Goal: Task Accomplishment & Management: Complete application form

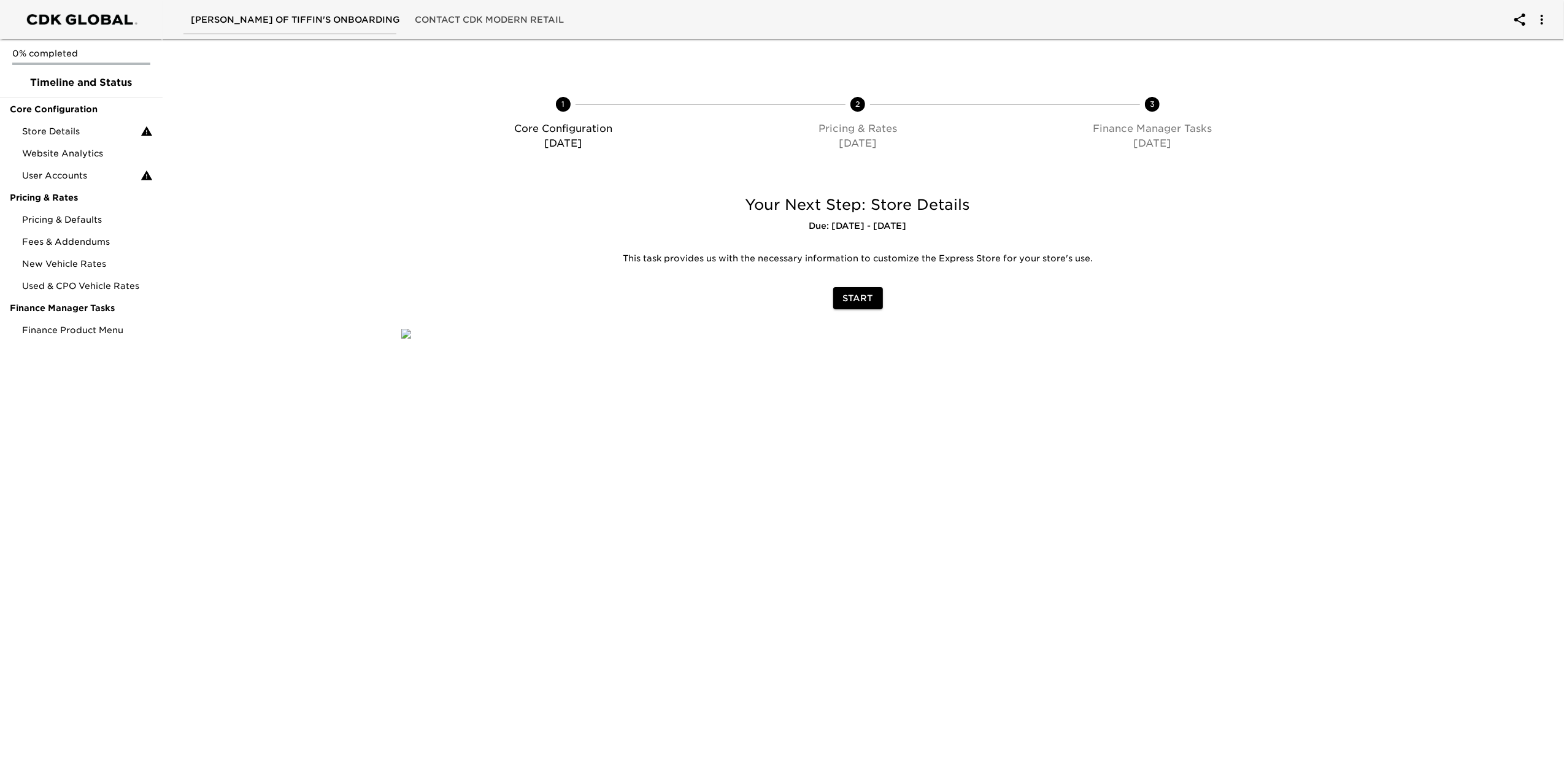
click at [359, 12] on span "Reineke Ford of Tiffin's Onboarding" at bounding box center [295, 19] width 209 height 15
click at [351, 20] on span "Reineke Ford of Tiffin's Onboarding" at bounding box center [295, 19] width 209 height 15
click at [88, 128] on span "Store Details" at bounding box center [81, 131] width 118 height 12
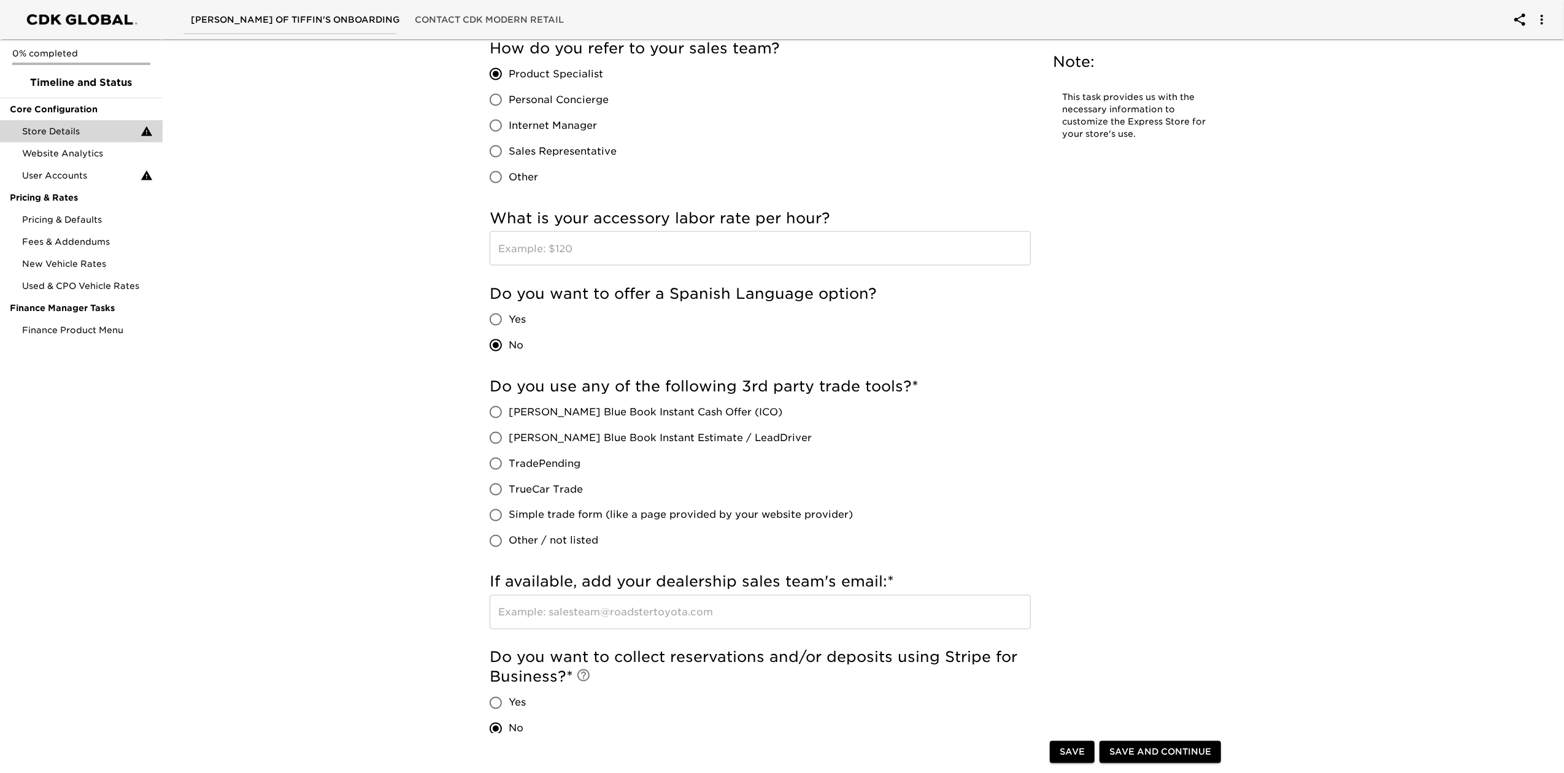
scroll to position [1881, 0]
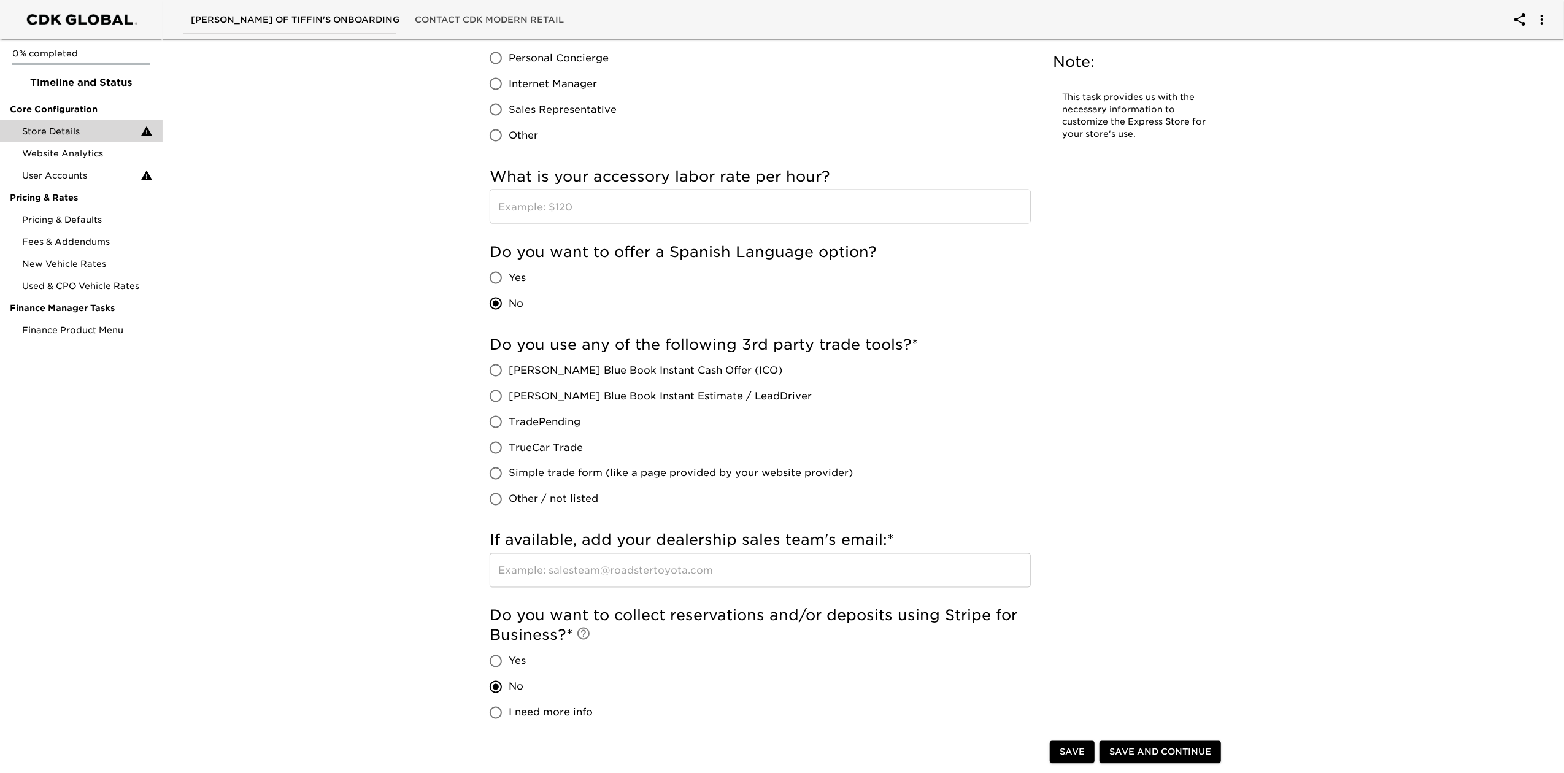
click at [566, 427] on span "TradePending" at bounding box center [545, 422] width 72 height 15
click at [509, 427] on input "TradePending" at bounding box center [496, 422] width 26 height 26
radio input "true"
click at [557, 419] on span "TradePending" at bounding box center [545, 422] width 72 height 15
click at [509, 419] on input "TradePending" at bounding box center [496, 422] width 26 height 26
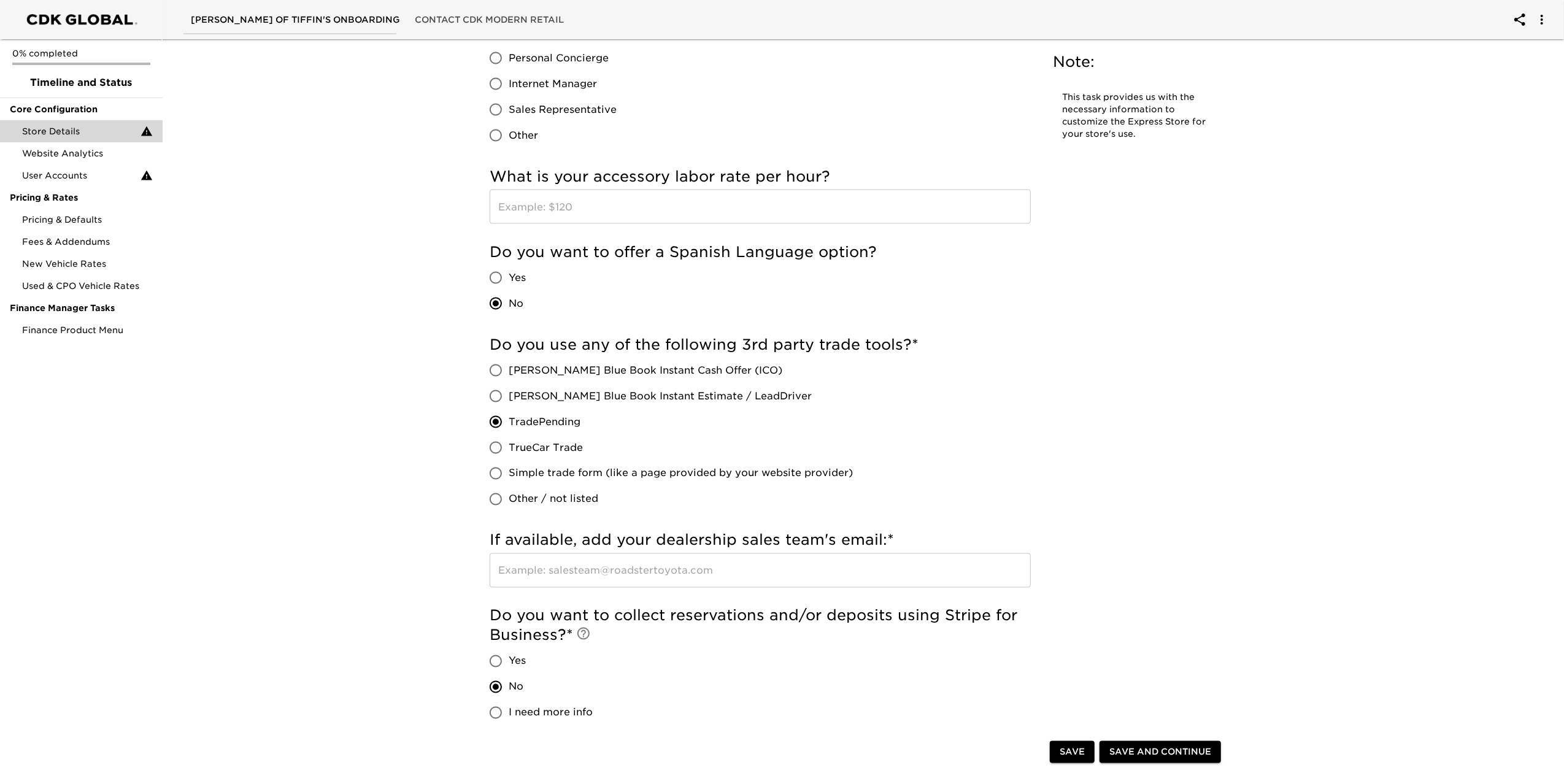
scroll to position [2181, 0]
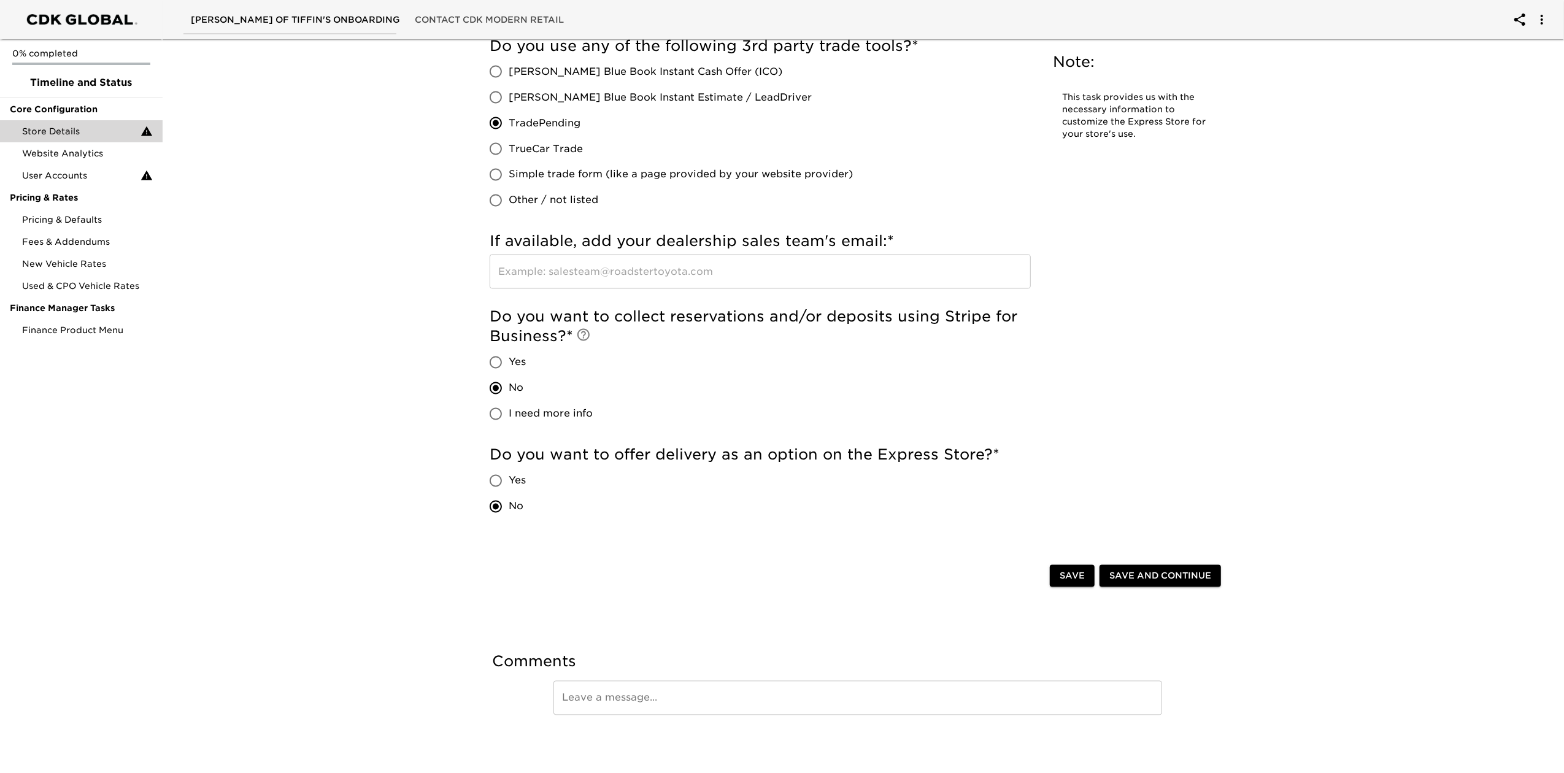
click at [1070, 582] on span "Save" at bounding box center [1072, 576] width 25 height 15
click at [103, 153] on span "Website Analytics" at bounding box center [87, 153] width 131 height 12
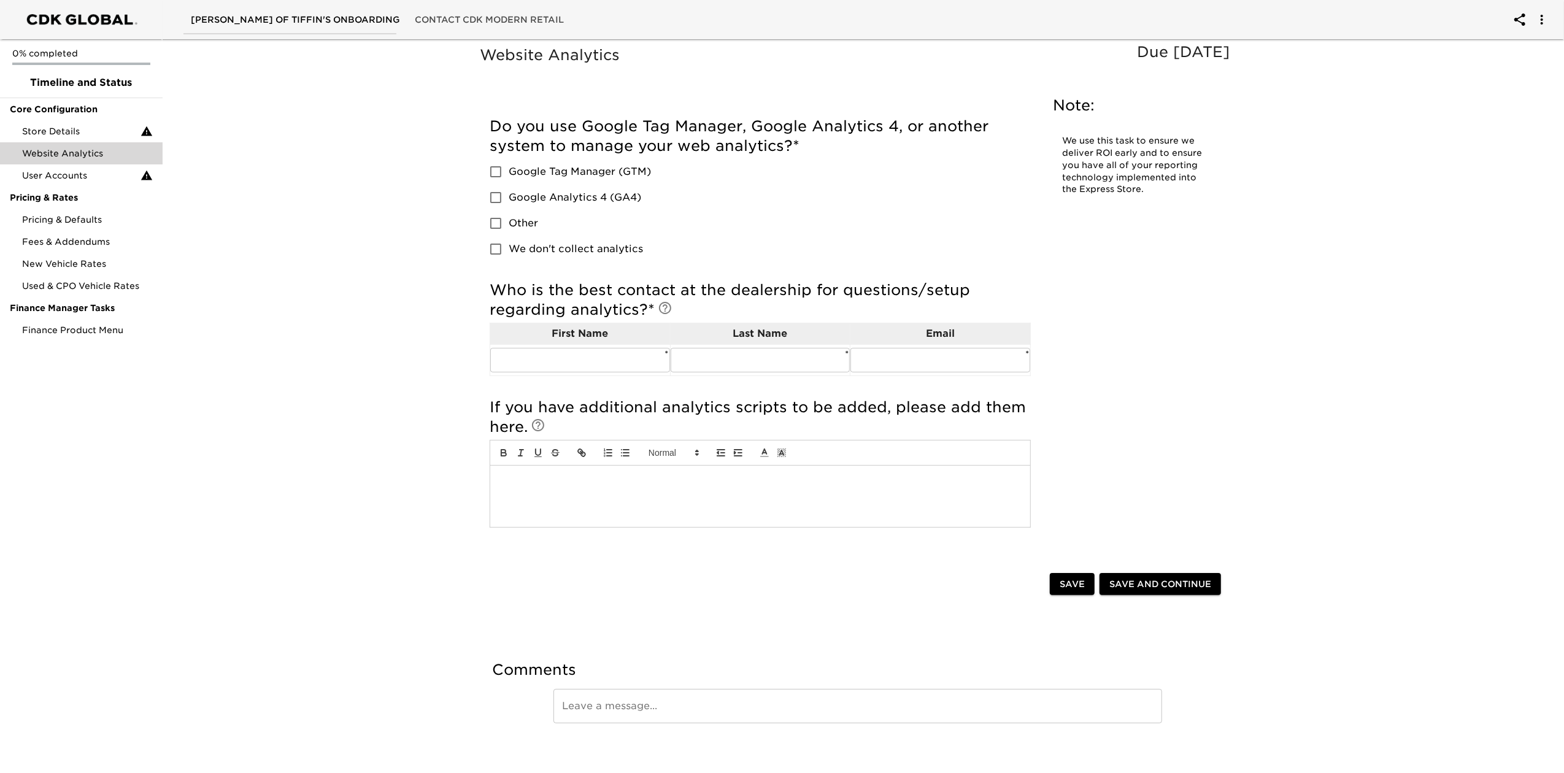
click at [588, 169] on span "Google Tag Manager (GTM)" at bounding box center [580, 171] width 142 height 15
click at [509, 169] on input "Google Tag Manager (GTM)" at bounding box center [496, 172] width 26 height 26
checkbox input "true"
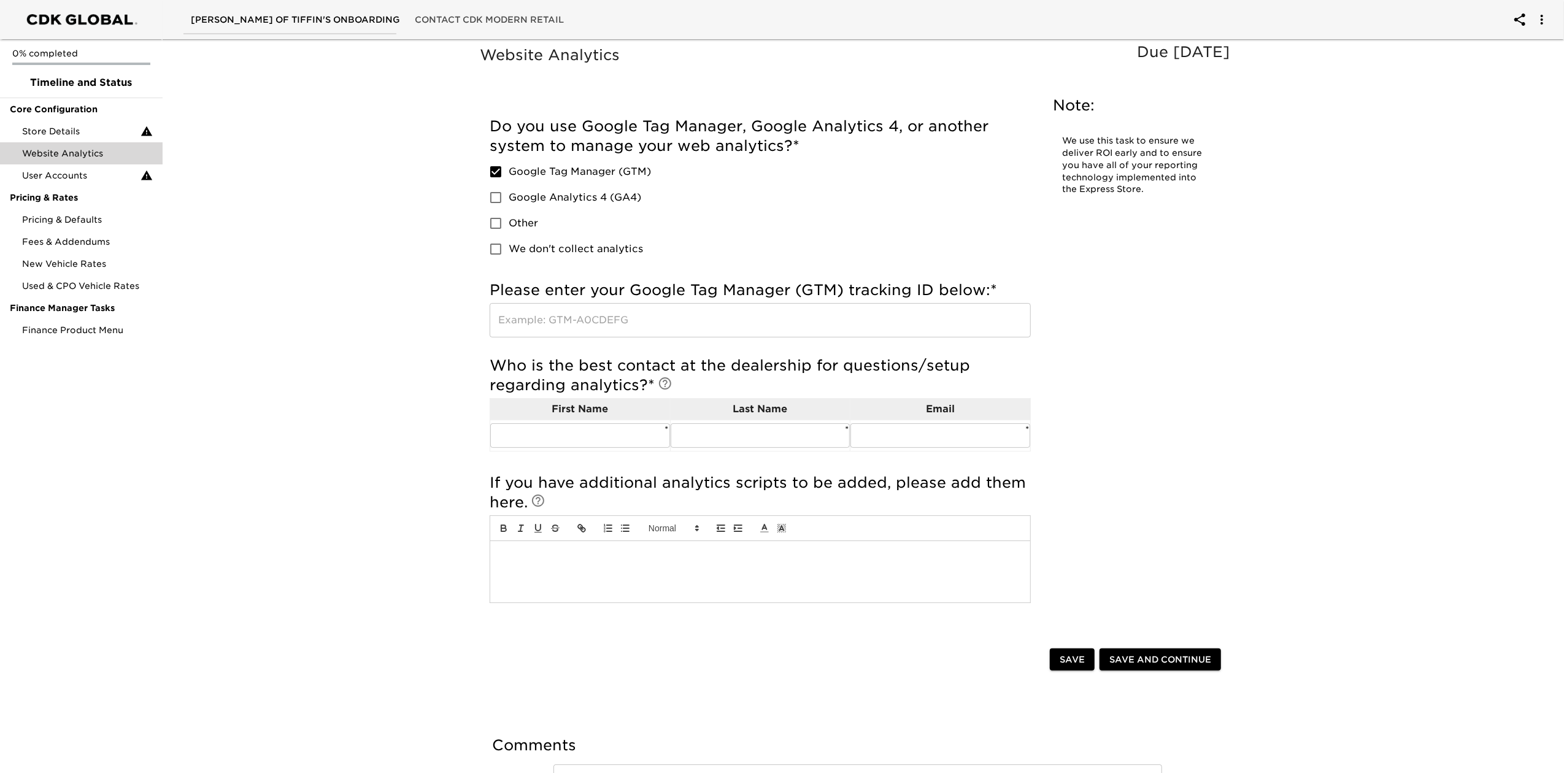
click at [583, 203] on span "Google Analytics 4 (GA4)" at bounding box center [575, 197] width 133 height 15
click at [509, 203] on input "Google Analytics 4 (GA4)" at bounding box center [496, 198] width 26 height 26
checkbox input "true"
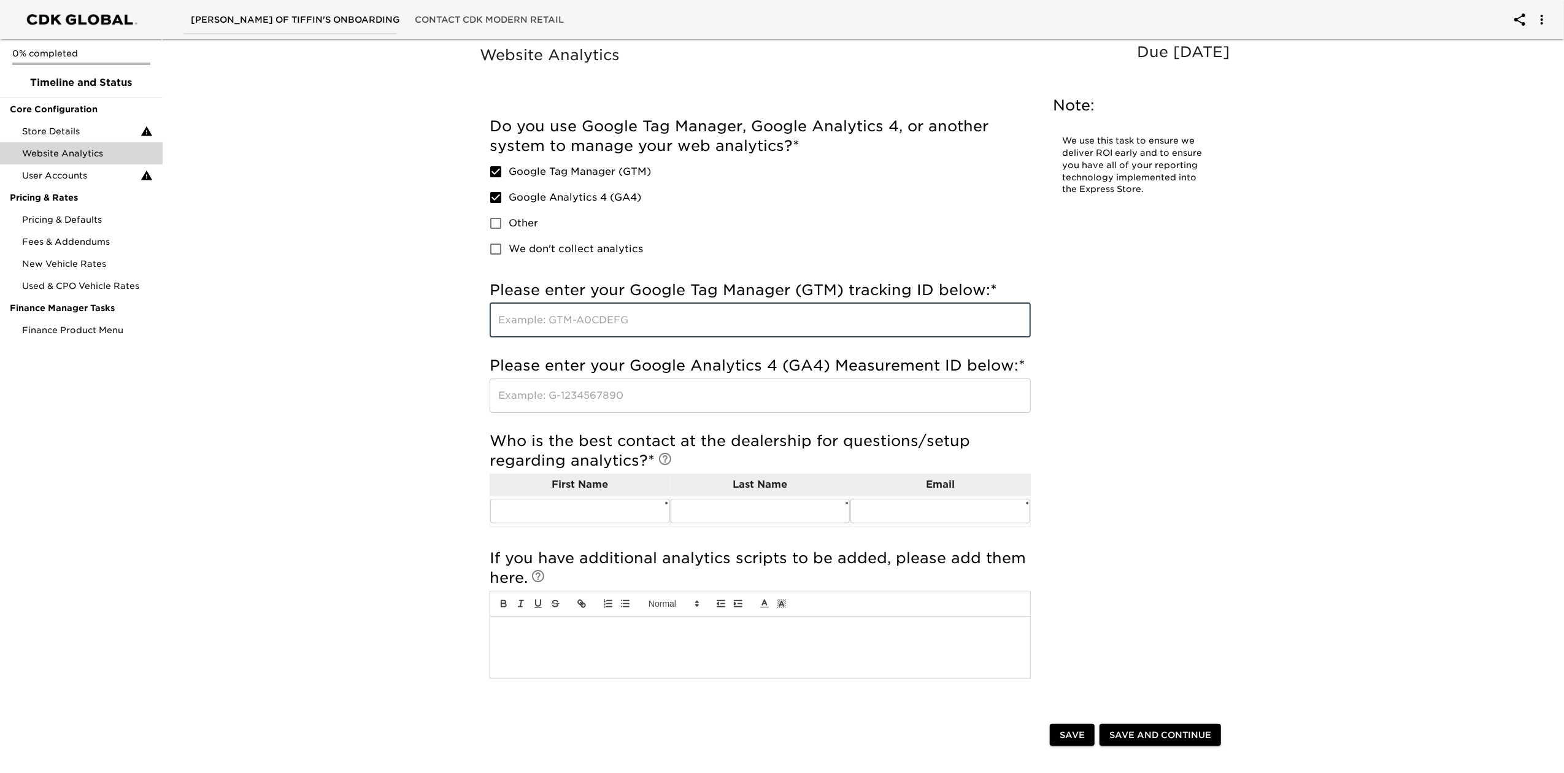
click at [875, 303] on input "text" at bounding box center [760, 320] width 541 height 34
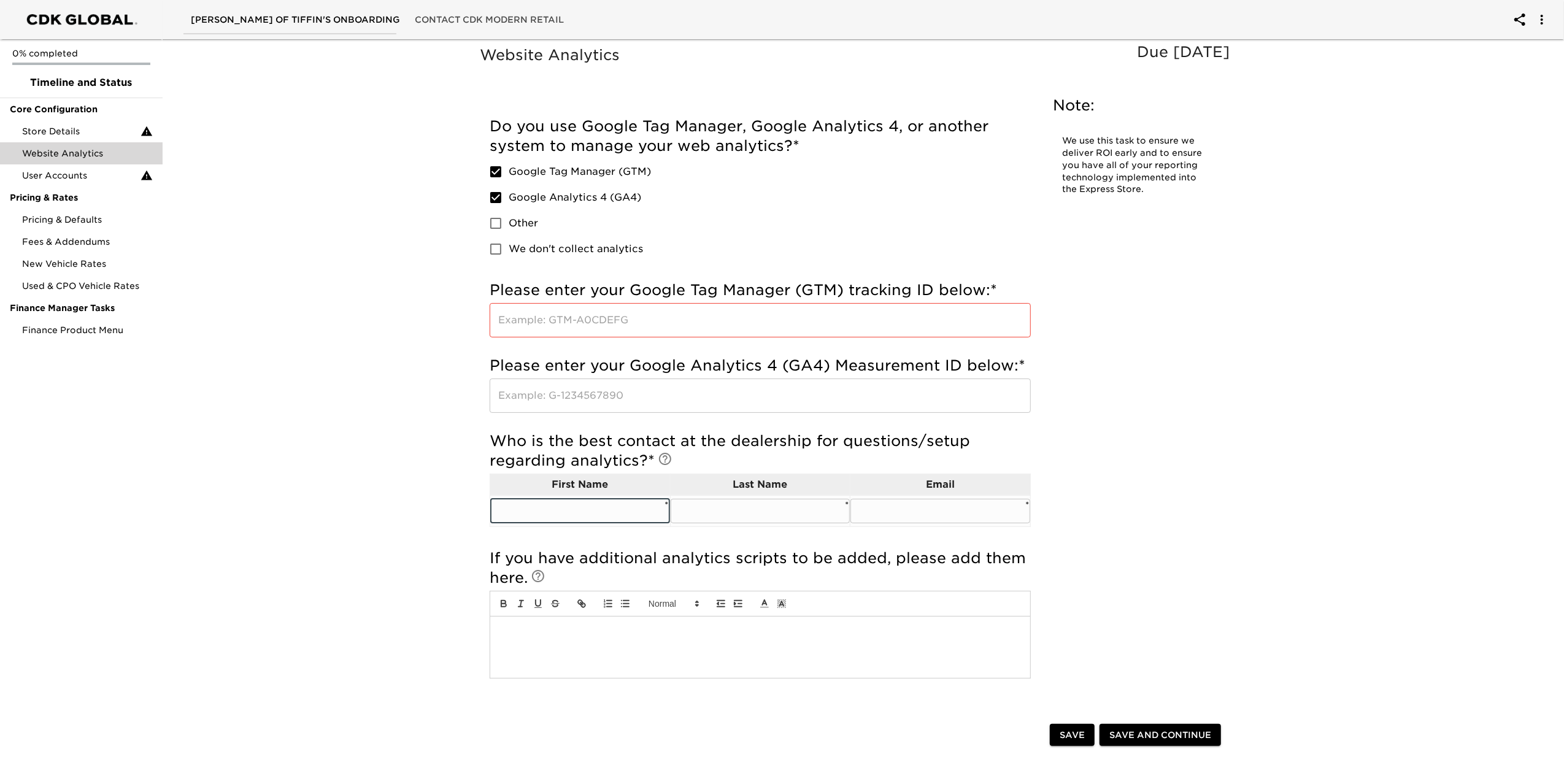
click at [568, 501] on input "text" at bounding box center [580, 511] width 180 height 25
type input "[PERSON_NAME]"
type input "[PERSON_NAME][EMAIL_ADDRESS][PERSON_NAME][DOMAIN_NAME]"
click at [585, 327] on input "text" at bounding box center [760, 320] width 541 height 34
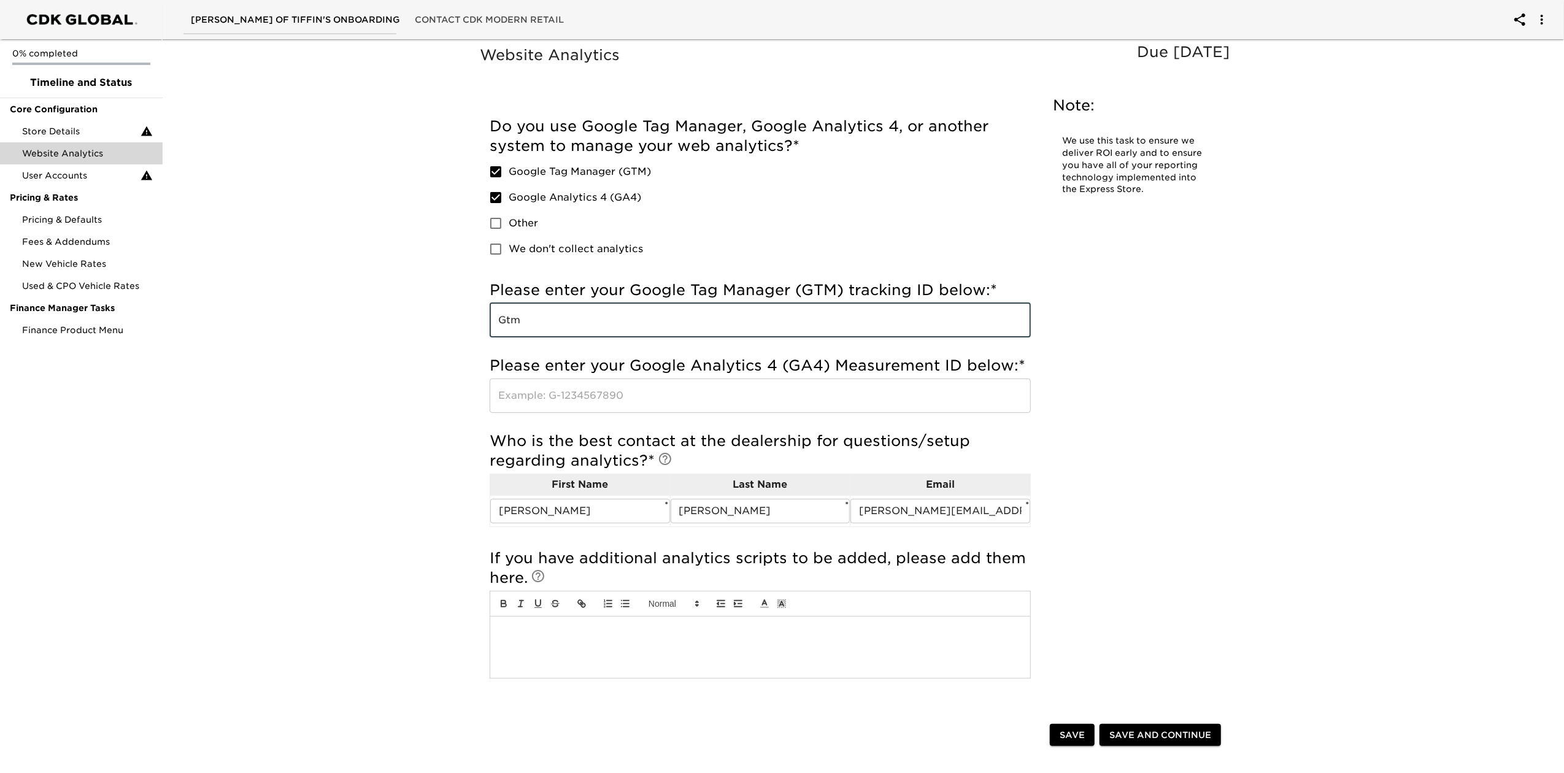
click at [560, 330] on input "Gtm" at bounding box center [760, 320] width 541 height 34
type input "GTM-MM4F3"
drag, startPoint x: 594, startPoint y: 315, endPoint x: 399, endPoint y: 320, distance: 195.2
click at [399, 320] on div "Website Analytics Due in 3 Days Note: We use this task to ensure we deliver ROI…" at bounding box center [858, 483] width 1407 height 898
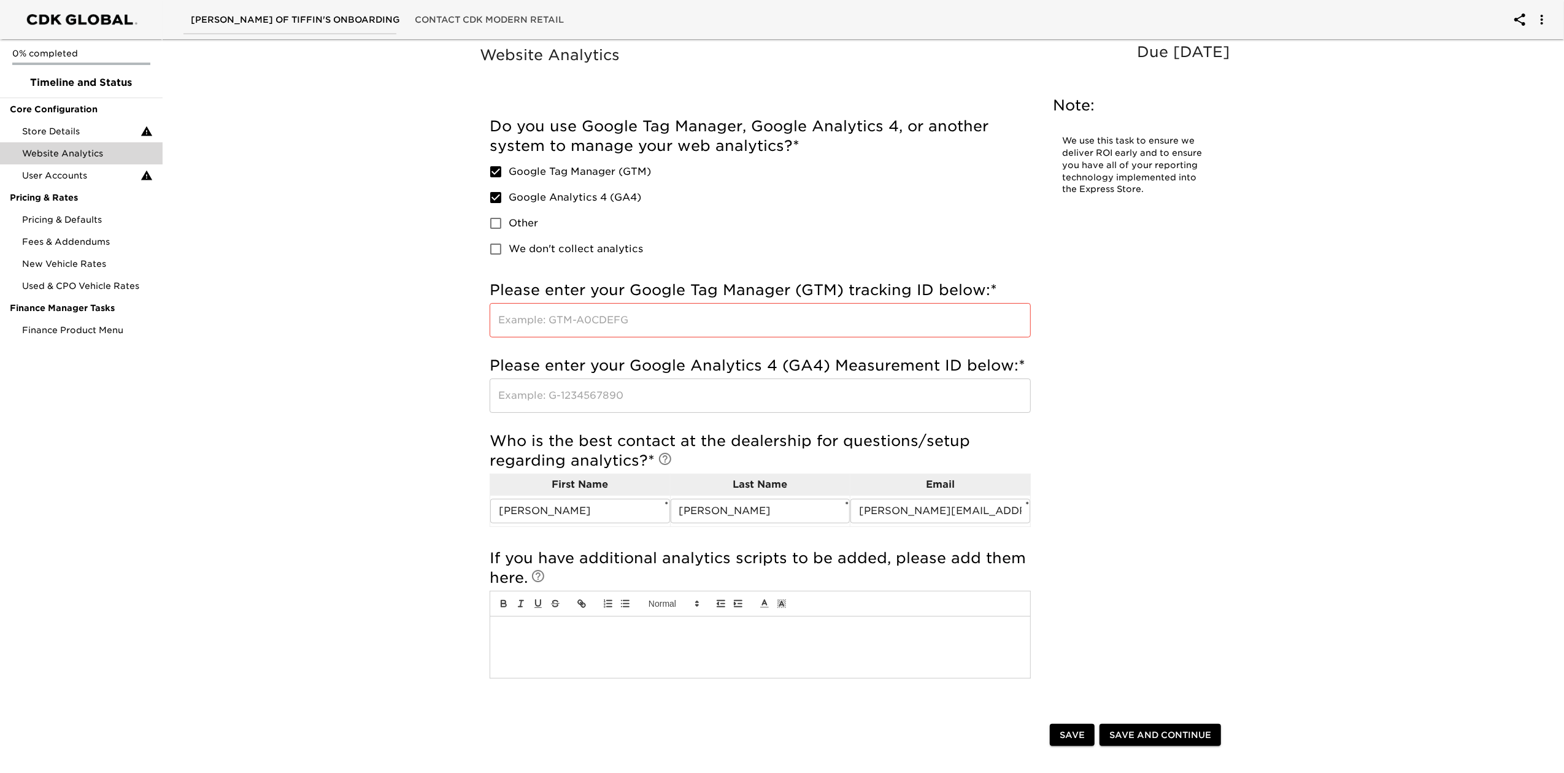
click at [553, 322] on input "text" at bounding box center [760, 320] width 541 height 34
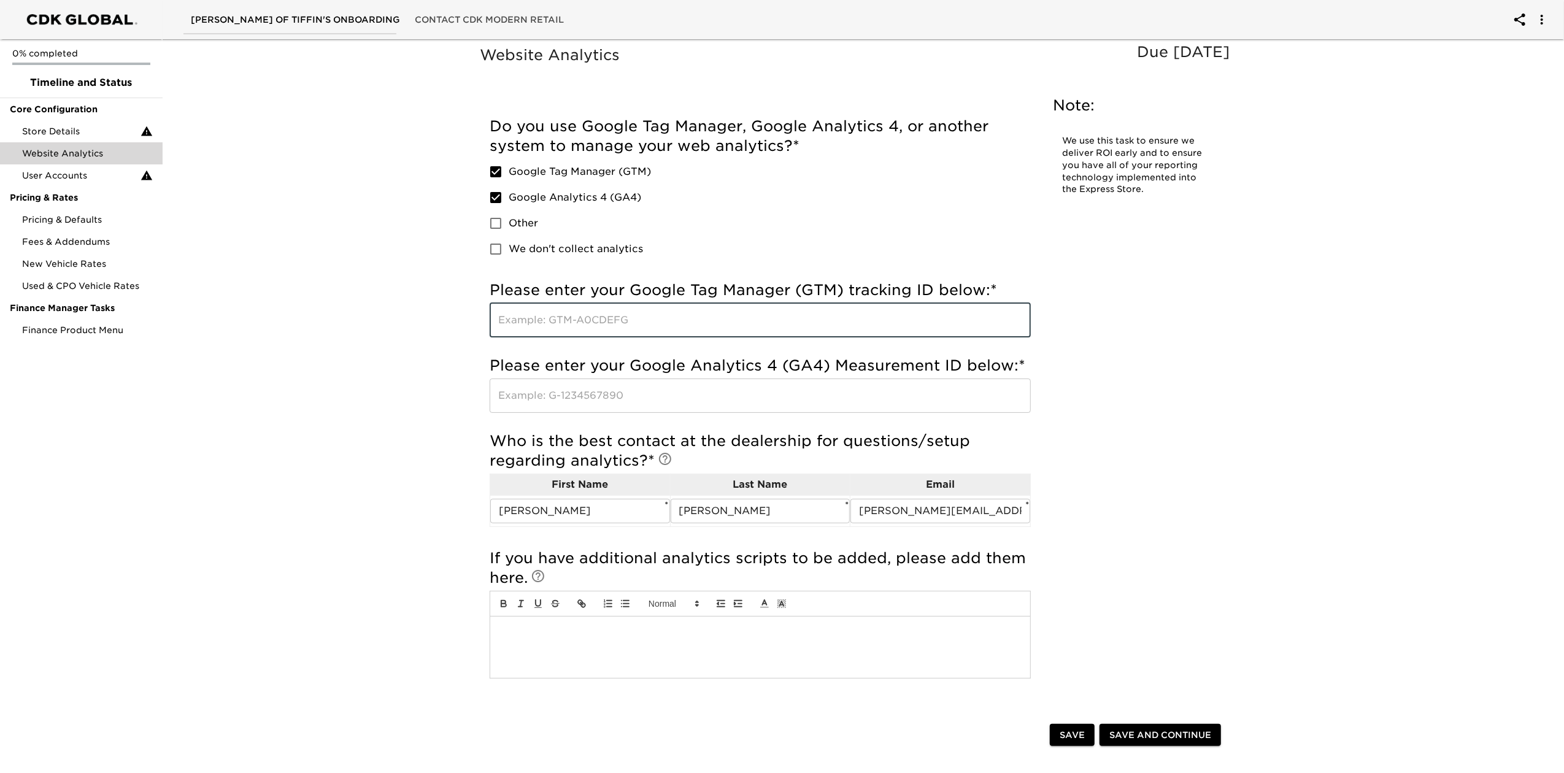
paste input "GTM-MM4F3M9"
type input "GTM-MM4F3M9"
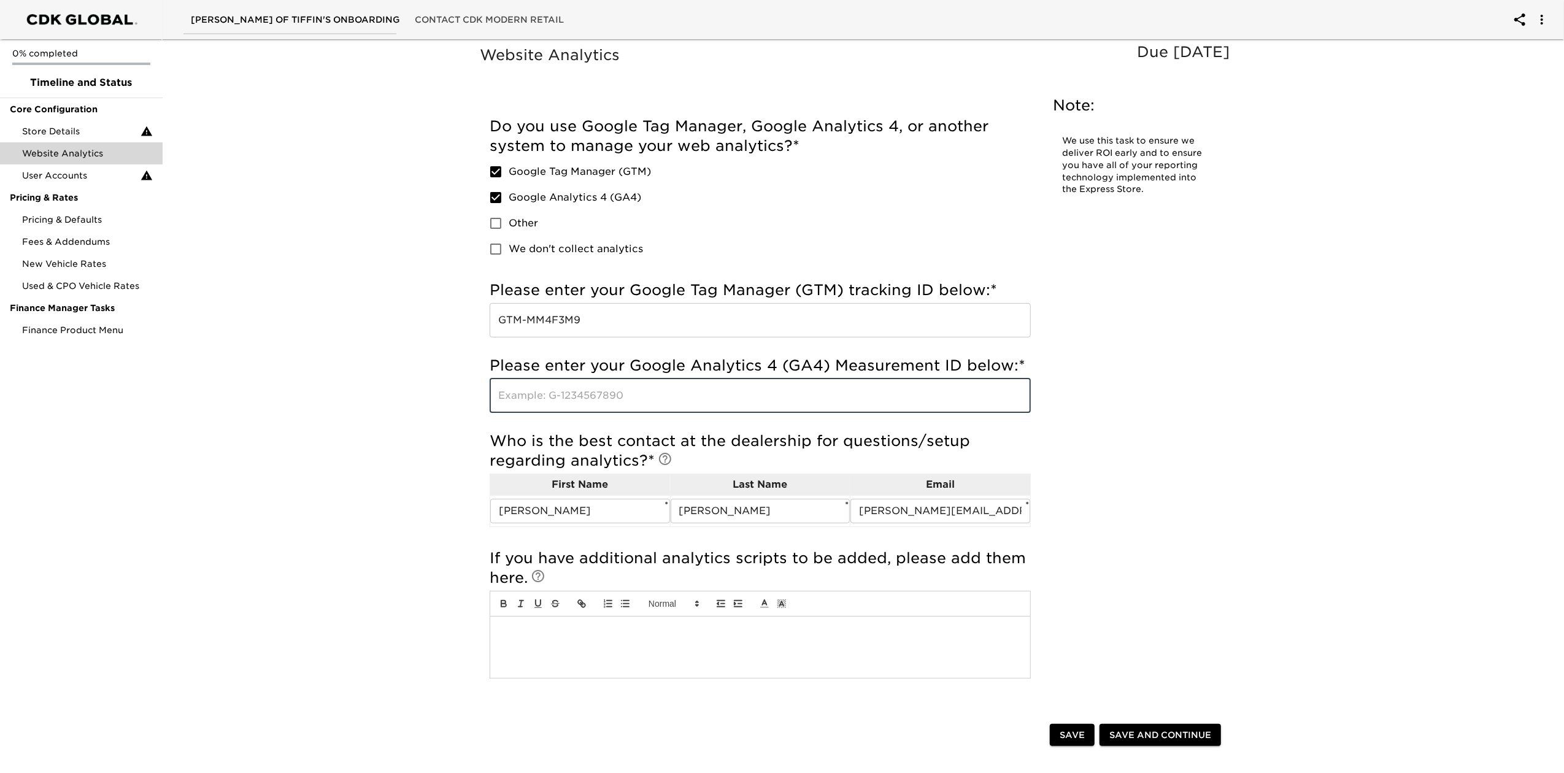
click at [587, 384] on input "text" at bounding box center [760, 396] width 541 height 34
paste input "G-XFELPCRTNE"
type input "G-XFELPCRTNE"
click at [533, 635] on p at bounding box center [761, 629] width 522 height 11
click at [82, 180] on span "User Accounts" at bounding box center [81, 175] width 118 height 12
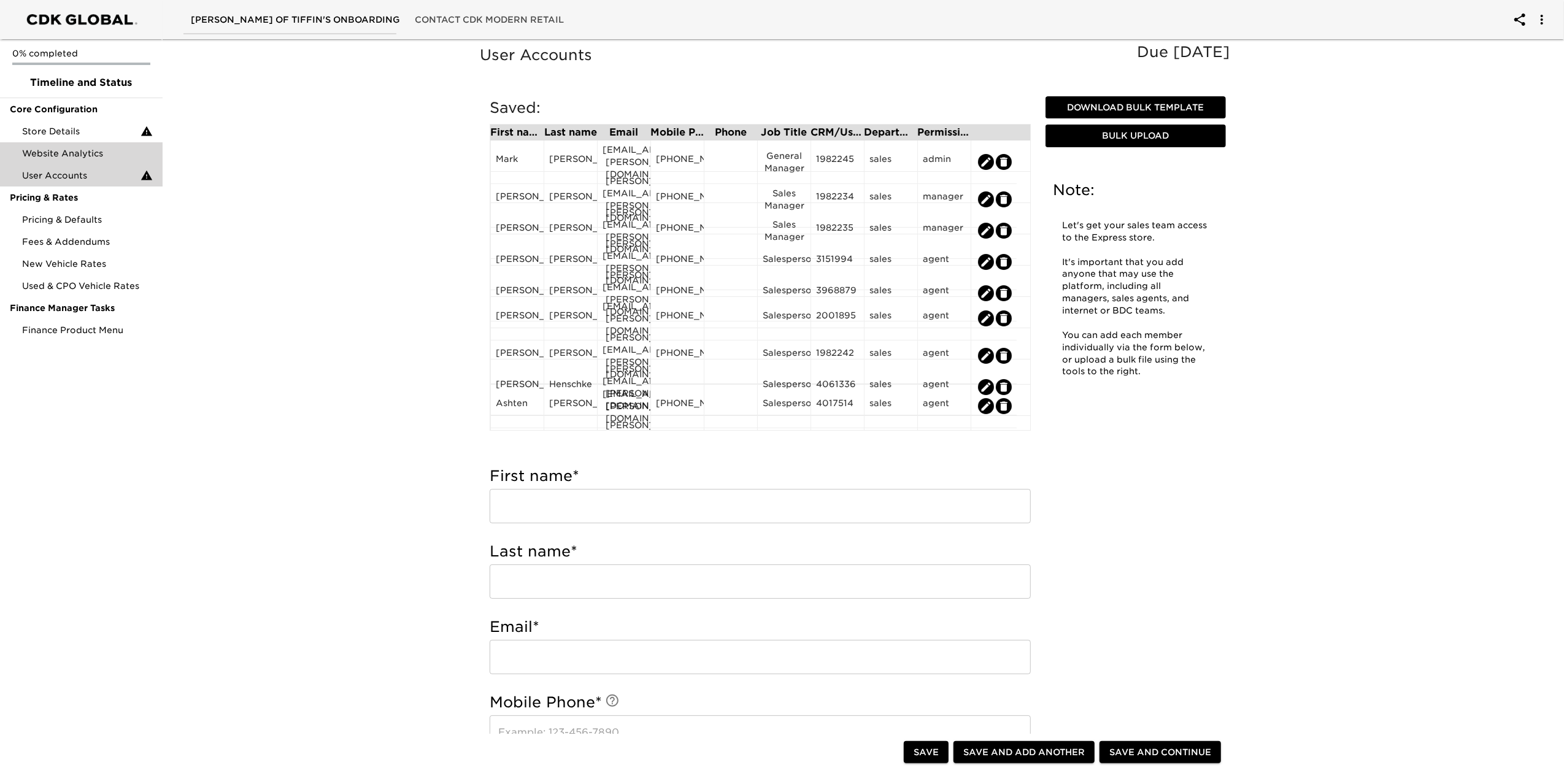
click at [76, 155] on span "Website Analytics" at bounding box center [87, 153] width 131 height 12
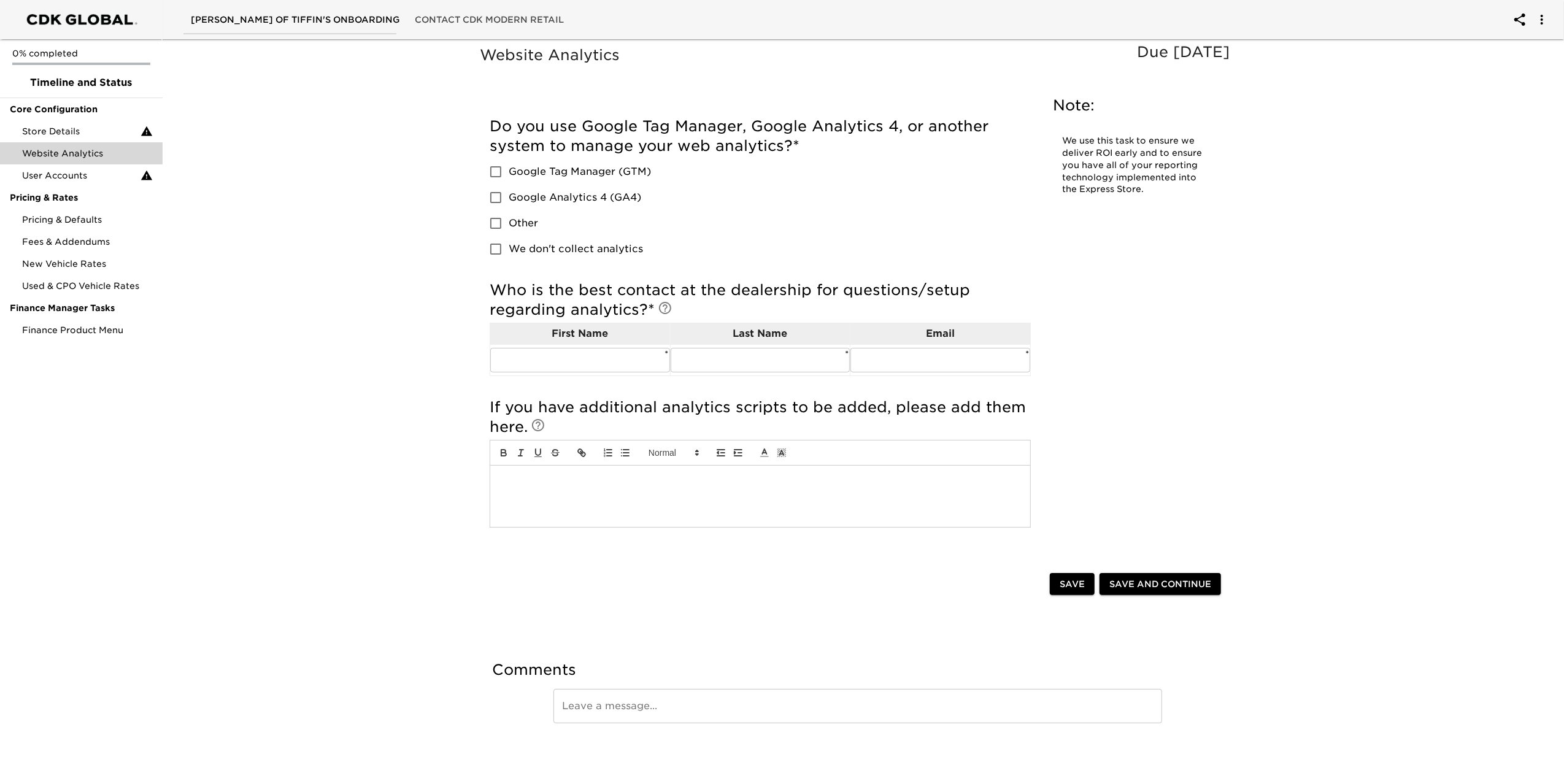
click at [536, 173] on span "Google Tag Manager (GTM)" at bounding box center [580, 171] width 142 height 15
click at [509, 173] on input "Google Tag Manager (GTM)" at bounding box center [496, 172] width 26 height 26
checkbox input "true"
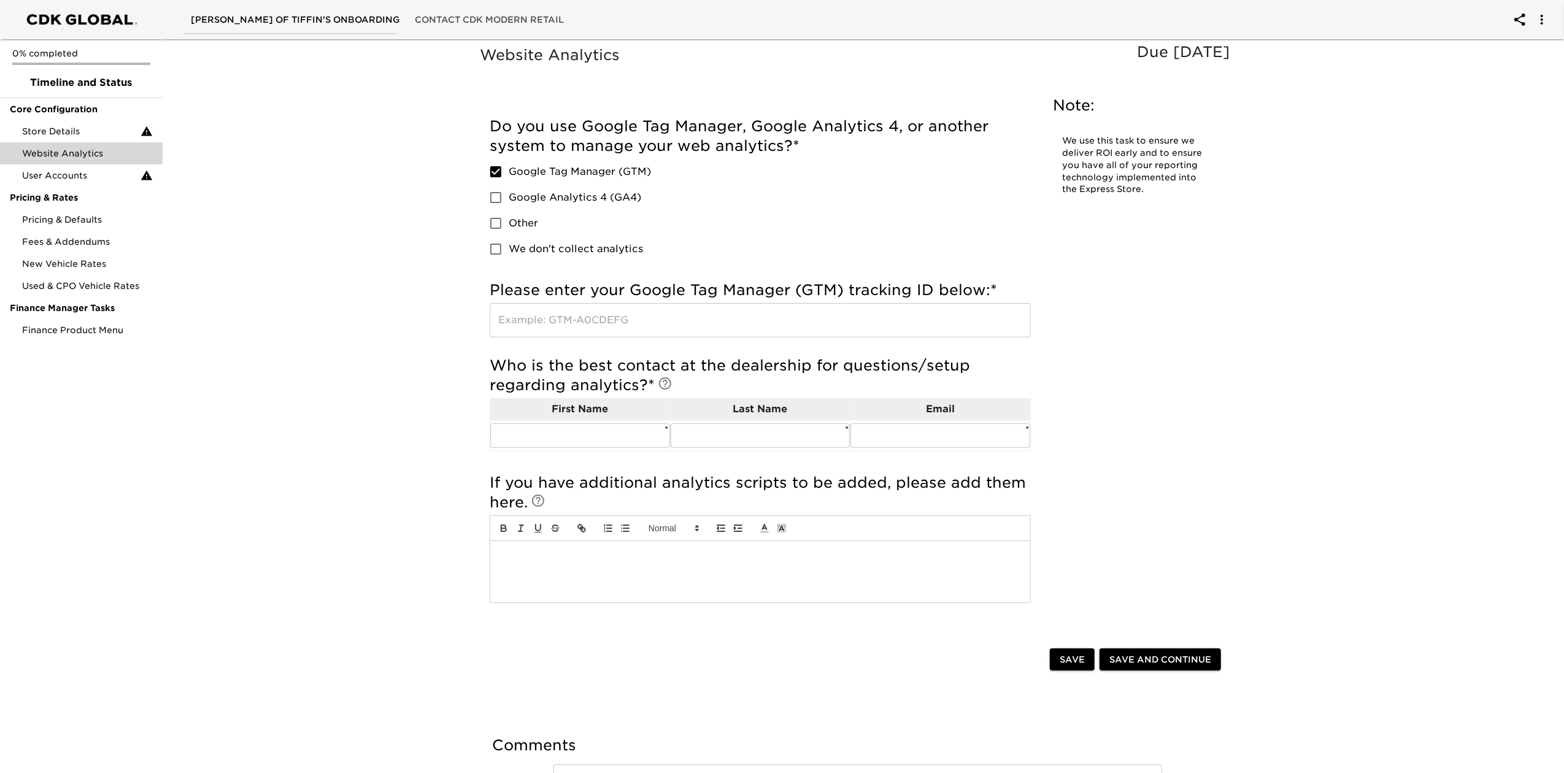
click at [539, 196] on span "Google Analytics 4 (GA4)" at bounding box center [575, 197] width 133 height 15
click at [531, 195] on span "Google Analytics 4 (GA4)" at bounding box center [575, 197] width 133 height 15
click at [509, 195] on input "Google Analytics 4 (GA4)" at bounding box center [496, 198] width 26 height 26
checkbox input "true"
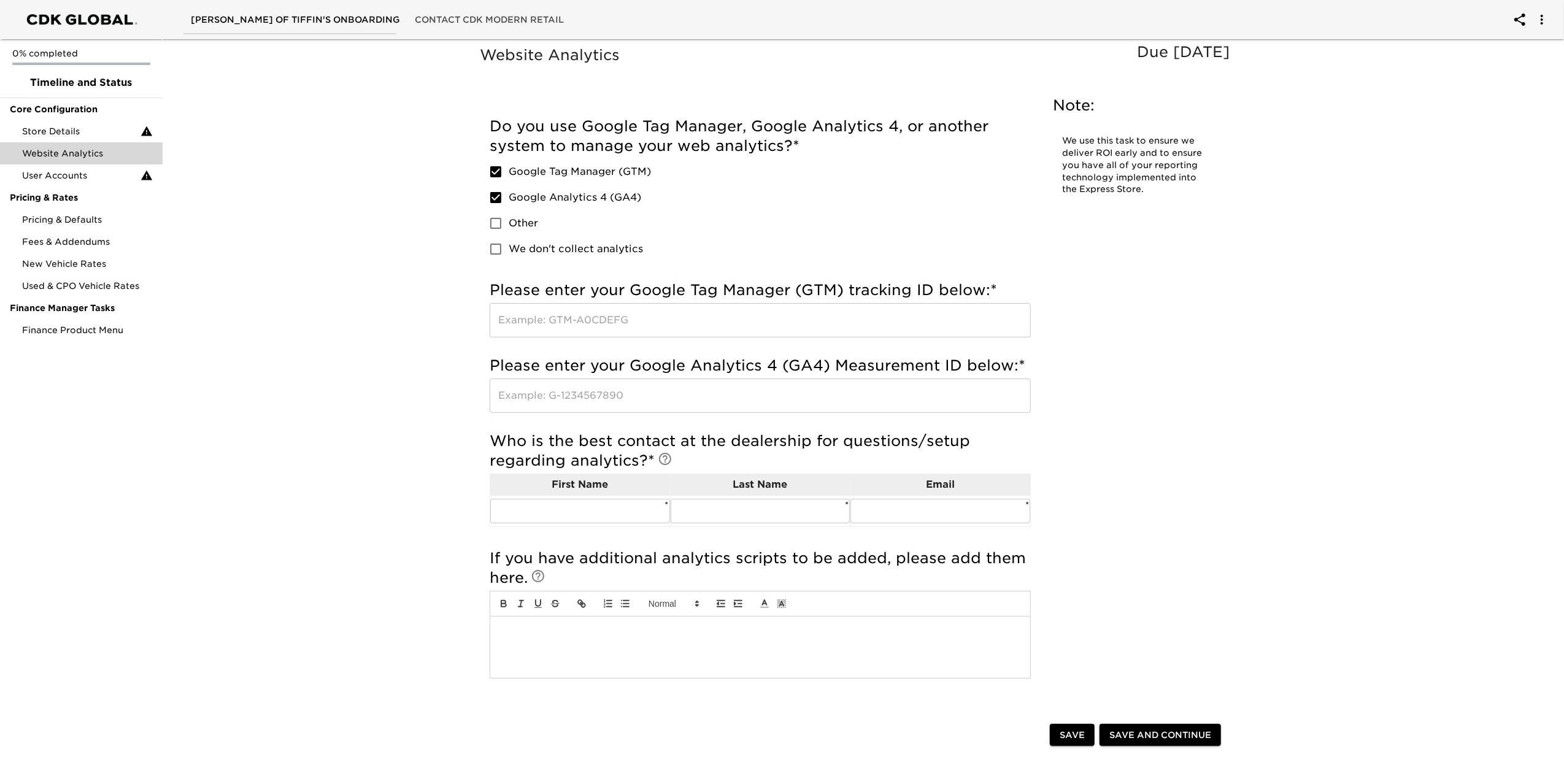
click at [568, 412] on input "text" at bounding box center [760, 396] width 541 height 34
paste input "G-XFELPCRTNE"
type input "G-XFELPCRTNE"
click at [543, 318] on input "text" at bounding box center [760, 320] width 541 height 34
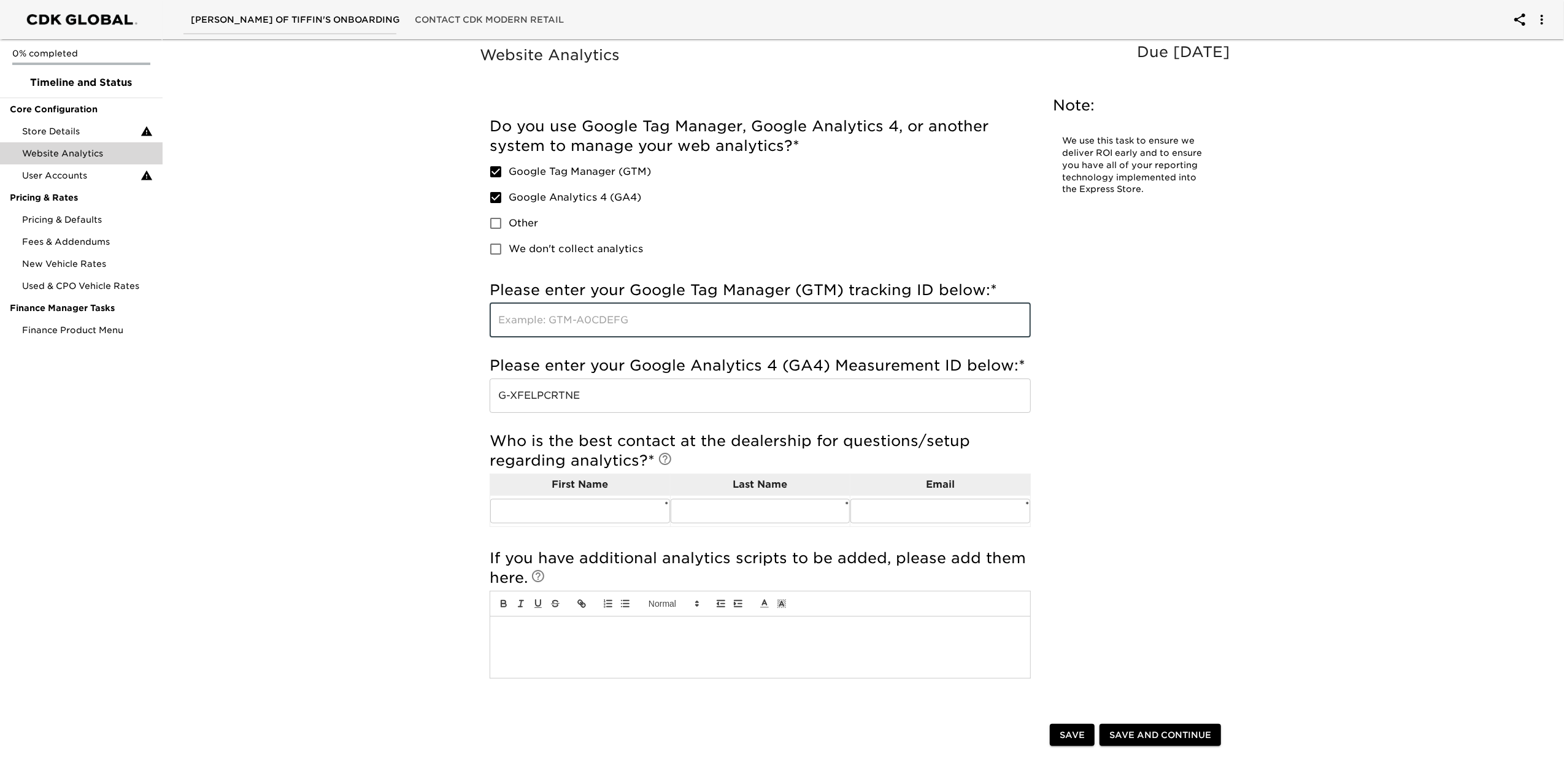
paste input "GTM-MM4F3M9"
type input "GTM-MM4F3M9"
click at [577, 509] on input "text" at bounding box center [580, 511] width 180 height 25
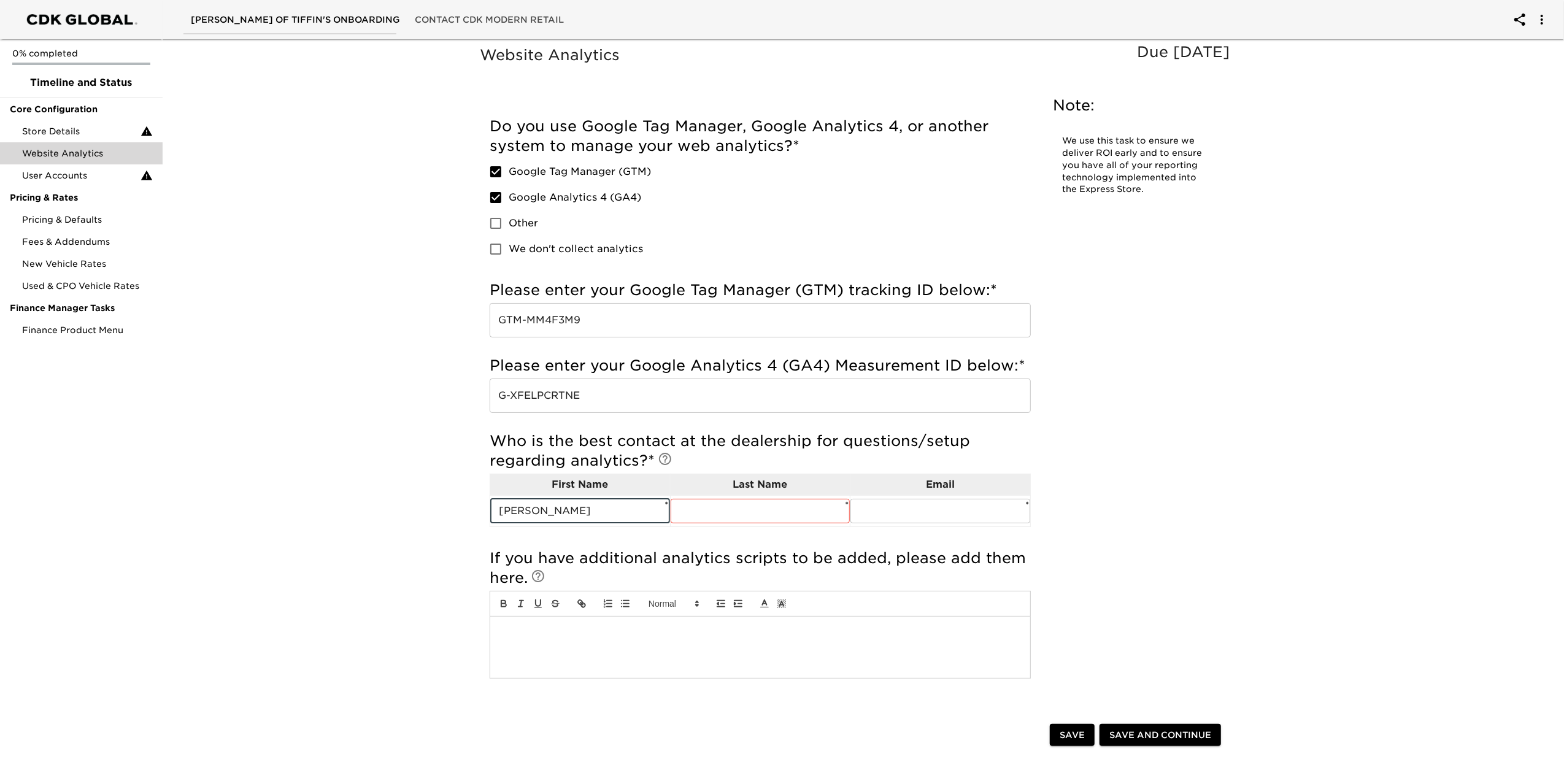
drag, startPoint x: 568, startPoint y: 509, endPoint x: 284, endPoint y: 490, distance: 285.4
click at [293, 504] on div "Website Analytics Due in 3 Days Note: We use this task to ensure we deliver ROI…" at bounding box center [858, 483] width 1407 height 898
type input "JEFF"
type input "[PERSON_NAME]"
type input "[PERSON_NAME][EMAIL_ADDRESS][PERSON_NAME][DOMAIN_NAME]"
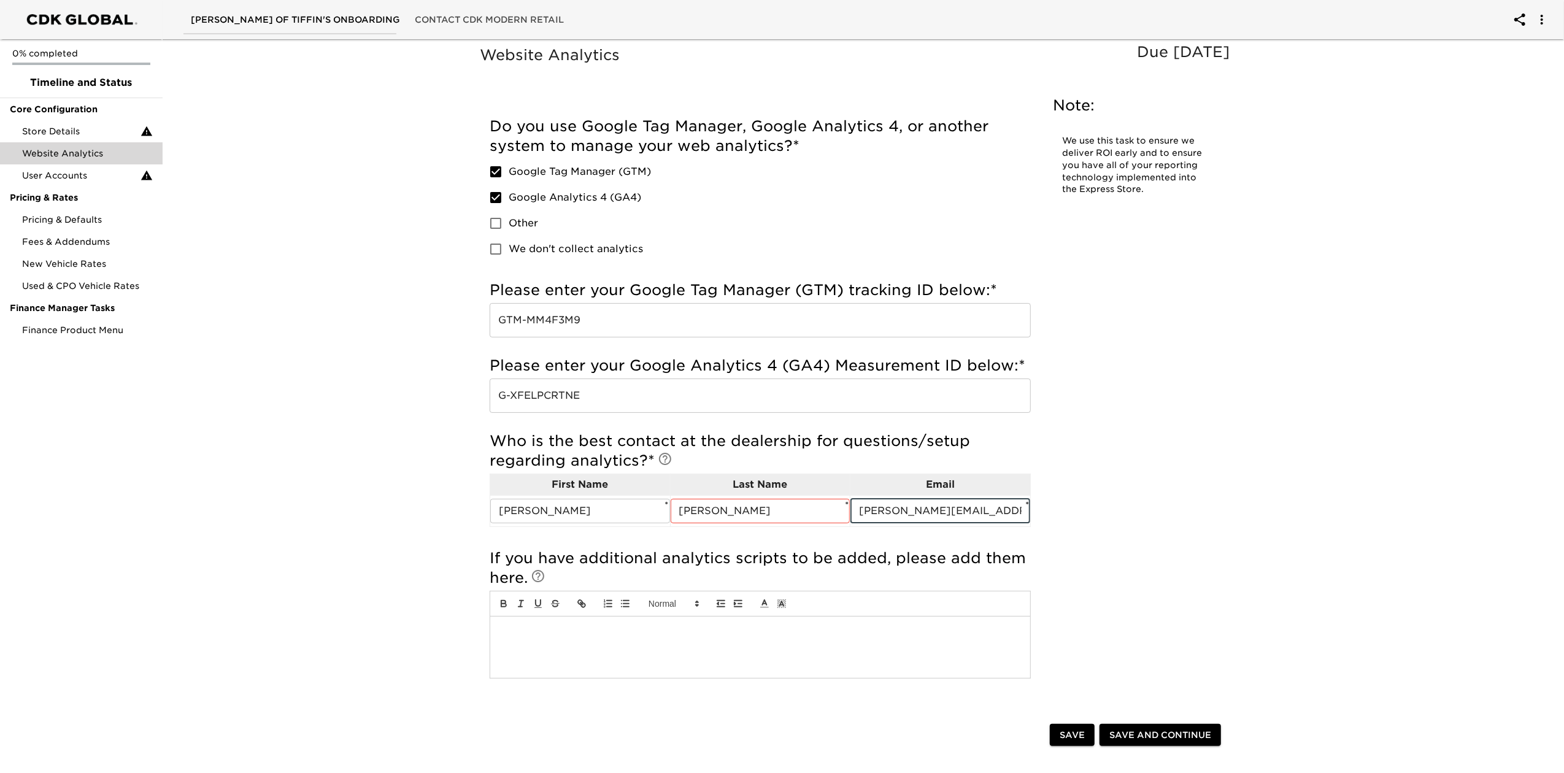
click at [1136, 729] on span "Save and Continue" at bounding box center [1160, 735] width 102 height 15
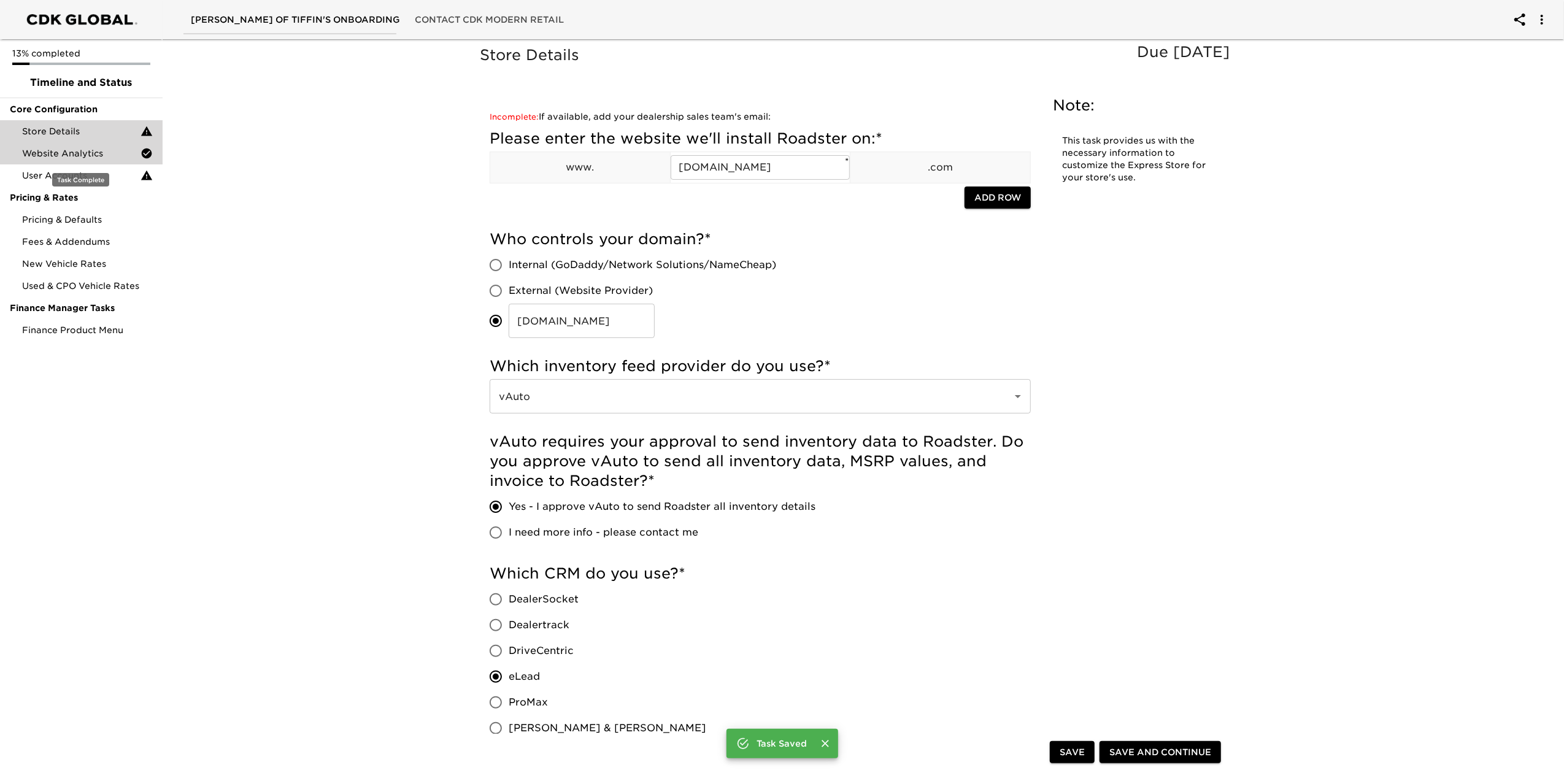
click at [118, 147] on span "Website Analytics" at bounding box center [81, 153] width 118 height 12
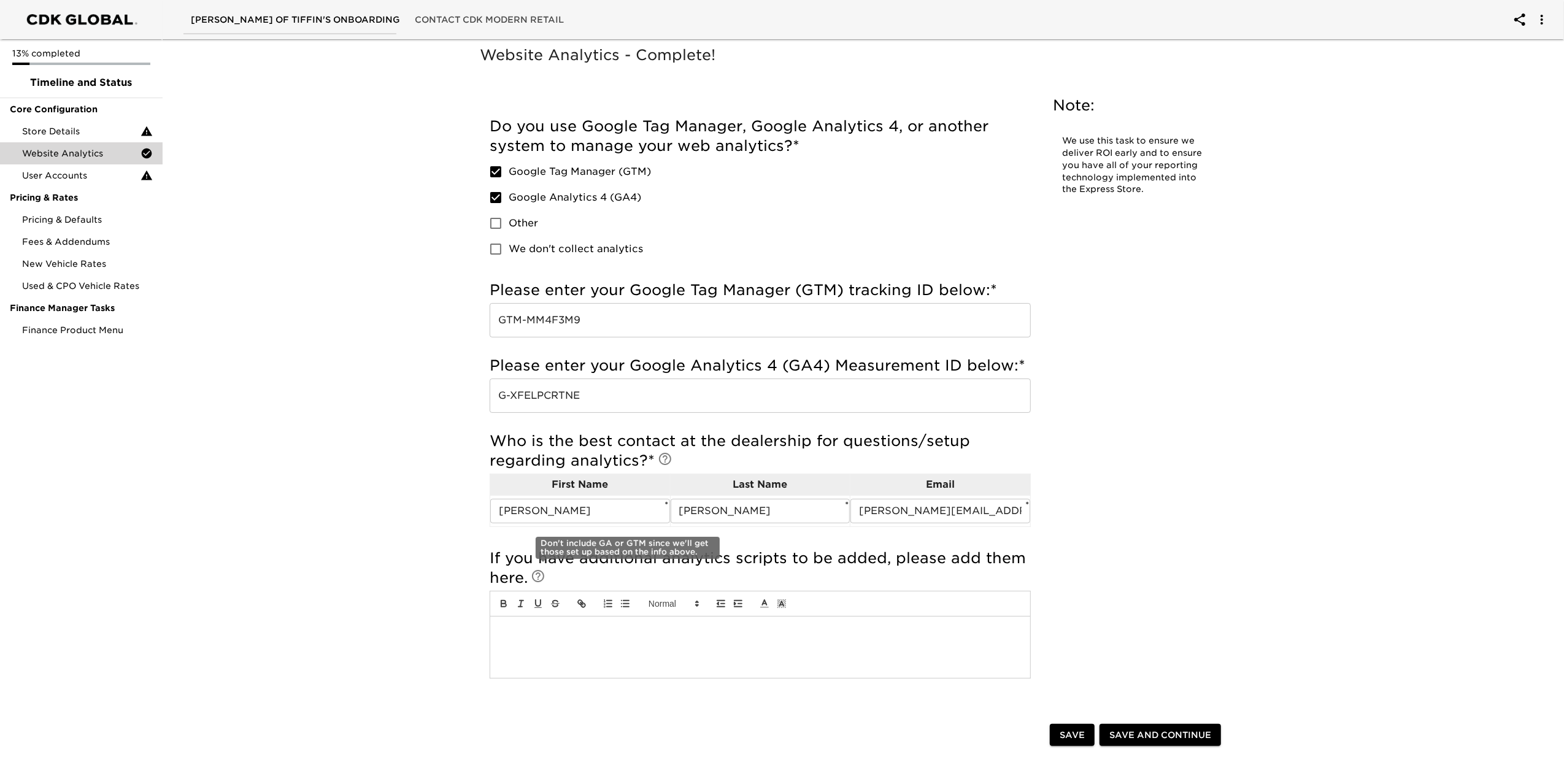
click at [544, 577] on icon at bounding box center [538, 576] width 12 height 12
click at [1070, 735] on span "Save" at bounding box center [1072, 735] width 25 height 15
click at [39, 137] on div "Store Details" at bounding box center [81, 131] width 163 height 22
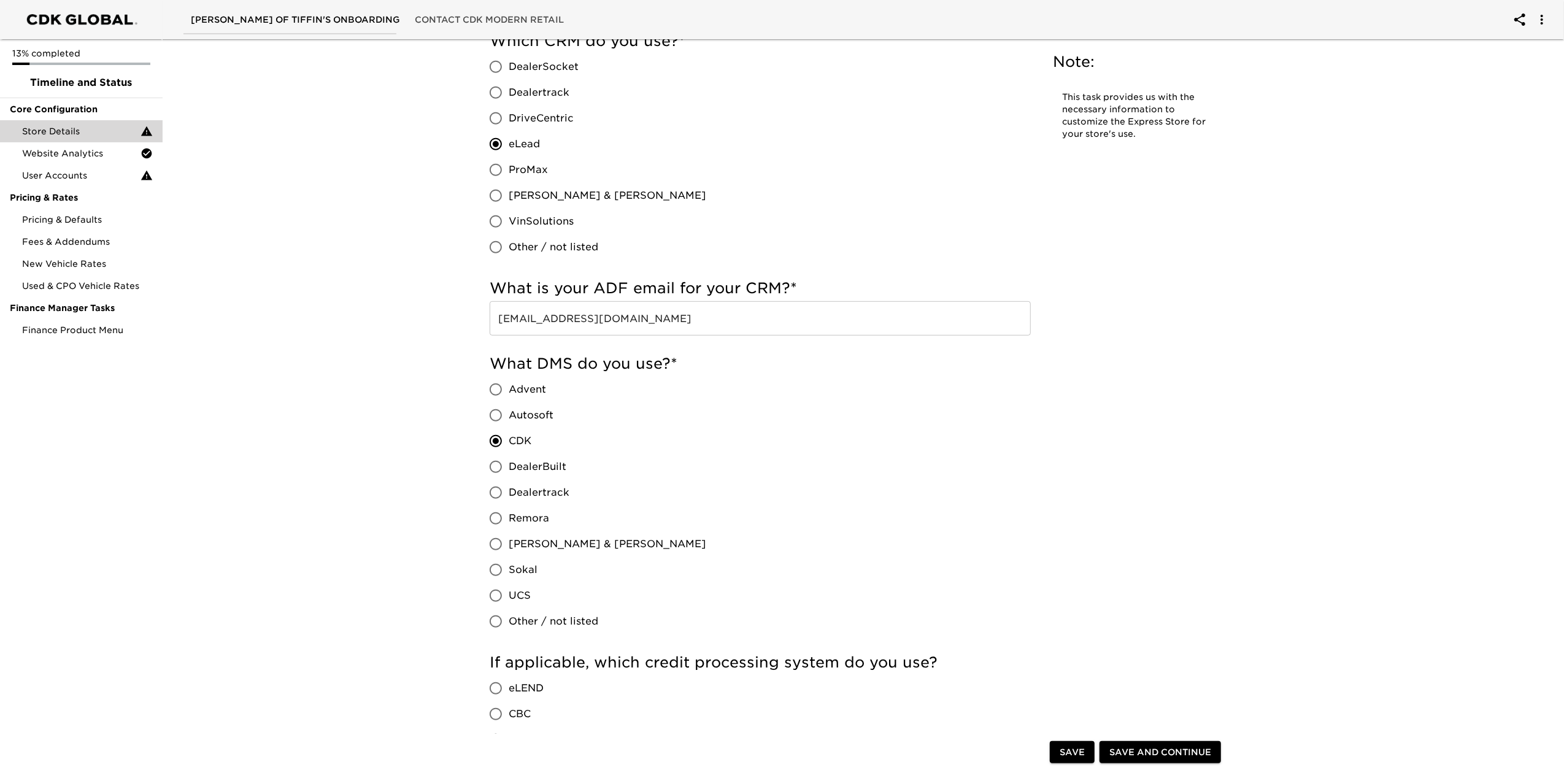
scroll to position [205, 0]
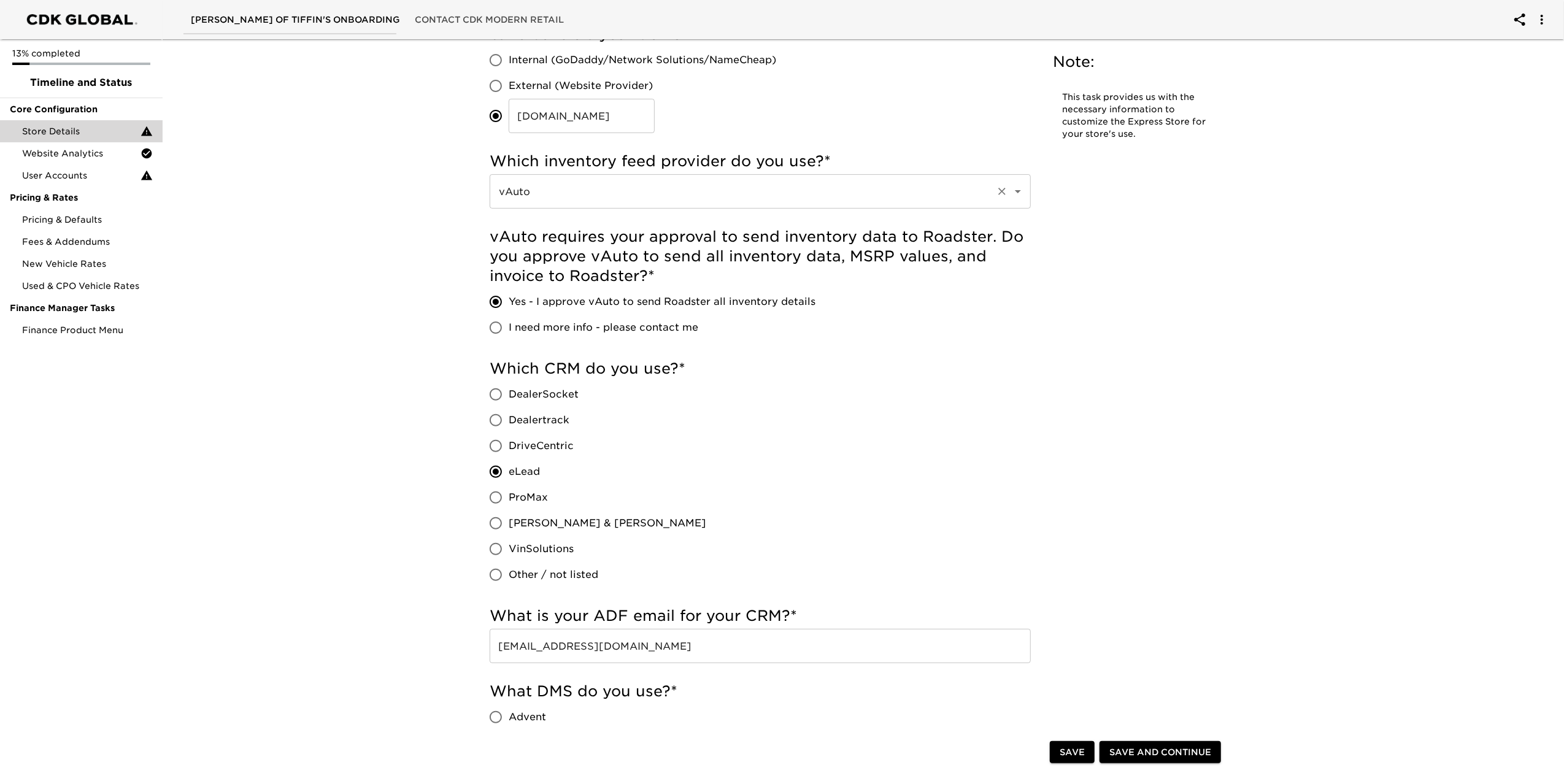
click at [676, 198] on input "vAuto" at bounding box center [743, 191] width 496 height 23
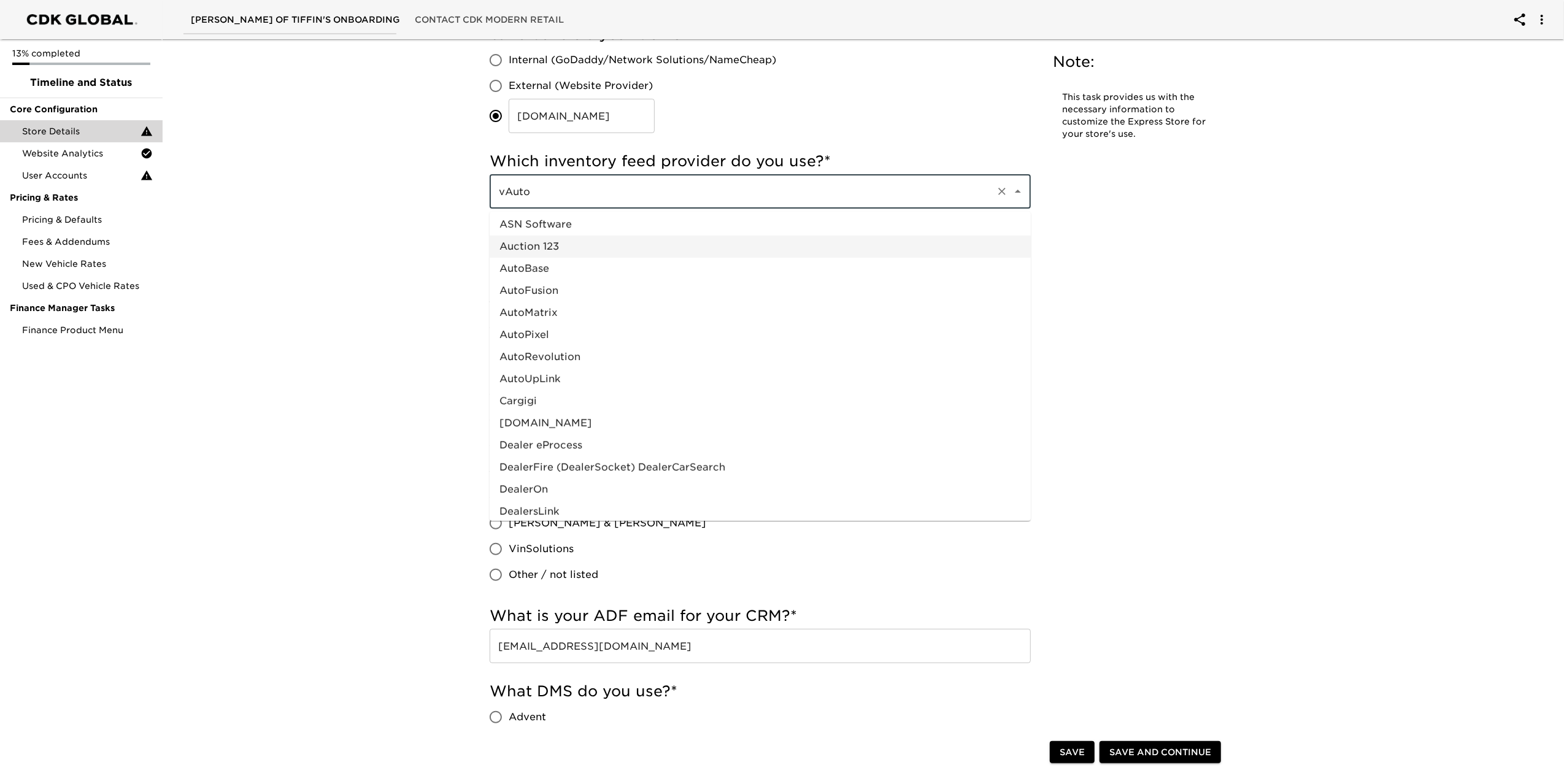
scroll to position [163, 0]
click at [557, 330] on li "[DOMAIN_NAME]" at bounding box center [760, 329] width 541 height 22
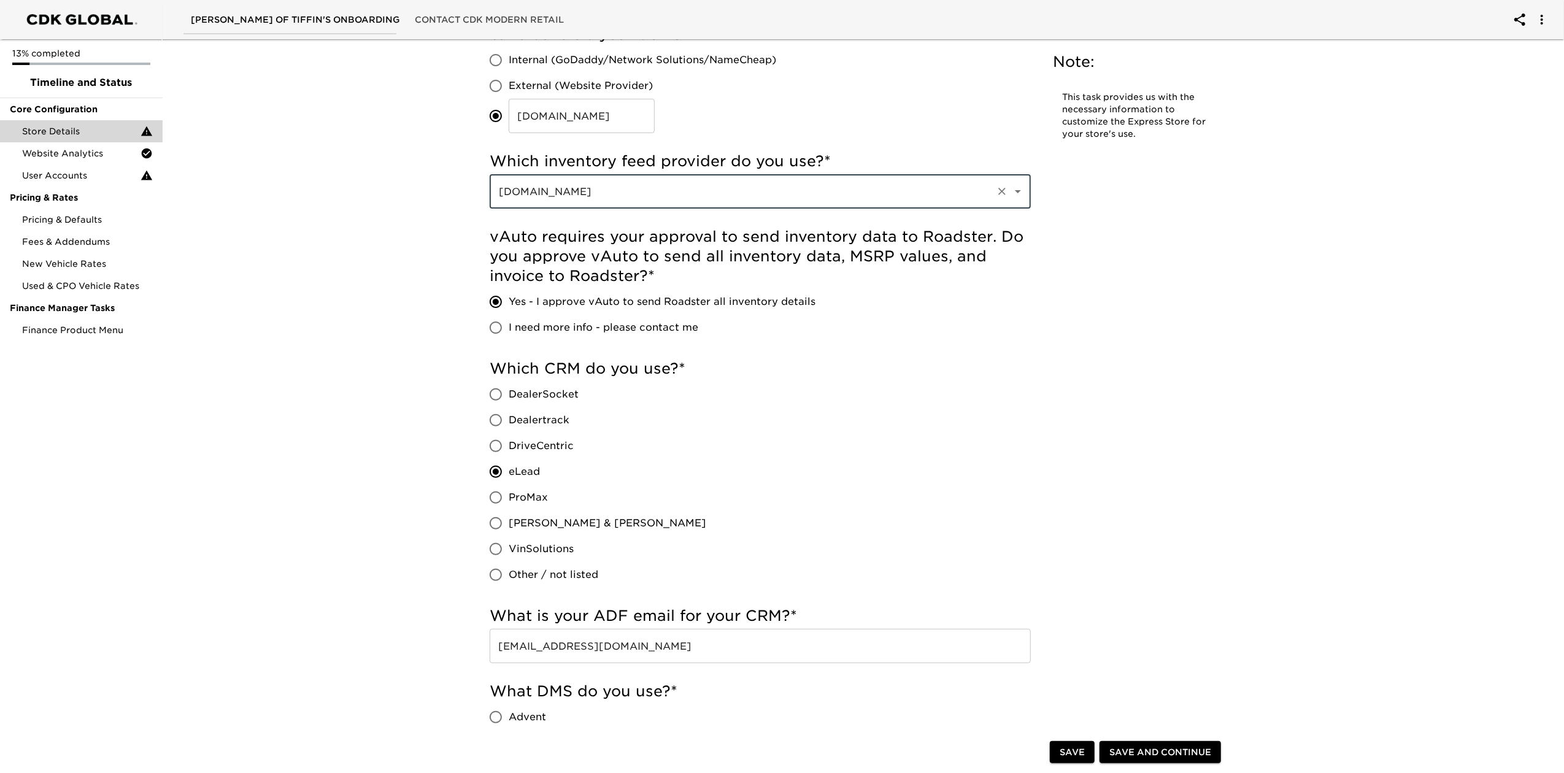
type input "[DOMAIN_NAME]"
click at [626, 299] on span "Yes - I approve Dealer.com to send Roadster all inventory details" at bounding box center [693, 302] width 368 height 15
click at [509, 299] on input "Yes - I approve Dealer.com to send Roadster all inventory details" at bounding box center [496, 302] width 26 height 26
radio input "true"
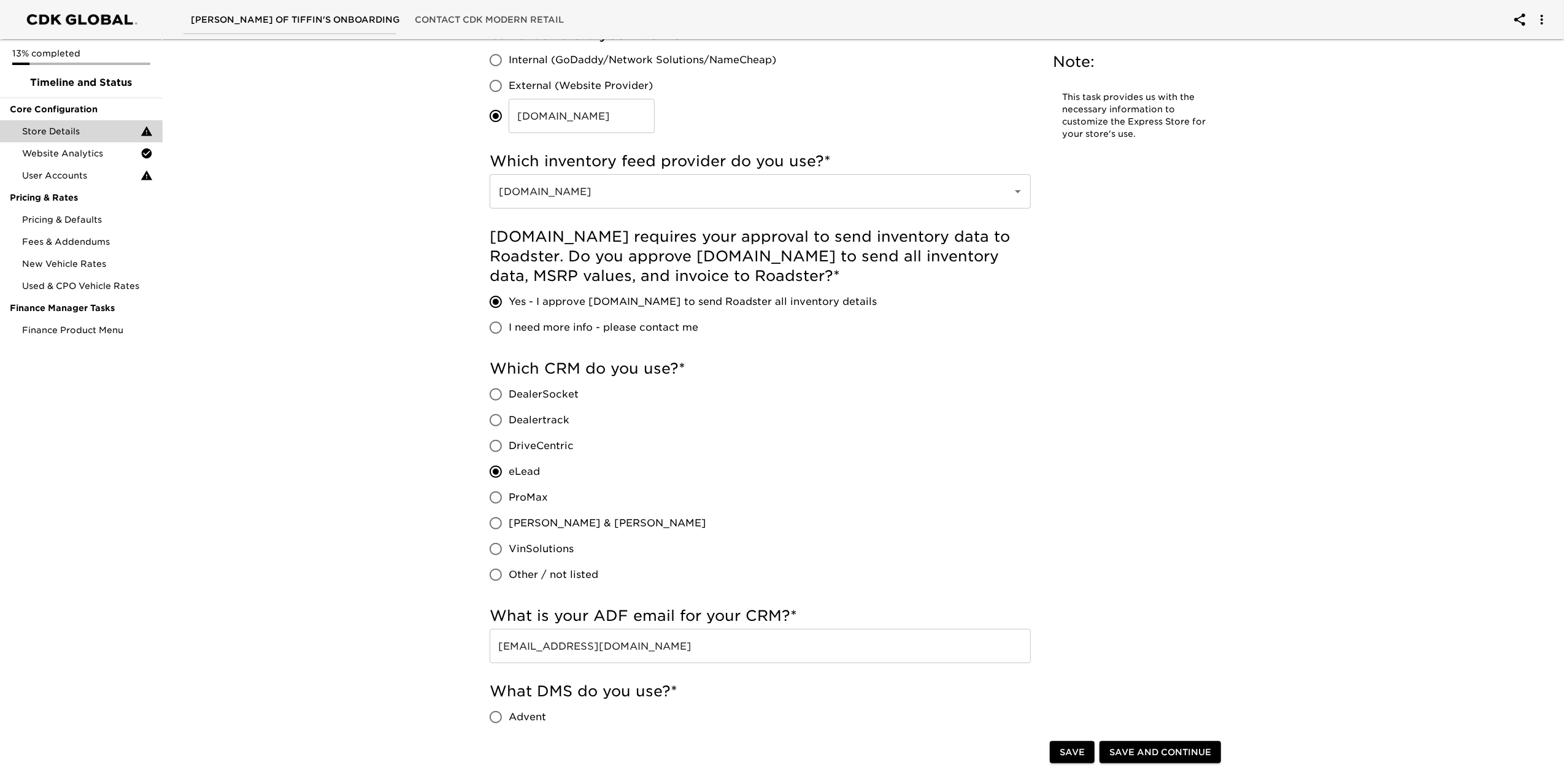
click at [1176, 752] on span "Save and Continue" at bounding box center [1160, 752] width 102 height 15
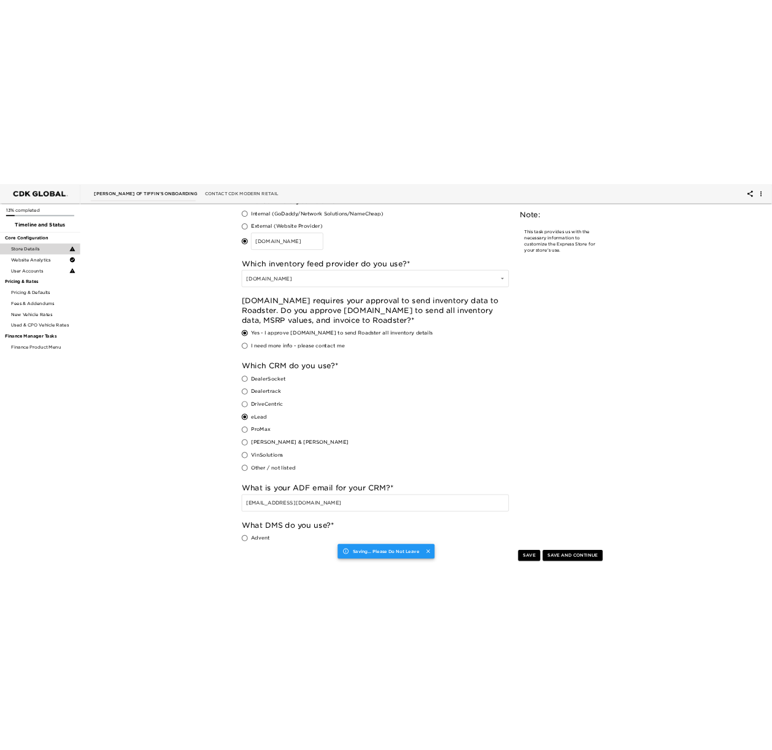
scroll to position [0, 0]
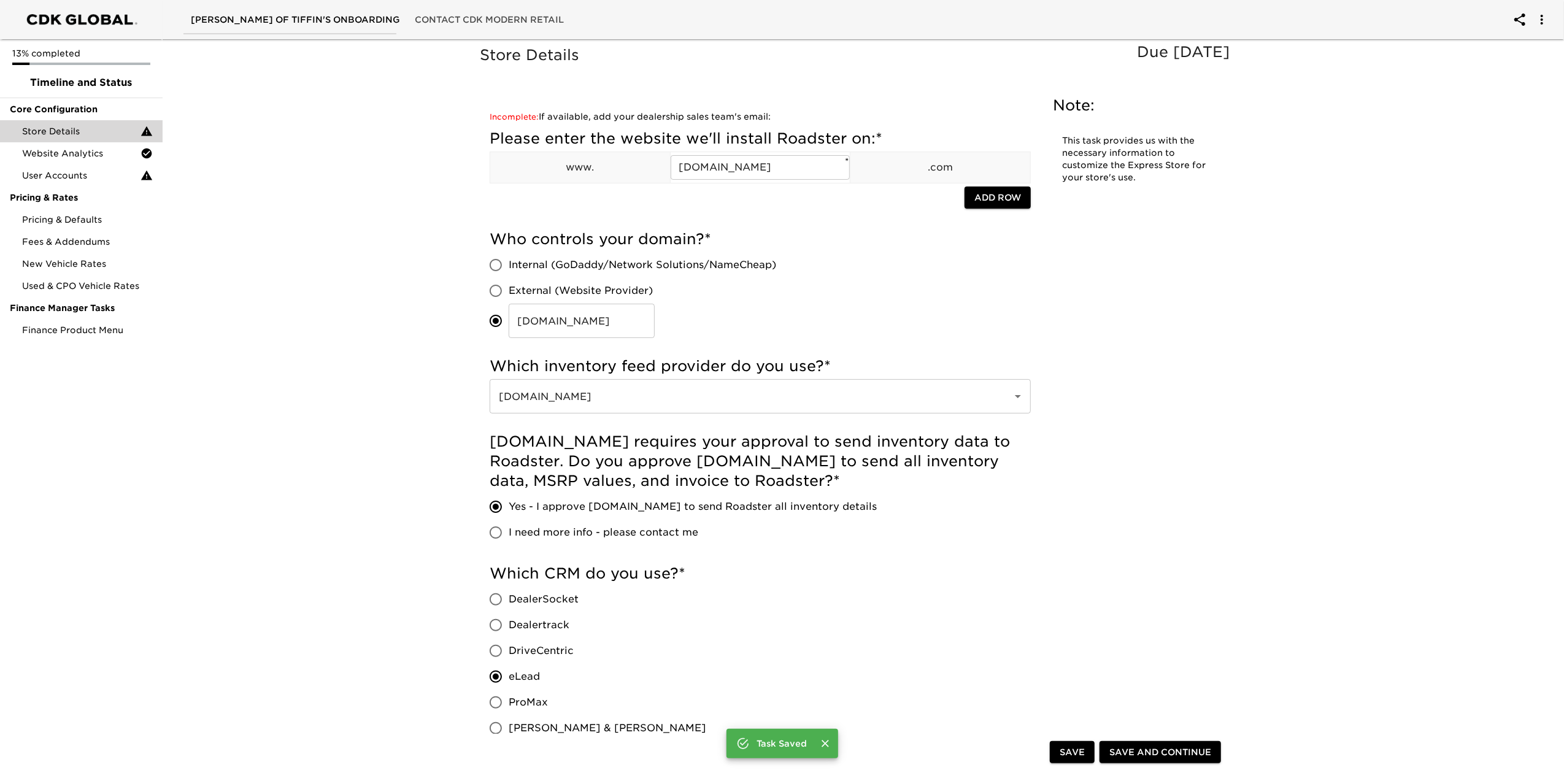
drag, startPoint x: 889, startPoint y: 72, endPoint x: 804, endPoint y: 12, distance: 104.4
click at [889, 72] on div "Store Details Due in 1 Day" at bounding box center [857, 64] width 761 height 43
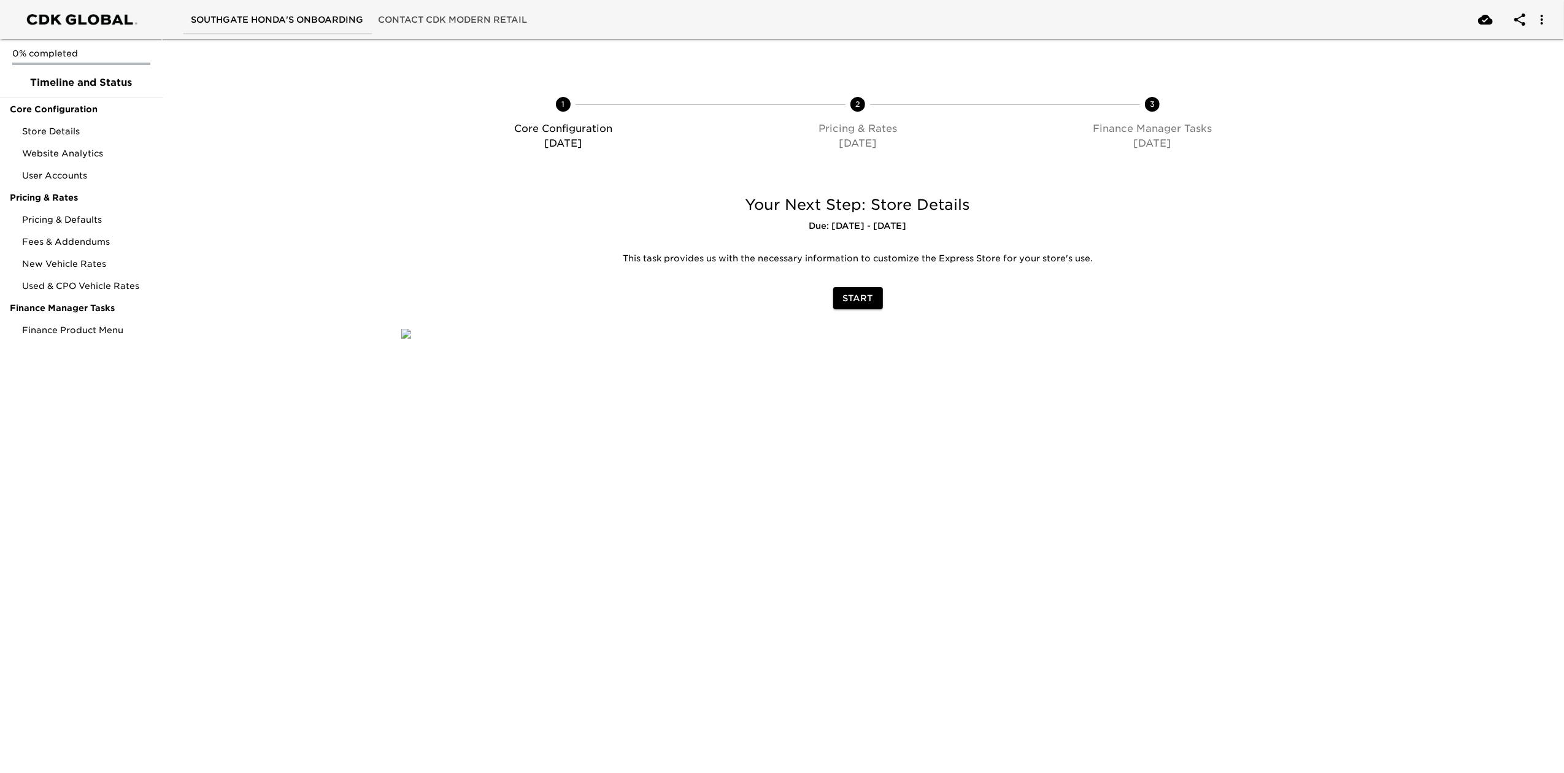
click at [858, 303] on span "Start" at bounding box center [858, 298] width 30 height 15
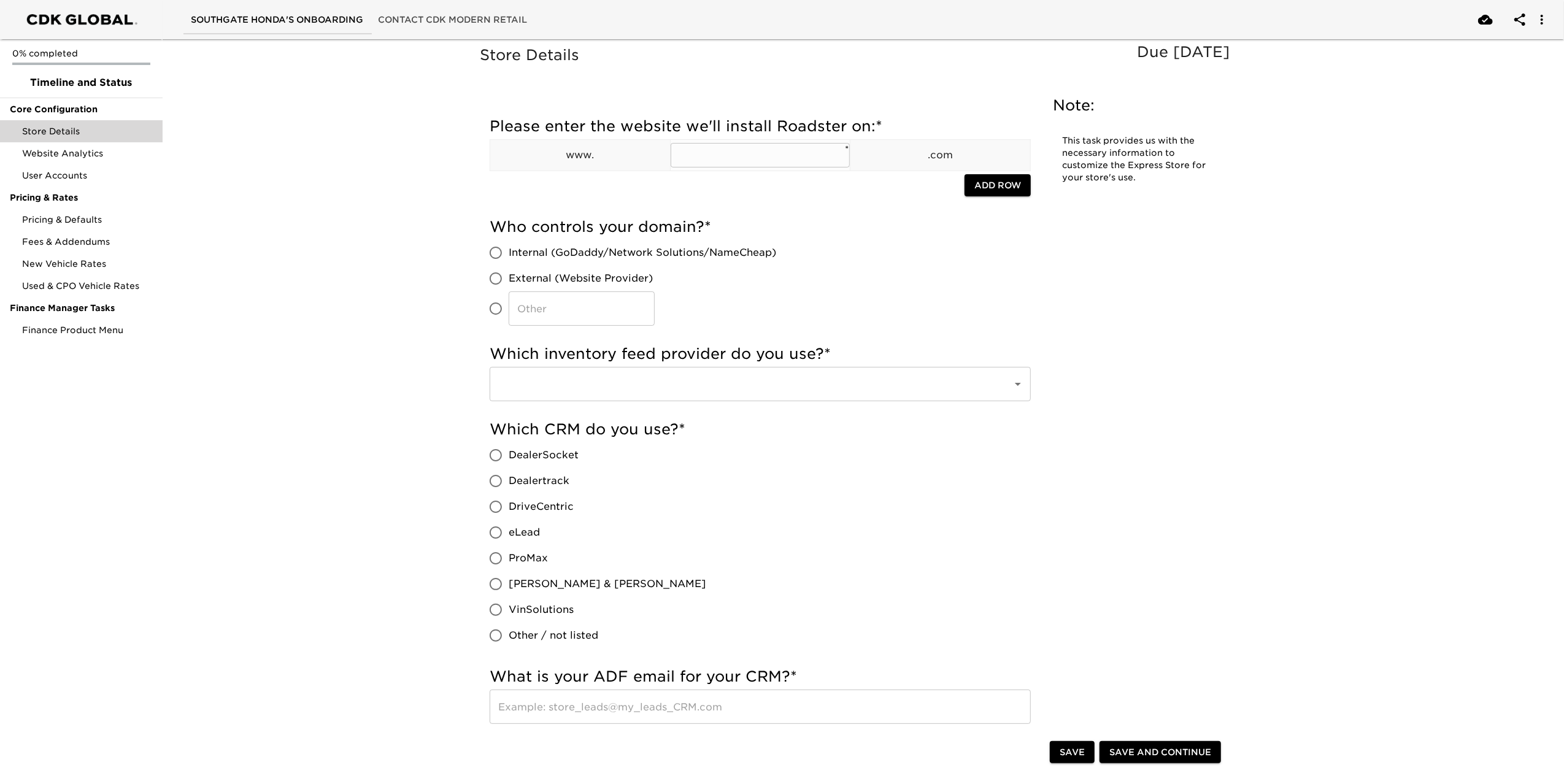
drag, startPoint x: 766, startPoint y: 192, endPoint x: 744, endPoint y: 152, distance: 45.9
click at [744, 152] on input "text" at bounding box center [761, 155] width 180 height 25
type input "[DOMAIN_NAME]"
click at [503, 305] on input "​" at bounding box center [496, 309] width 26 height 26
radio input "true"
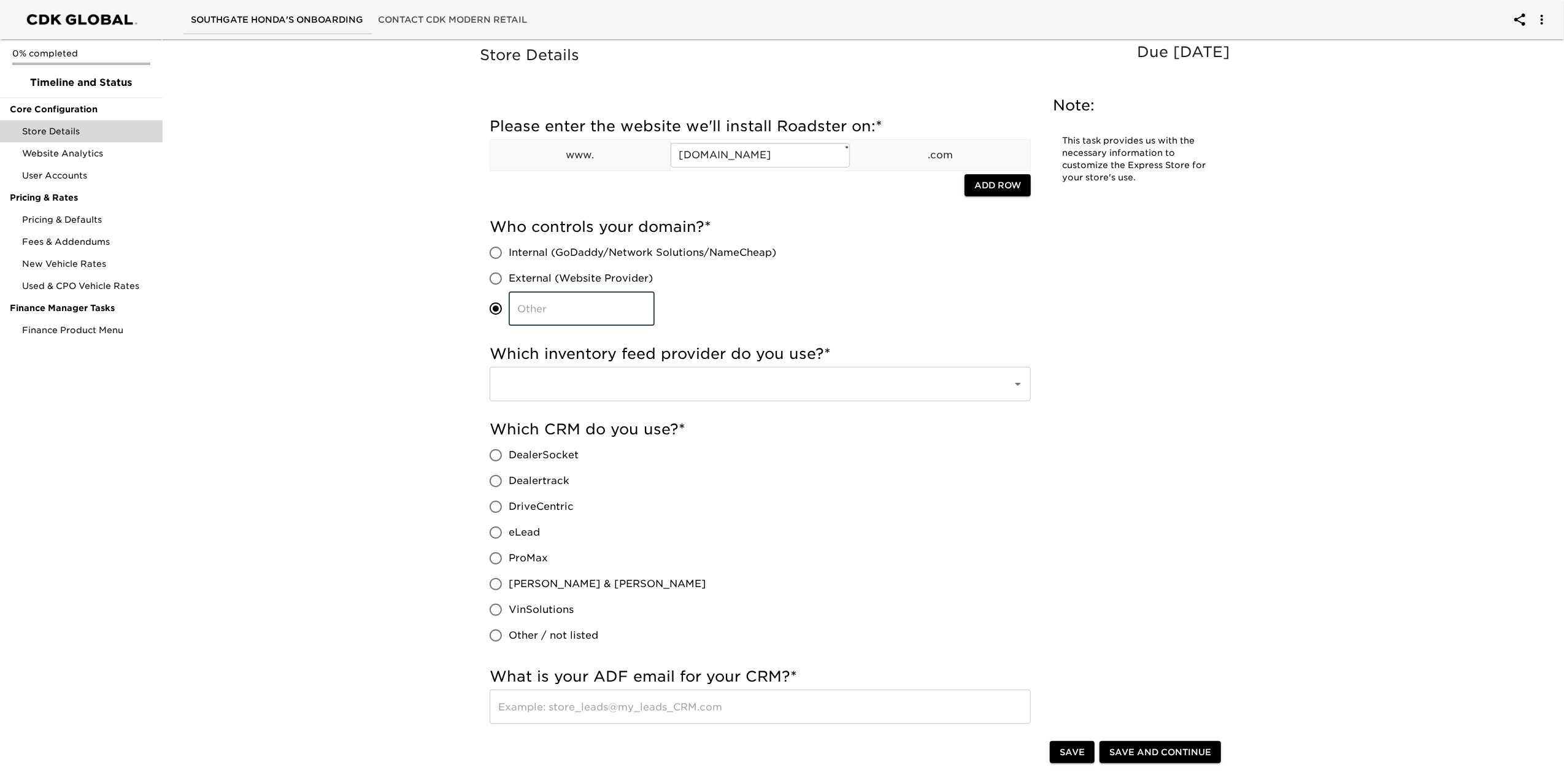
click at [530, 305] on input "​" at bounding box center [582, 308] width 146 height 34
type input "[DOMAIN_NAME]"
click at [814, 382] on input "text" at bounding box center [743, 383] width 496 height 23
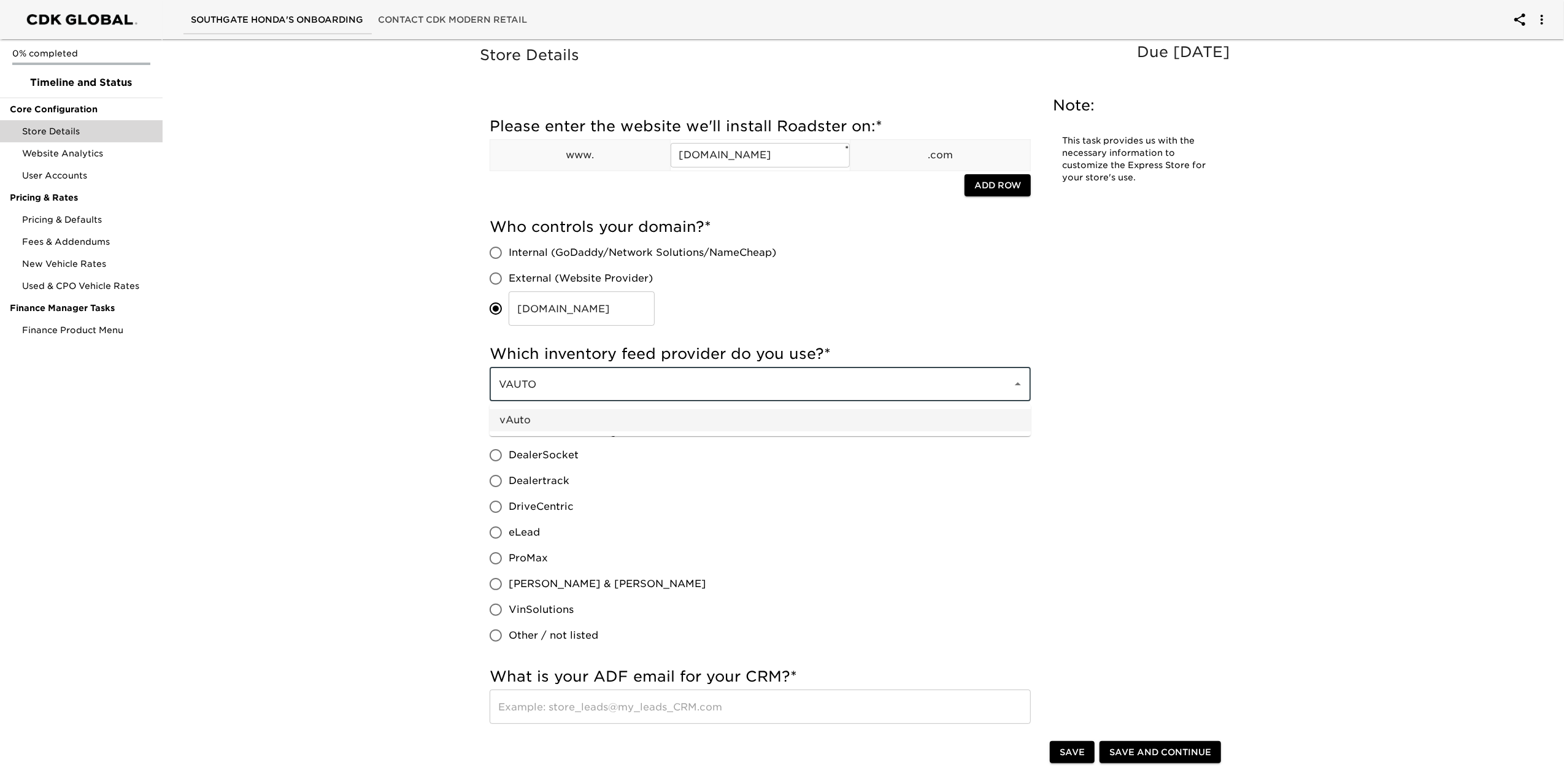
click at [805, 420] on li "vAuto" at bounding box center [760, 420] width 541 height 22
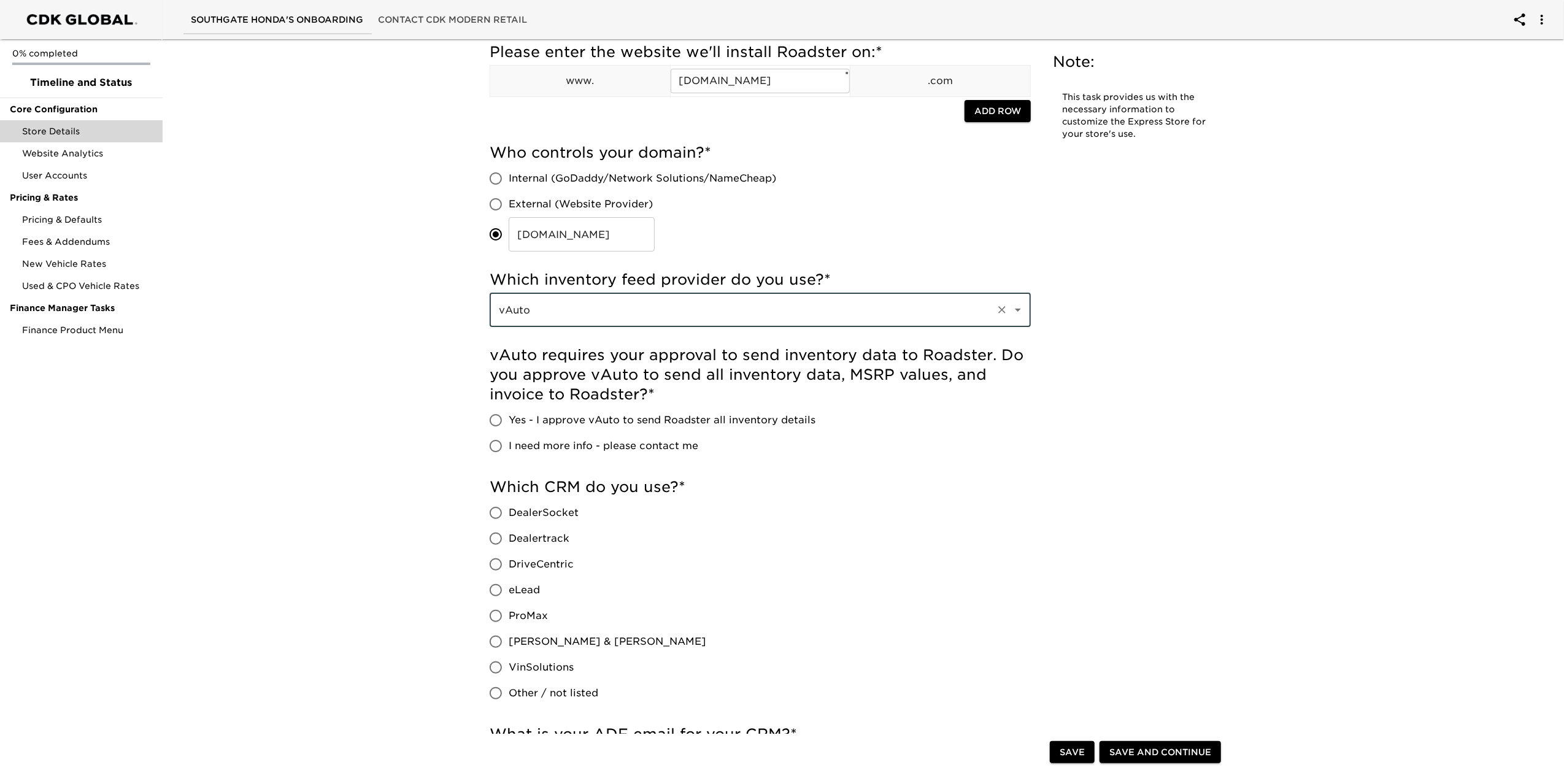
scroll to position [245, 0]
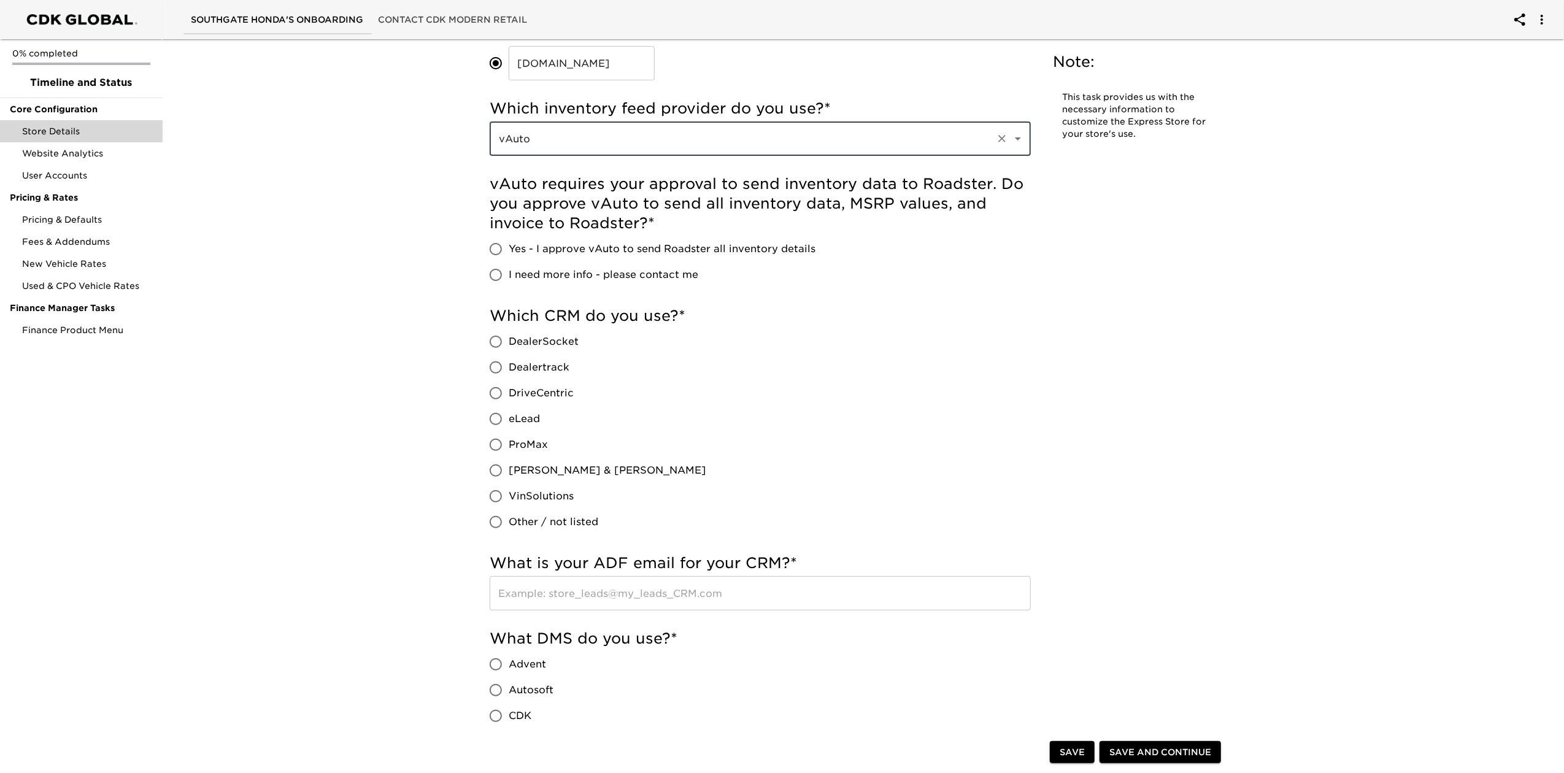
type input "vAuto"
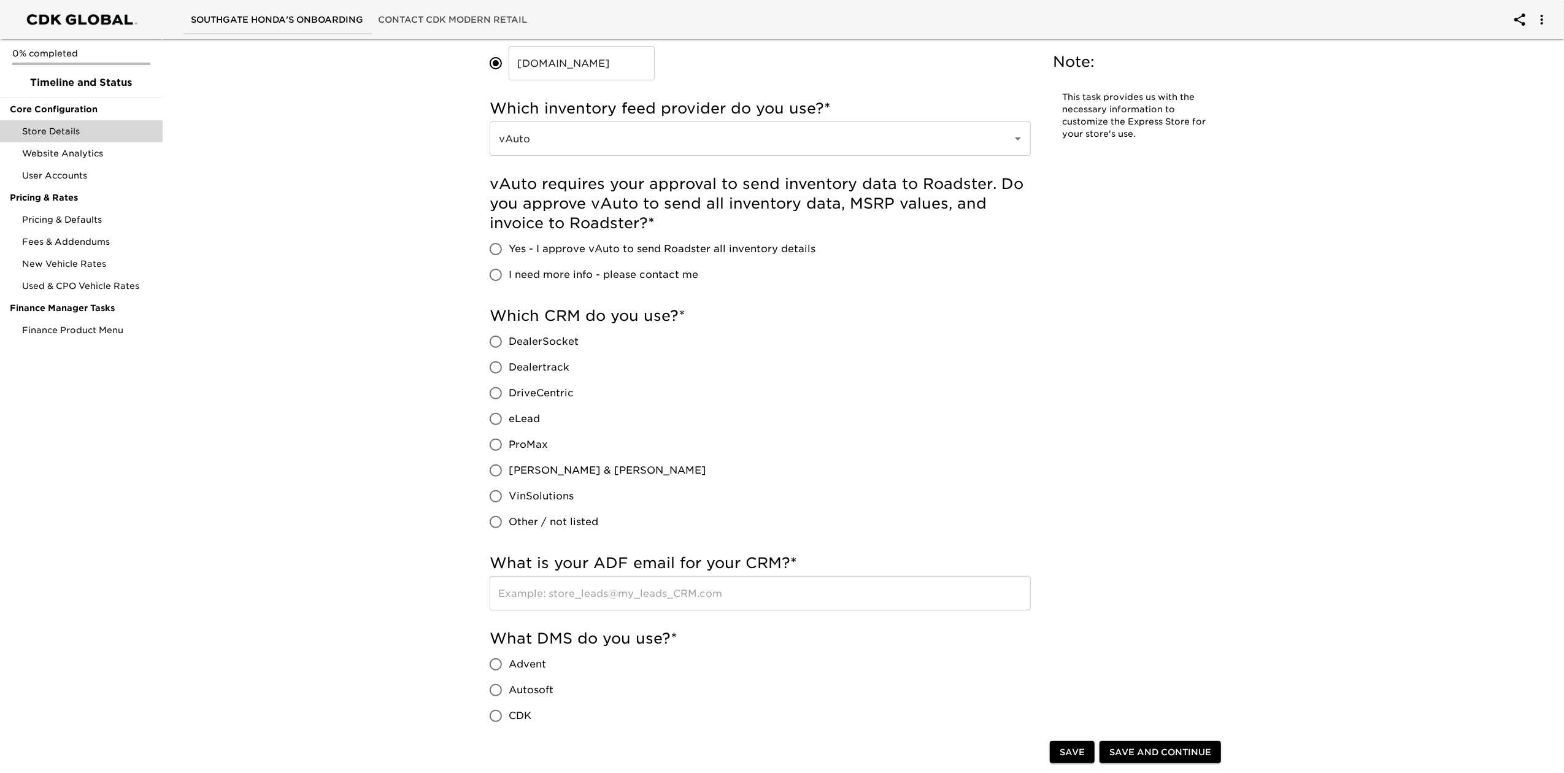
click at [560, 241] on label "Yes - I approve vAuto to send Roadster all inventory details" at bounding box center [649, 249] width 333 height 26
click at [509, 241] on input "Yes - I approve vAuto to send Roadster all inventory details" at bounding box center [496, 249] width 26 height 26
radio input "true"
click at [531, 412] on span "eLead" at bounding box center [524, 419] width 31 height 15
click at [509, 412] on input "eLead" at bounding box center [496, 419] width 26 height 26
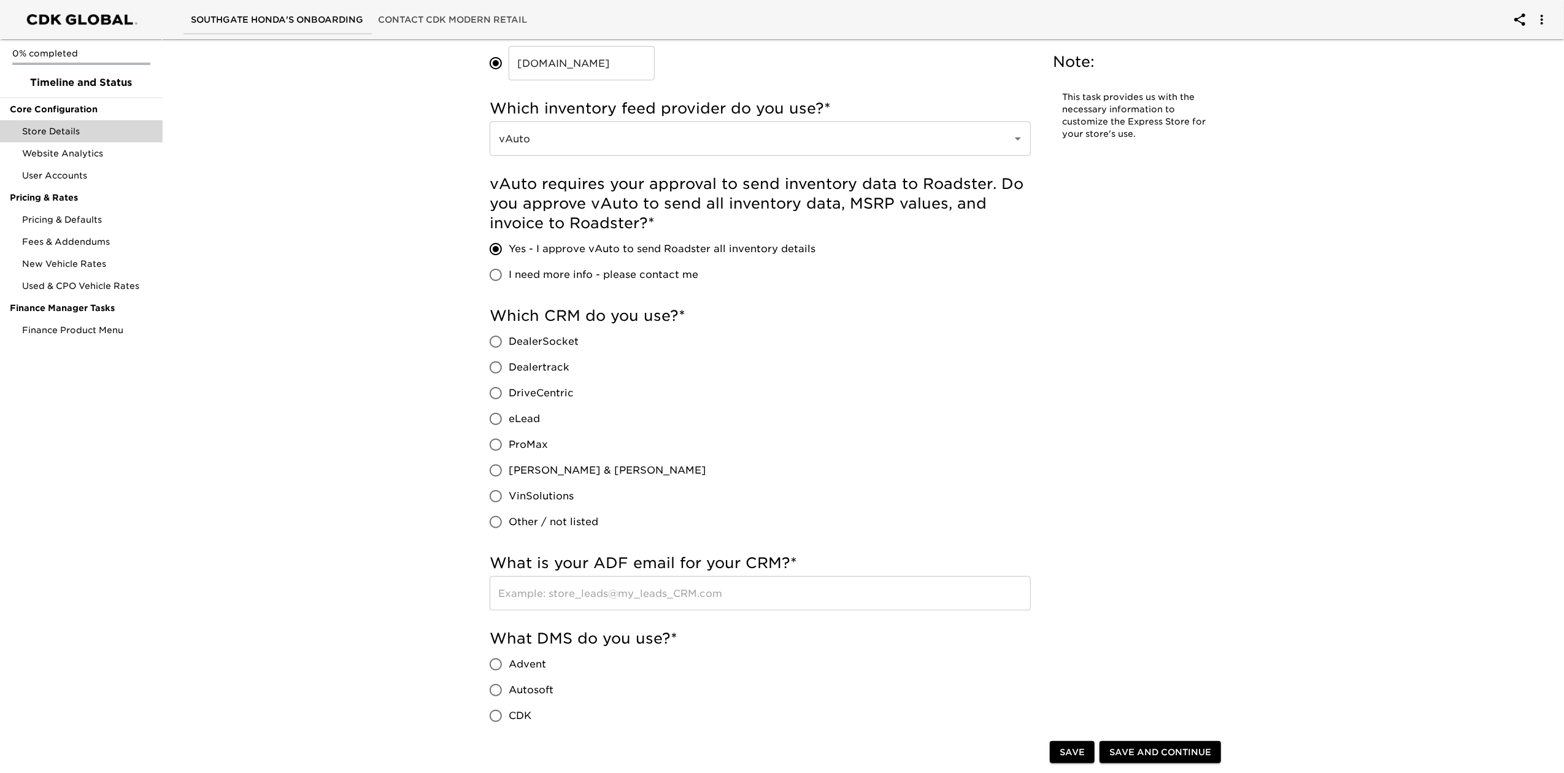
radio input "true"
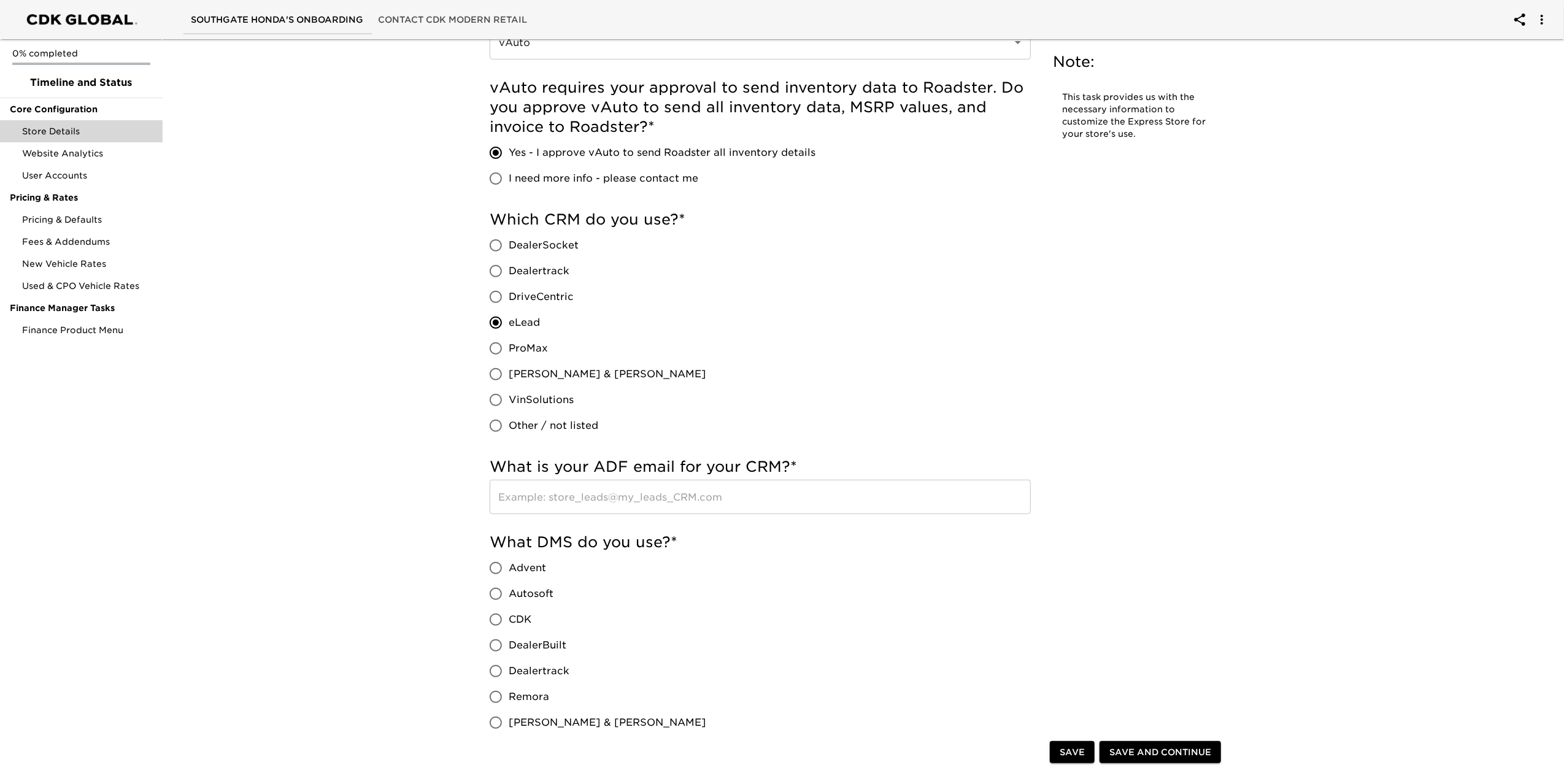
scroll to position [491, 0]
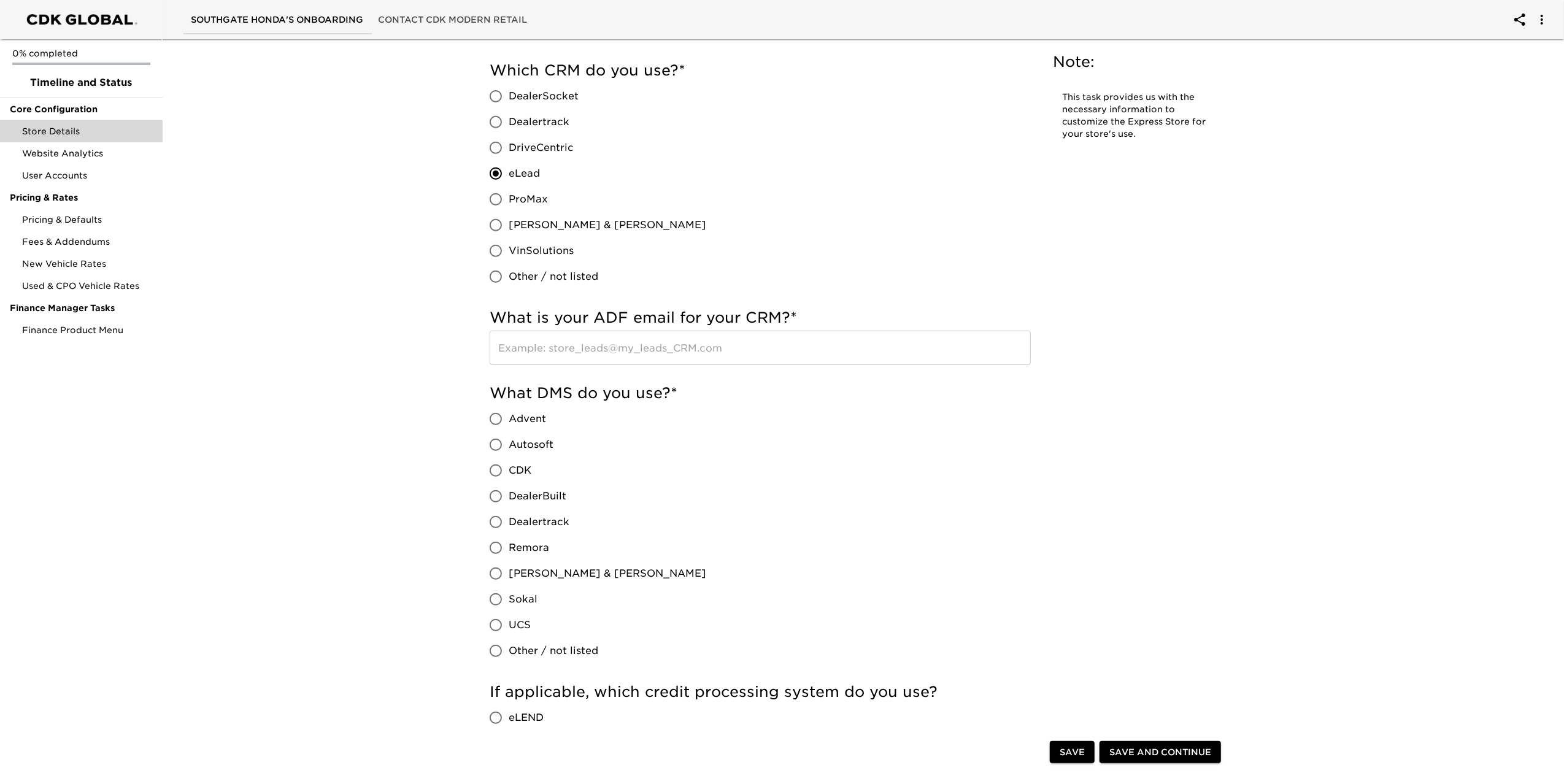
click at [502, 465] on input "CDK" at bounding box center [496, 471] width 26 height 26
radio input "true"
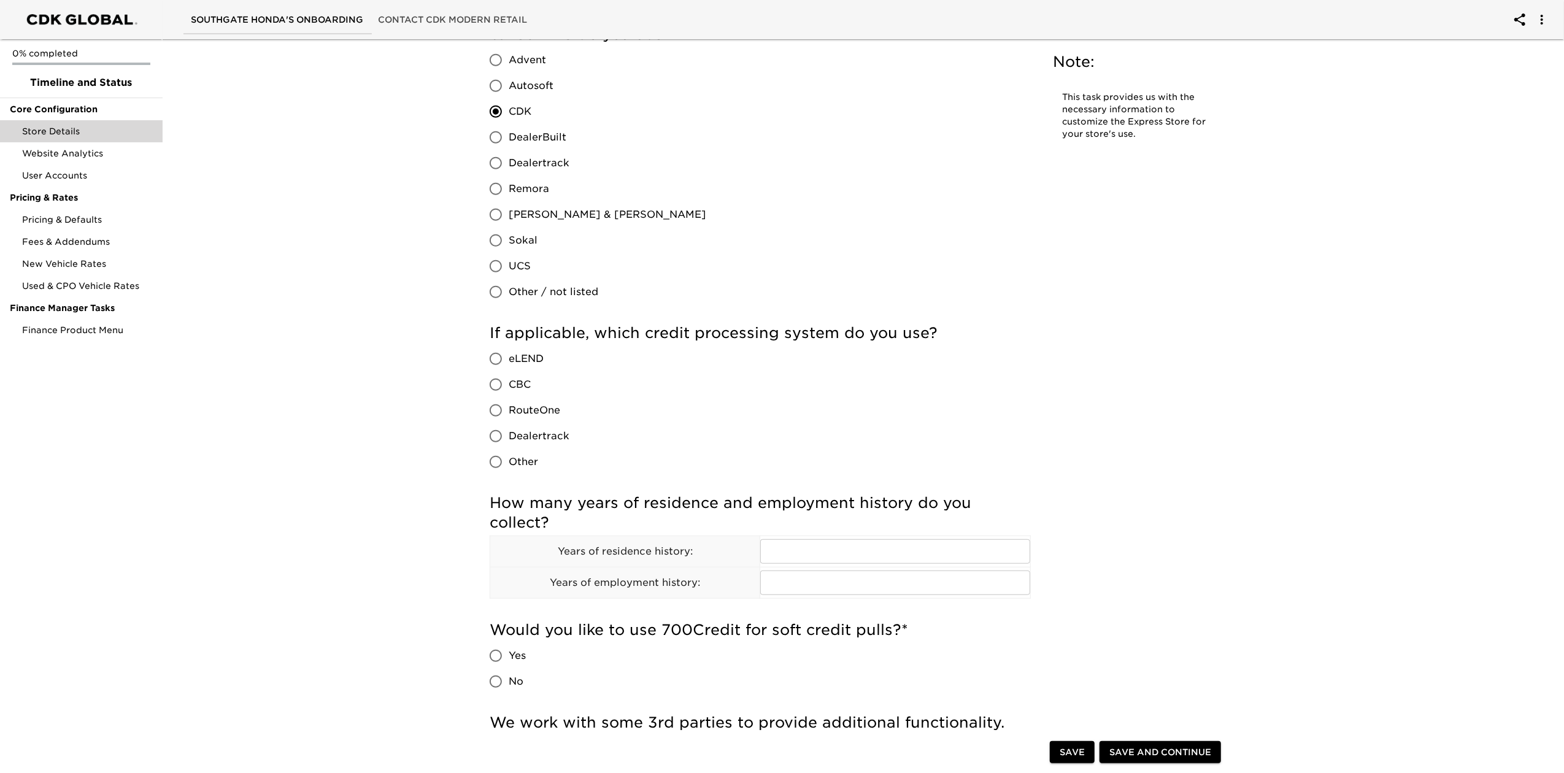
scroll to position [900, 0]
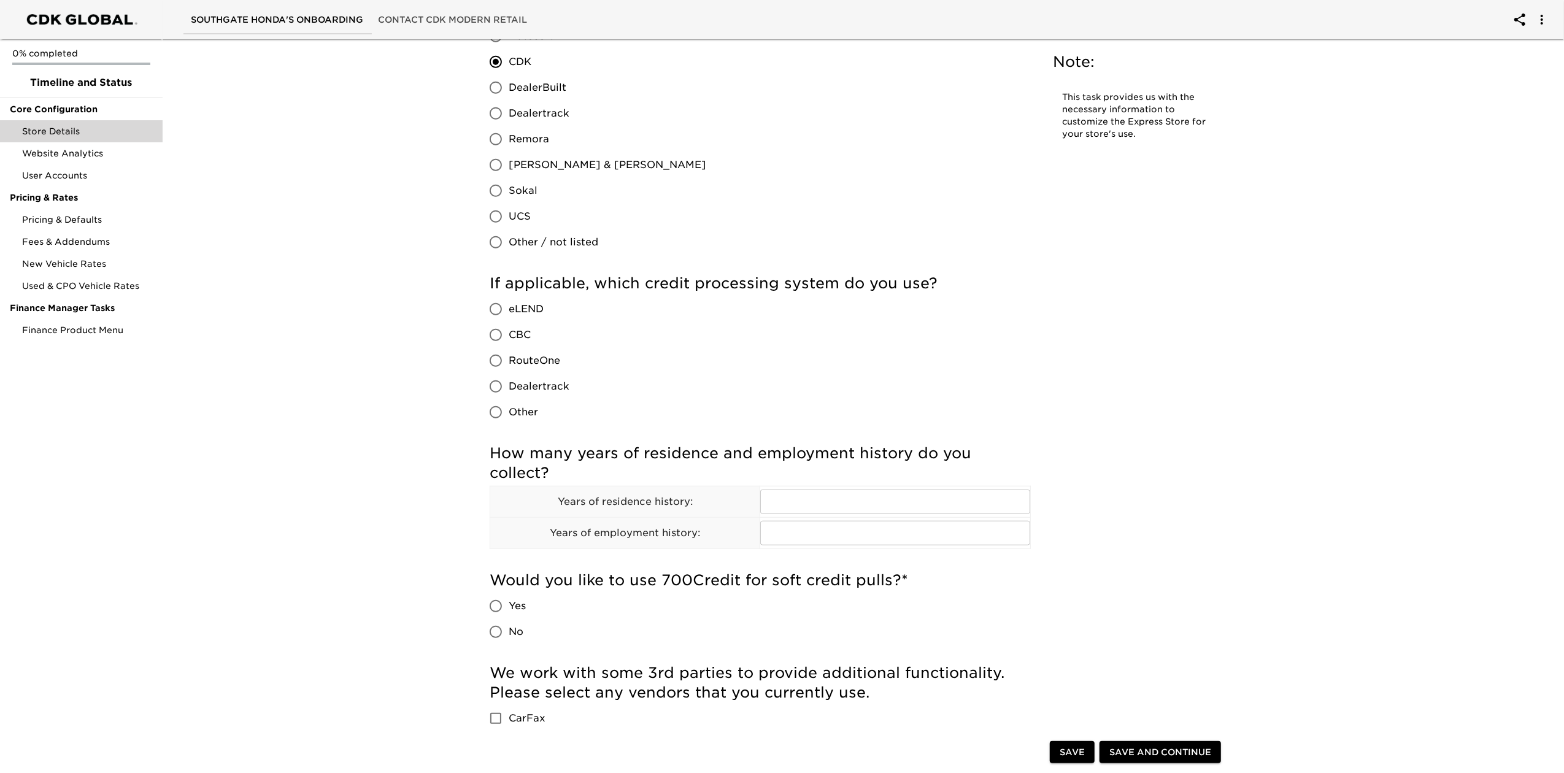
click at [540, 365] on span "RouteOne" at bounding box center [535, 360] width 52 height 15
click at [509, 365] on input "RouteOne" at bounding box center [496, 361] width 26 height 26
radio input "true"
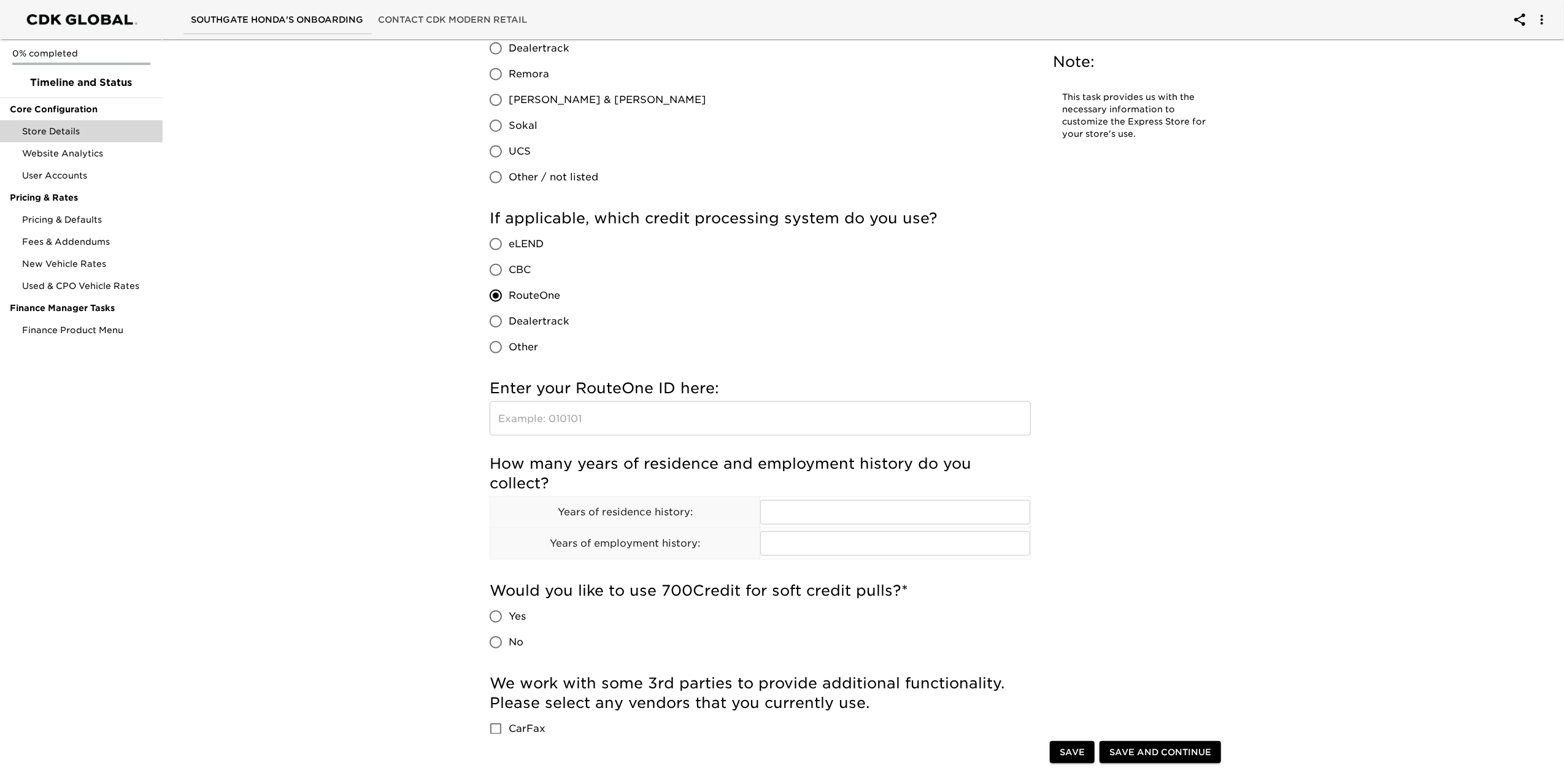
scroll to position [1063, 0]
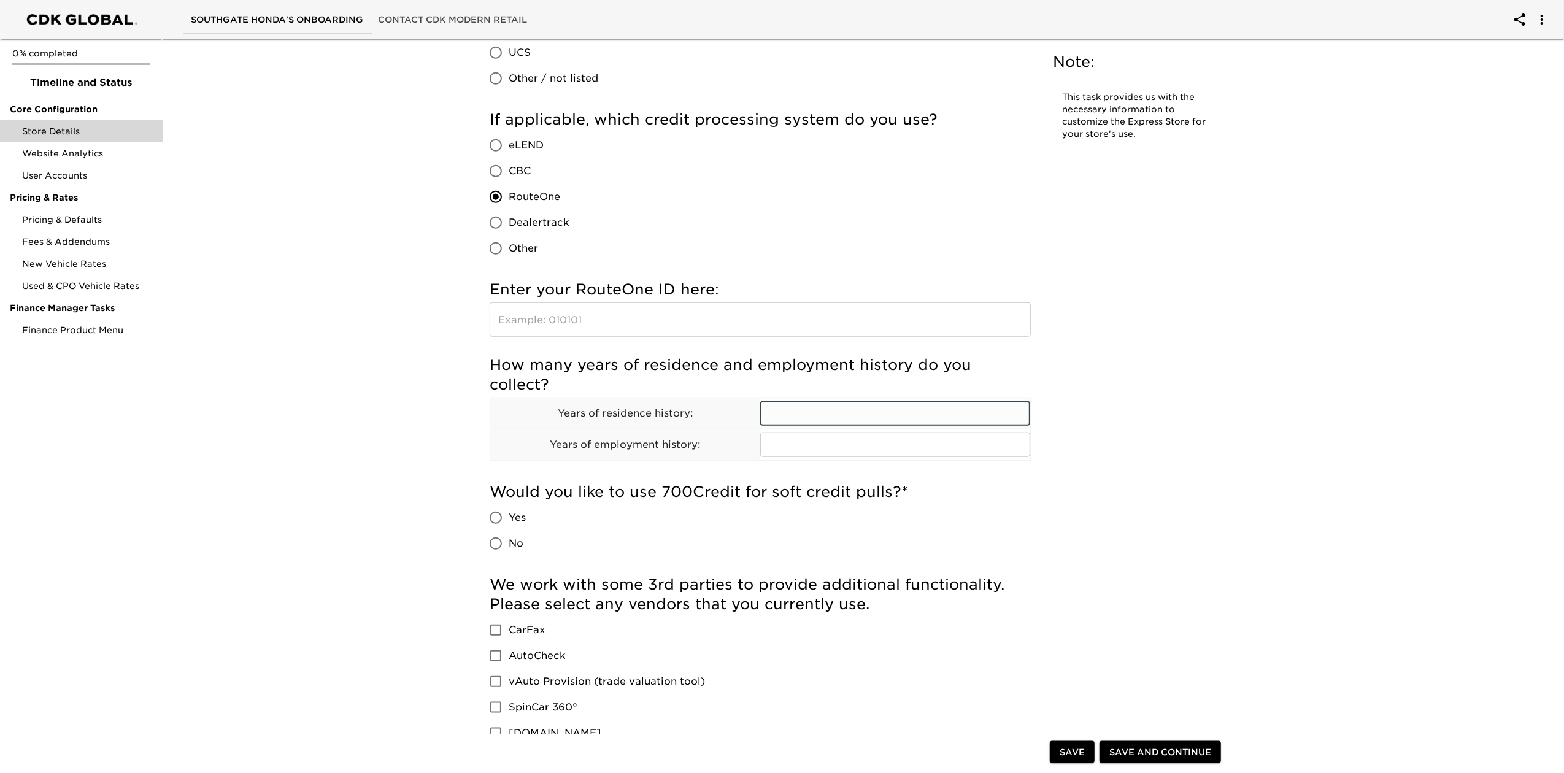
click at [840, 425] on input "text" at bounding box center [895, 413] width 270 height 25
type input "1"
click at [819, 450] on input "text" at bounding box center [895, 445] width 270 height 25
type input "1"
click at [515, 542] on span "No" at bounding box center [516, 543] width 15 height 15
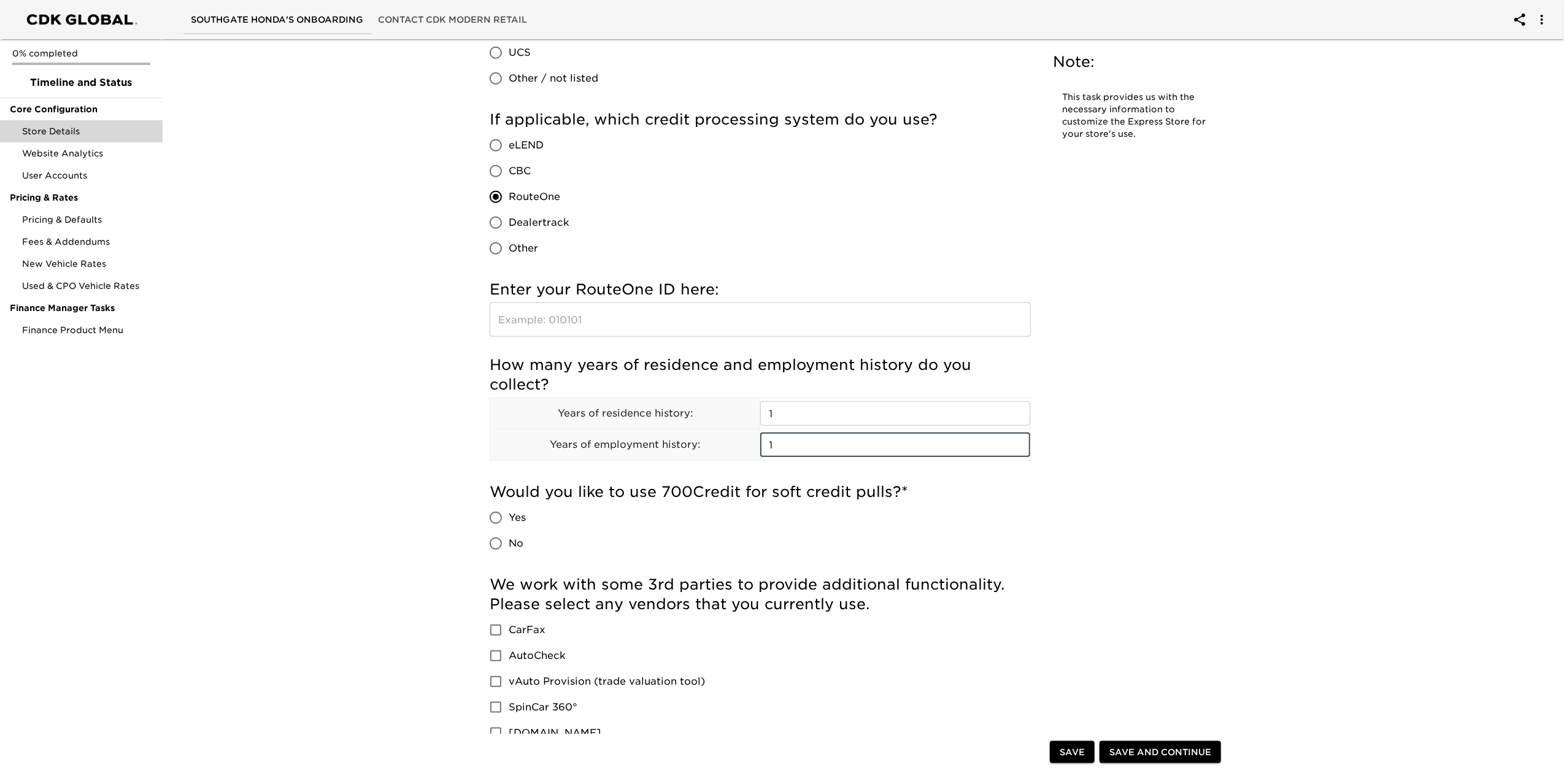
click at [509, 542] on input "No" at bounding box center [496, 544] width 26 height 26
radio input "true"
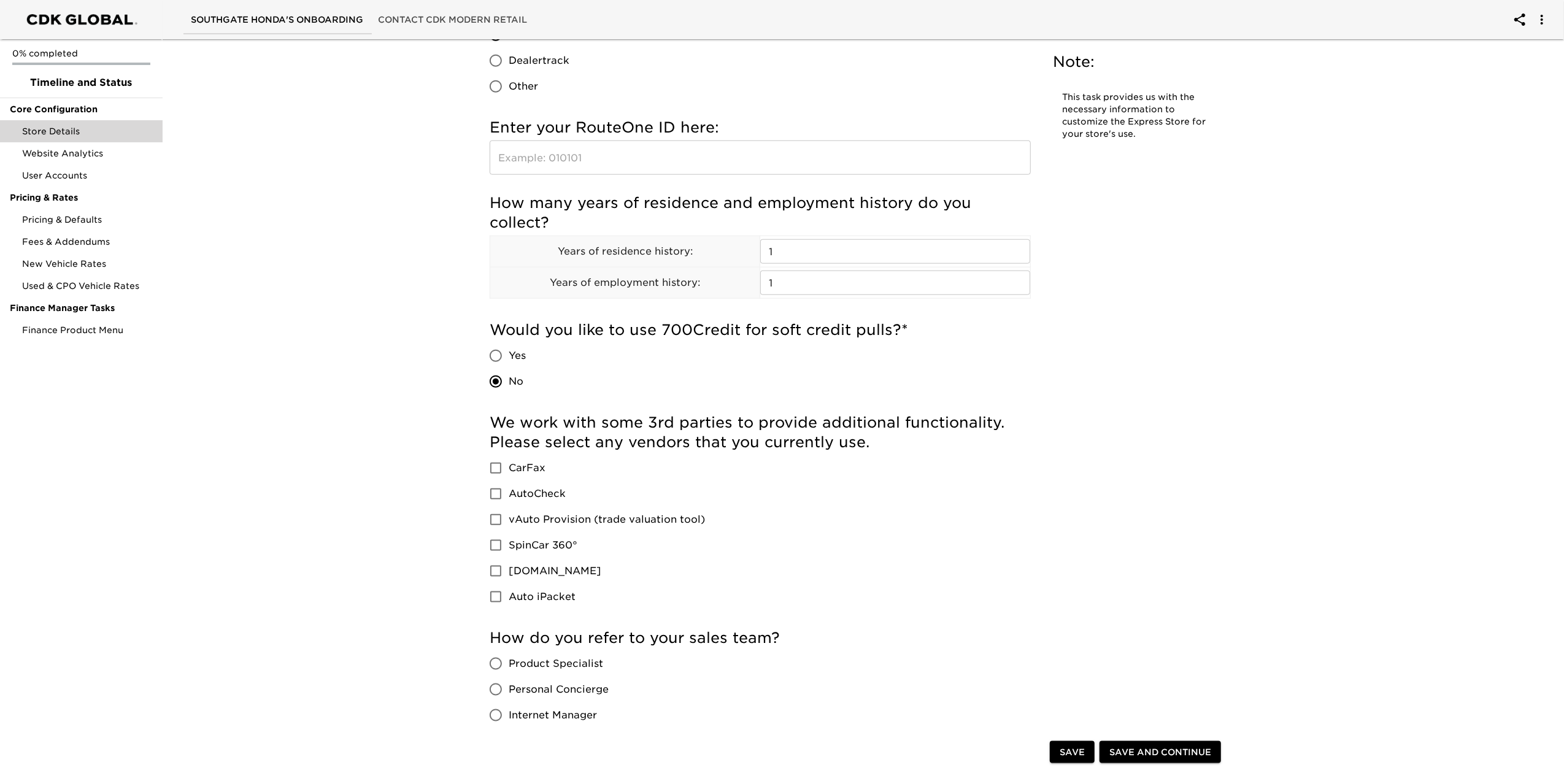
scroll to position [1227, 0]
click at [520, 472] on span "CarFax" at bounding box center [527, 466] width 37 height 15
click at [509, 472] on input "CarFax" at bounding box center [496, 466] width 26 height 26
checkbox input "true"
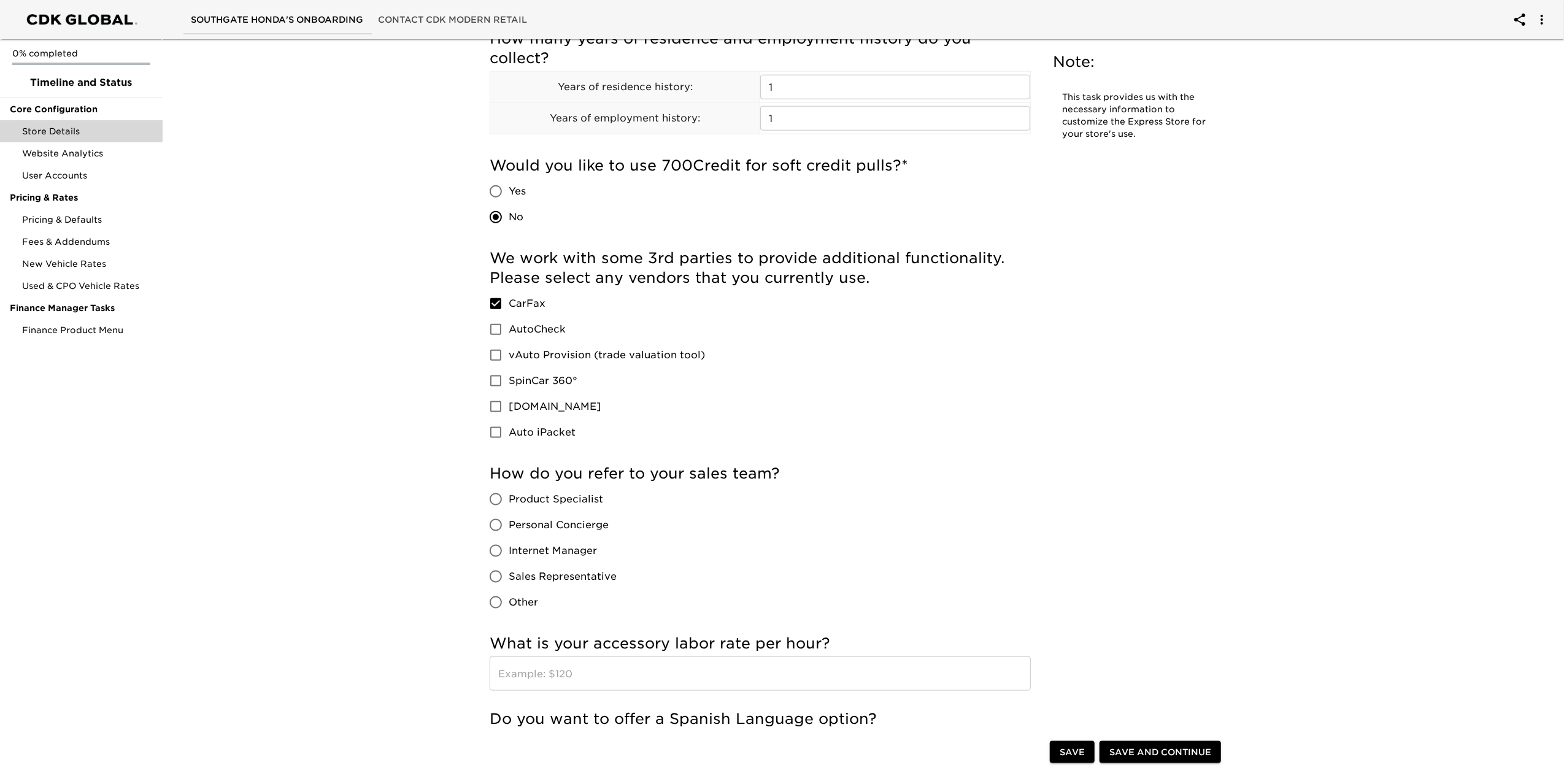
scroll to position [1391, 0]
click at [577, 507] on label "Product Specialist" at bounding box center [550, 499] width 134 height 26
click at [509, 507] on input "Product Specialist" at bounding box center [496, 499] width 26 height 26
radio input "true"
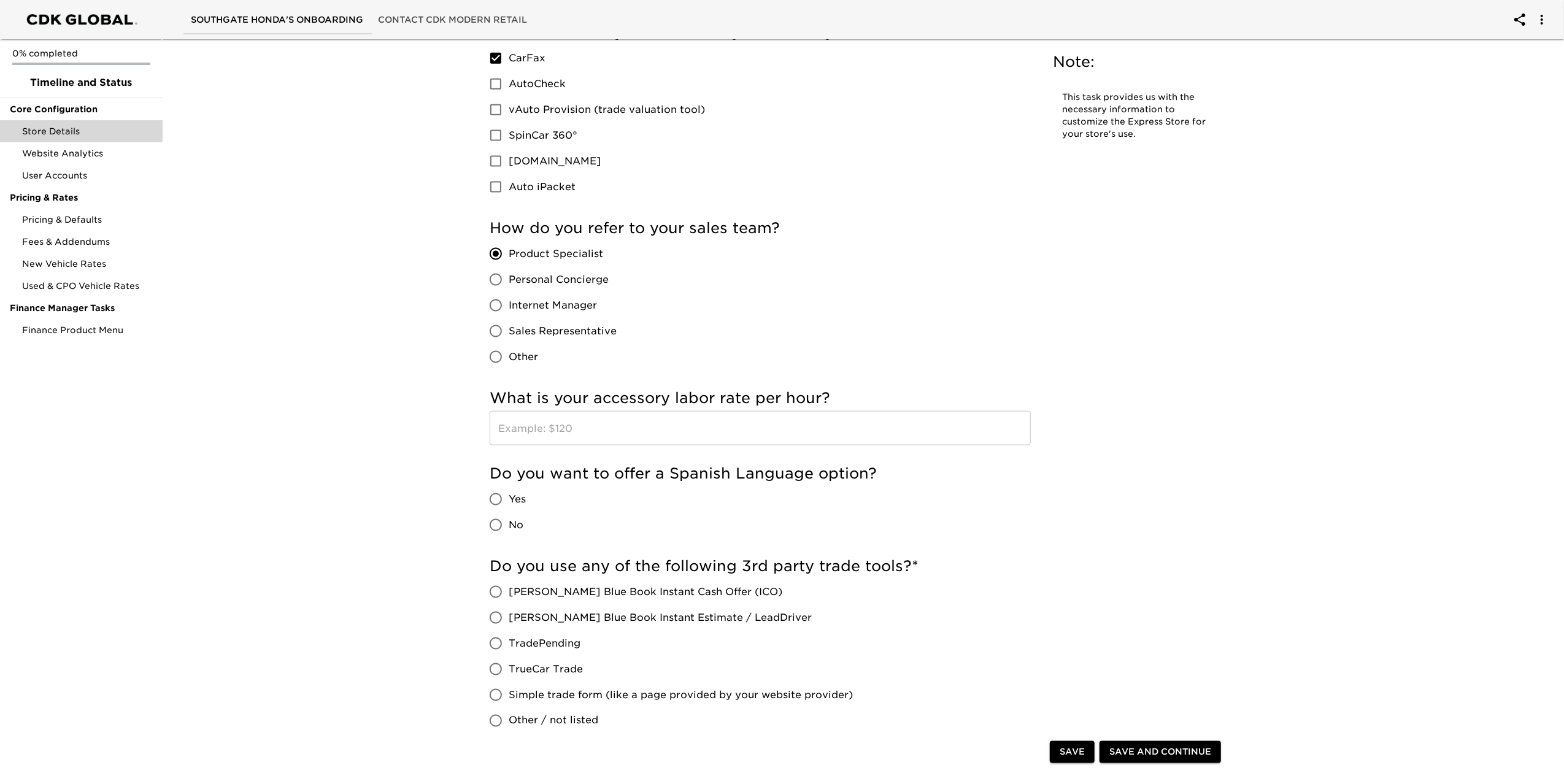
scroll to position [1718, 0]
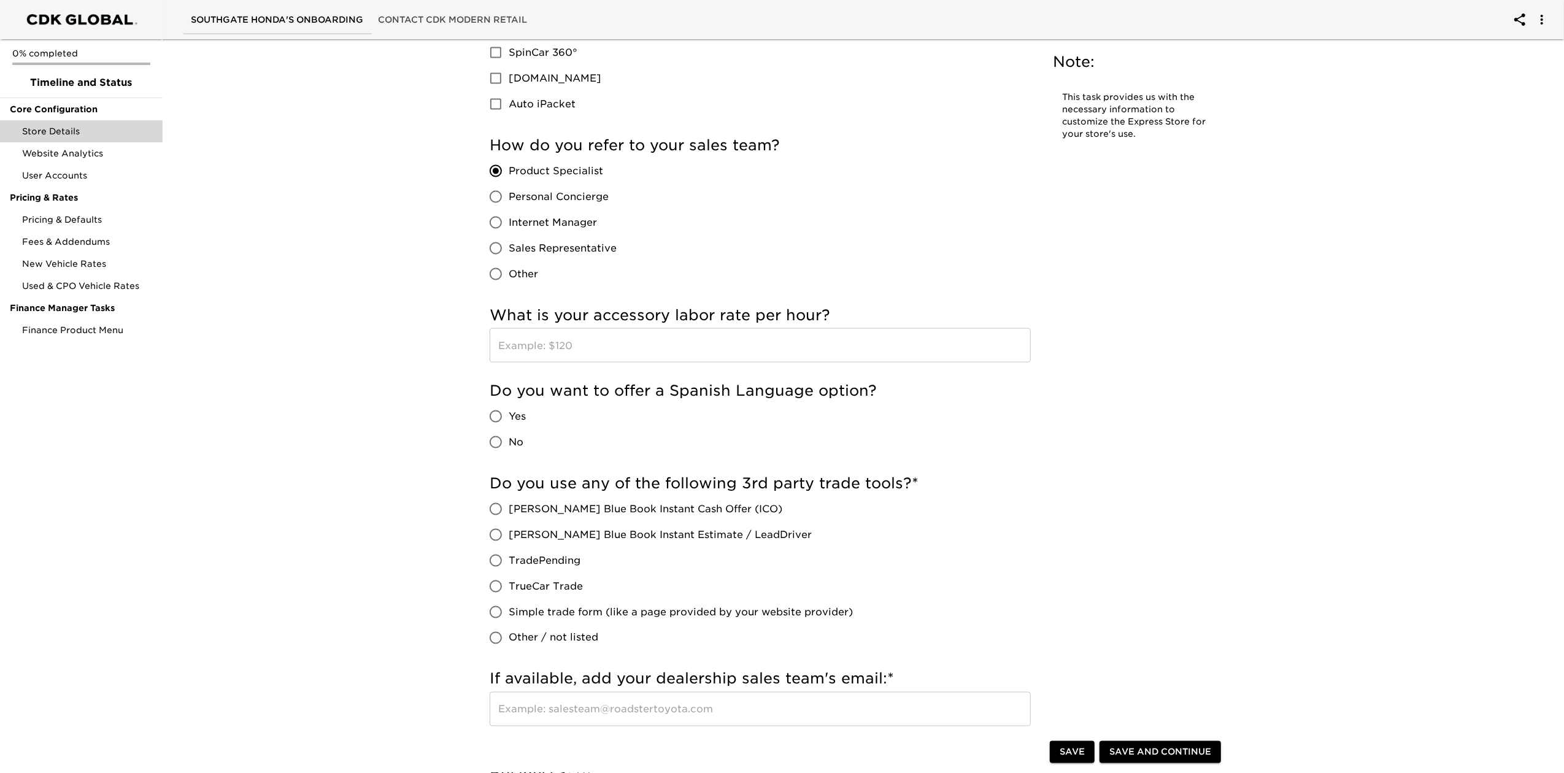
click at [570, 558] on span "TradePending" at bounding box center [545, 561] width 72 height 15
click at [509, 558] on input "TradePending" at bounding box center [496, 561] width 26 height 26
radio input "true"
click at [929, 600] on div "Do you use any of the following 3rd party trade tools? * [PERSON_NAME] Blue Boo…" at bounding box center [760, 562] width 541 height 177
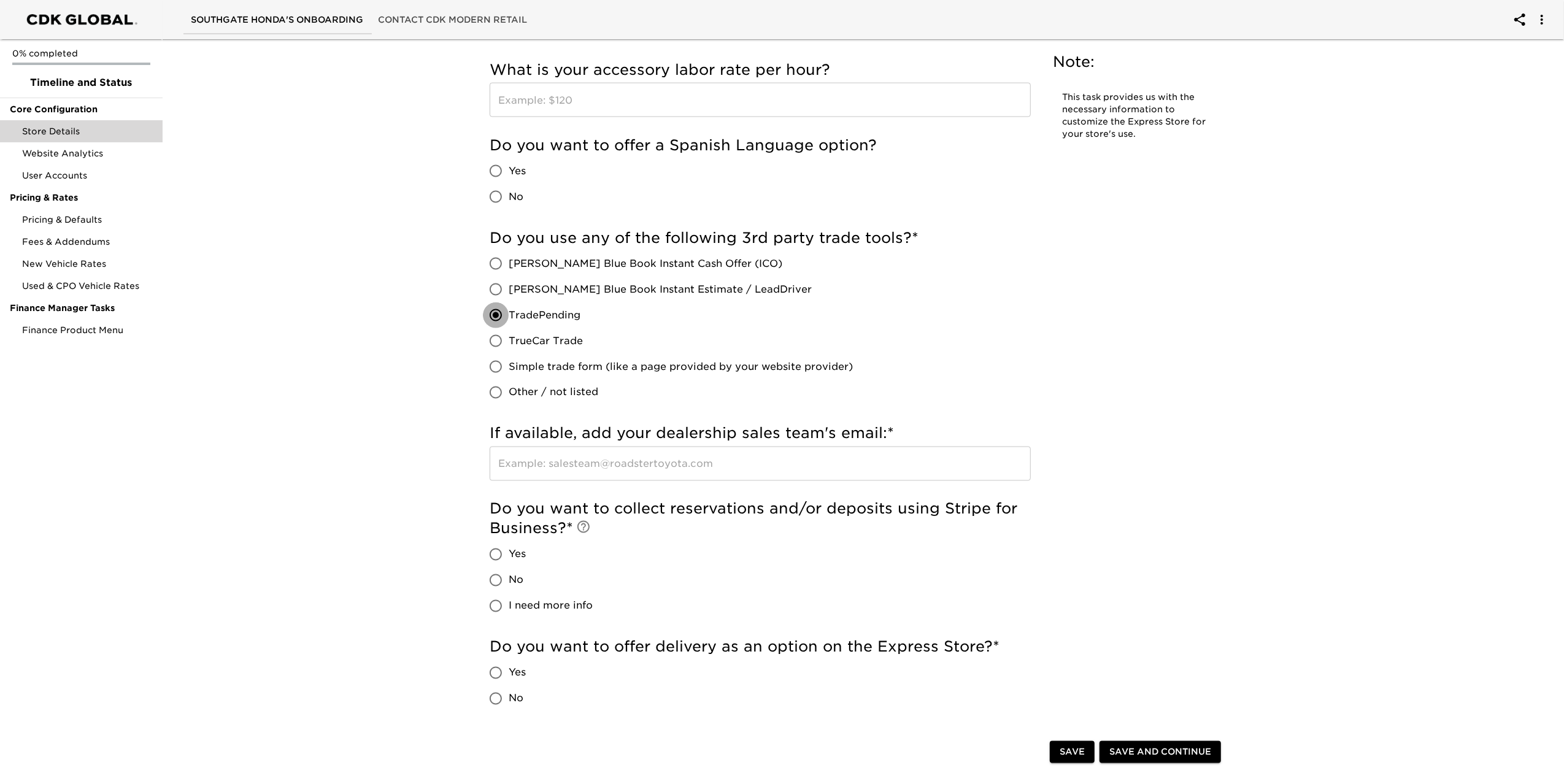
click at [504, 315] on input "TradePending" at bounding box center [496, 316] width 26 height 26
click at [496, 384] on input "Other / not listed" at bounding box center [496, 393] width 26 height 26
radio input "true"
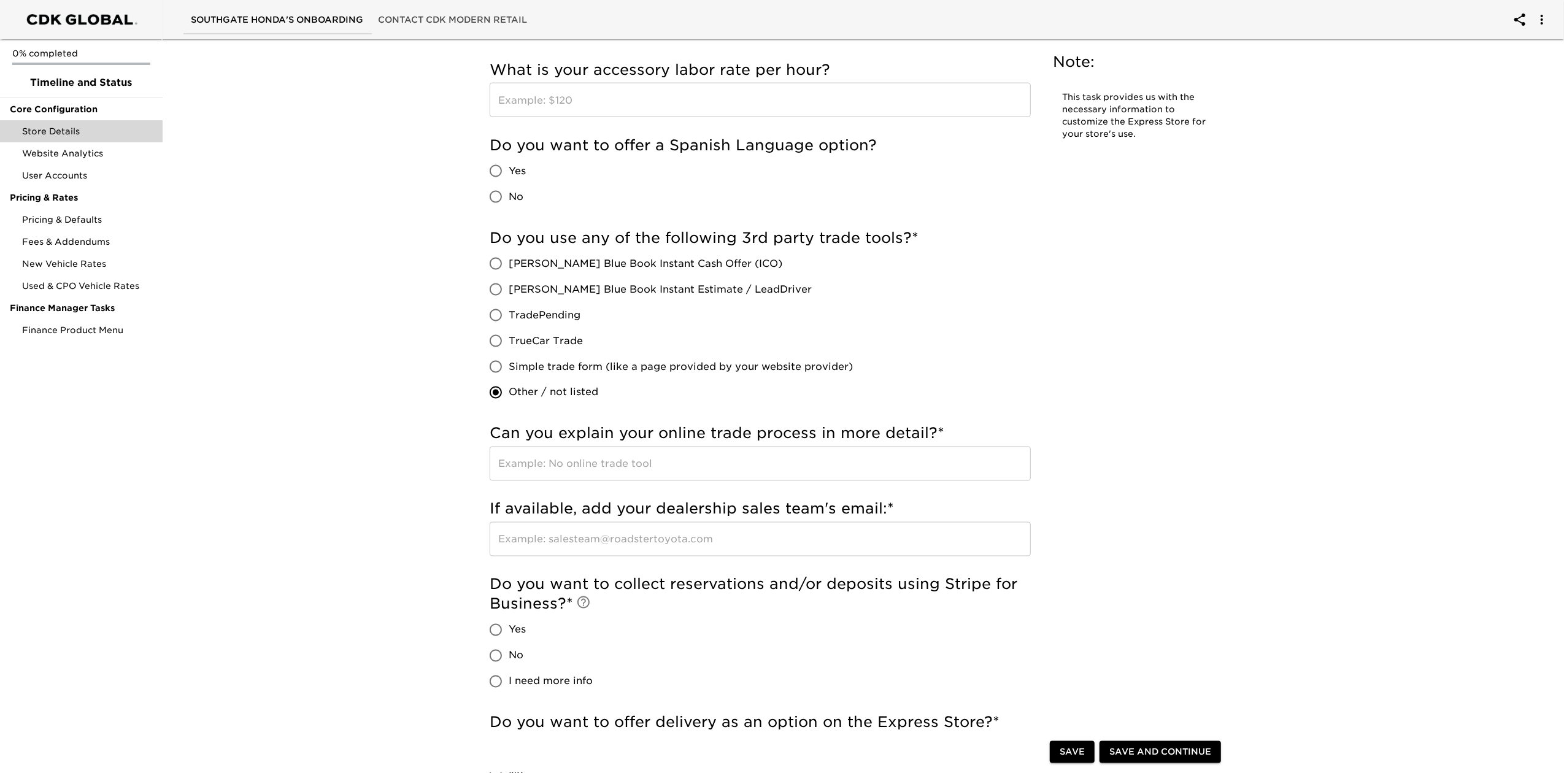
click at [738, 428] on h5 "Can you explain your online trade process in more detail? *" at bounding box center [760, 434] width 541 height 20
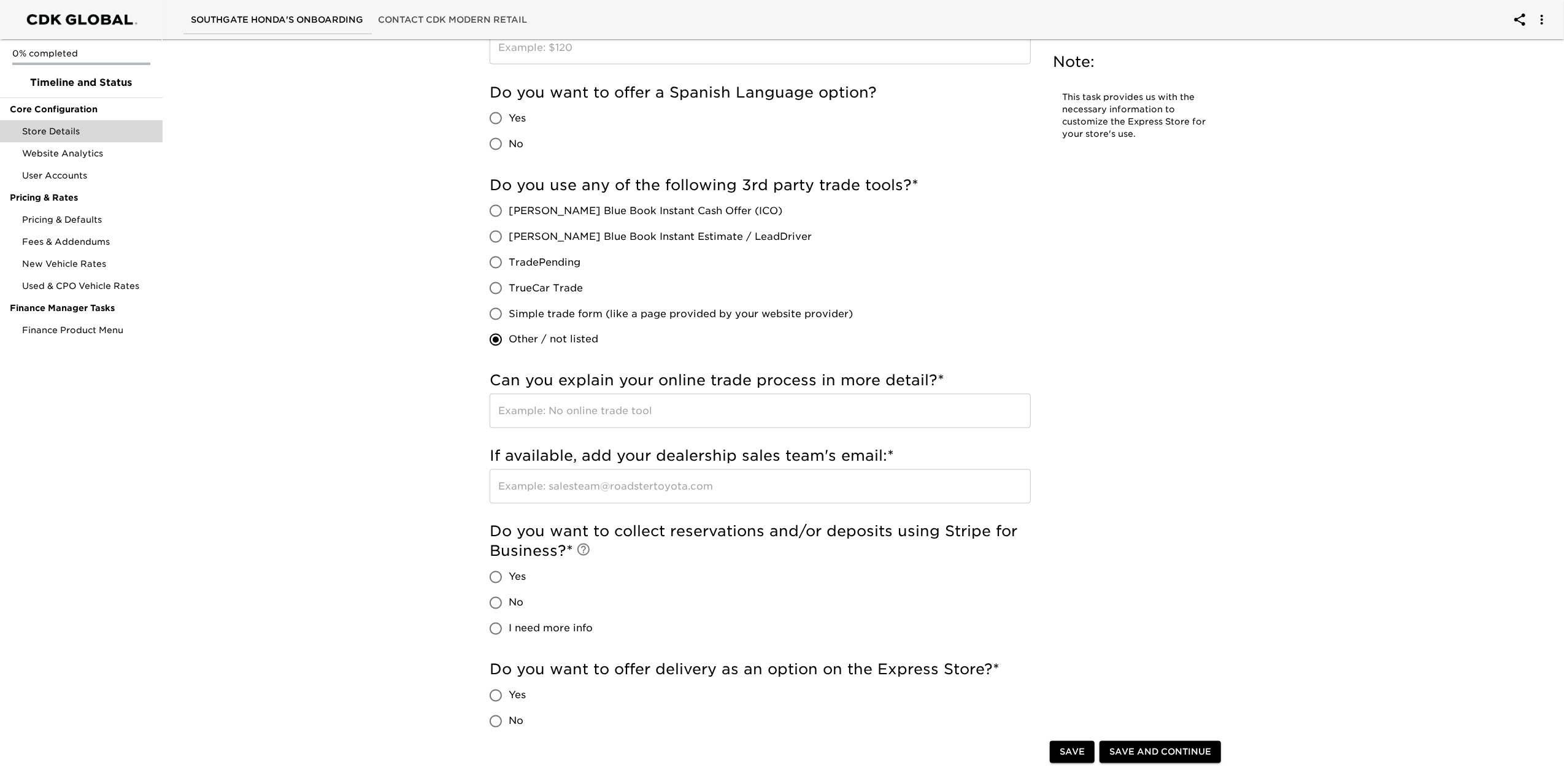
scroll to position [2045, 0]
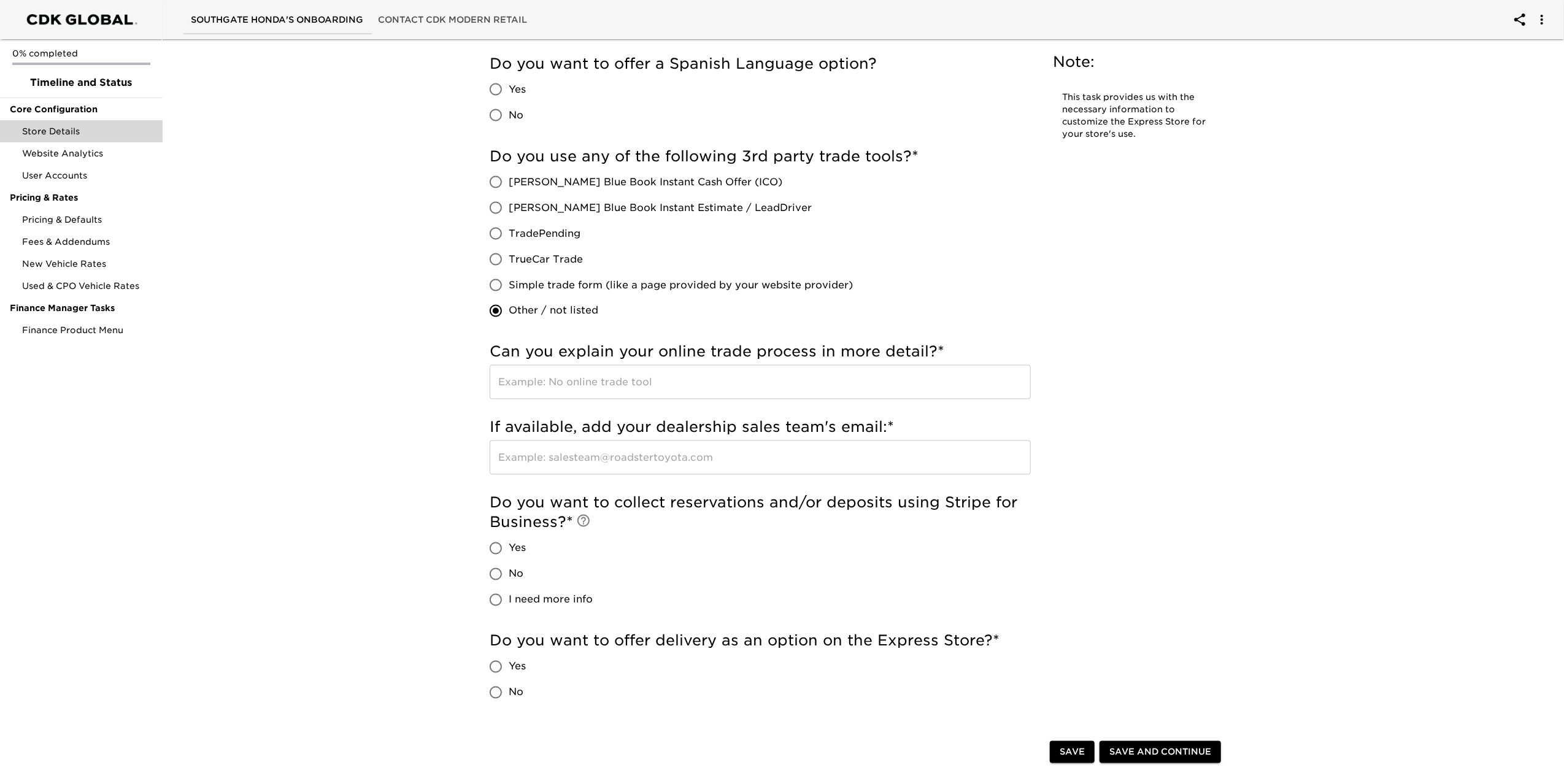
click at [495, 570] on input "No" at bounding box center [496, 574] width 26 height 26
radio input "true"
click at [492, 691] on input "No" at bounding box center [496, 693] width 26 height 26
radio input "true"
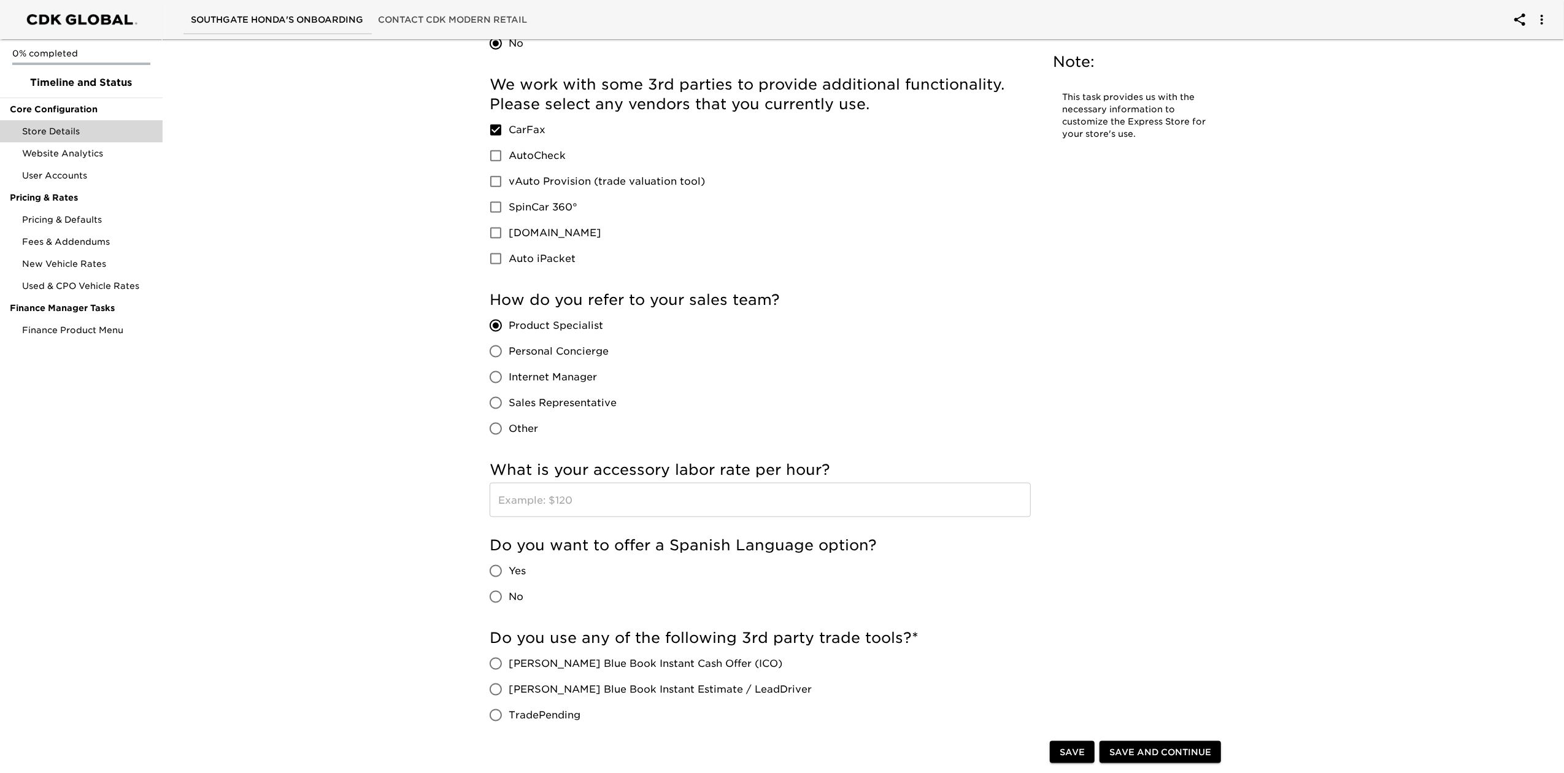
scroll to position [1473, 0]
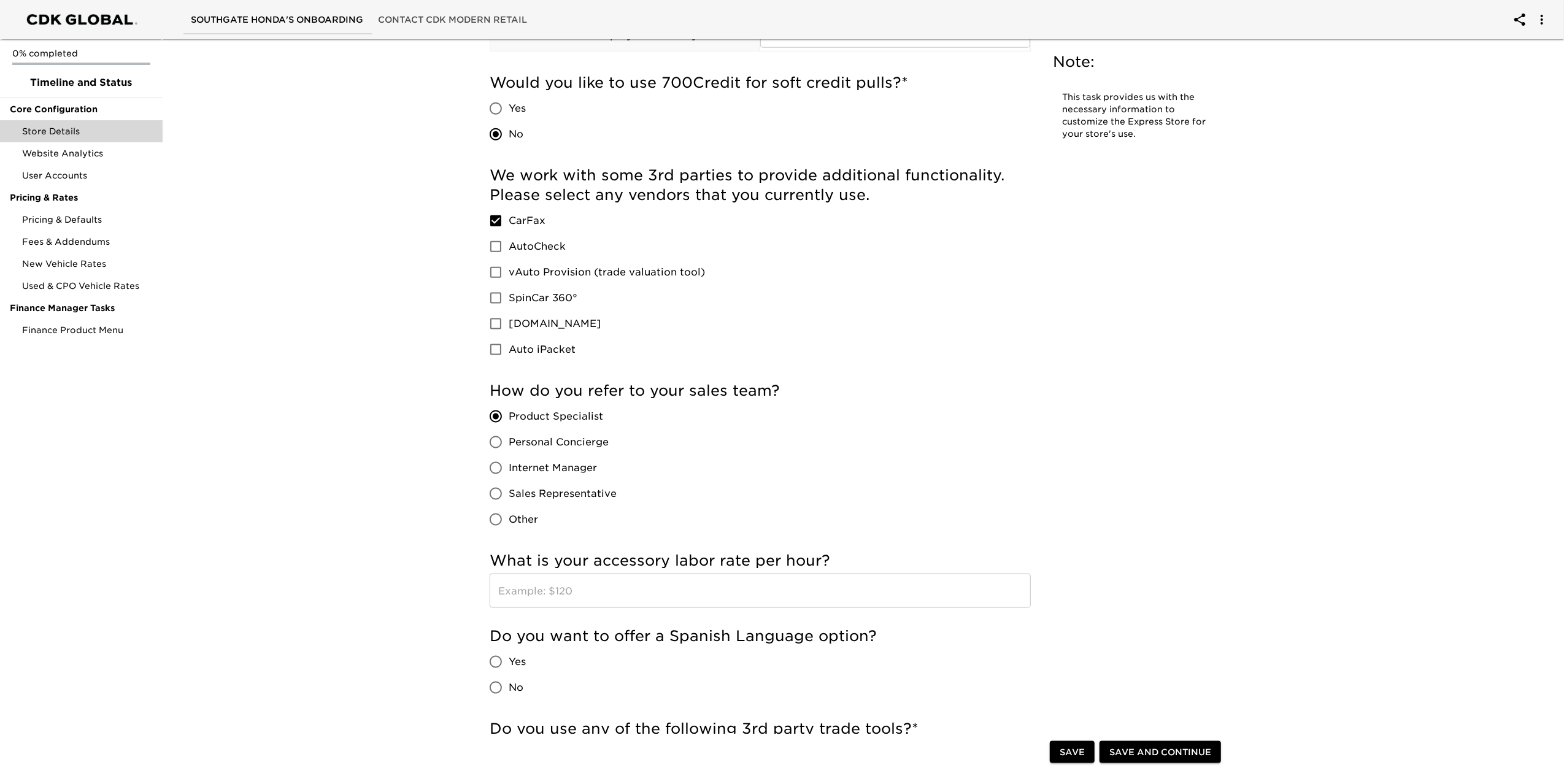
click at [1159, 754] on span "Save and Continue" at bounding box center [1160, 752] width 102 height 15
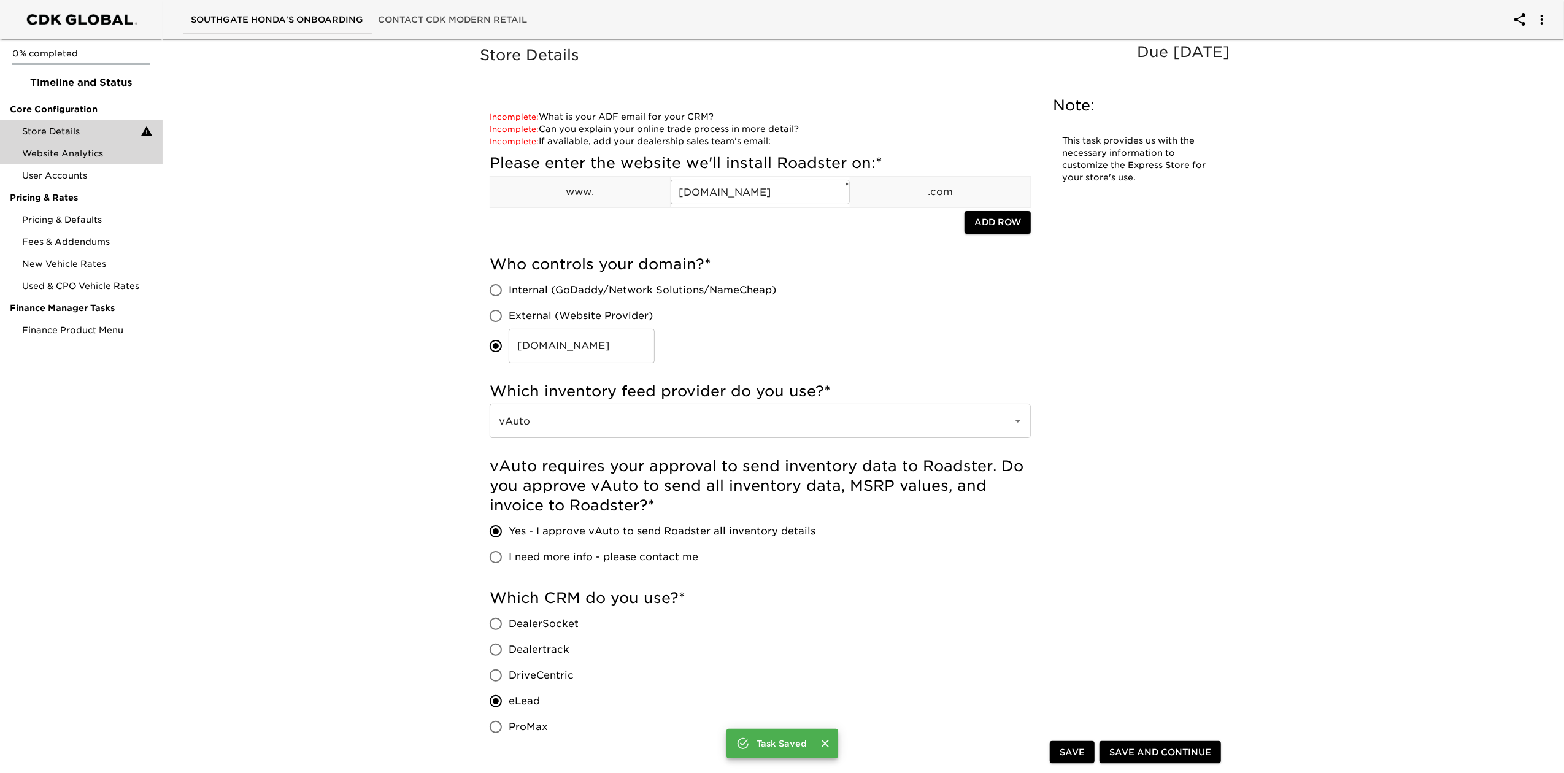
click at [89, 150] on span "Website Analytics" at bounding box center [87, 153] width 131 height 12
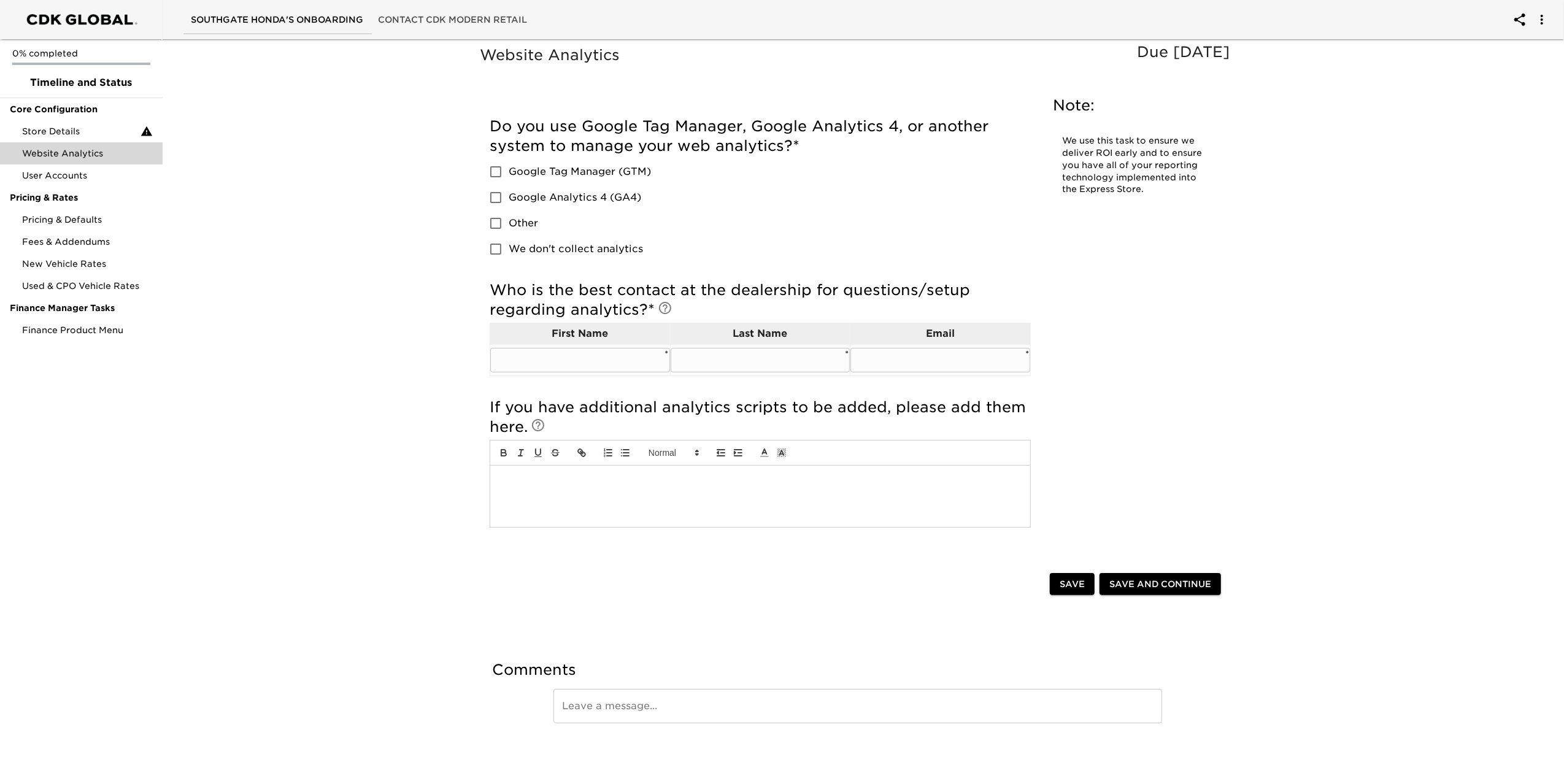
click at [605, 366] on input "text" at bounding box center [580, 360] width 180 height 25
click at [558, 365] on input "text" at bounding box center [580, 360] width 180 height 25
type input "[PERSON_NAME]"
click at [700, 357] on input "text" at bounding box center [761, 360] width 180 height 25
type input "[PERSON_NAME]"
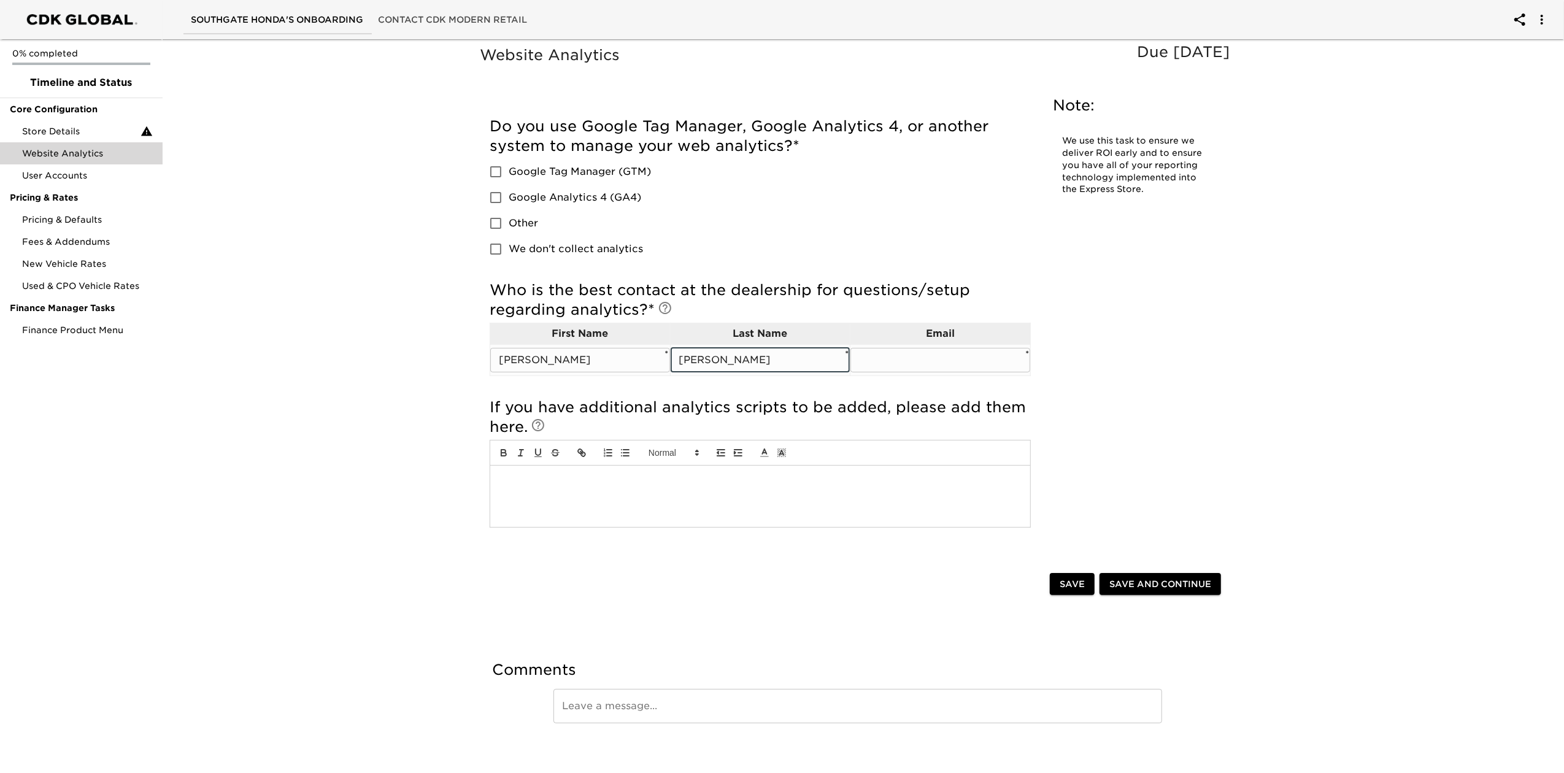
click at [879, 373] on td "​ *" at bounding box center [941, 359] width 180 height 31
click at [884, 363] on input "text" at bounding box center [941, 360] width 180 height 25
type input "[PERSON_NAME][EMAIL_ADDRESS][PERSON_NAME][DOMAIN_NAME]"
click at [497, 169] on input "Google Tag Manager (GTM)" at bounding box center [496, 172] width 26 height 26
checkbox input "true"
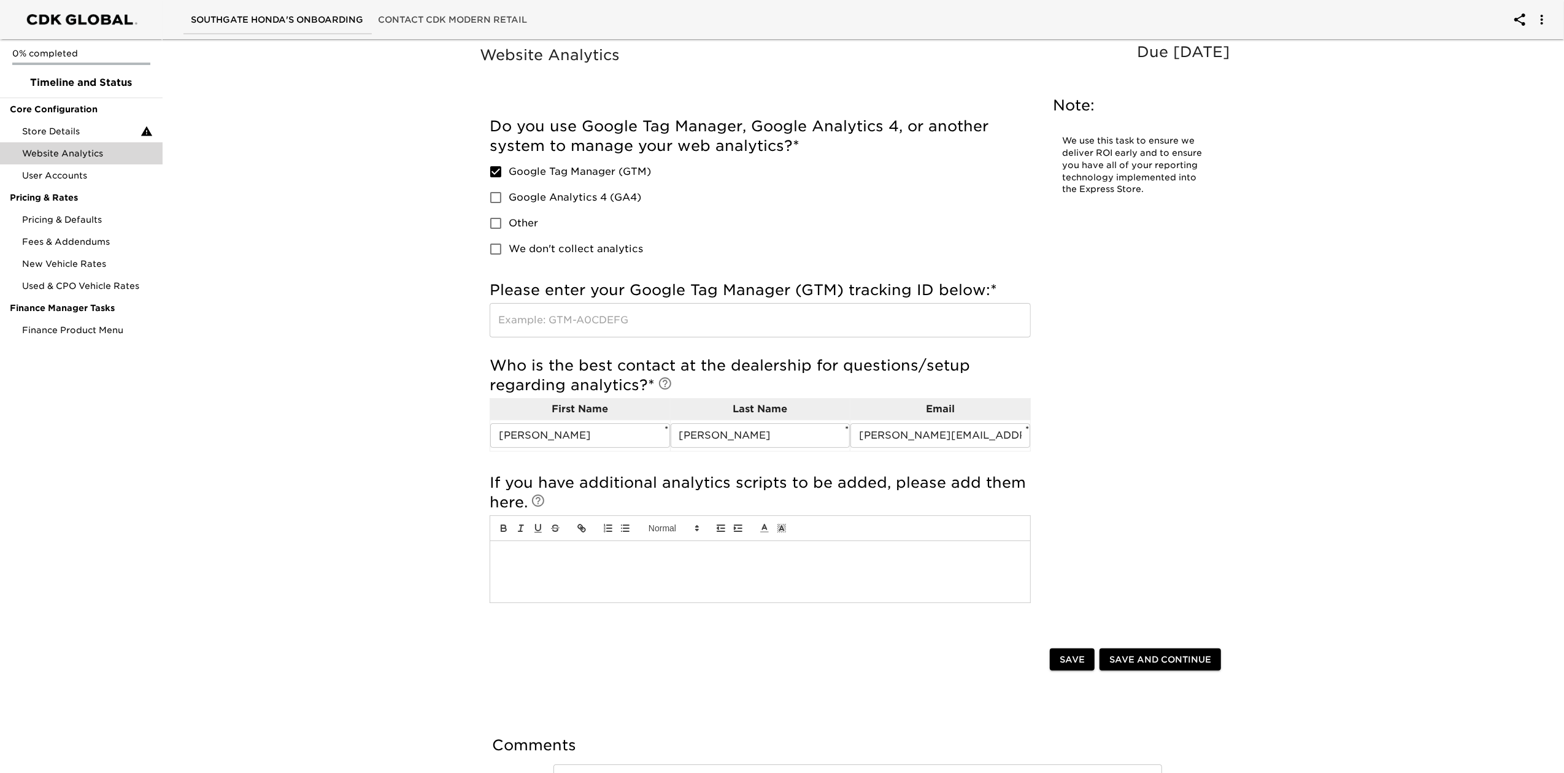
click at [498, 200] on input "Google Analytics 4 (GA4)" at bounding box center [496, 198] width 26 height 26
checkbox input "true"
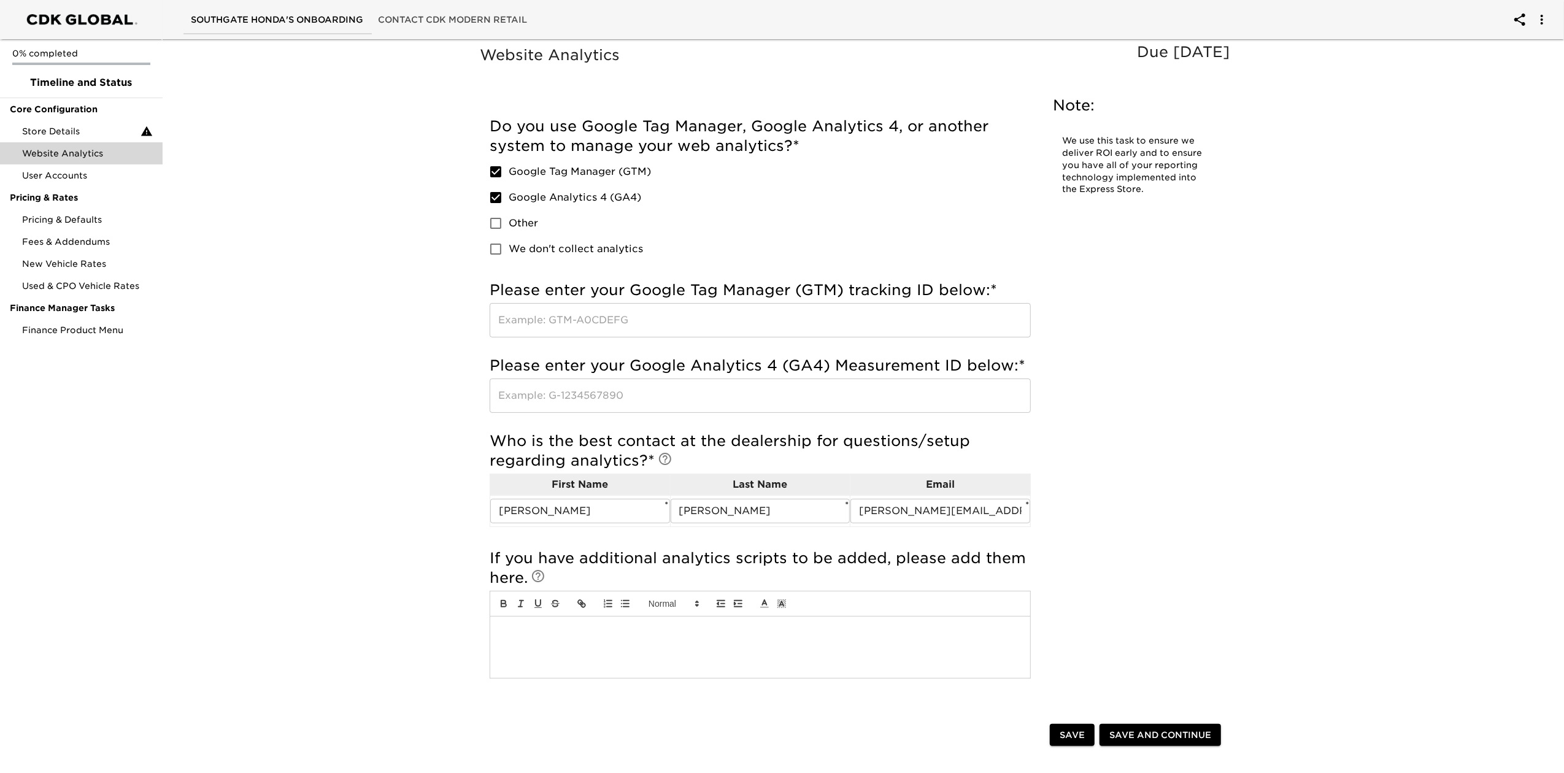
click at [572, 379] on input "text" at bounding box center [760, 396] width 541 height 34
paste input "G-YJ4HWFPWBZ"
type input "G-YJ4HWFPWBZ"
click at [390, 465] on div "Website Analytics Due in 3 Days Note: We use this task to ensure we deliver ROI…" at bounding box center [858, 483] width 1407 height 898
click at [1127, 457] on div "Website Analytics Due in 3 Days Note: We use this task to ensure we deliver ROI…" at bounding box center [857, 380] width 761 height 674
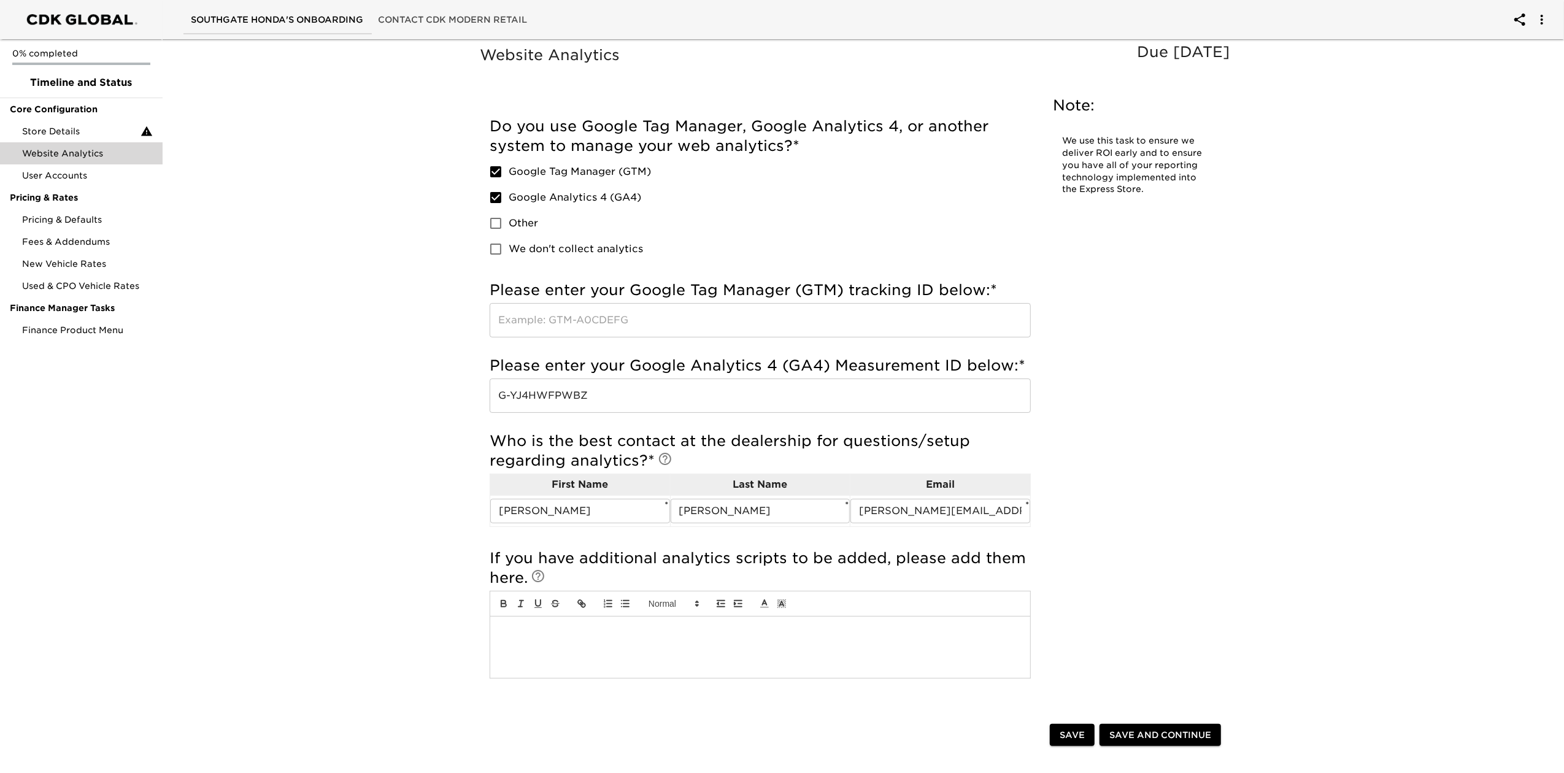
click at [567, 310] on input "text" at bounding box center [760, 320] width 541 height 34
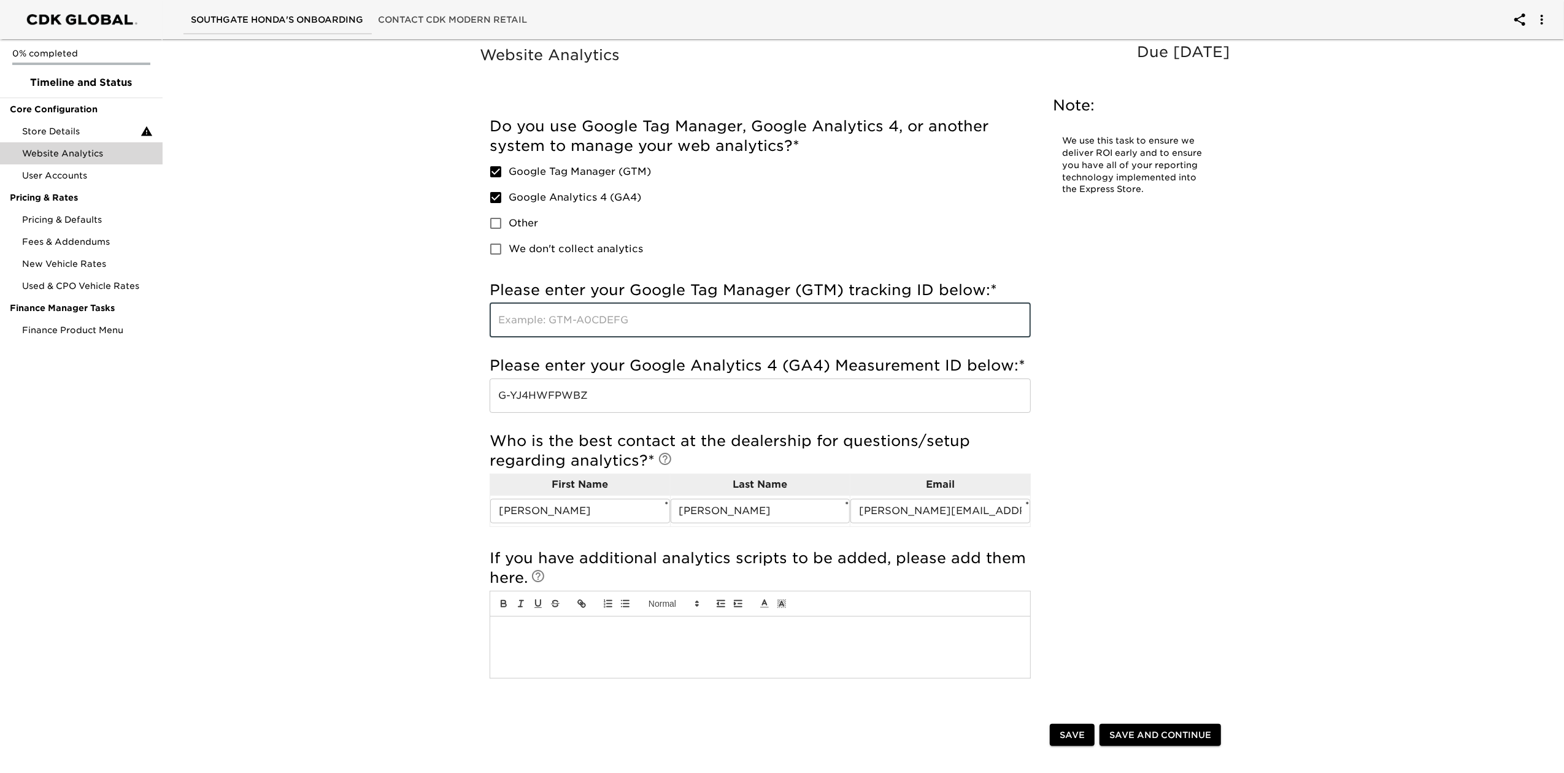
paste input "GTM-5K8DFRN"
type input "GTM-5K8DFRN"
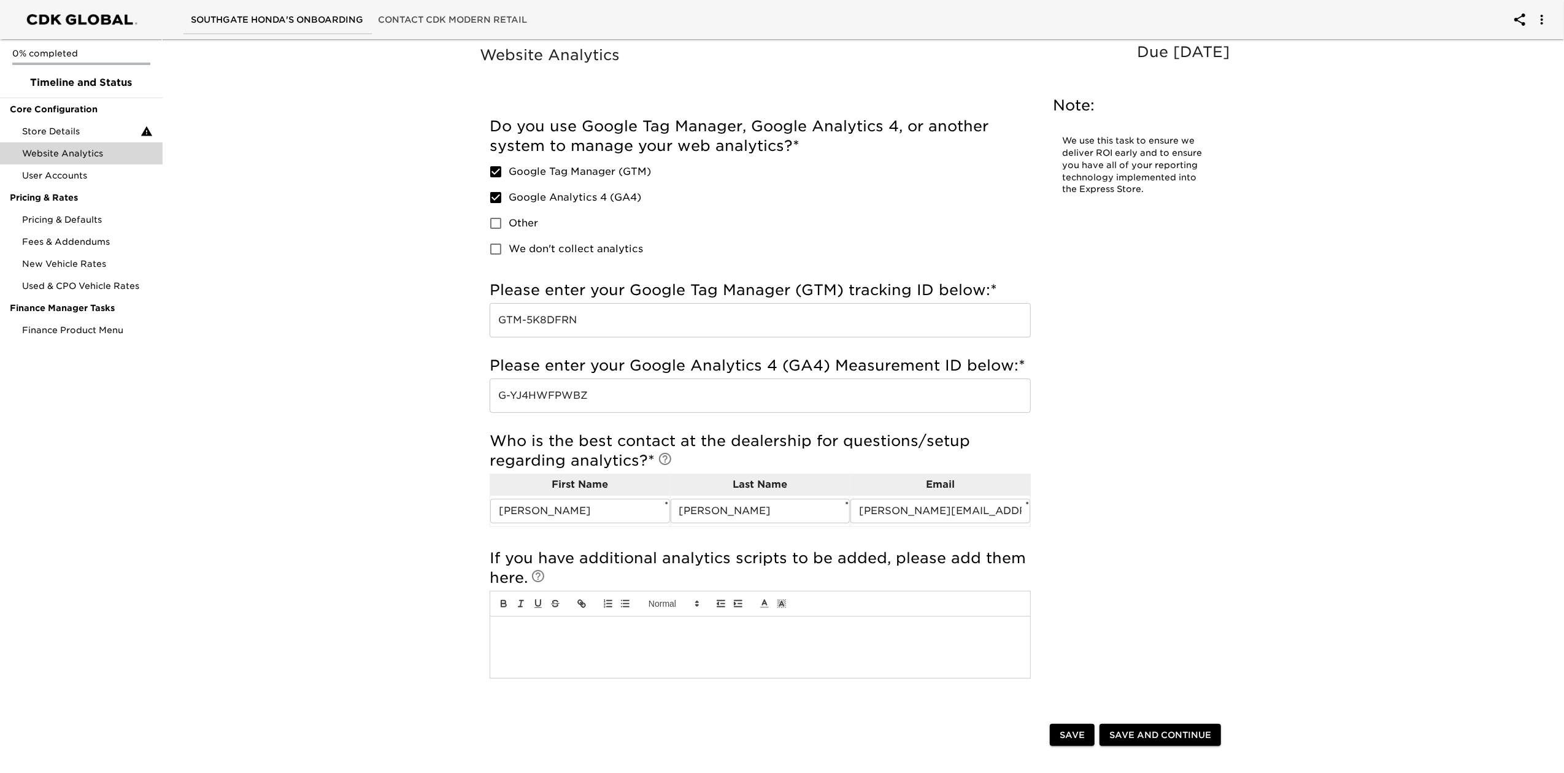
click at [1210, 486] on div "Website Analytics Due in 3 Days Note: We use this task to ensure we deliver ROI…" at bounding box center [857, 380] width 761 height 674
click at [1175, 740] on span "Save and Continue" at bounding box center [1160, 735] width 102 height 15
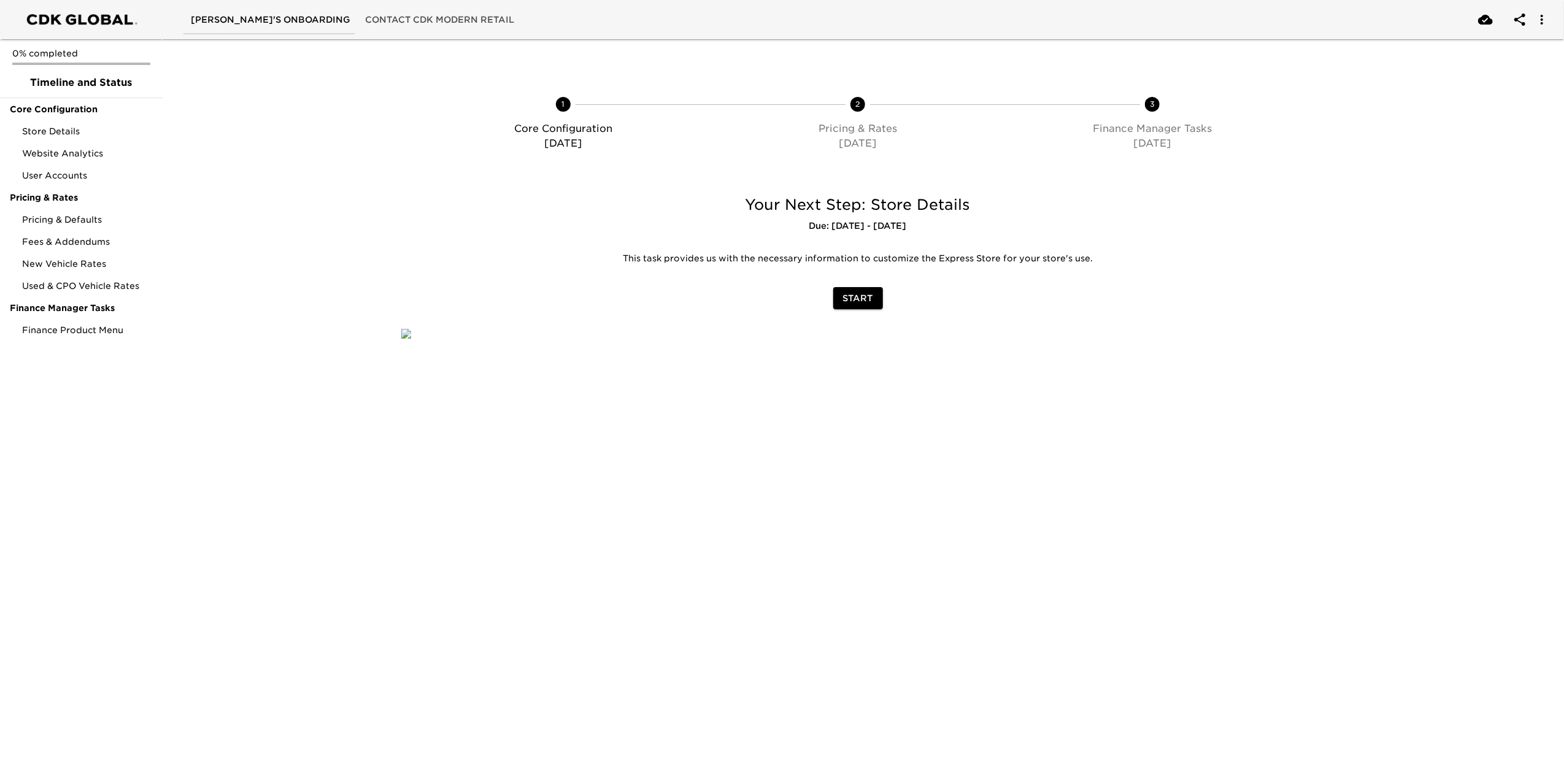
click at [864, 298] on span "Start" at bounding box center [858, 298] width 30 height 15
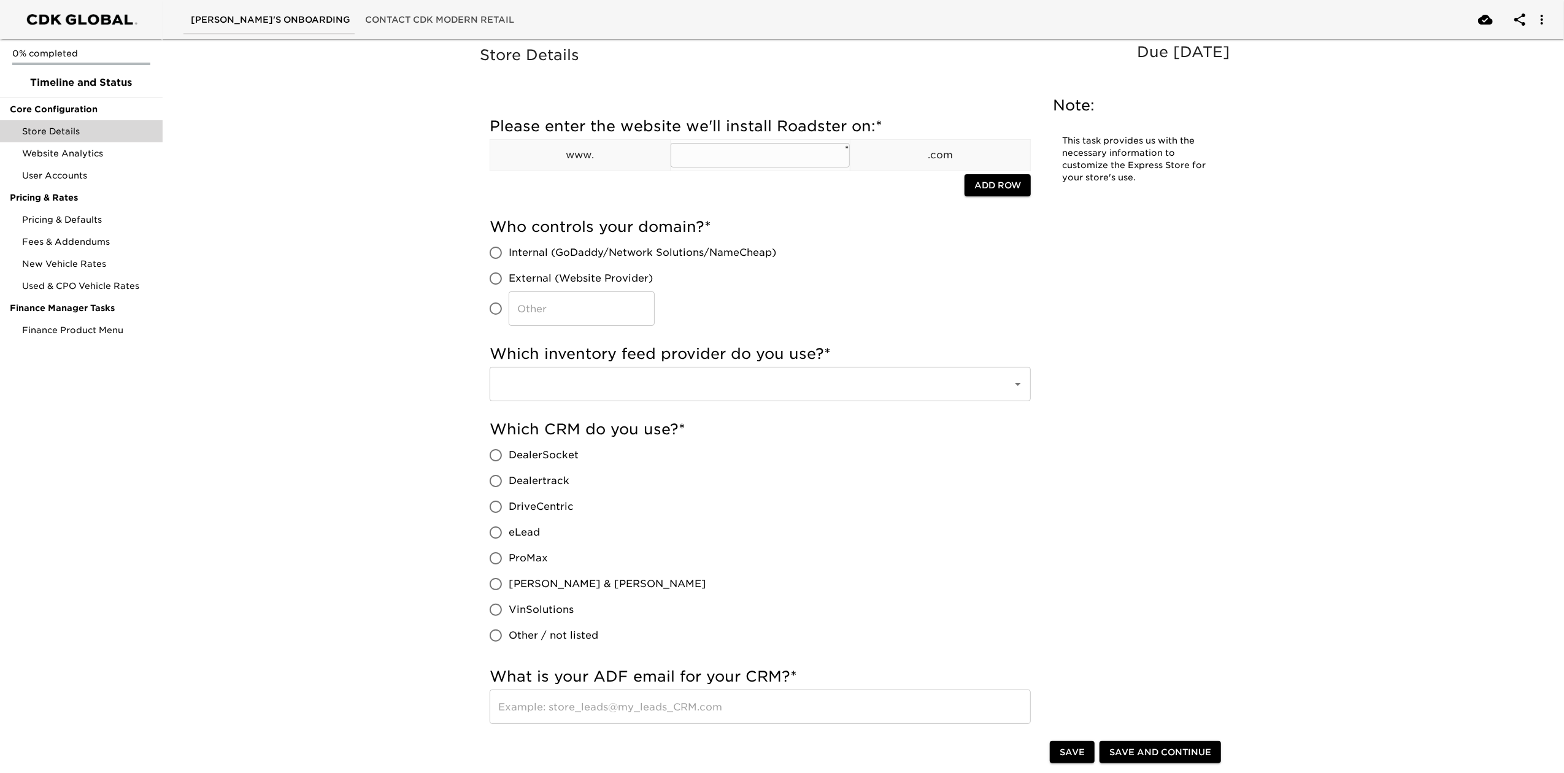
click at [768, 146] on input "text" at bounding box center [761, 155] width 180 height 25
type input "REINEKEHONDA.COM"
click at [567, 303] on input "​" at bounding box center [582, 308] width 146 height 34
click at [496, 309] on input "​" at bounding box center [496, 309] width 26 height 26
radio input "true"
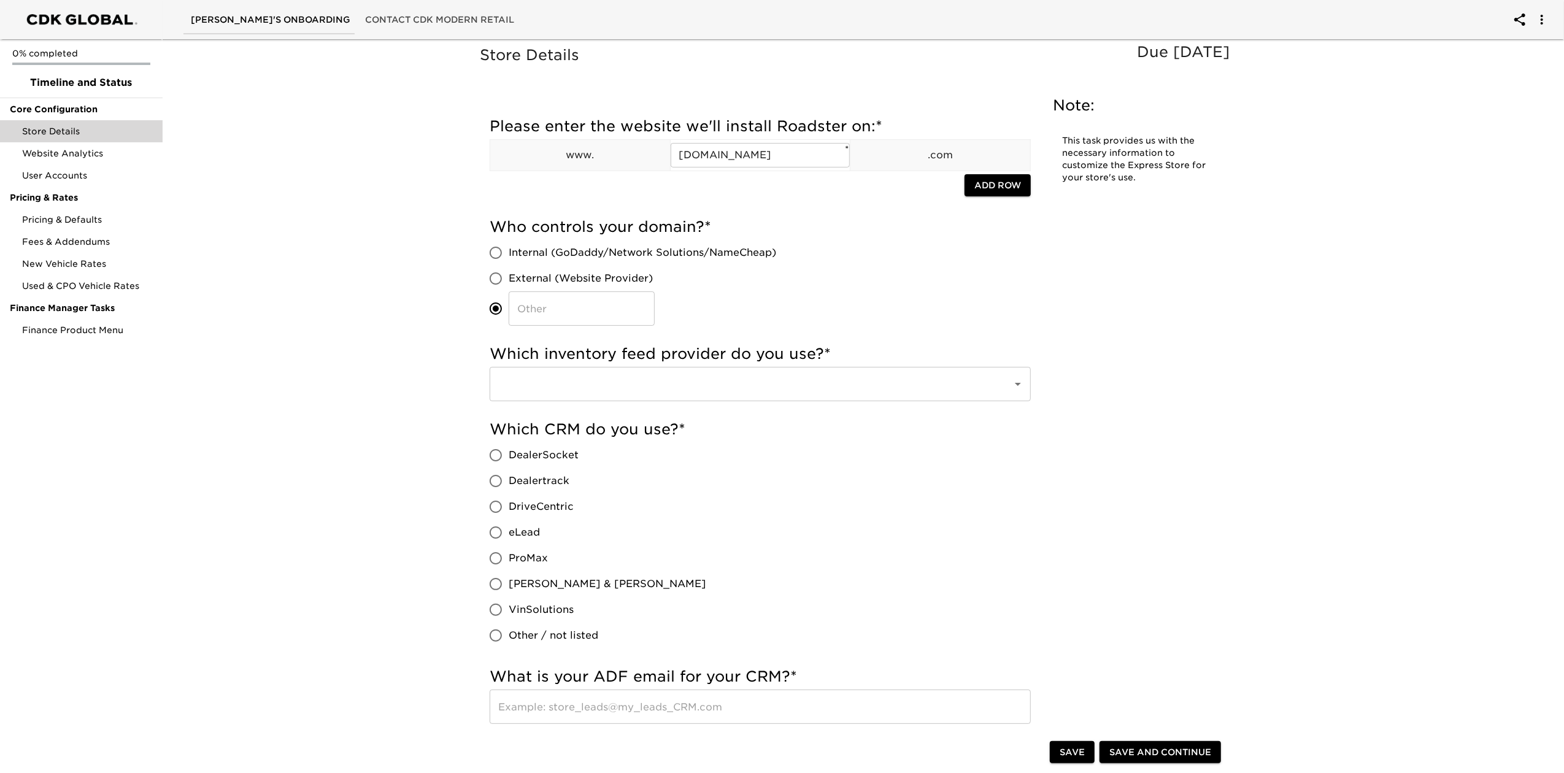
click at [568, 300] on input "​" at bounding box center [582, 308] width 146 height 34
type input "[DOMAIN_NAME]"
drag, startPoint x: 789, startPoint y: 306, endPoint x: 736, endPoint y: 358, distance: 74.6
click at [790, 307] on div "Who controls your domain? * Internal (GoDaddy/Network Solutions/NameCheap) Exte…" at bounding box center [760, 271] width 541 height 109
click at [713, 401] on div "​" at bounding box center [760, 384] width 541 height 34
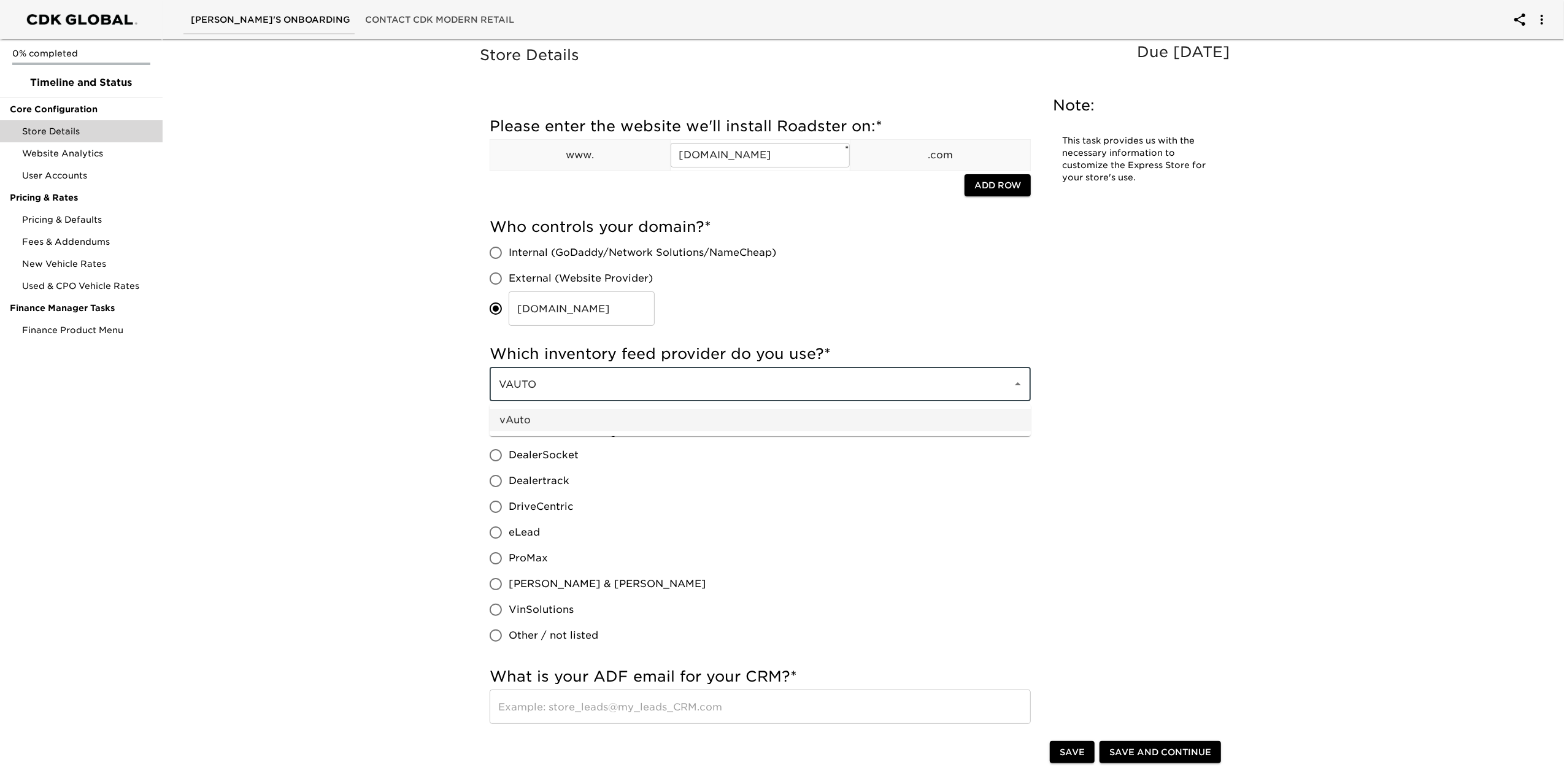
click at [711, 417] on li "vAuto" at bounding box center [760, 420] width 541 height 22
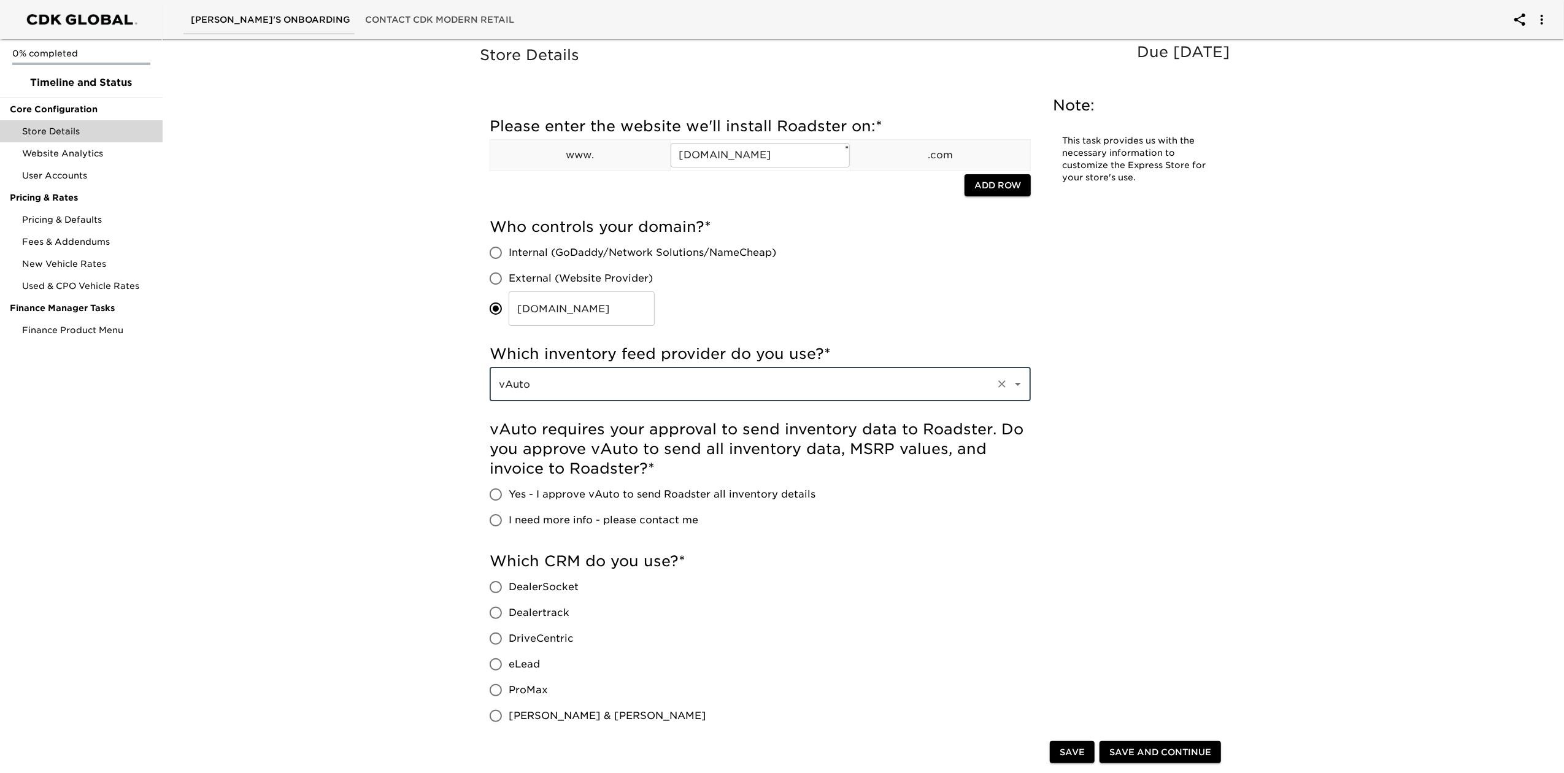
type input "vAuto"
click at [551, 487] on label "Yes - I approve vAuto to send Roadster all inventory details" at bounding box center [649, 495] width 333 height 26
click at [509, 487] on input "Yes - I approve vAuto to send Roadster all inventory details" at bounding box center [496, 495] width 26 height 26
radio input "true"
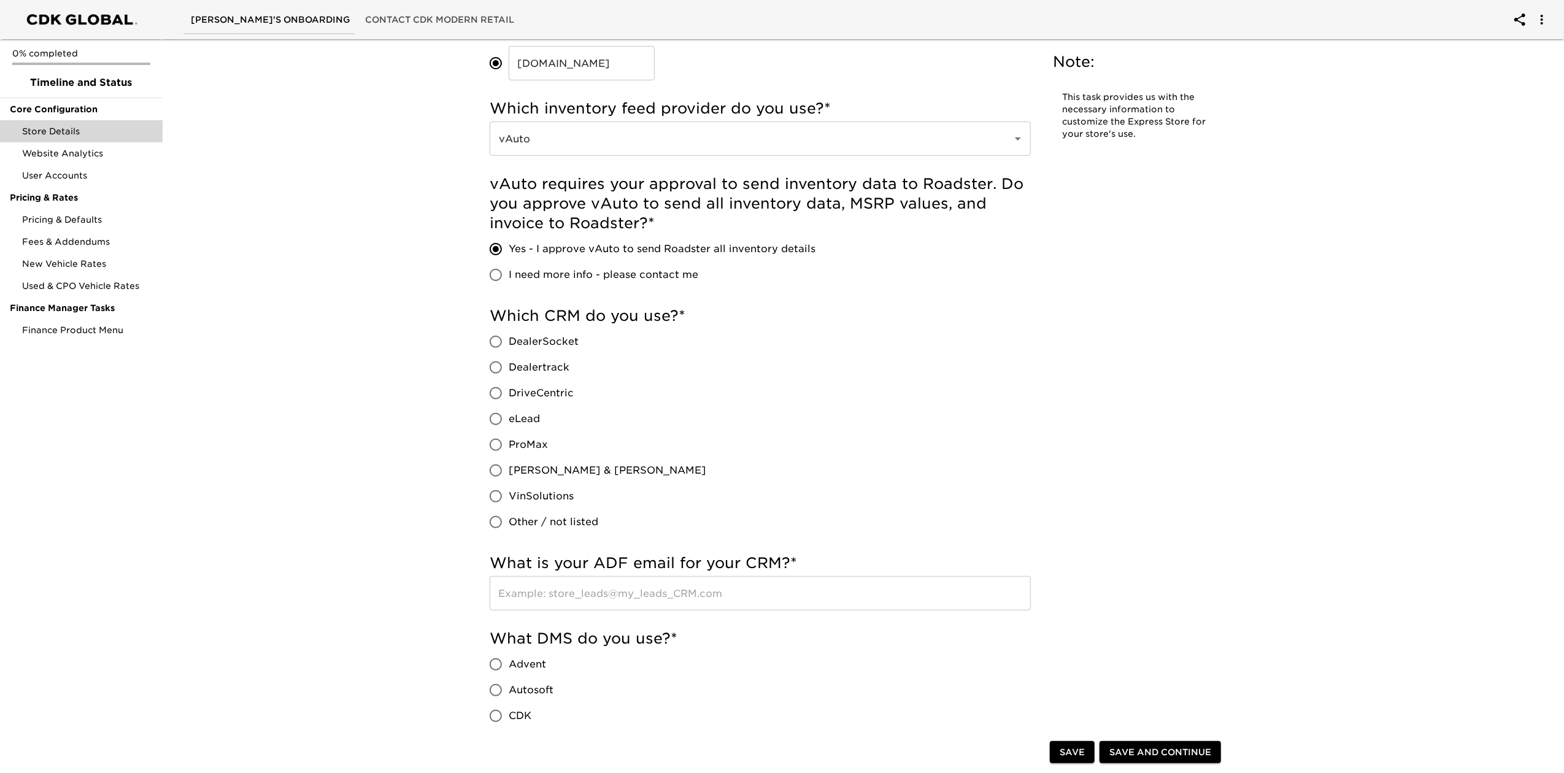
click at [521, 413] on span "eLead" at bounding box center [524, 419] width 31 height 15
click at [509, 413] on input "eLead" at bounding box center [496, 419] width 26 height 26
radio input "true"
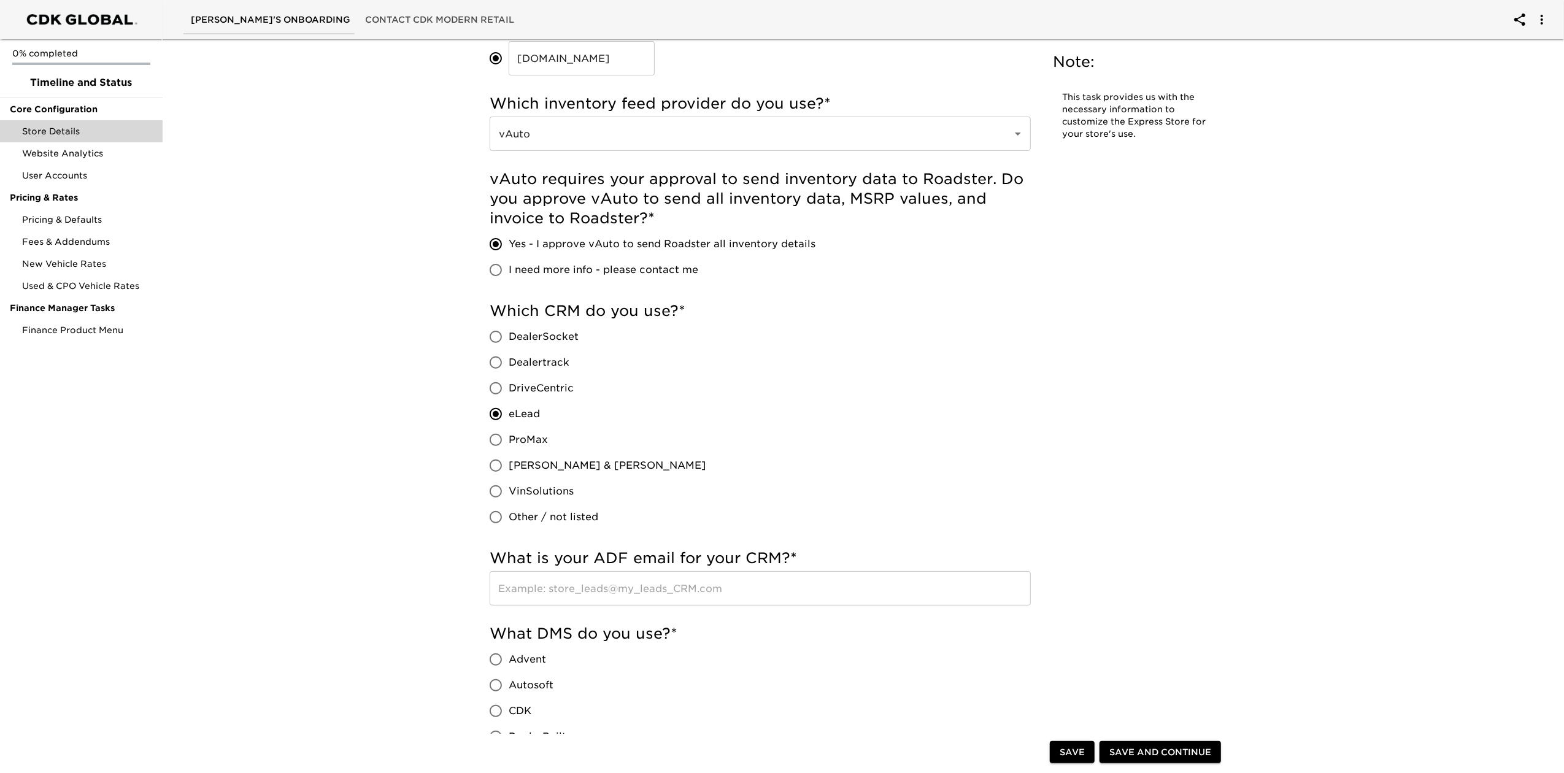
scroll to position [573, 0]
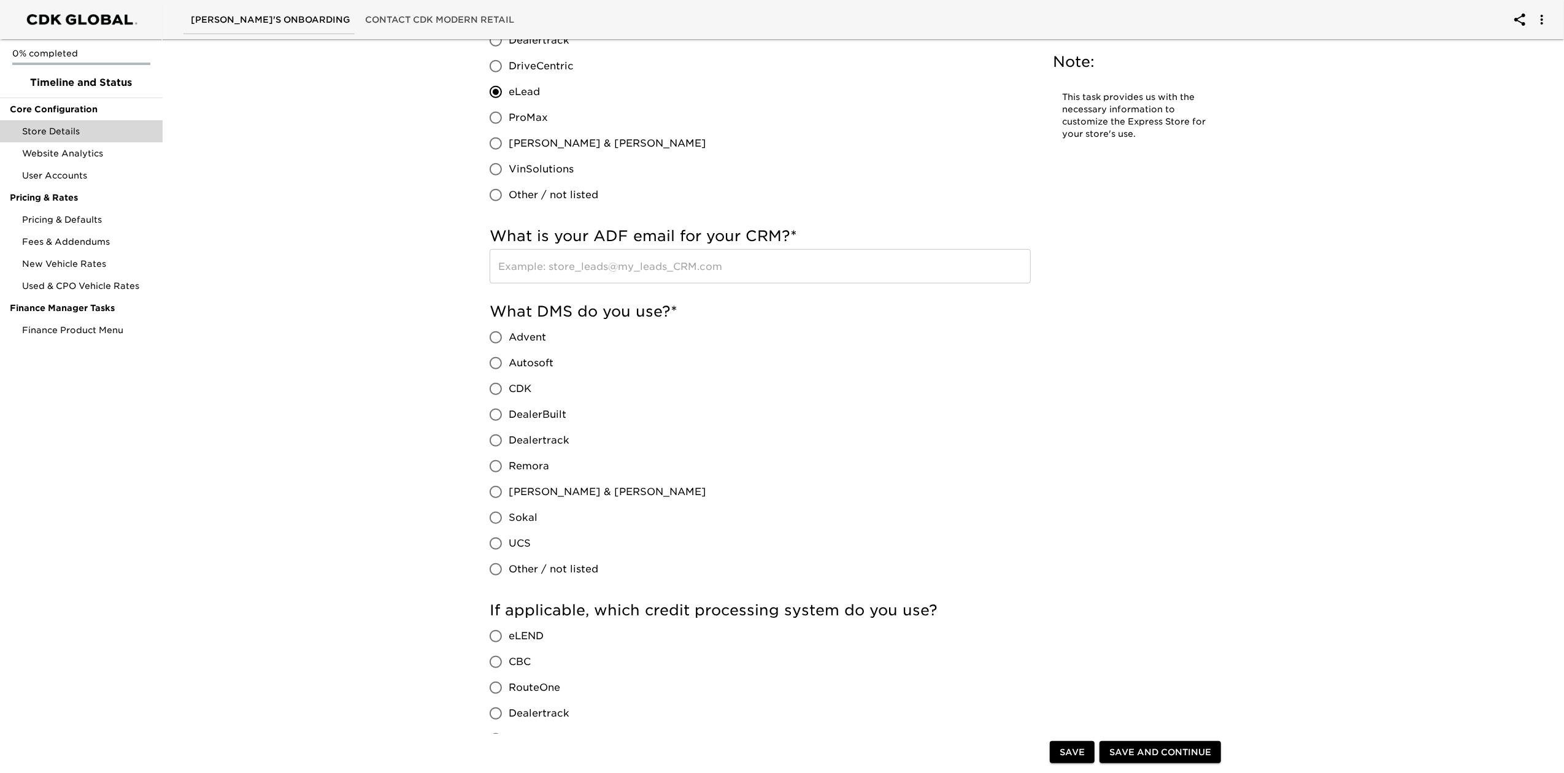
click at [526, 393] on span "CDK" at bounding box center [520, 389] width 23 height 15
click at [509, 393] on input "CDK" at bounding box center [496, 389] width 26 height 26
radio input "true"
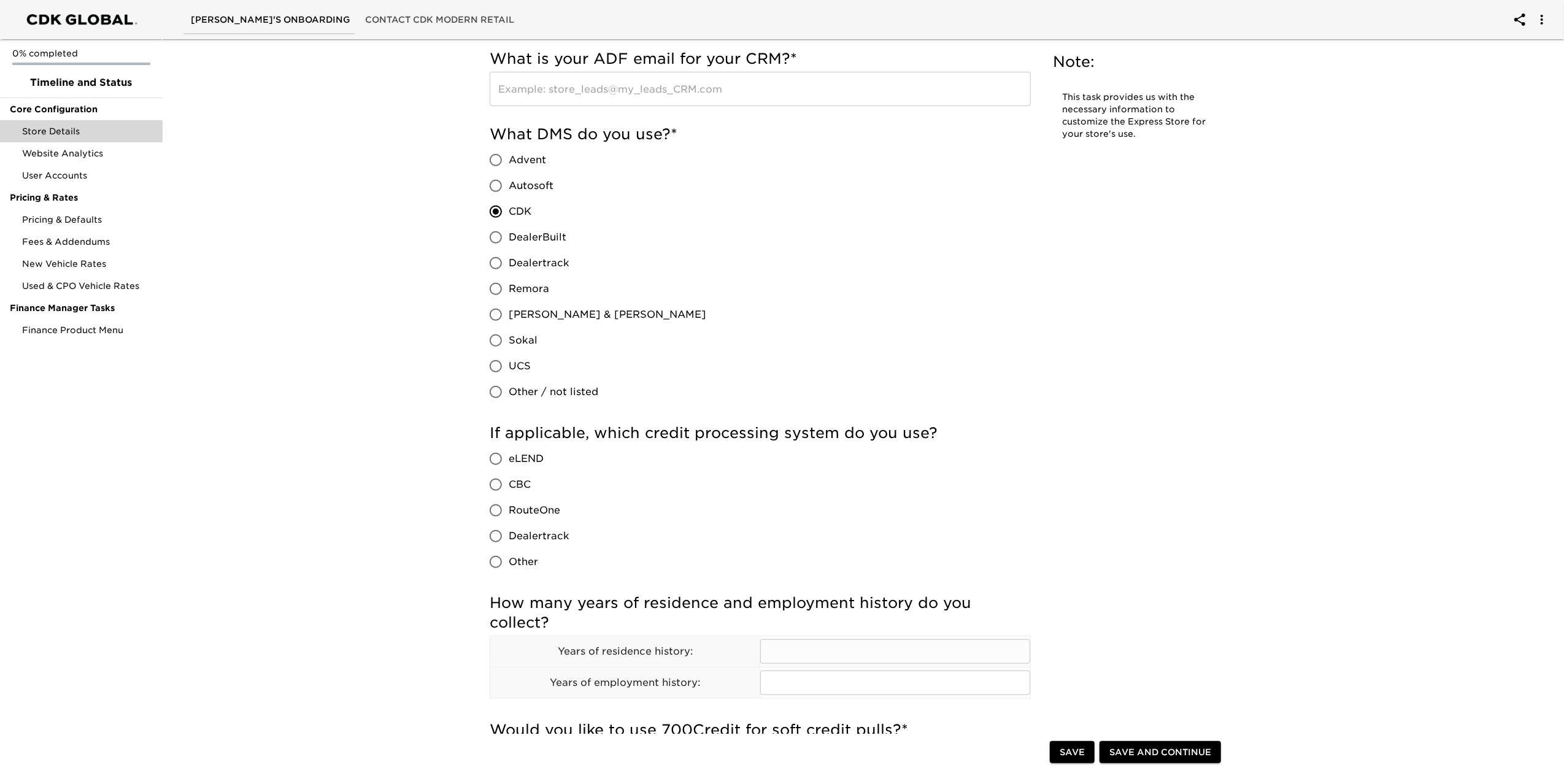
scroll to position [982, 0]
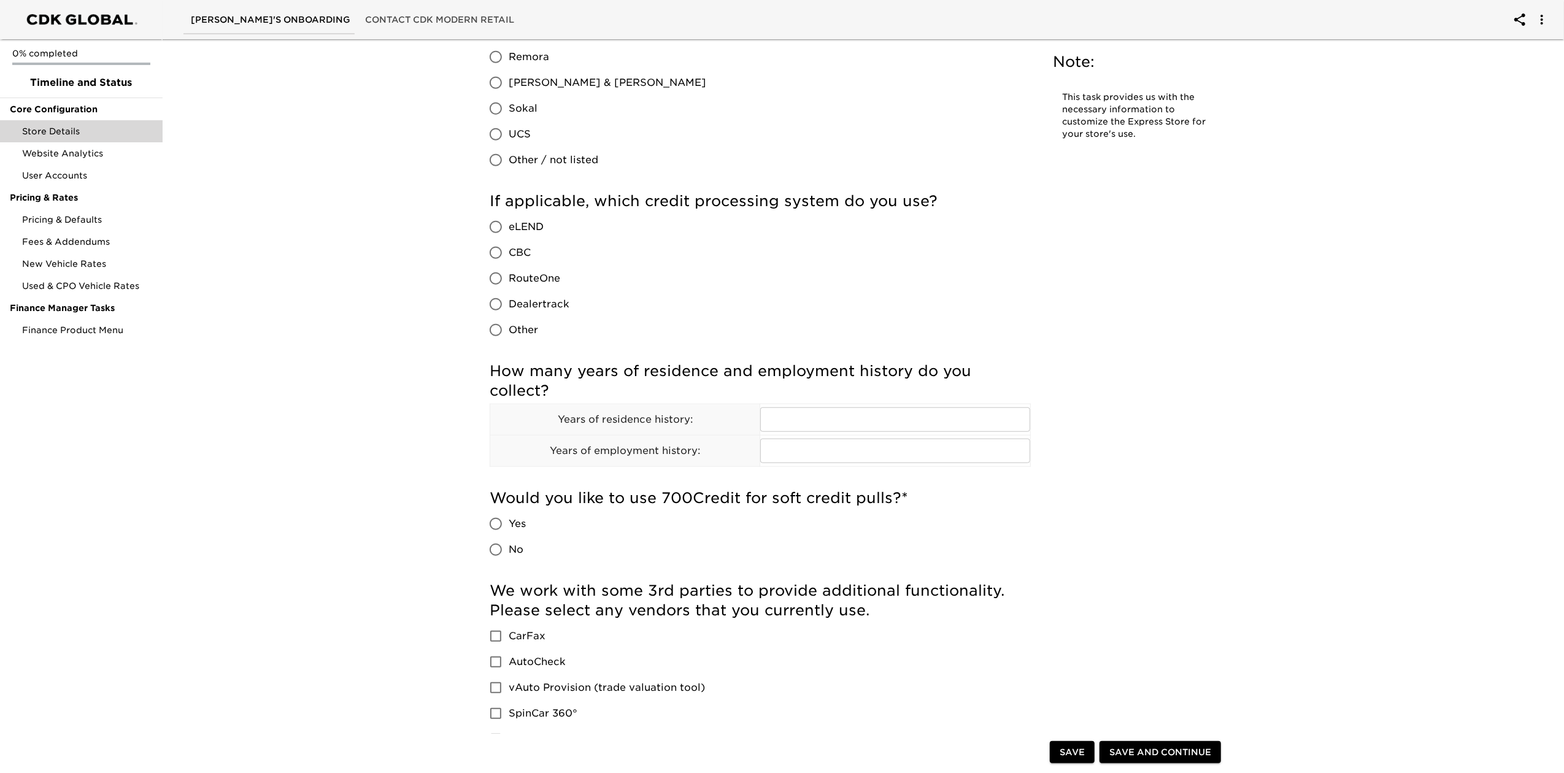
click at [517, 272] on span "RouteOne" at bounding box center [535, 278] width 52 height 15
click at [509, 272] on input "RouteOne" at bounding box center [496, 279] width 26 height 26
radio input "true"
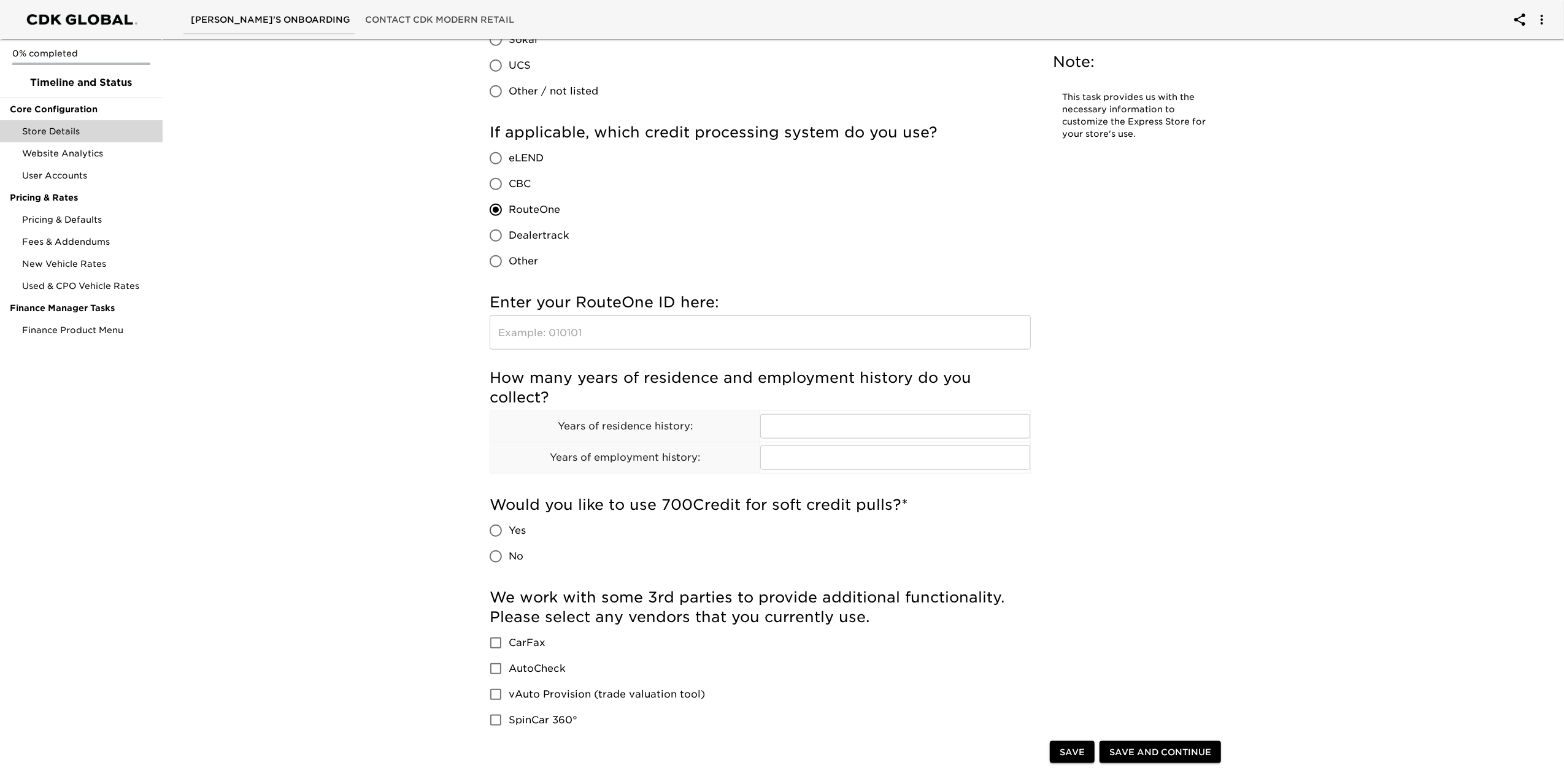
scroll to position [1145, 0]
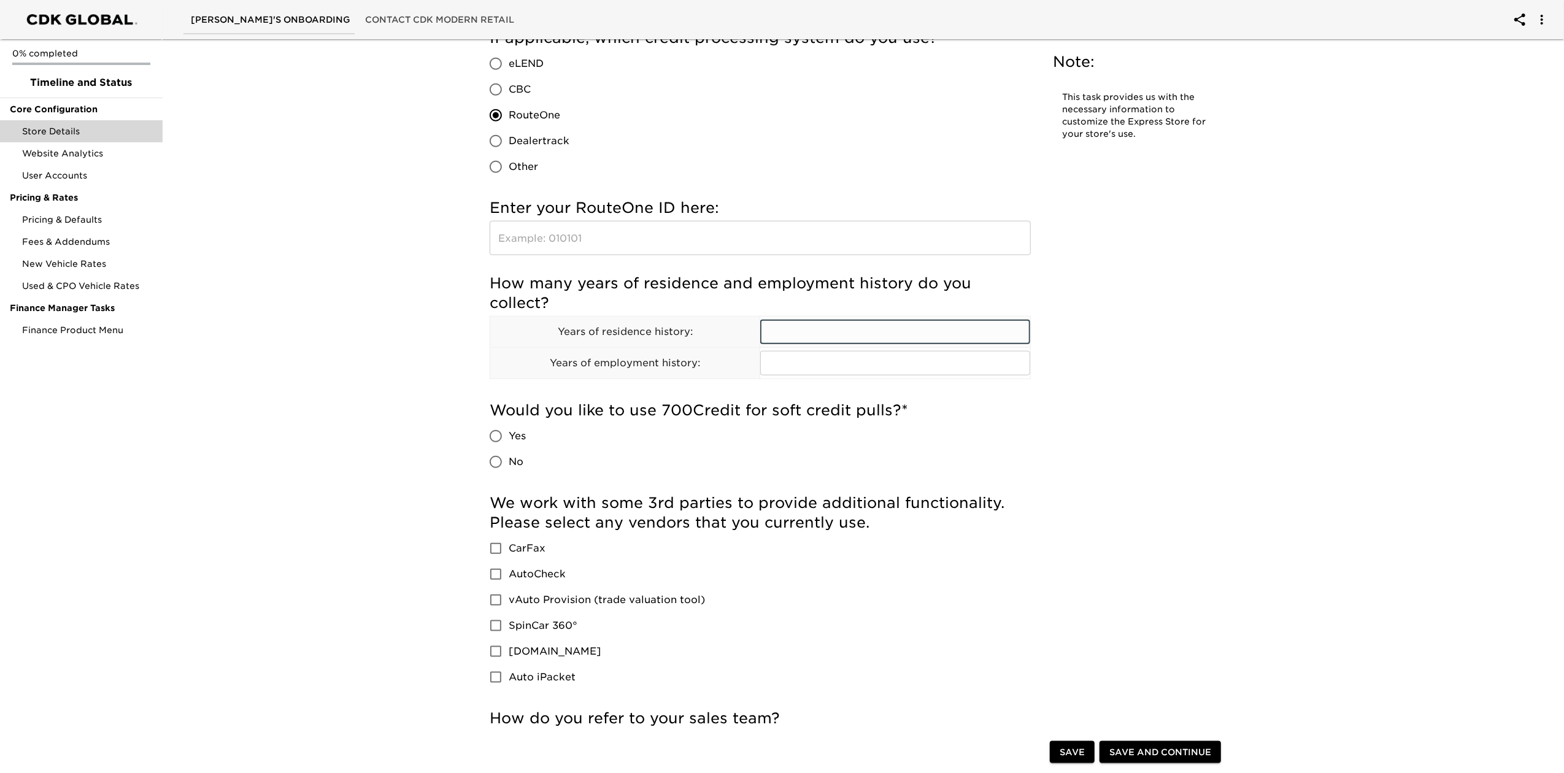
click at [863, 335] on input "text" at bounding box center [895, 332] width 270 height 25
type input "1"
click at [848, 371] on input "text" at bounding box center [895, 363] width 270 height 25
type input "1"
click at [515, 453] on label "No" at bounding box center [504, 462] width 43 height 26
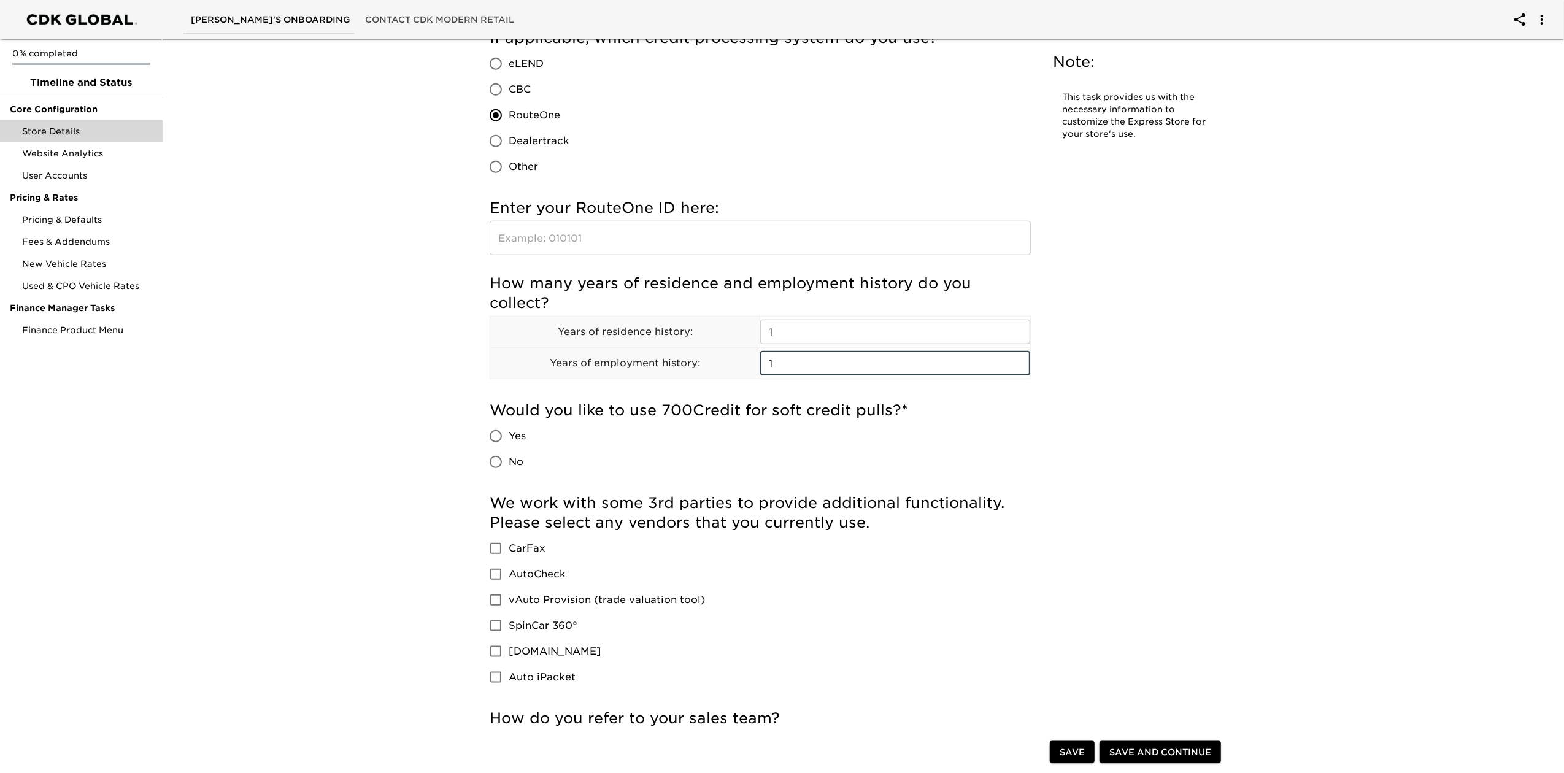
click at [509, 453] on input "No" at bounding box center [496, 462] width 26 height 26
radio input "true"
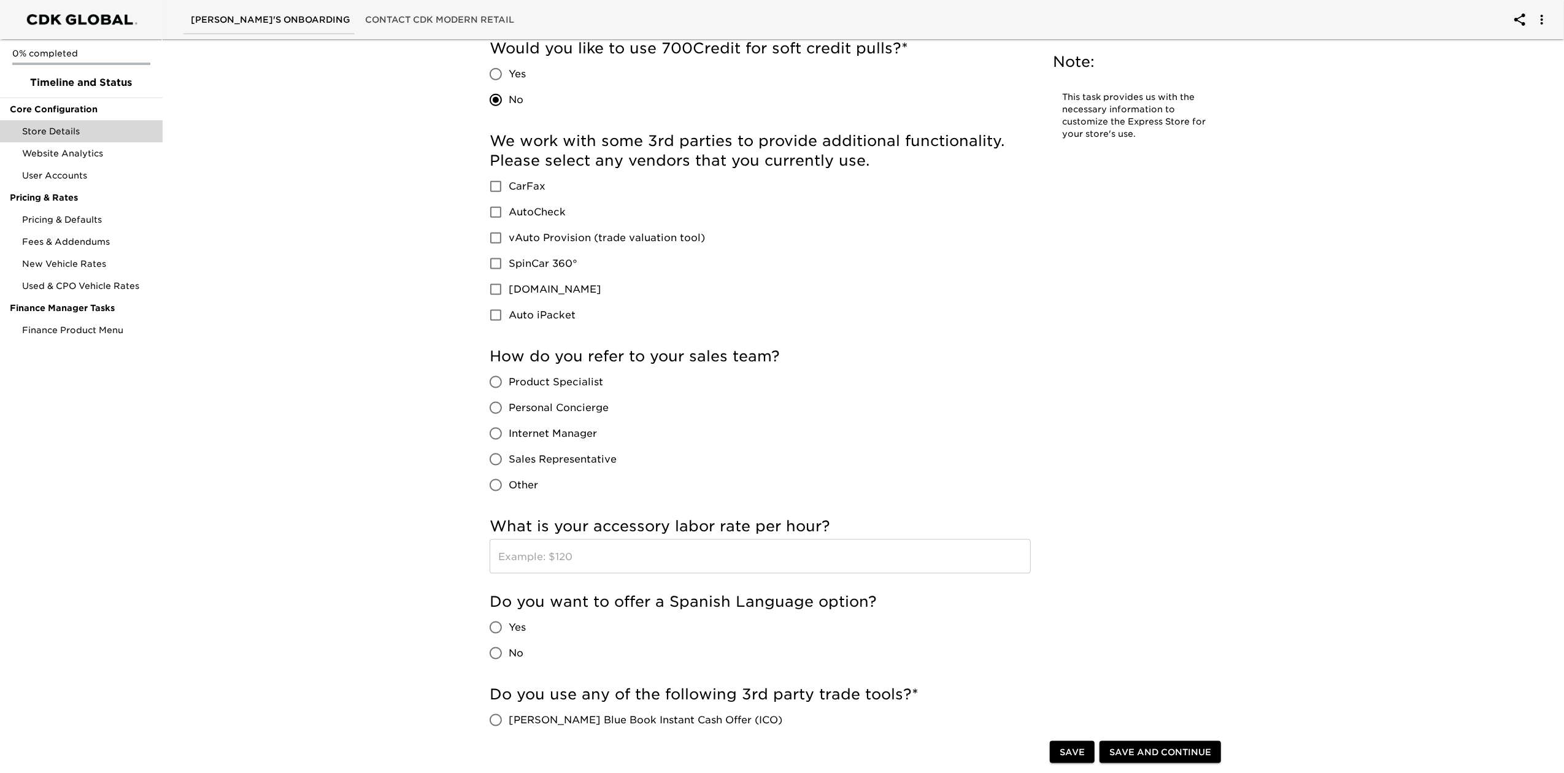
scroll to position [1718, 0]
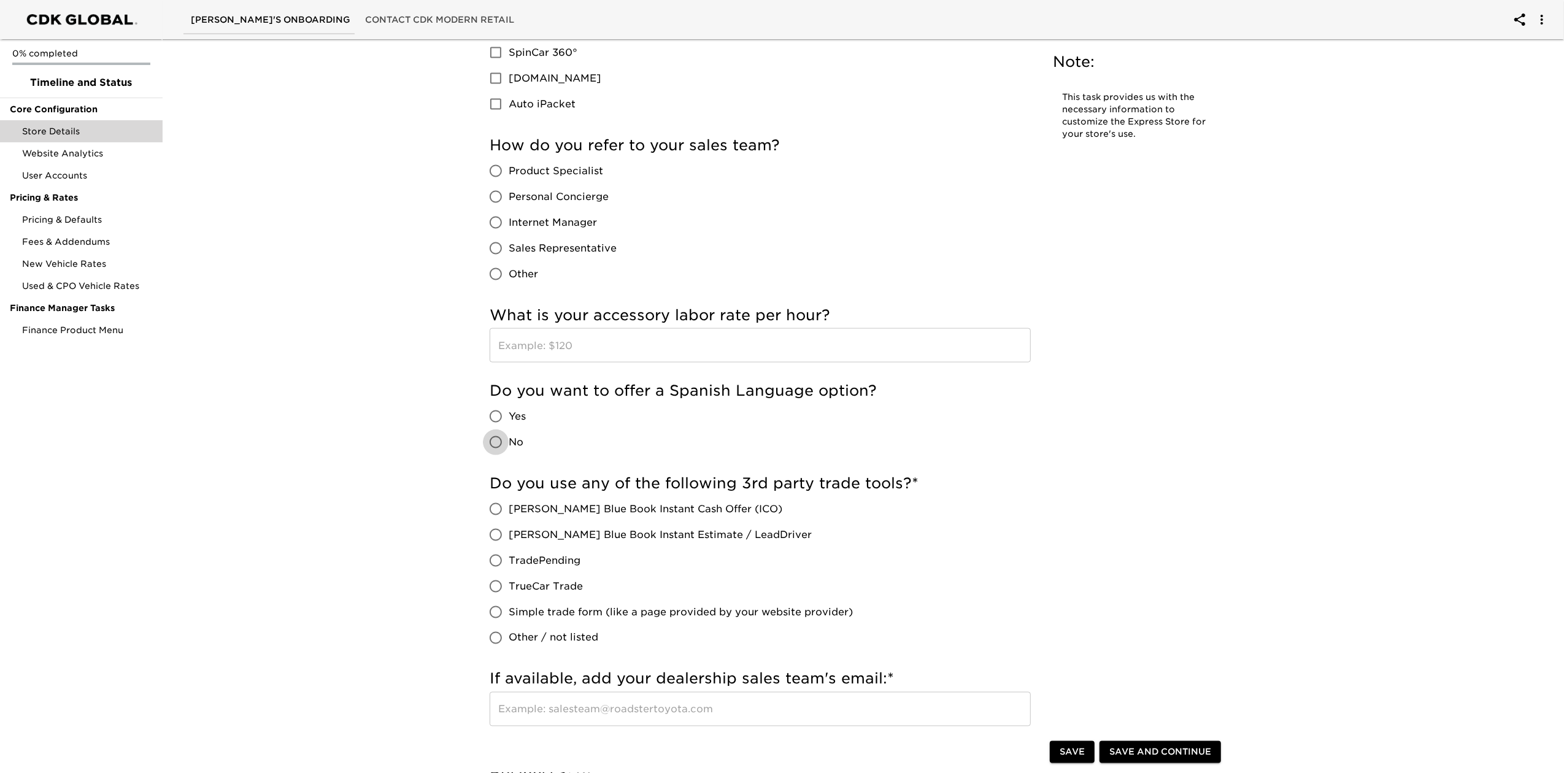
click at [506, 438] on input "No" at bounding box center [496, 443] width 26 height 26
radio input "true"
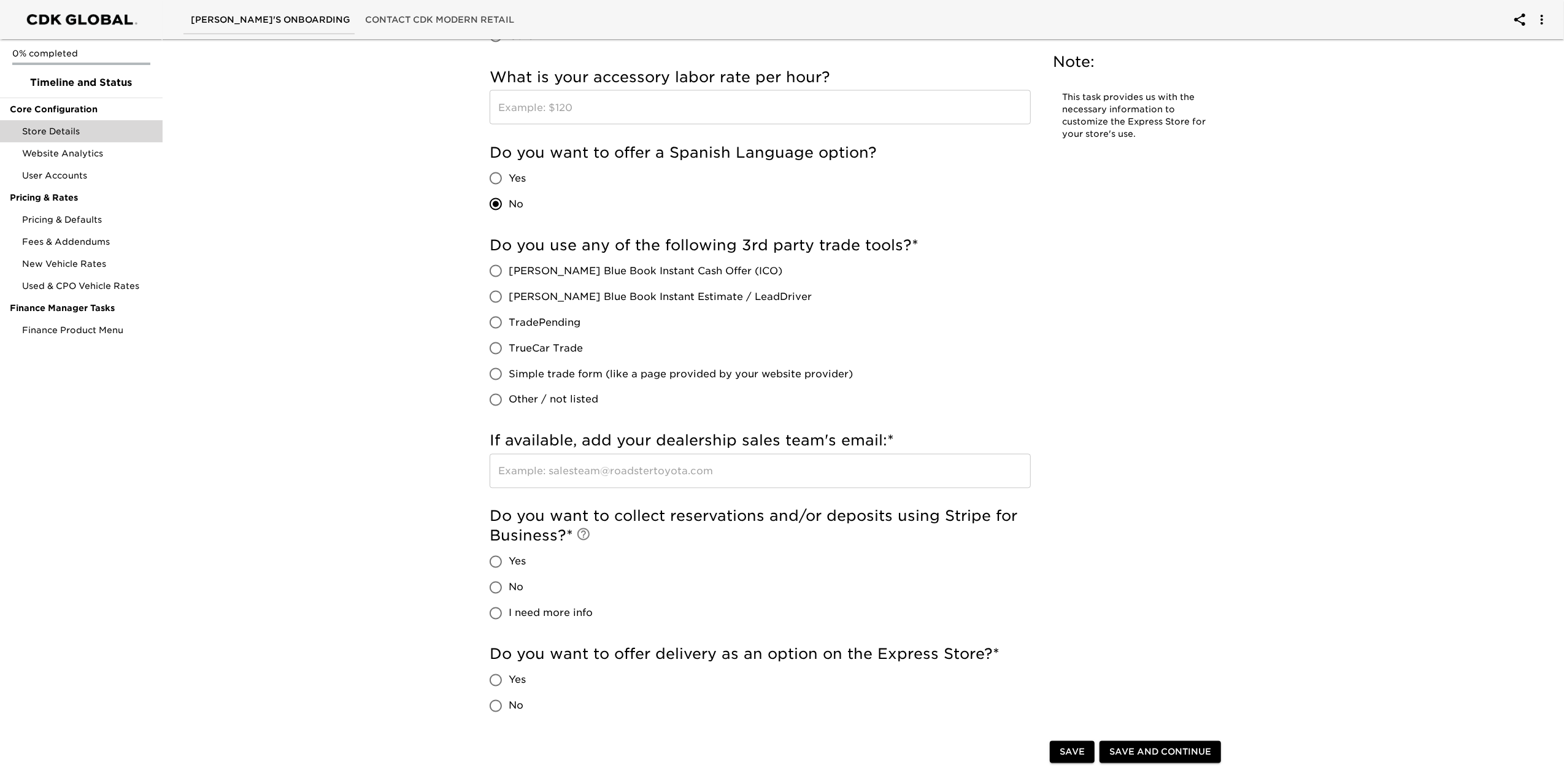
scroll to position [2045, 0]
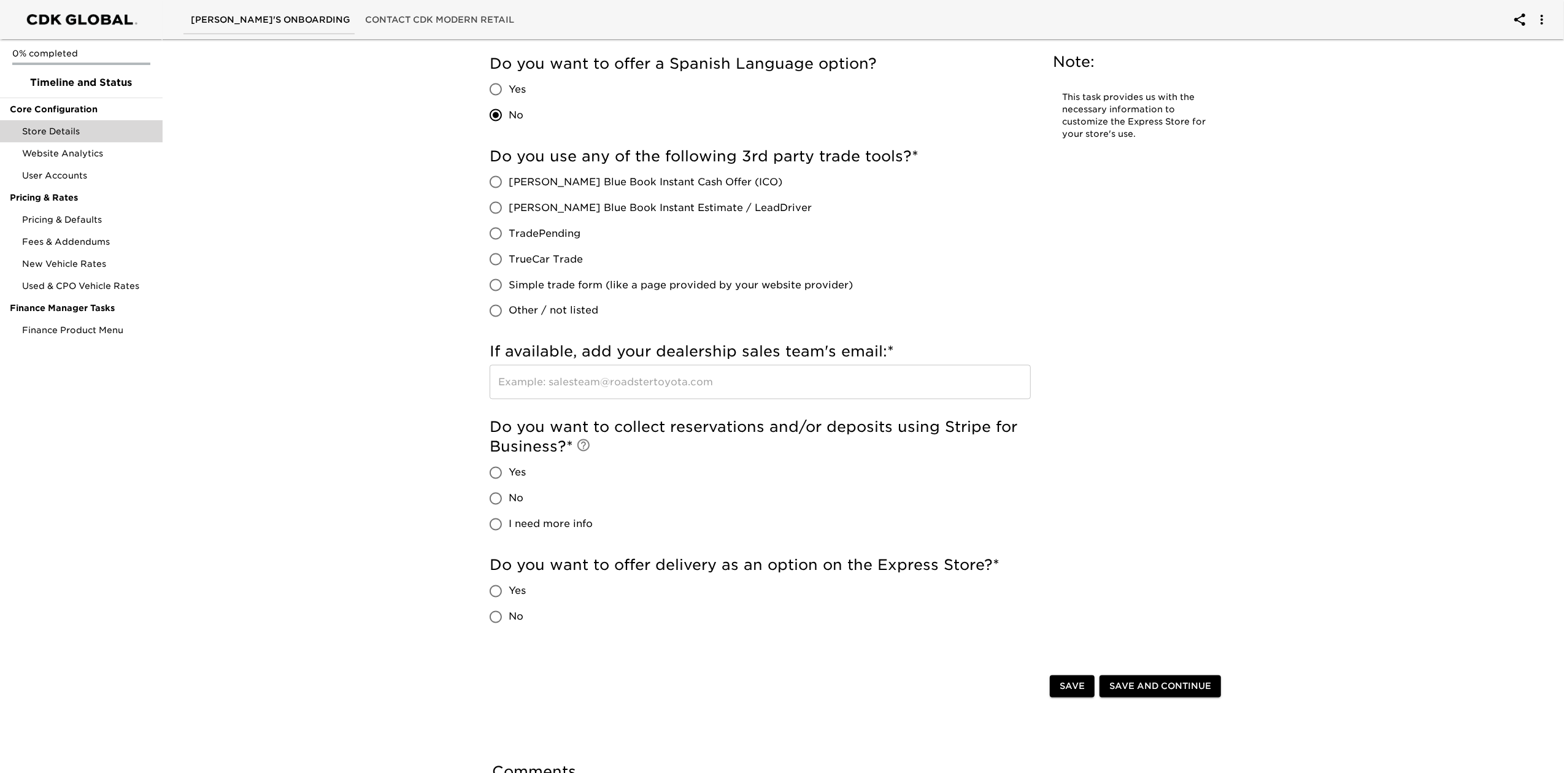
drag, startPoint x: 519, startPoint y: 495, endPoint x: 517, endPoint y: 544, distance: 49.2
click at [519, 496] on span "No" at bounding box center [516, 499] width 15 height 15
click at [509, 496] on input "No" at bounding box center [496, 499] width 26 height 26
radio input "true"
click at [507, 615] on input "No" at bounding box center [496, 617] width 26 height 26
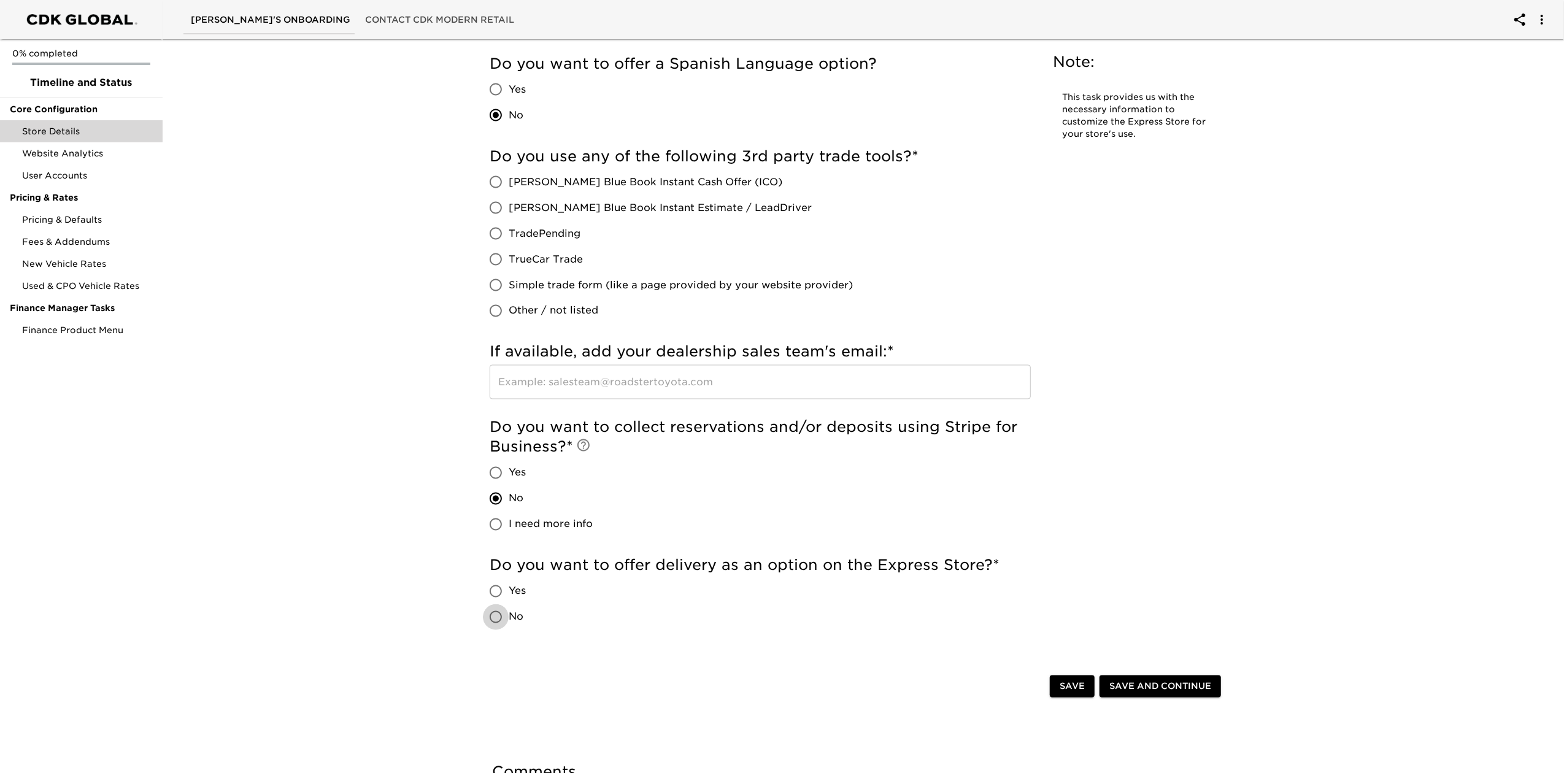
radio input "true"
click at [1160, 683] on span "Save and Continue" at bounding box center [1160, 686] width 102 height 15
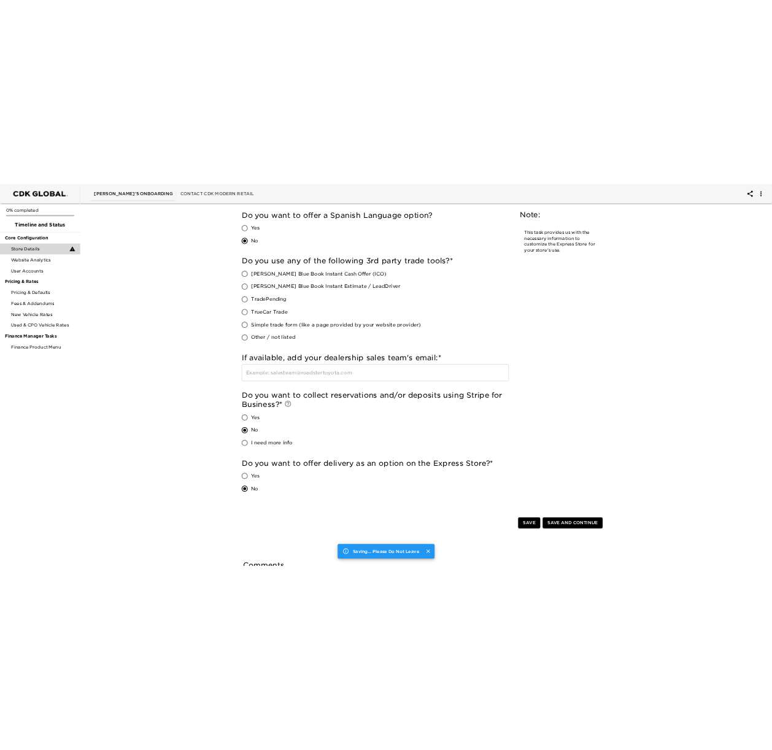
scroll to position [0, 0]
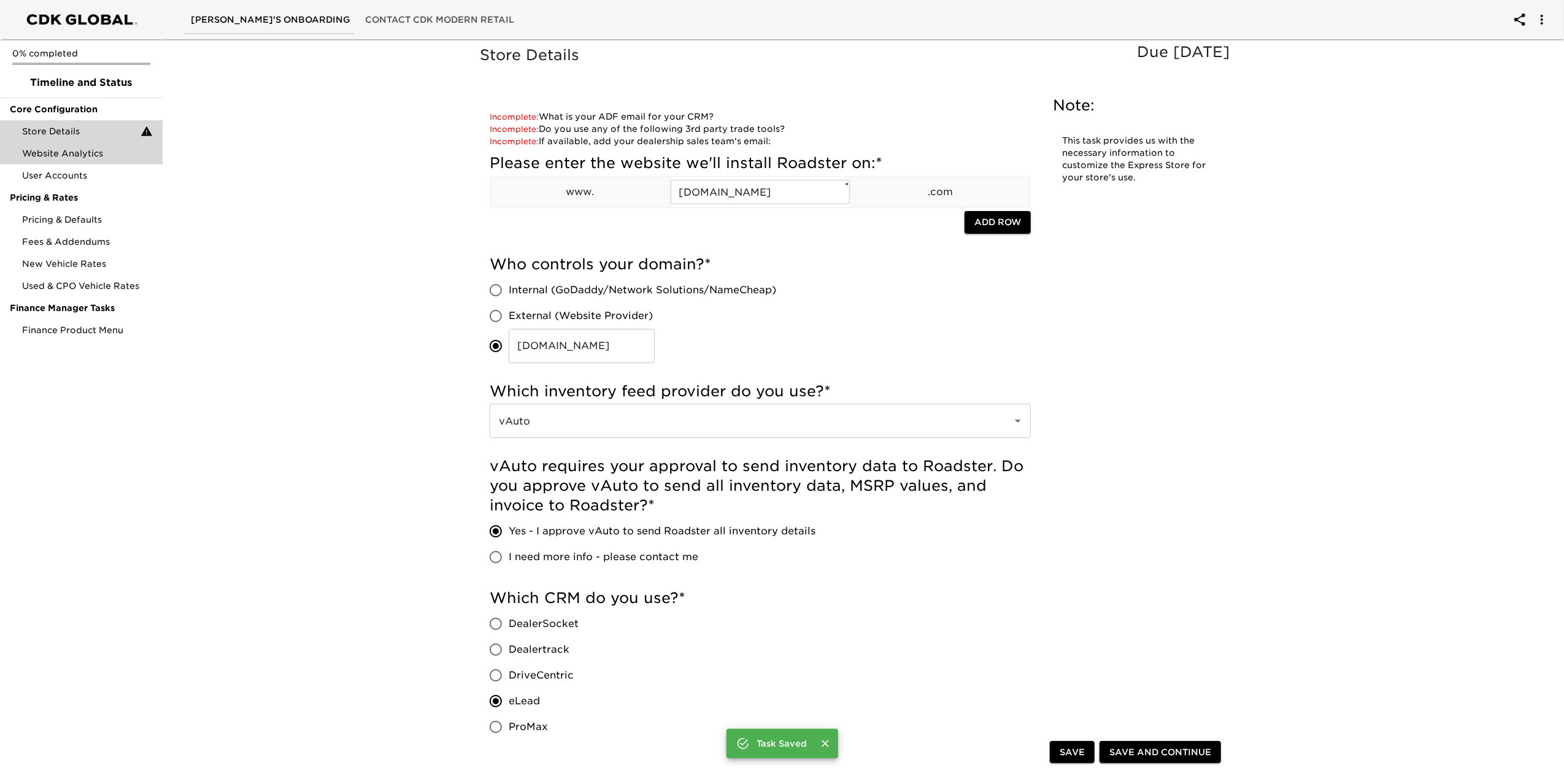
click at [85, 158] on span "Website Analytics" at bounding box center [87, 153] width 131 height 12
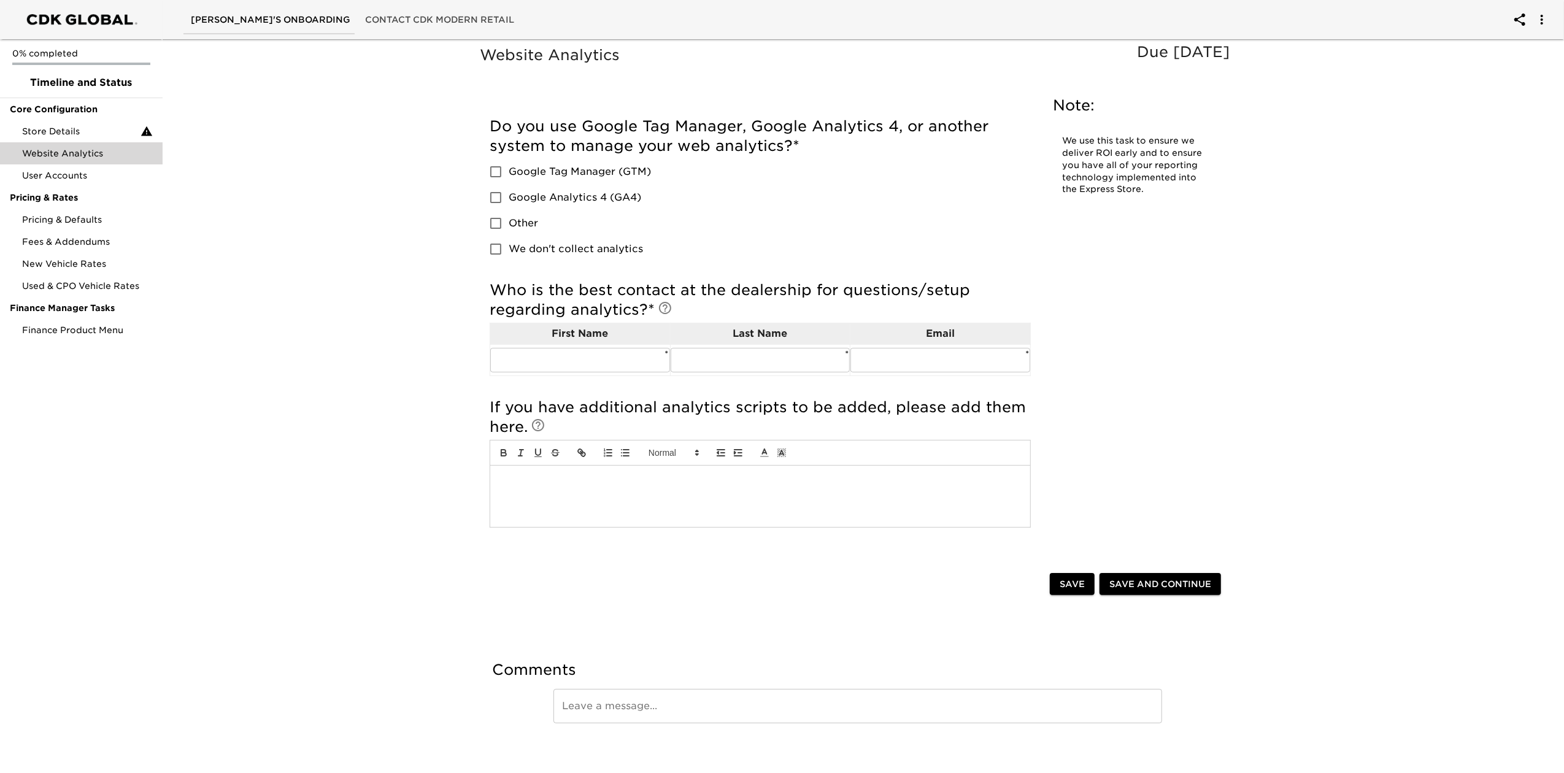
drag, startPoint x: 563, startPoint y: 169, endPoint x: 572, endPoint y: 200, distance: 31.9
click at [563, 169] on span "Google Tag Manager (GTM)" at bounding box center [580, 171] width 142 height 15
click at [509, 169] on input "Google Tag Manager (GTM)" at bounding box center [496, 172] width 26 height 26
checkbox input "true"
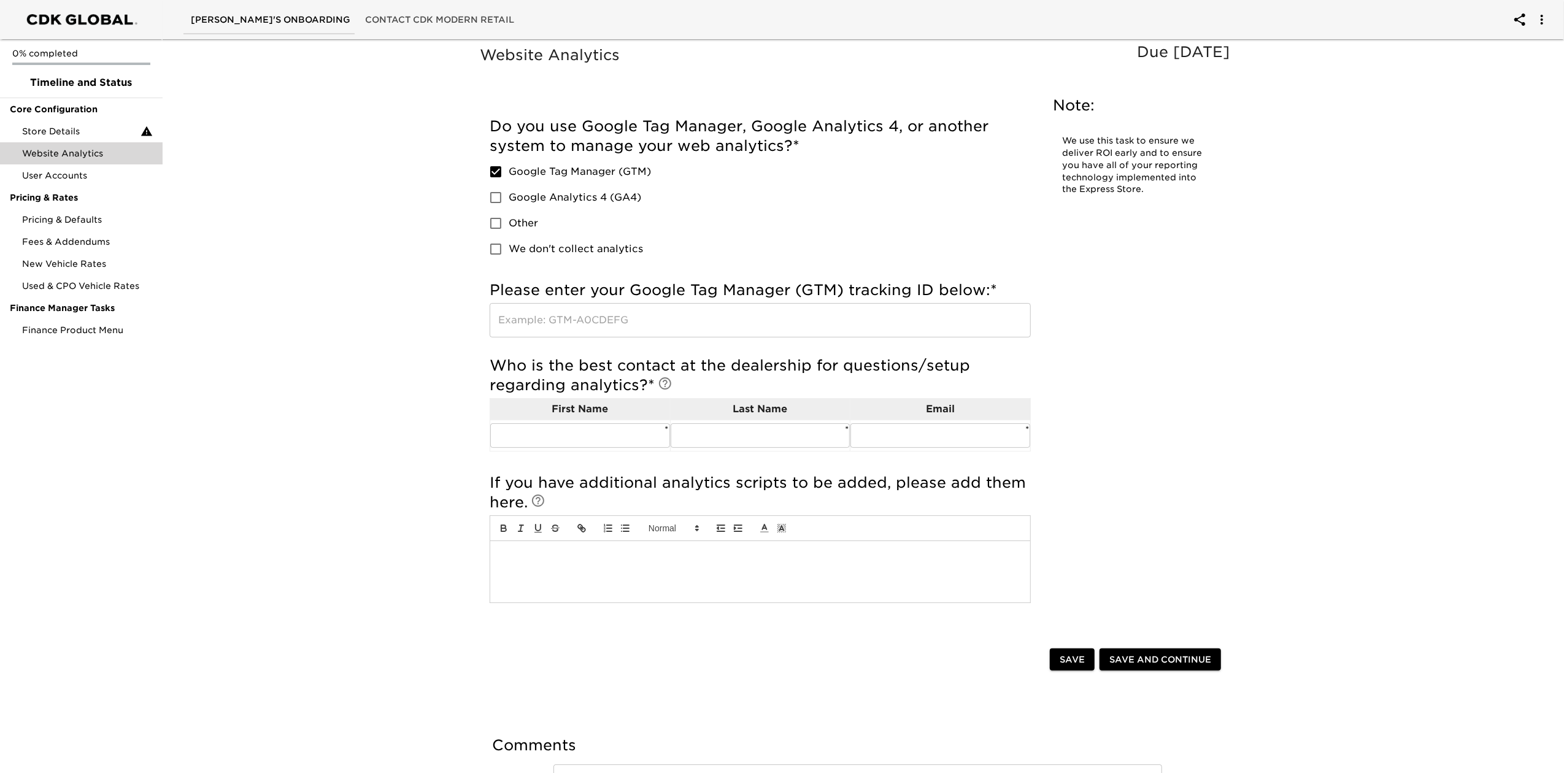
click at [569, 200] on span "Google Analytics 4 (GA4)" at bounding box center [575, 197] width 133 height 15
click at [509, 200] on input "Google Analytics 4 (GA4)" at bounding box center [496, 198] width 26 height 26
checkbox input "true"
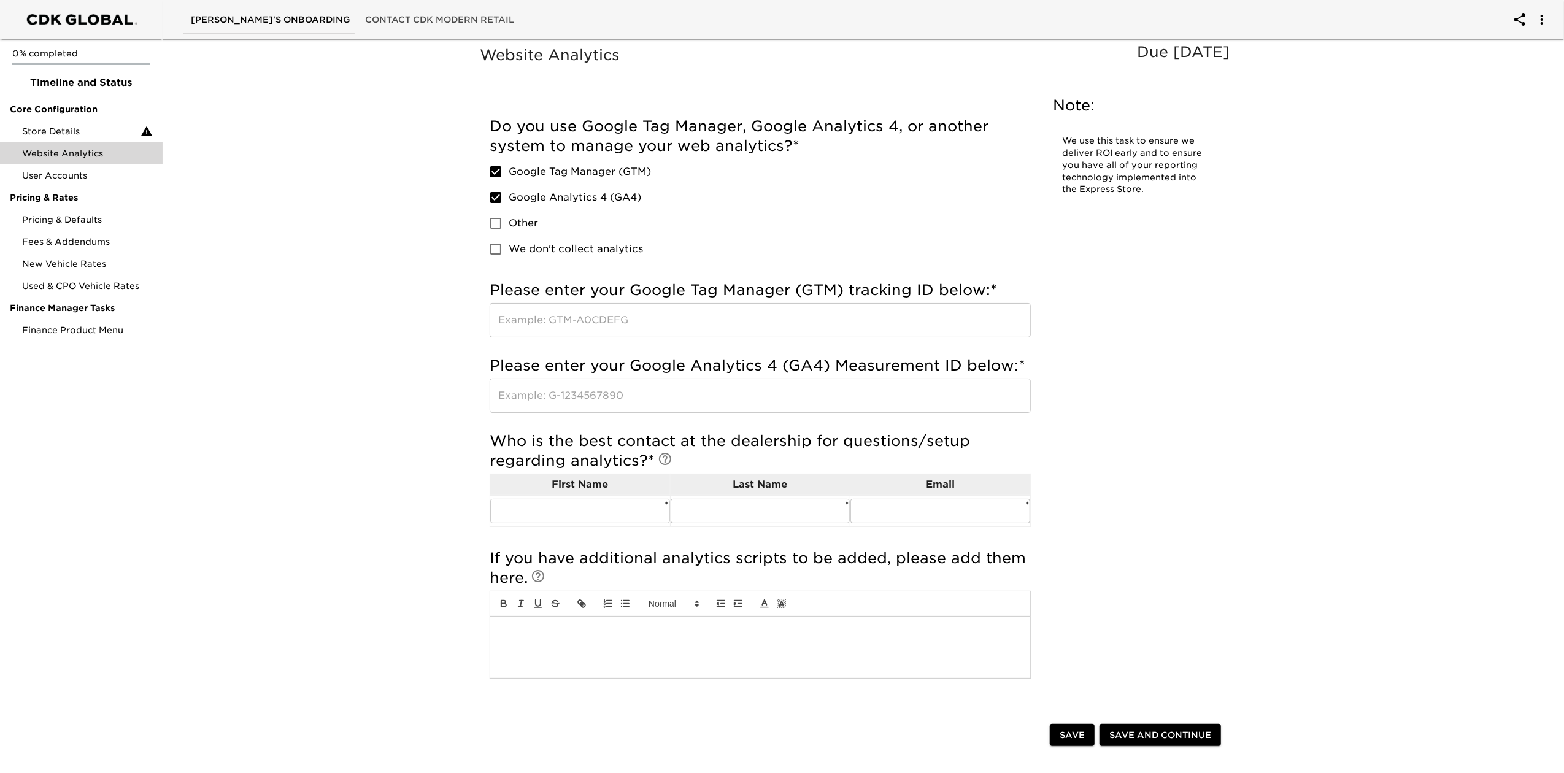
click at [606, 403] on input "text" at bounding box center [760, 396] width 541 height 34
paste input "G-5T2P9PGJNV"
type input "G-5T2P9PGJNV"
click at [588, 315] on input "text" at bounding box center [760, 320] width 541 height 34
paste input "GTM-P3TX43T"
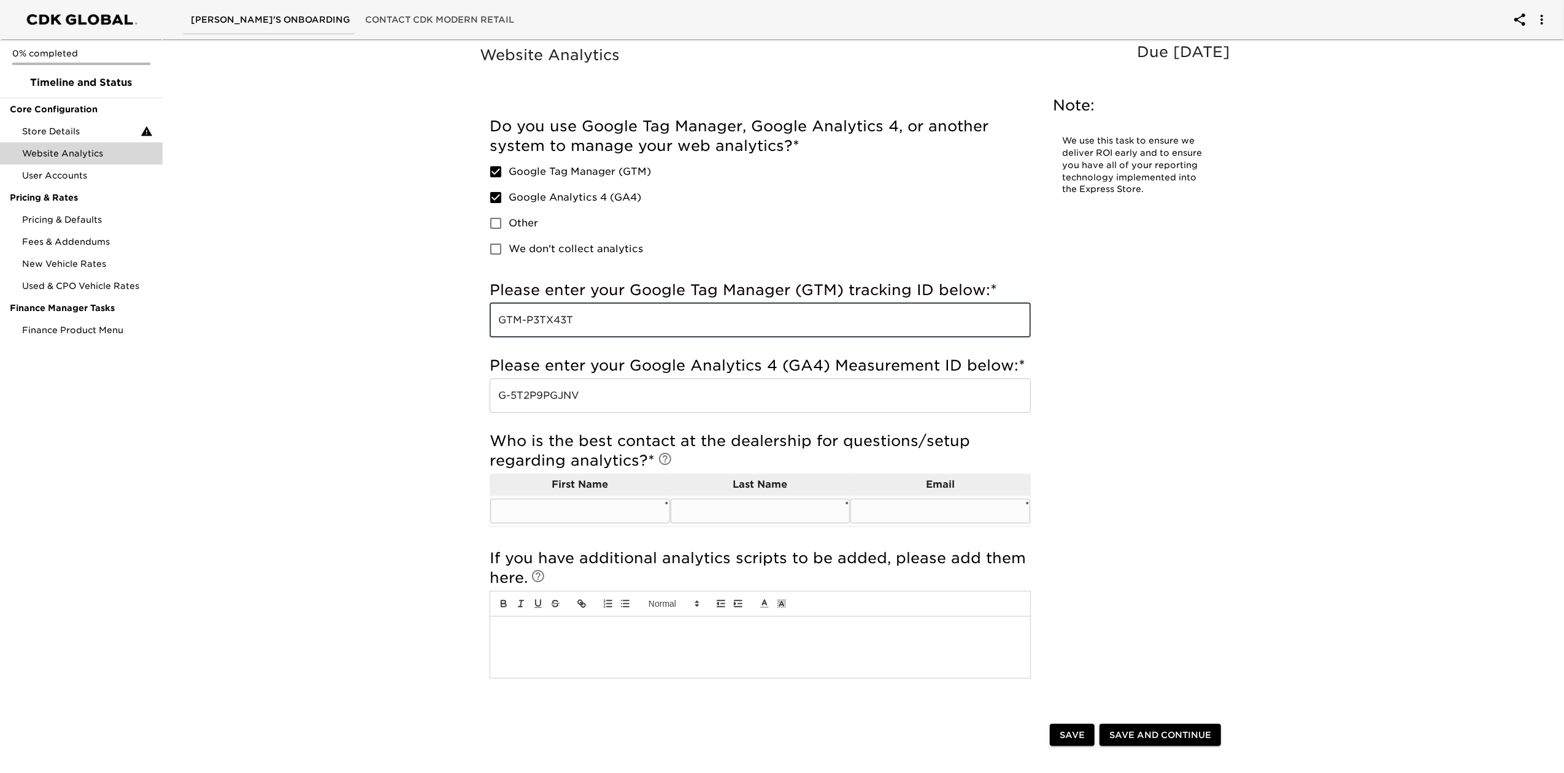
type input "GTM-P3TX43T"
click at [587, 506] on input "text" at bounding box center [580, 511] width 180 height 25
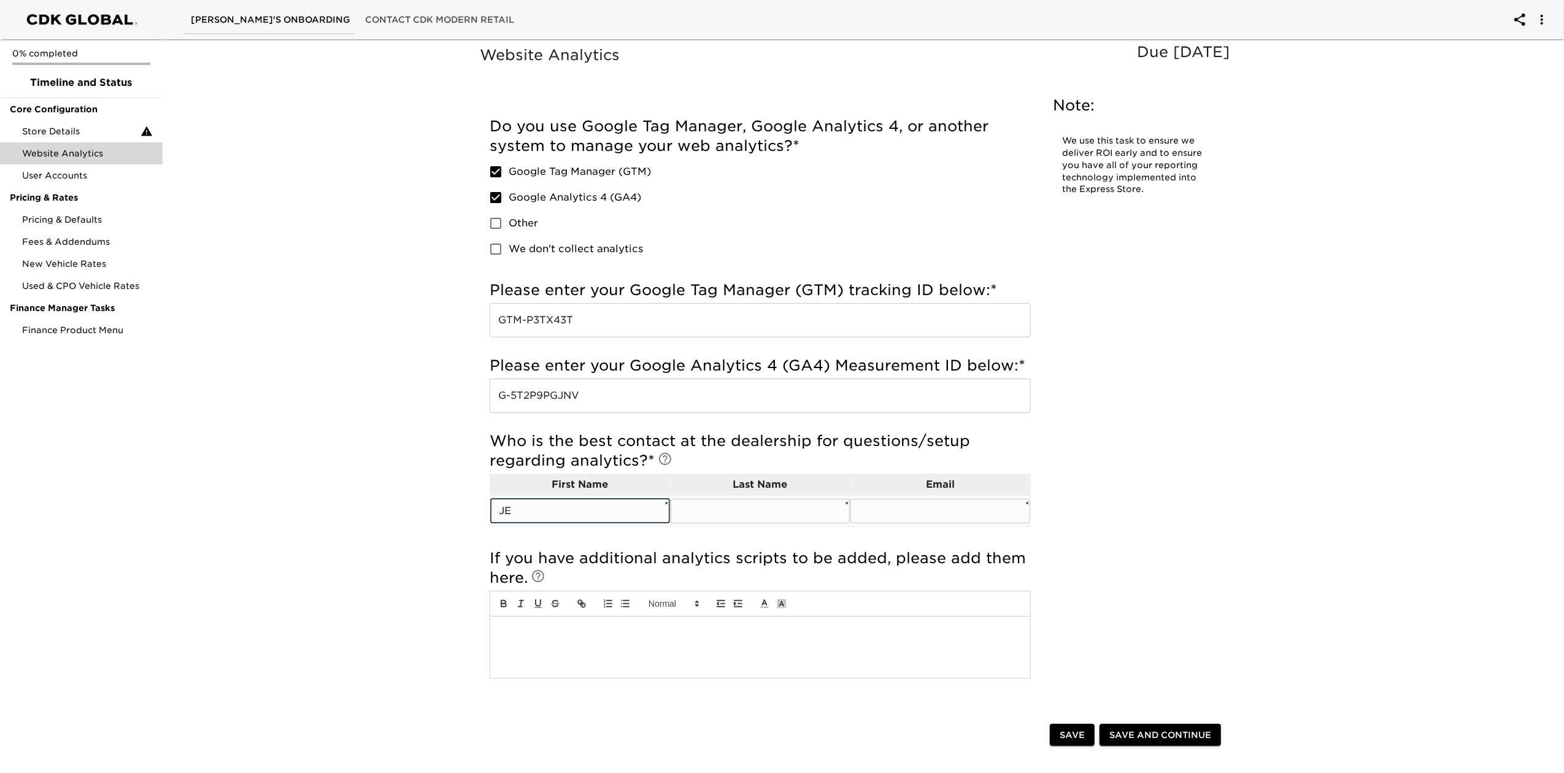
type input "JEFF"
click at [686, 512] on input "text" at bounding box center [761, 511] width 180 height 25
type input "[PERSON_NAME]"
click at [874, 513] on input "text" at bounding box center [941, 511] width 180 height 25
type input "[PERSON_NAME][EMAIL_ADDRESS][PERSON_NAME][DOMAIN_NAME]"
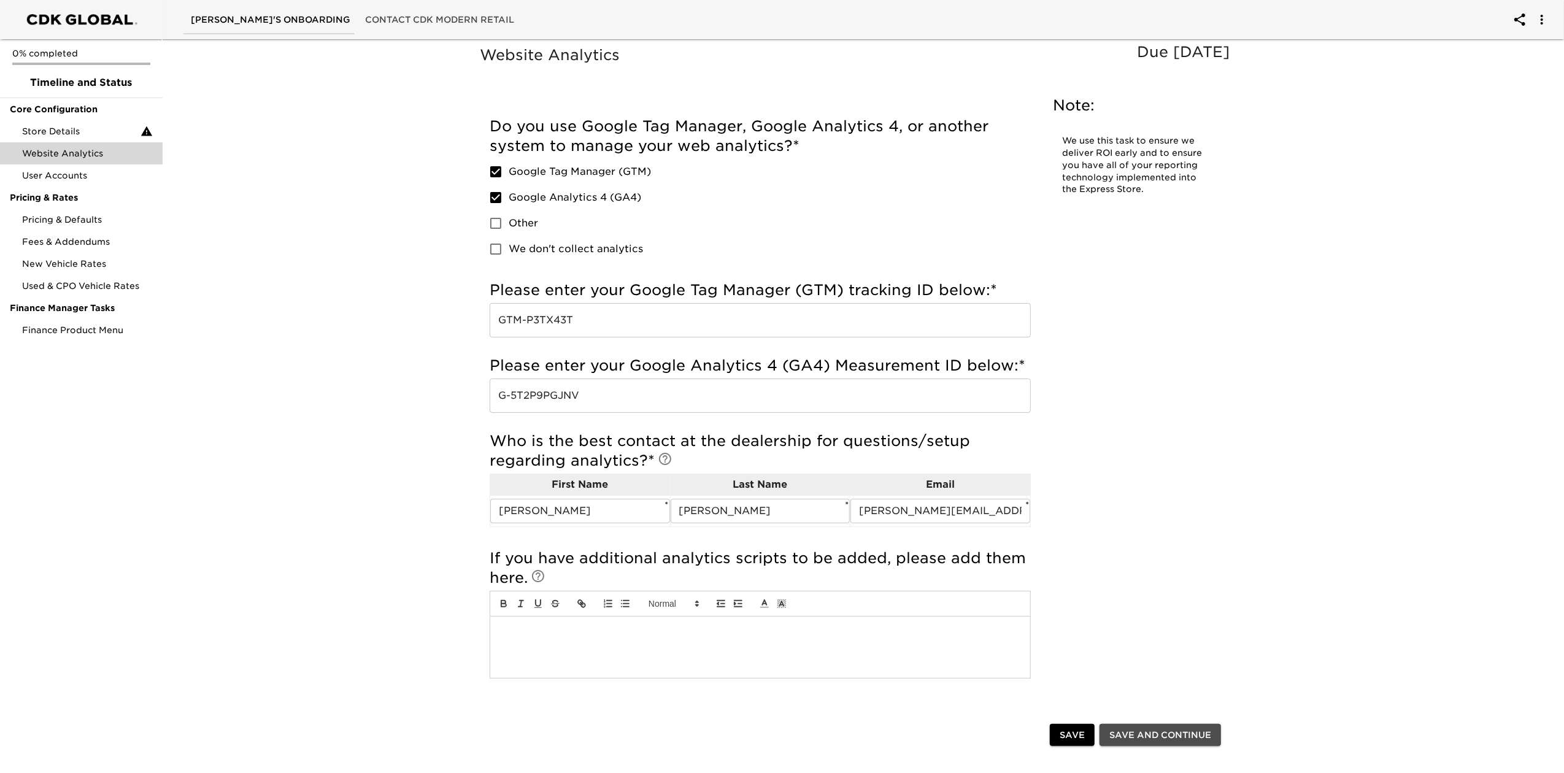
click at [1150, 739] on span "Save and Continue" at bounding box center [1160, 735] width 102 height 15
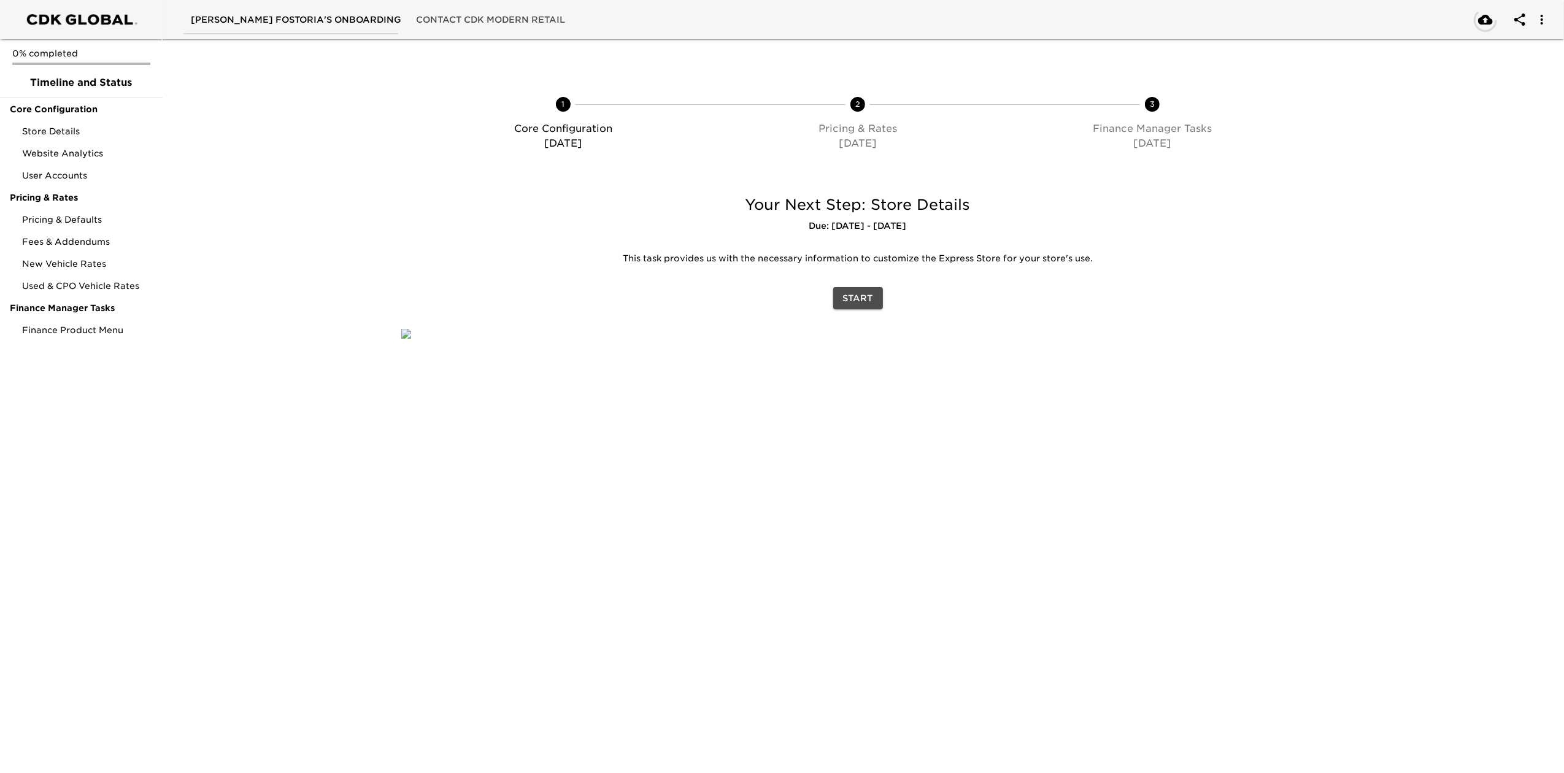
click at [853, 296] on span "Start" at bounding box center [858, 298] width 30 height 15
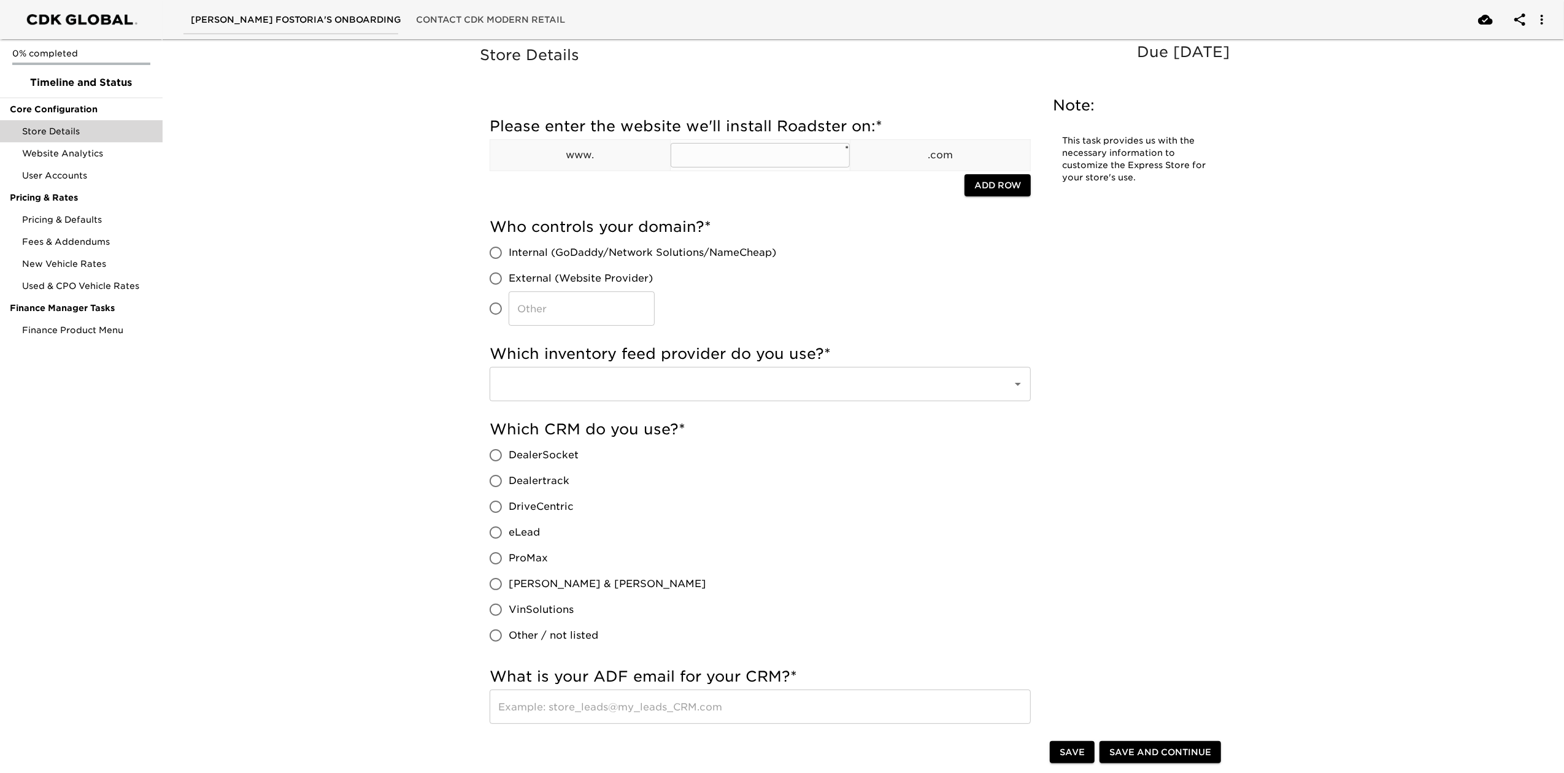
drag, startPoint x: 676, startPoint y: 141, endPoint x: 703, endPoint y: 145, distance: 27.9
click at [681, 142] on td "​ *" at bounding box center [760, 154] width 180 height 31
click at [703, 145] on input "text" at bounding box center [761, 155] width 180 height 25
type input "REINEKEFAMILY.COM"
click at [823, 285] on div "Who controls your domain? * Internal (GoDaddy/Network Solutions/NameCheap) Exte…" at bounding box center [760, 271] width 541 height 109
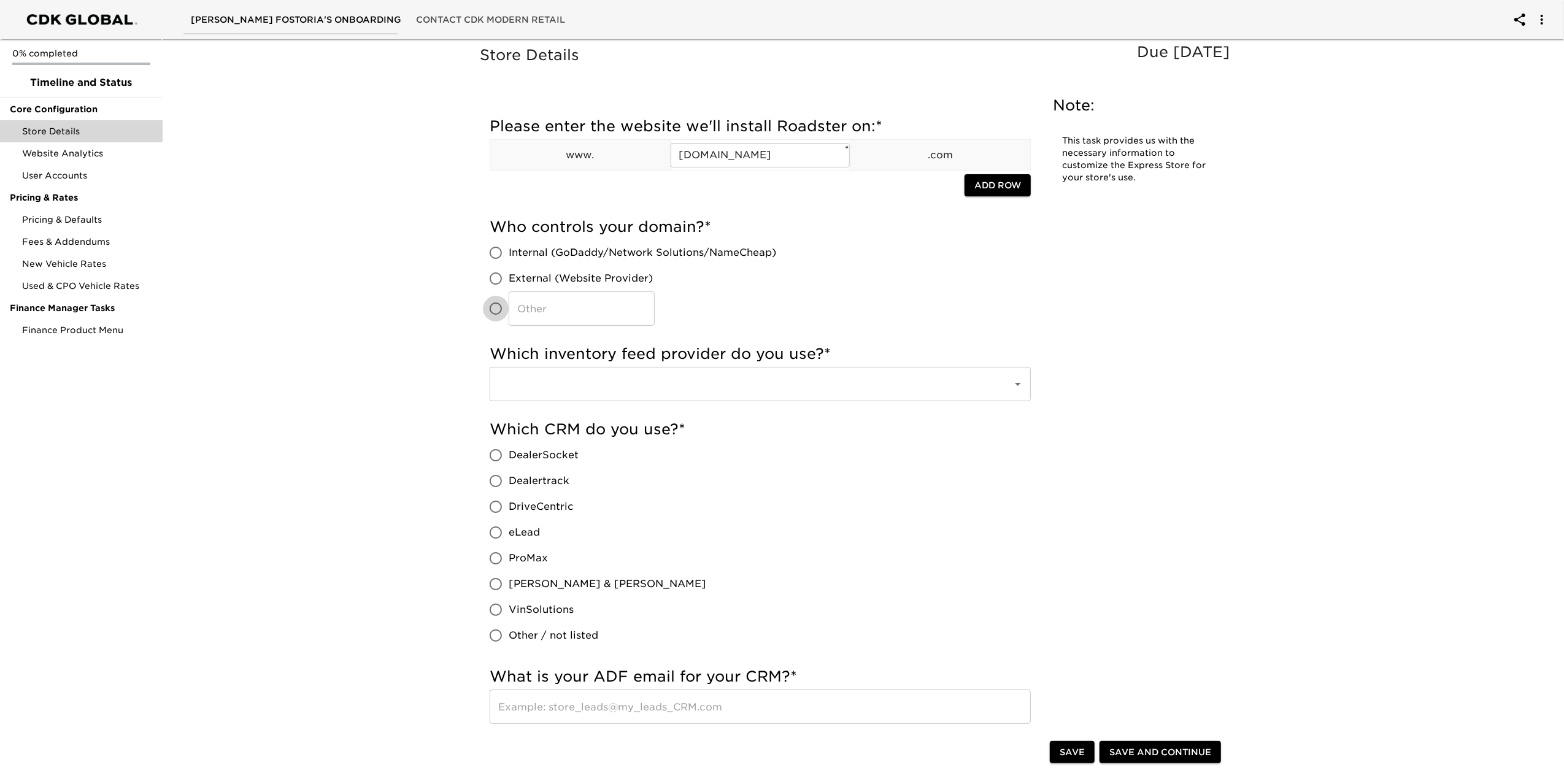
drag, startPoint x: 497, startPoint y: 310, endPoint x: 514, endPoint y: 309, distance: 16.6
click at [497, 309] on input "​" at bounding box center [496, 309] width 26 height 26
radio input "true"
click at [541, 305] on input "​" at bounding box center [582, 308] width 146 height 34
type input "[DOMAIN_NAME]"
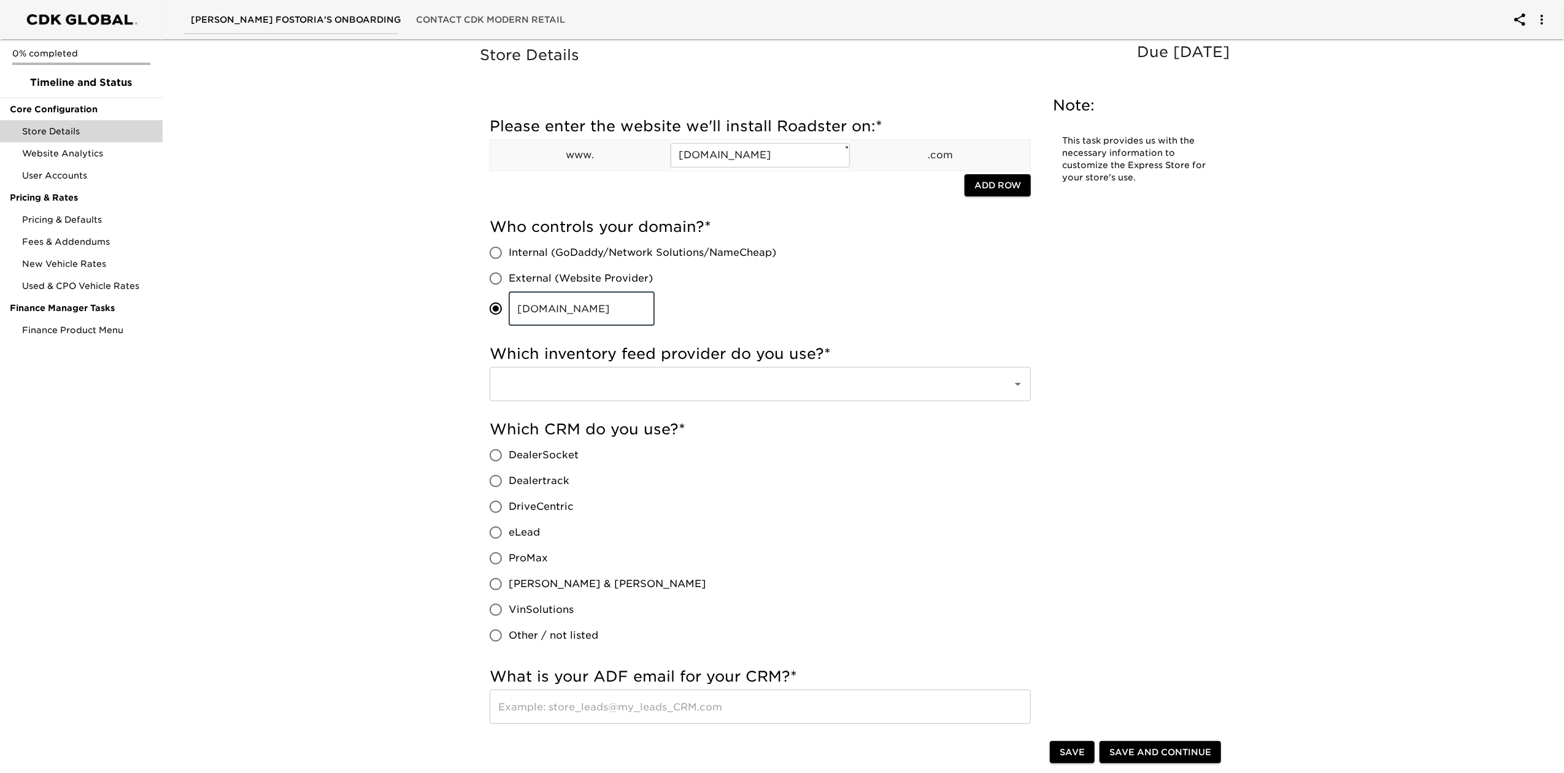
click at [887, 300] on div "Who controls your domain? * Internal (GoDaddy/Network Solutions/NameCheap) Exte…" at bounding box center [760, 271] width 541 height 109
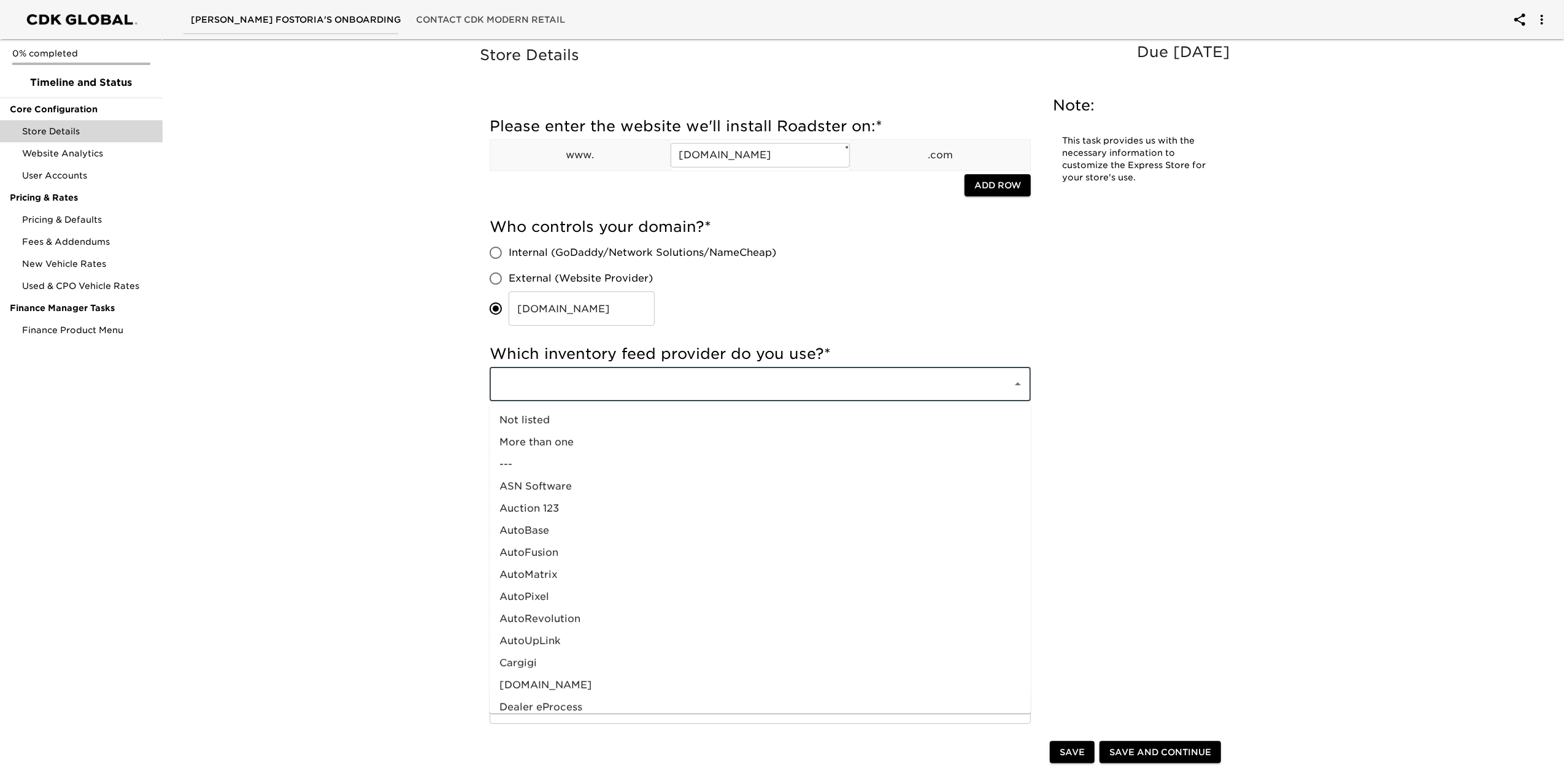
click at [716, 384] on input "text" at bounding box center [743, 383] width 496 height 23
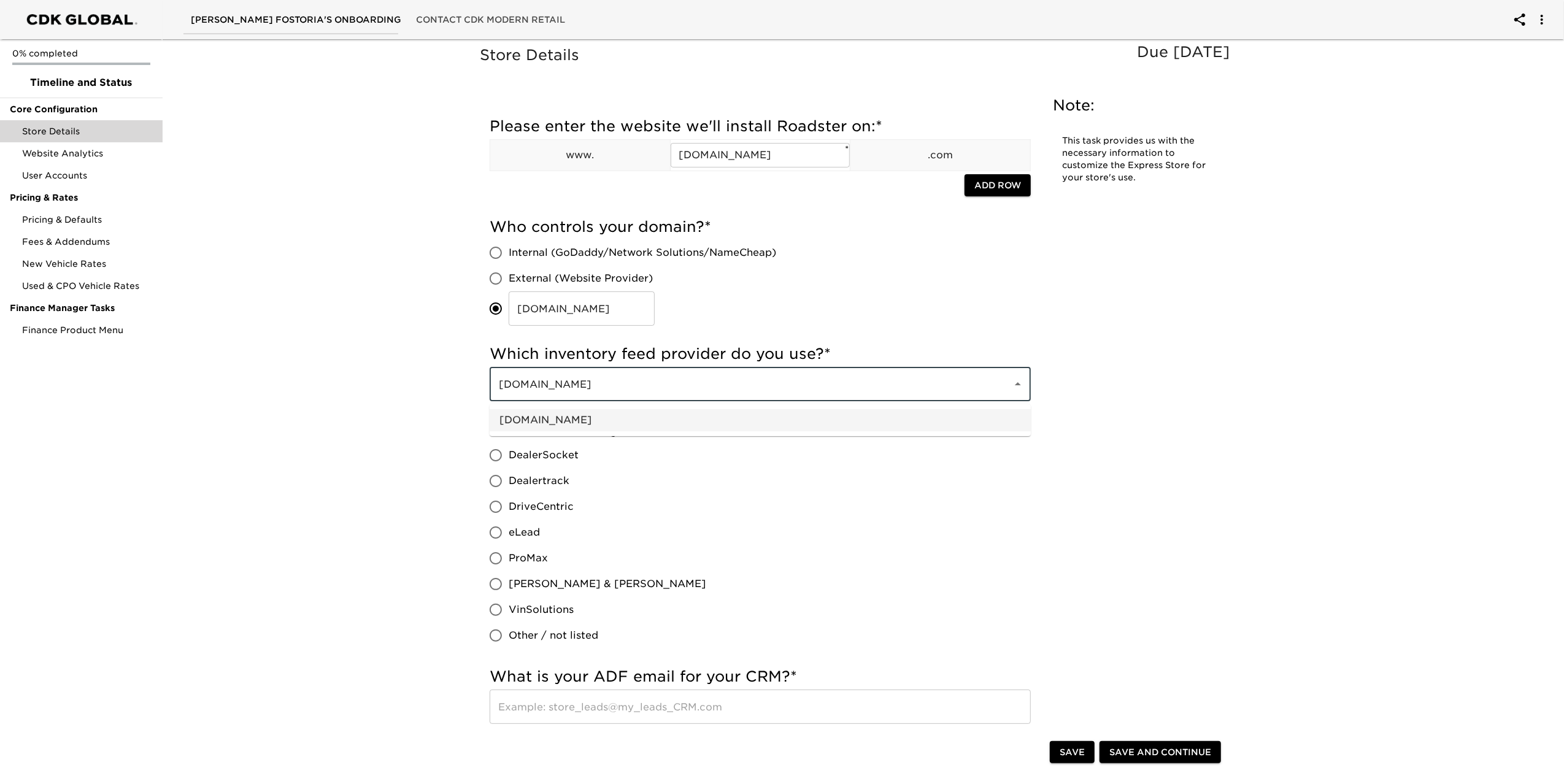
click at [689, 410] on li "[DOMAIN_NAME]" at bounding box center [760, 420] width 541 height 22
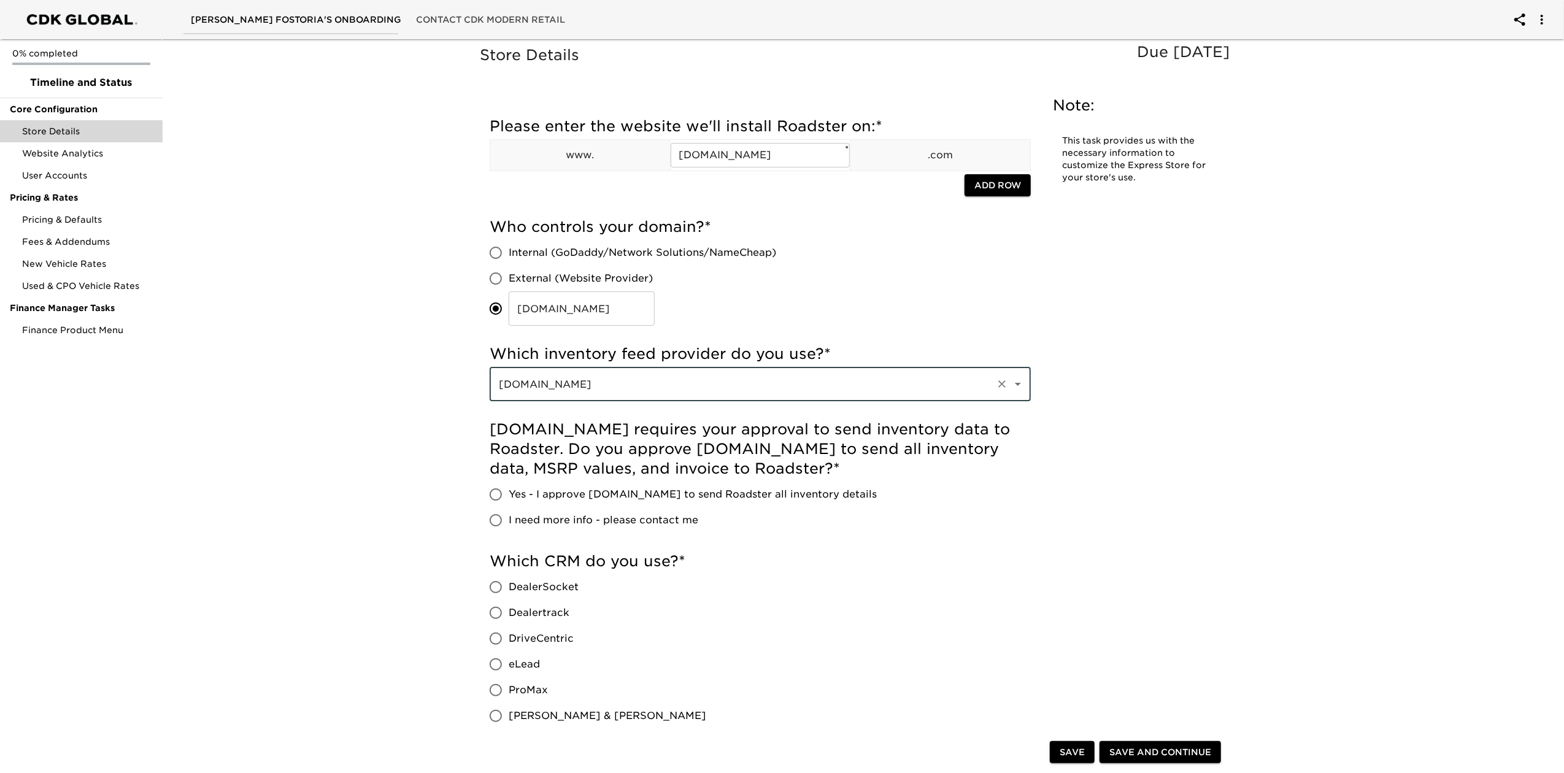
type input "[DOMAIN_NAME]"
click at [661, 488] on span "Yes - I approve Dealer.com to send Roadster all inventory details" at bounding box center [693, 494] width 368 height 15
click at [509, 488] on input "Yes - I approve Dealer.com to send Roadster all inventory details" at bounding box center [496, 495] width 26 height 26
radio input "true"
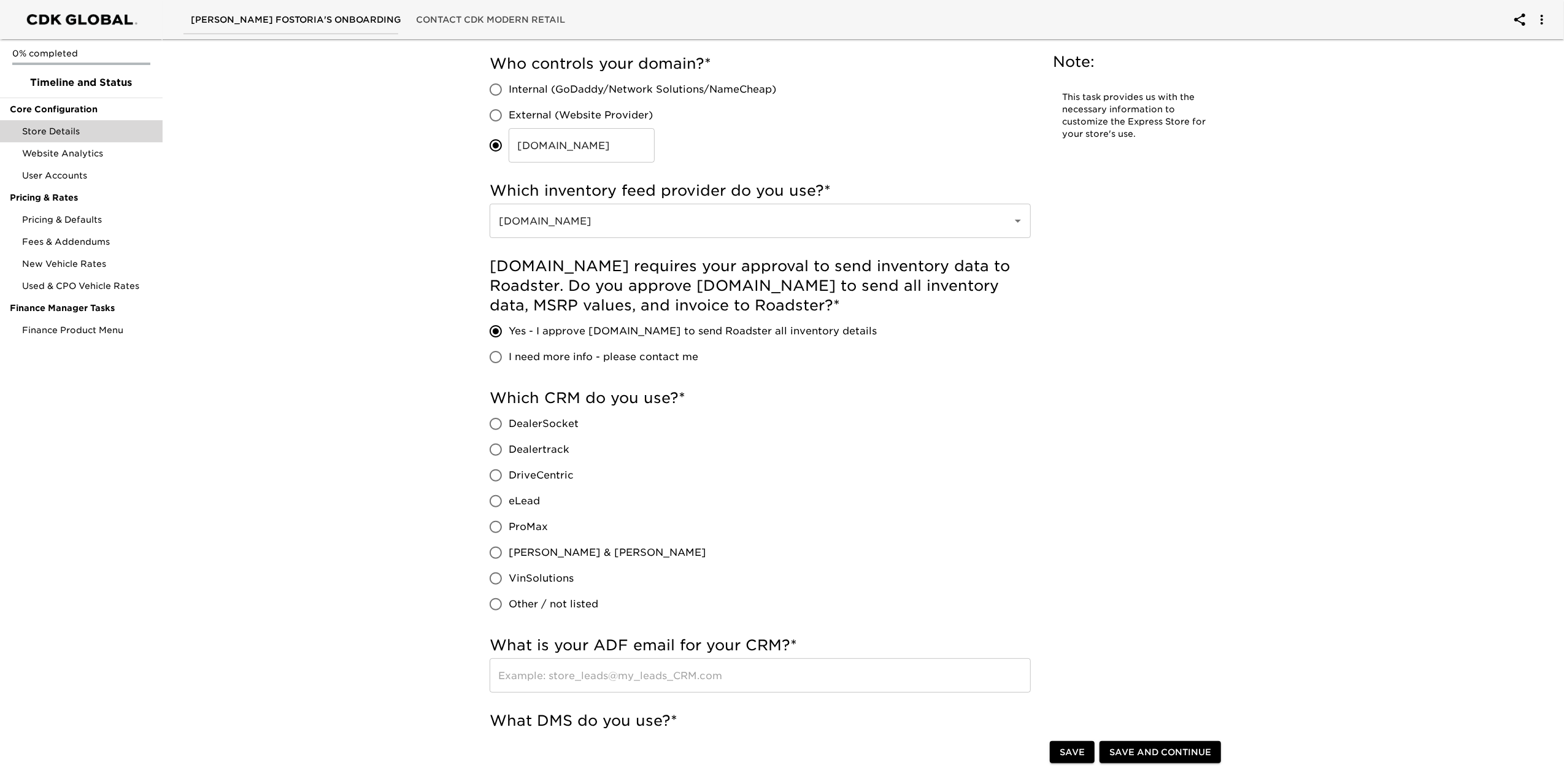
click at [527, 501] on span "eLead" at bounding box center [524, 501] width 31 height 15
click at [509, 501] on input "eLead" at bounding box center [496, 501] width 26 height 26
radio input "true"
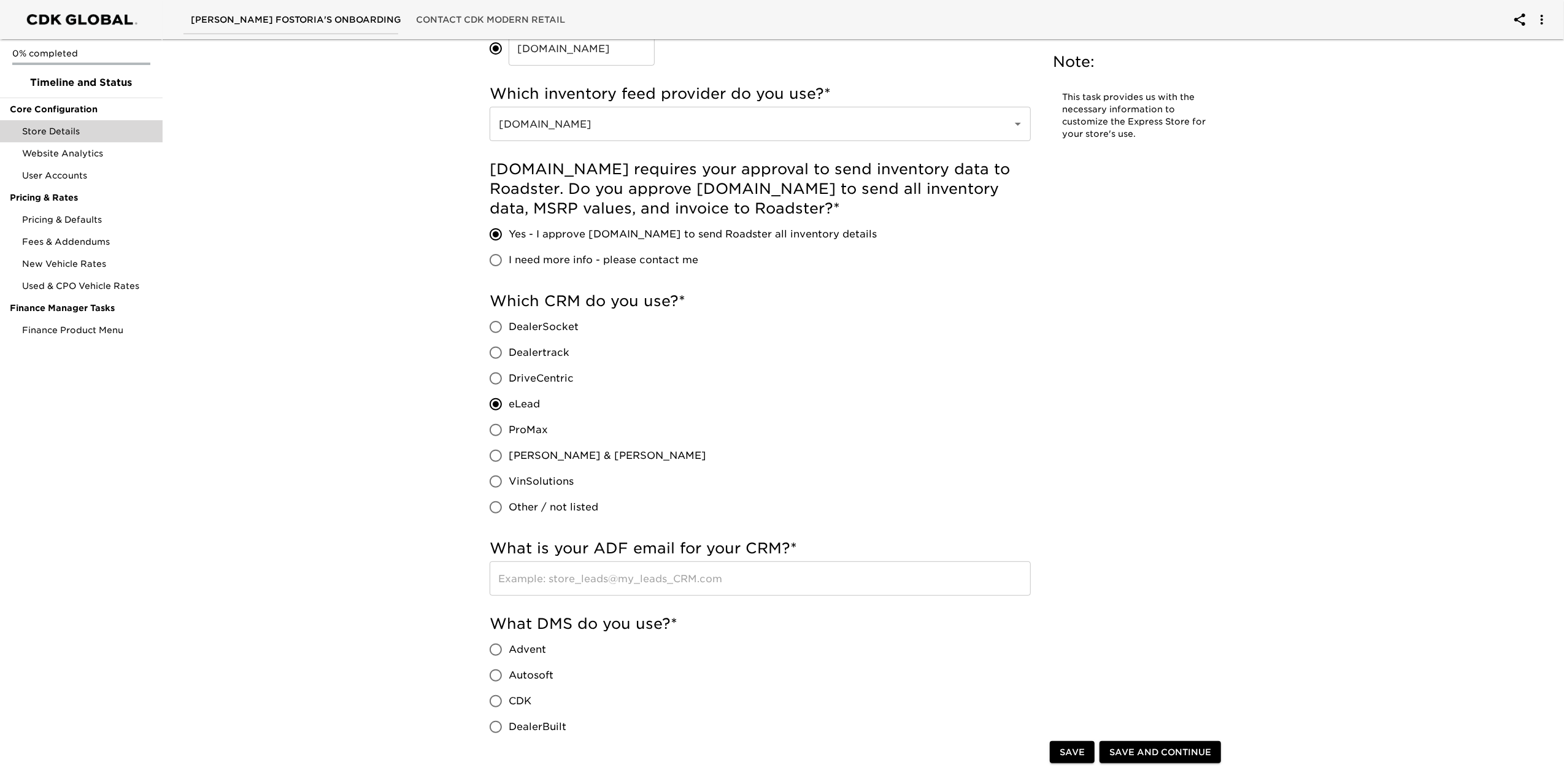
scroll to position [409, 0]
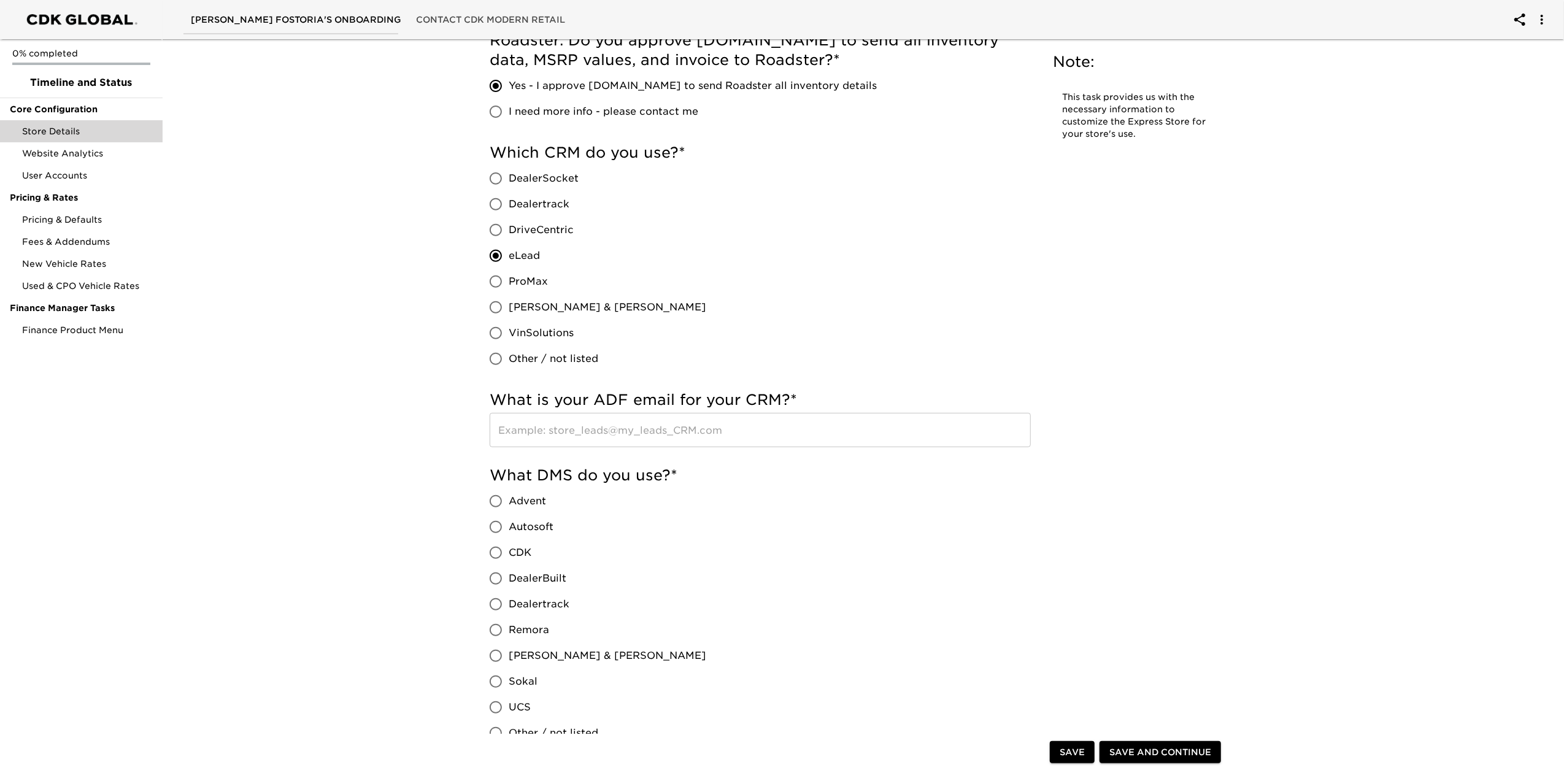
click at [522, 547] on span "CDK" at bounding box center [520, 553] width 23 height 15
click at [509, 547] on input "CDK" at bounding box center [496, 553] width 26 height 26
radio input "true"
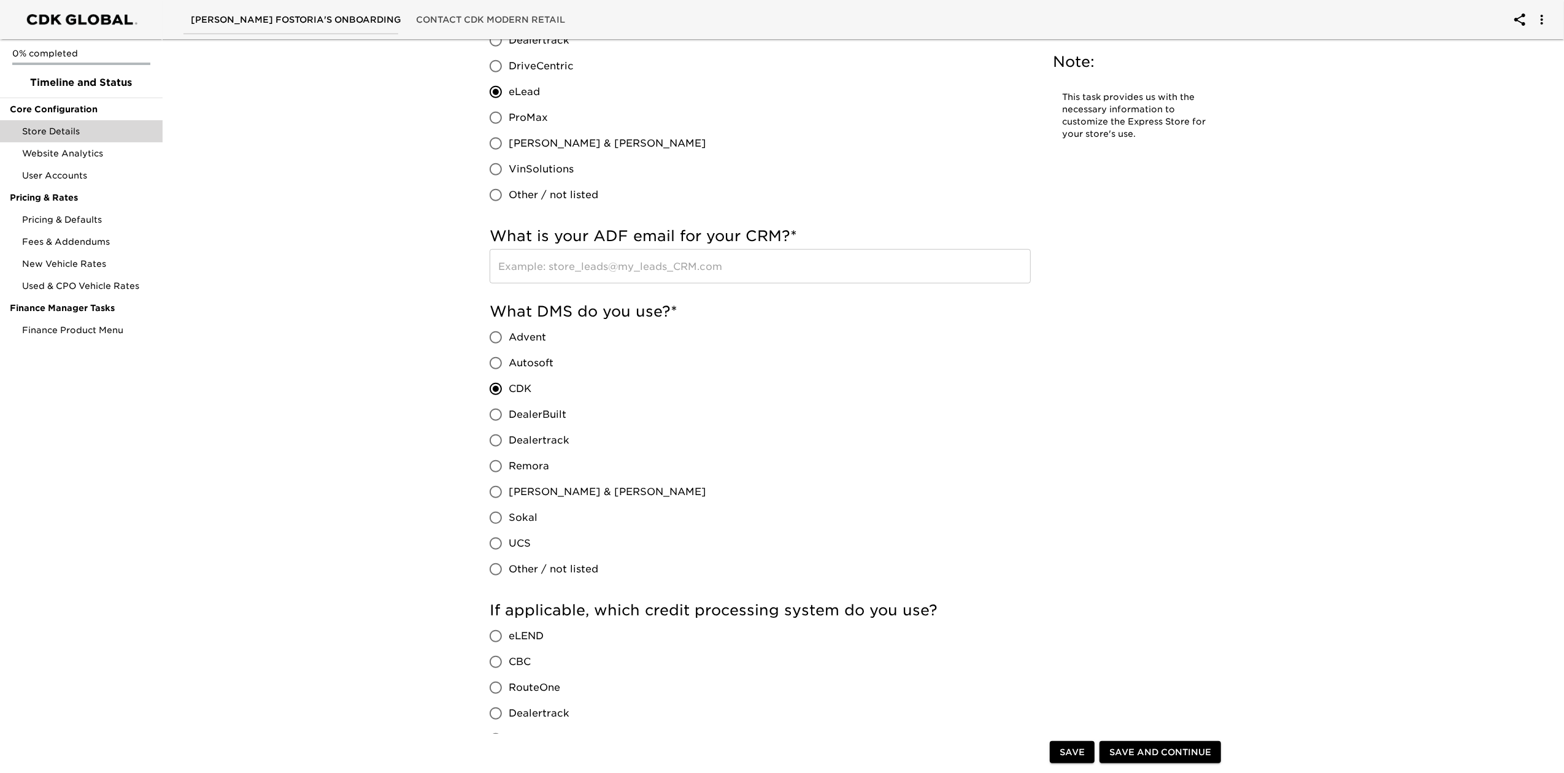
scroll to position [900, 0]
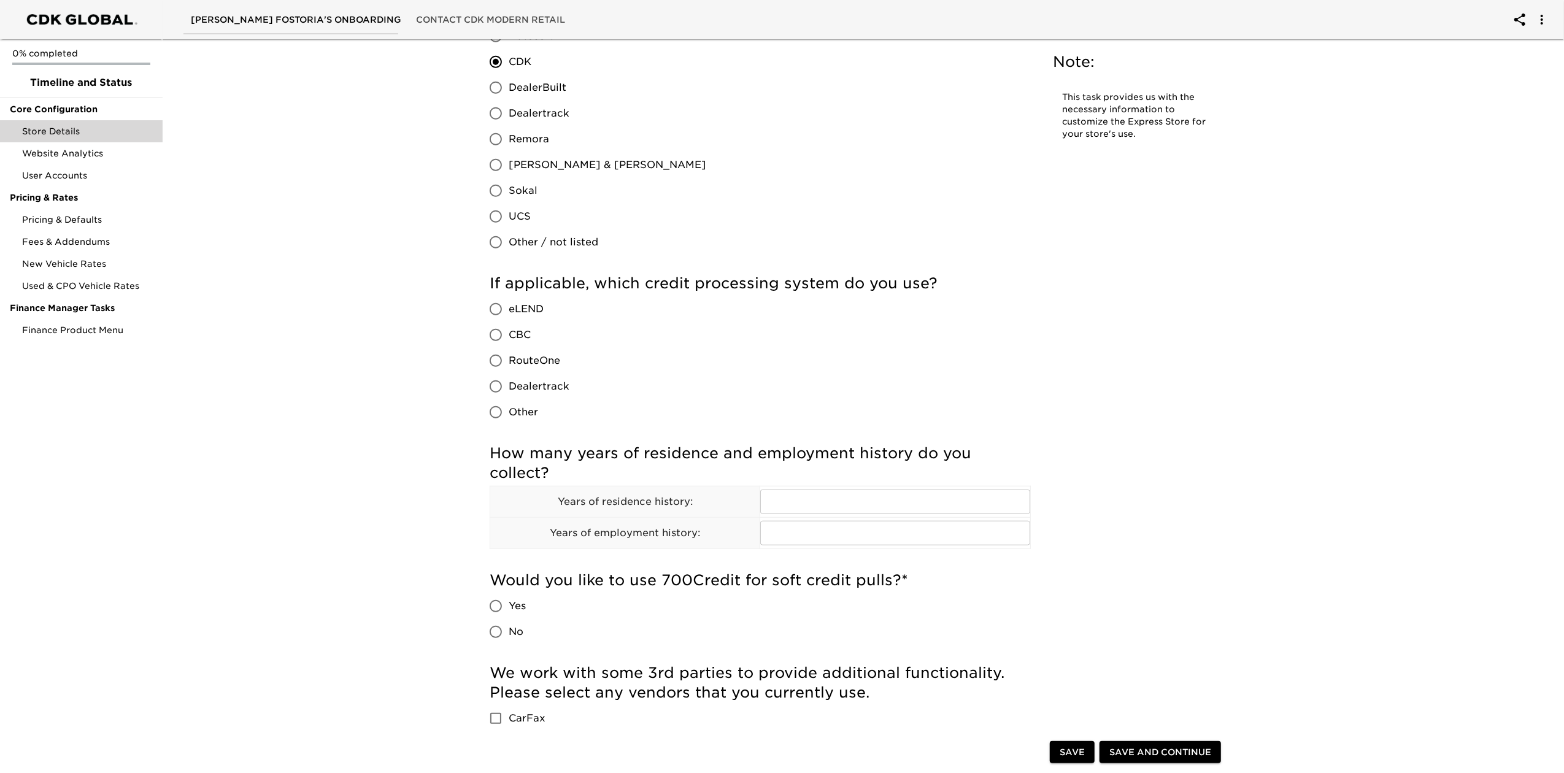
click at [531, 361] on span "RouteOne" at bounding box center [535, 360] width 52 height 15
click at [509, 361] on input "RouteOne" at bounding box center [496, 361] width 26 height 26
radio input "true"
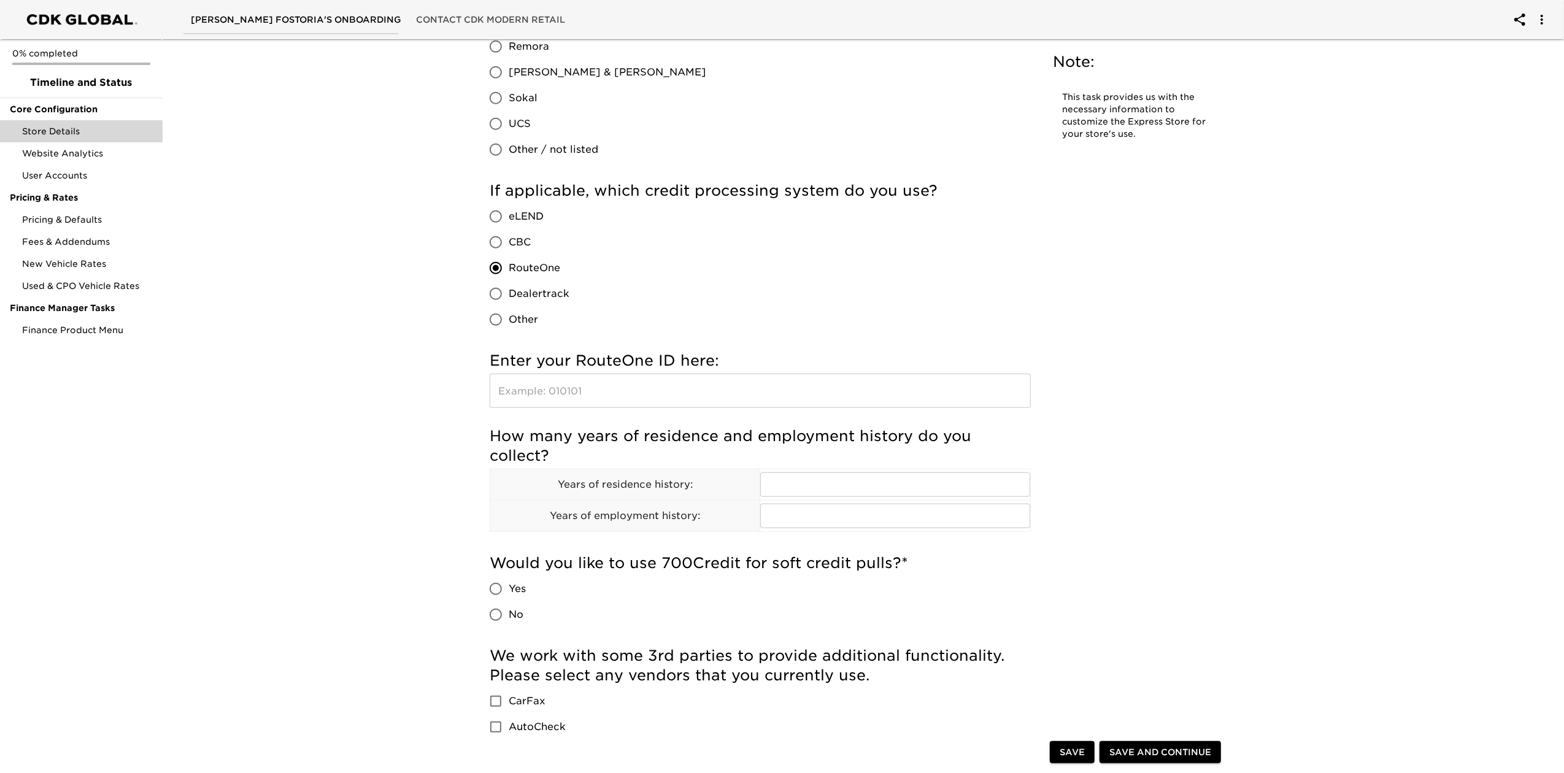
scroll to position [1145, 0]
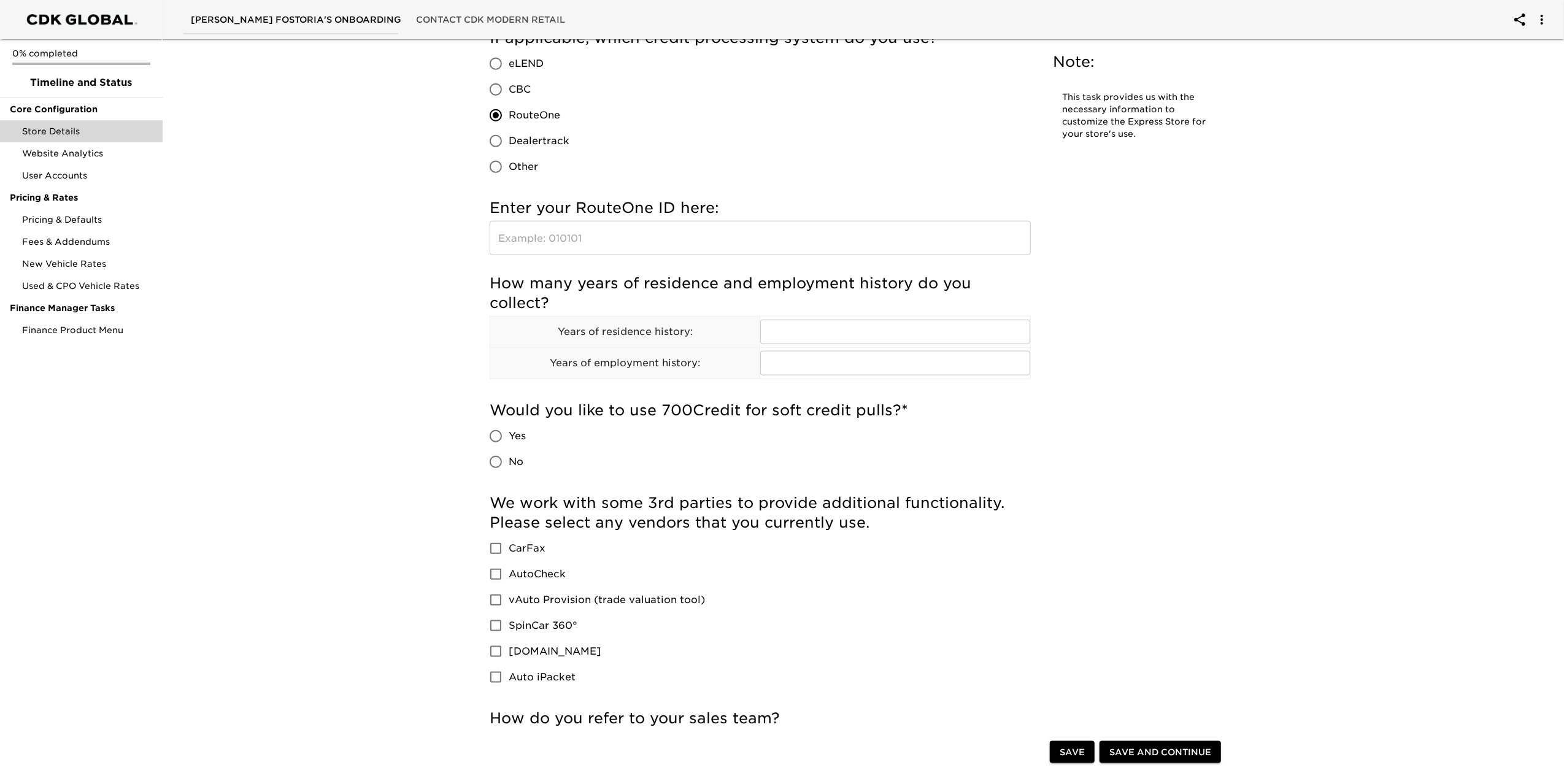
click at [517, 463] on span "No" at bounding box center [516, 462] width 15 height 15
click at [509, 463] on input "No" at bounding box center [496, 462] width 26 height 26
radio input "true"
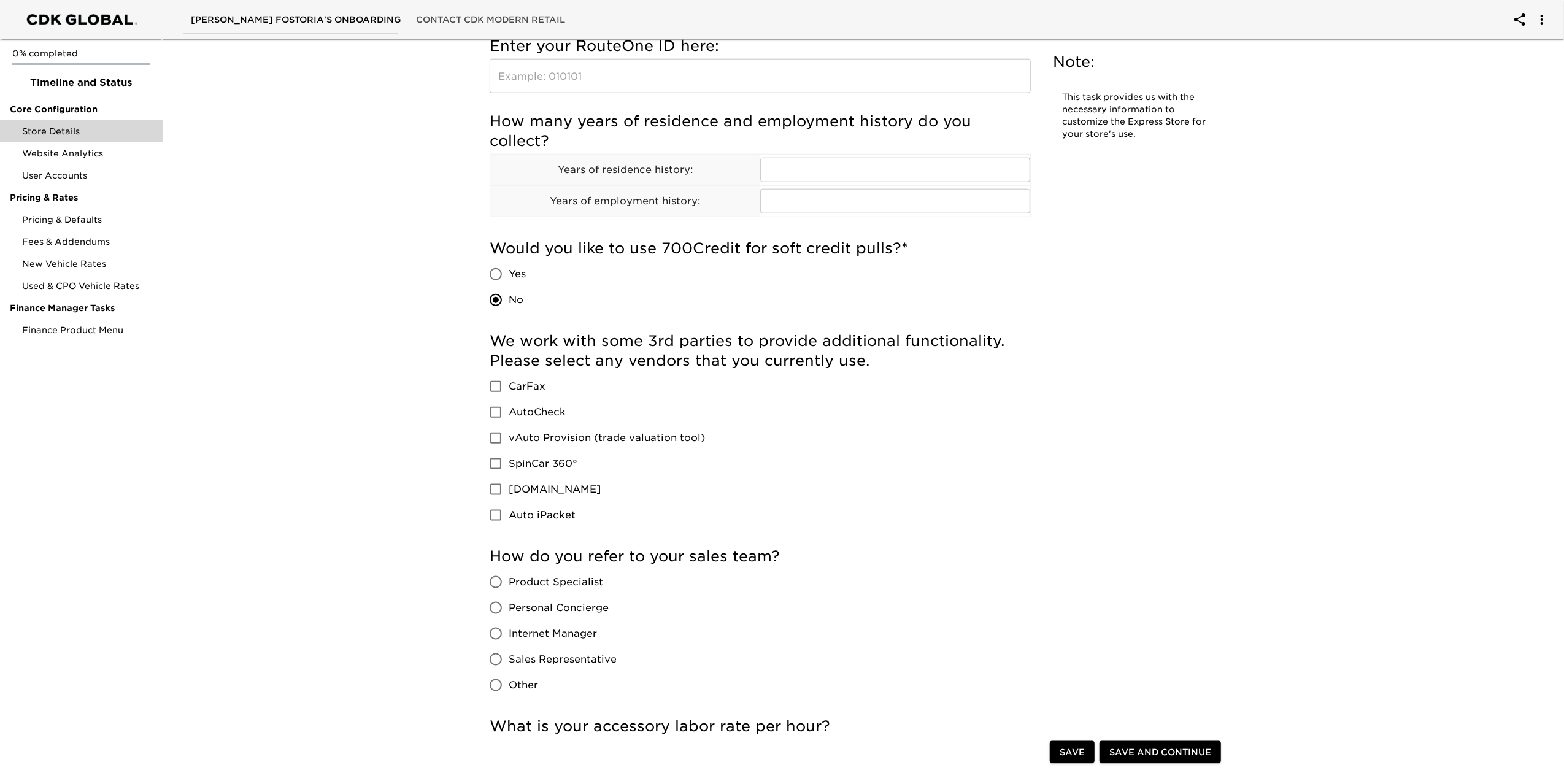
scroll to position [1309, 0]
click at [522, 384] on span "CarFax" at bounding box center [527, 384] width 37 height 15
click at [509, 384] on input "CarFax" at bounding box center [496, 385] width 26 height 26
checkbox input "true"
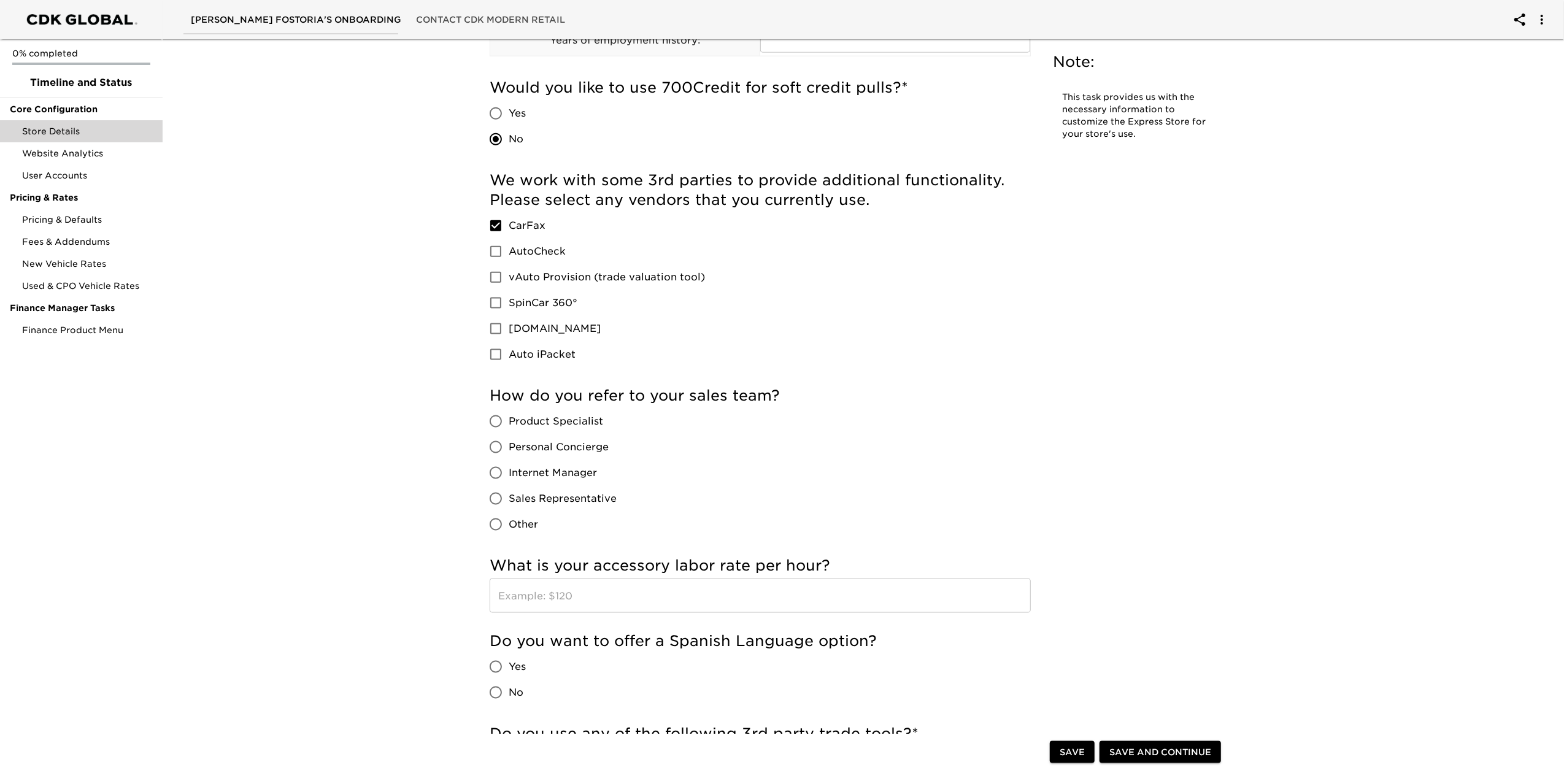
scroll to position [1473, 0]
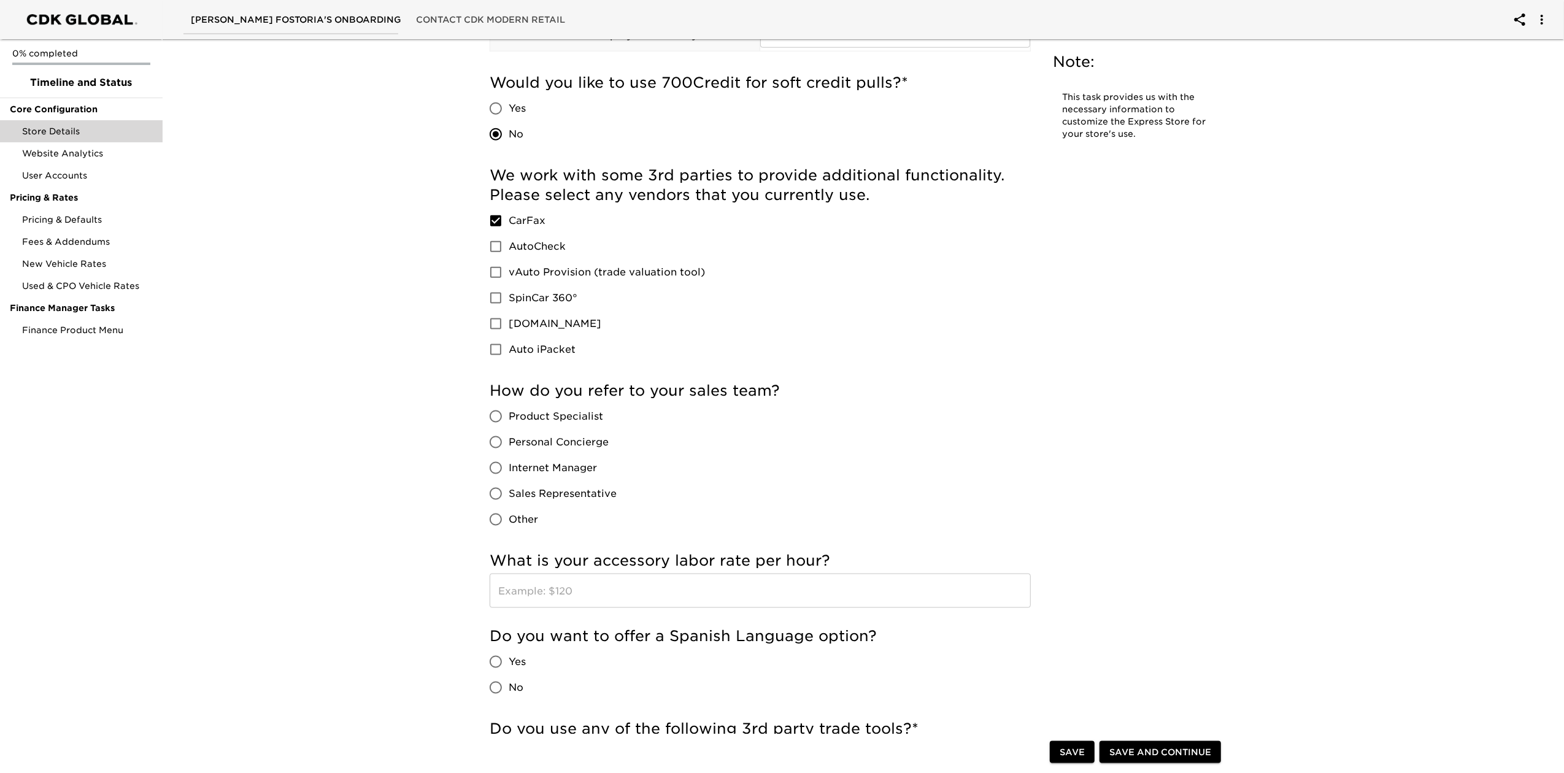
click at [543, 415] on span "Product Specialist" at bounding box center [556, 416] width 95 height 15
click at [509, 415] on input "Product Specialist" at bounding box center [496, 417] width 26 height 26
radio input "true"
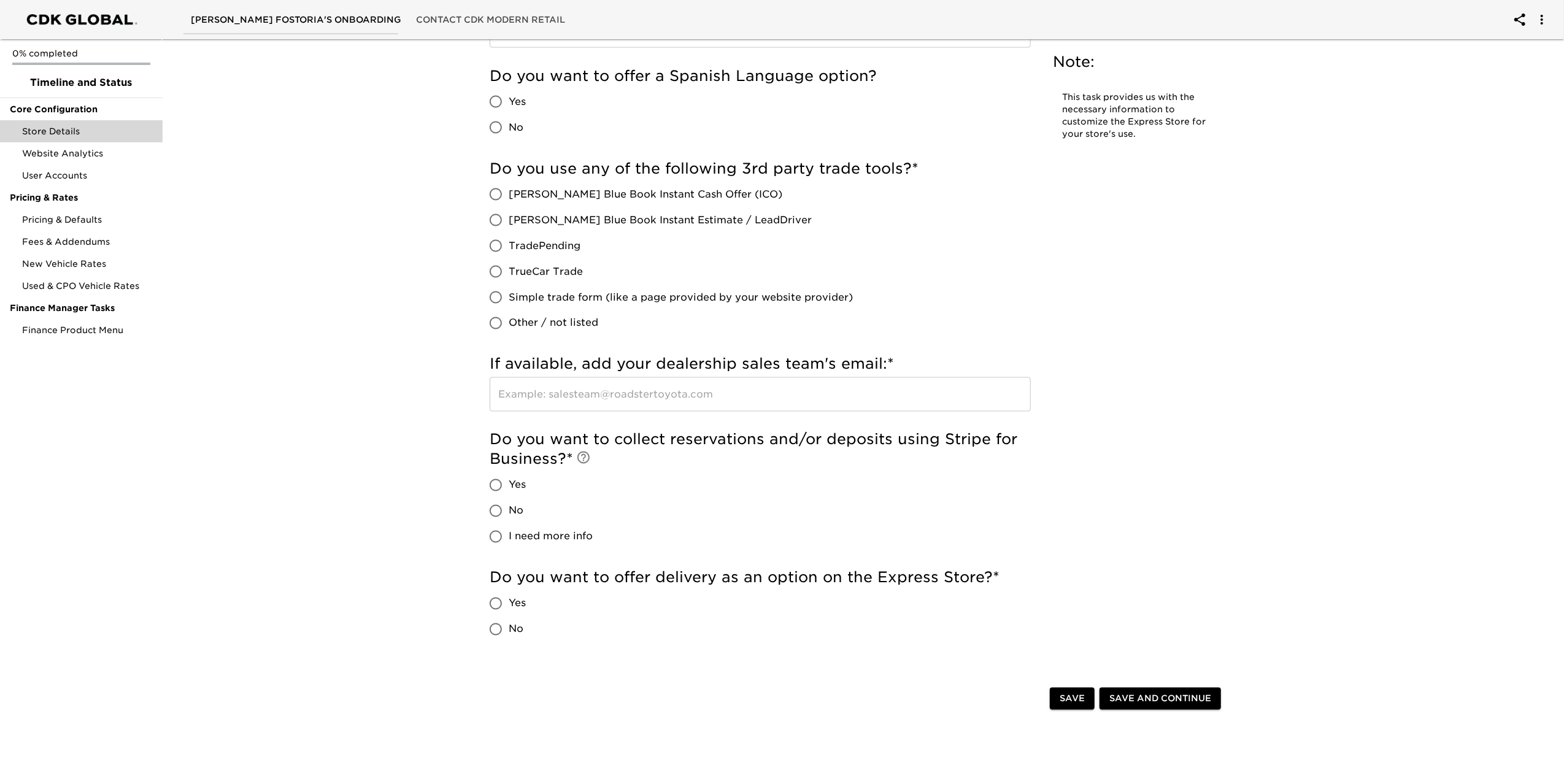
scroll to position [2045, 0]
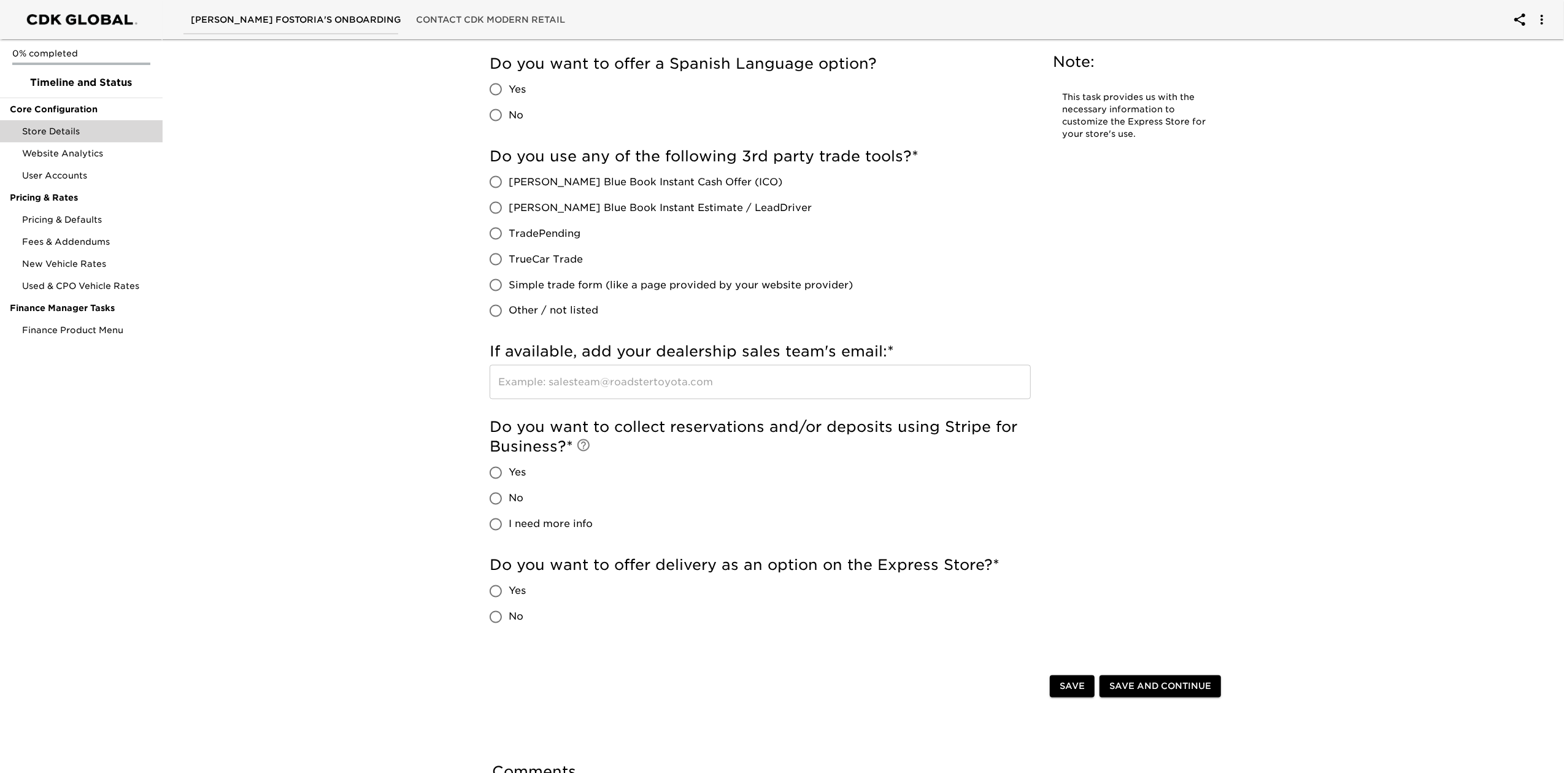
click at [511, 492] on span "No" at bounding box center [516, 499] width 15 height 15
click at [509, 492] on input "No" at bounding box center [496, 499] width 26 height 26
radio input "true"
click at [519, 614] on span "No" at bounding box center [516, 617] width 15 height 15
click at [509, 614] on input "No" at bounding box center [496, 617] width 26 height 26
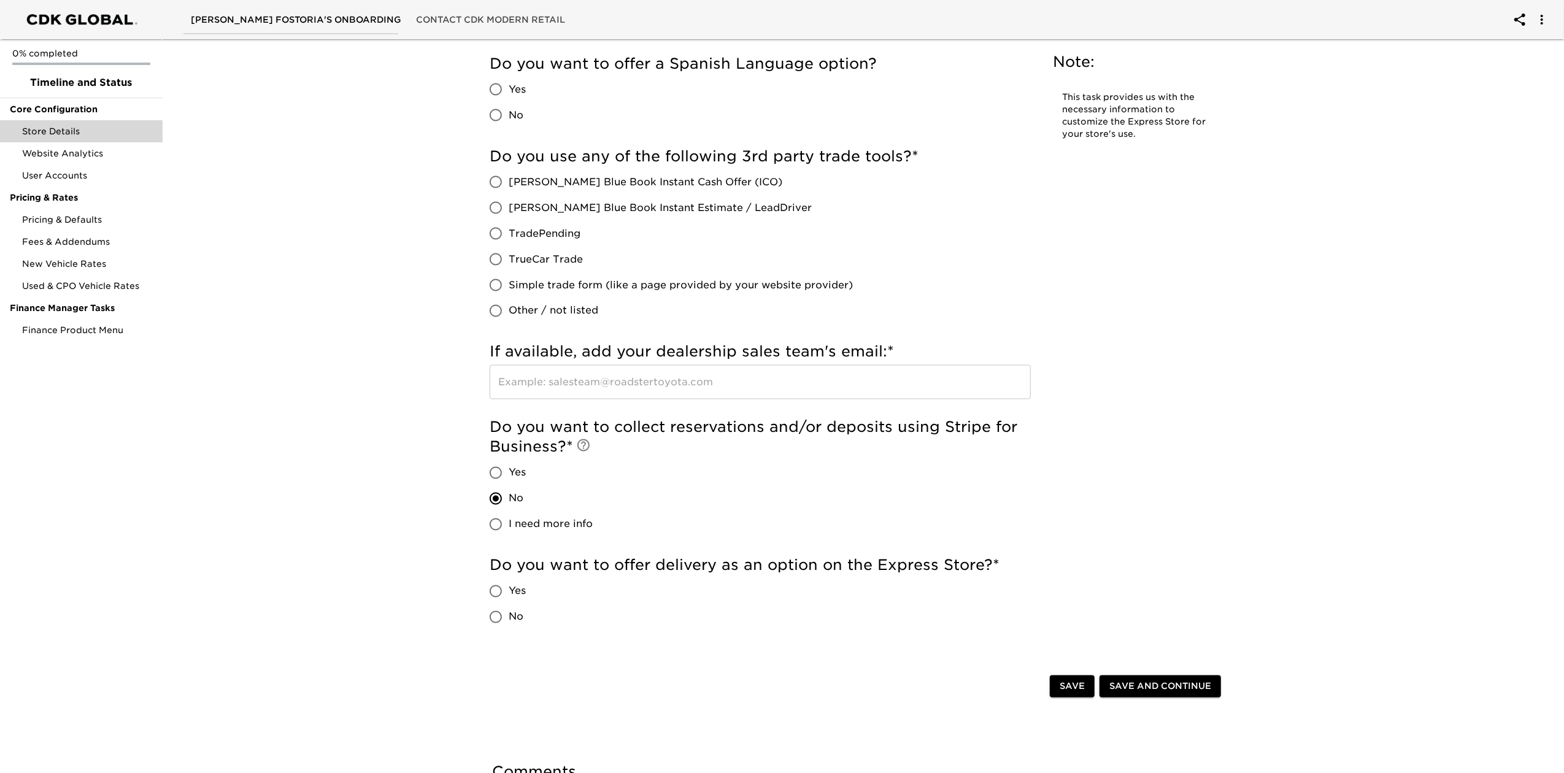
radio input "true"
click at [1157, 687] on span "Save and Continue" at bounding box center [1160, 686] width 102 height 15
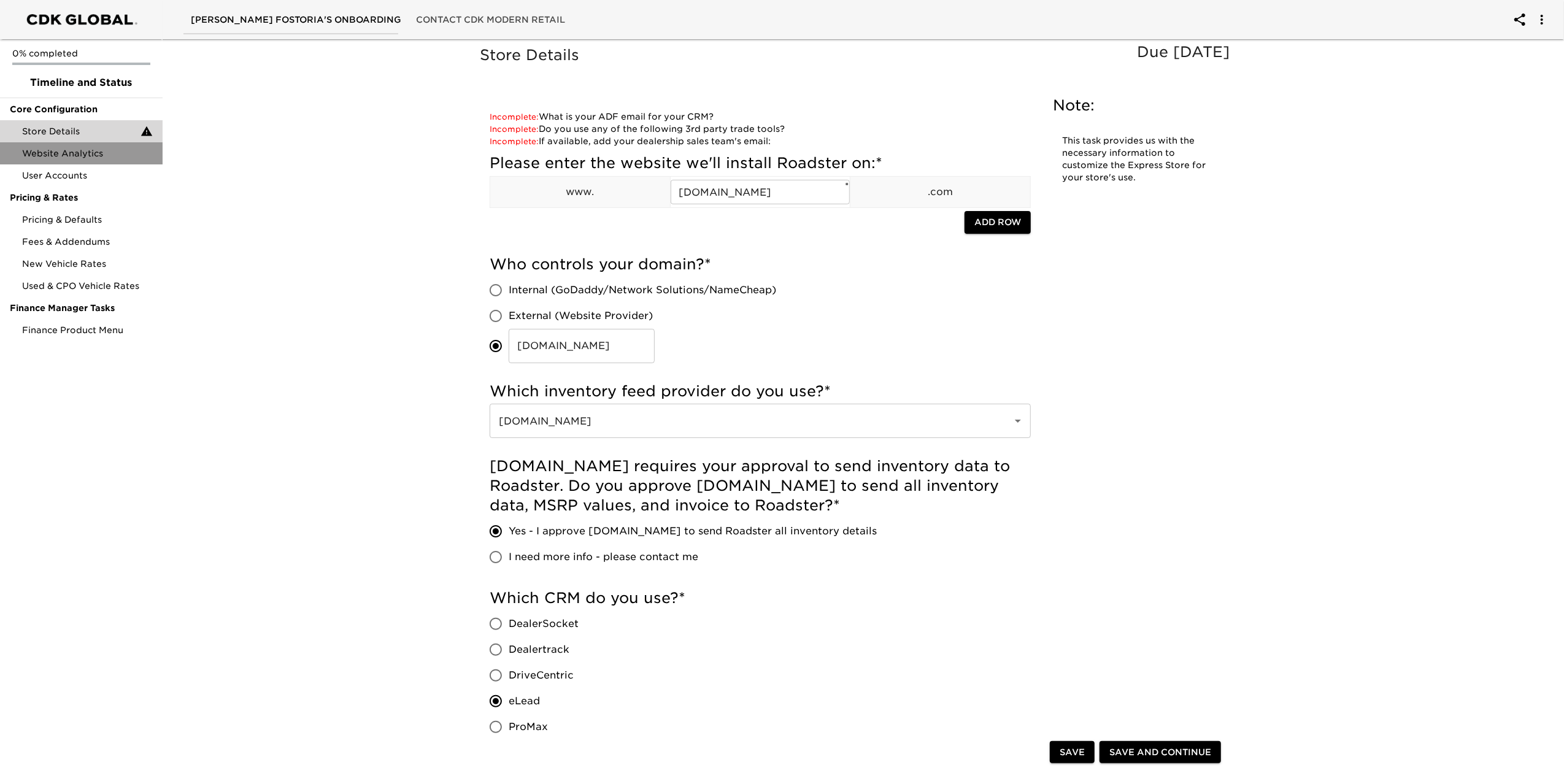
click at [66, 155] on span "Website Analytics" at bounding box center [87, 153] width 131 height 12
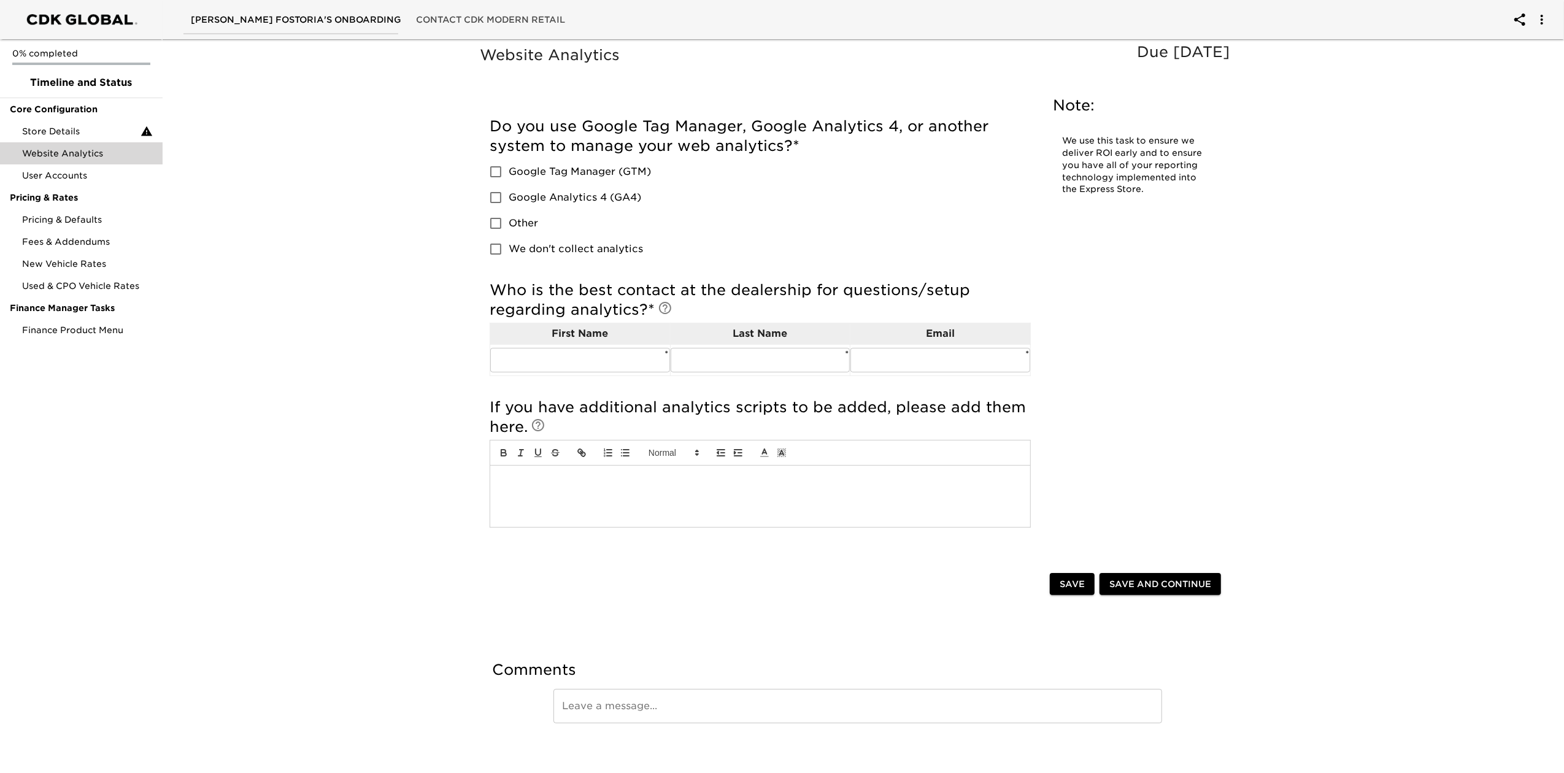
drag, startPoint x: 558, startPoint y: 172, endPoint x: 560, endPoint y: 189, distance: 16.7
click at [558, 174] on span "Google Tag Manager (GTM)" at bounding box center [580, 171] width 142 height 15
click at [509, 174] on input "Google Tag Manager (GTM)" at bounding box center [496, 172] width 26 height 26
checkbox input "true"
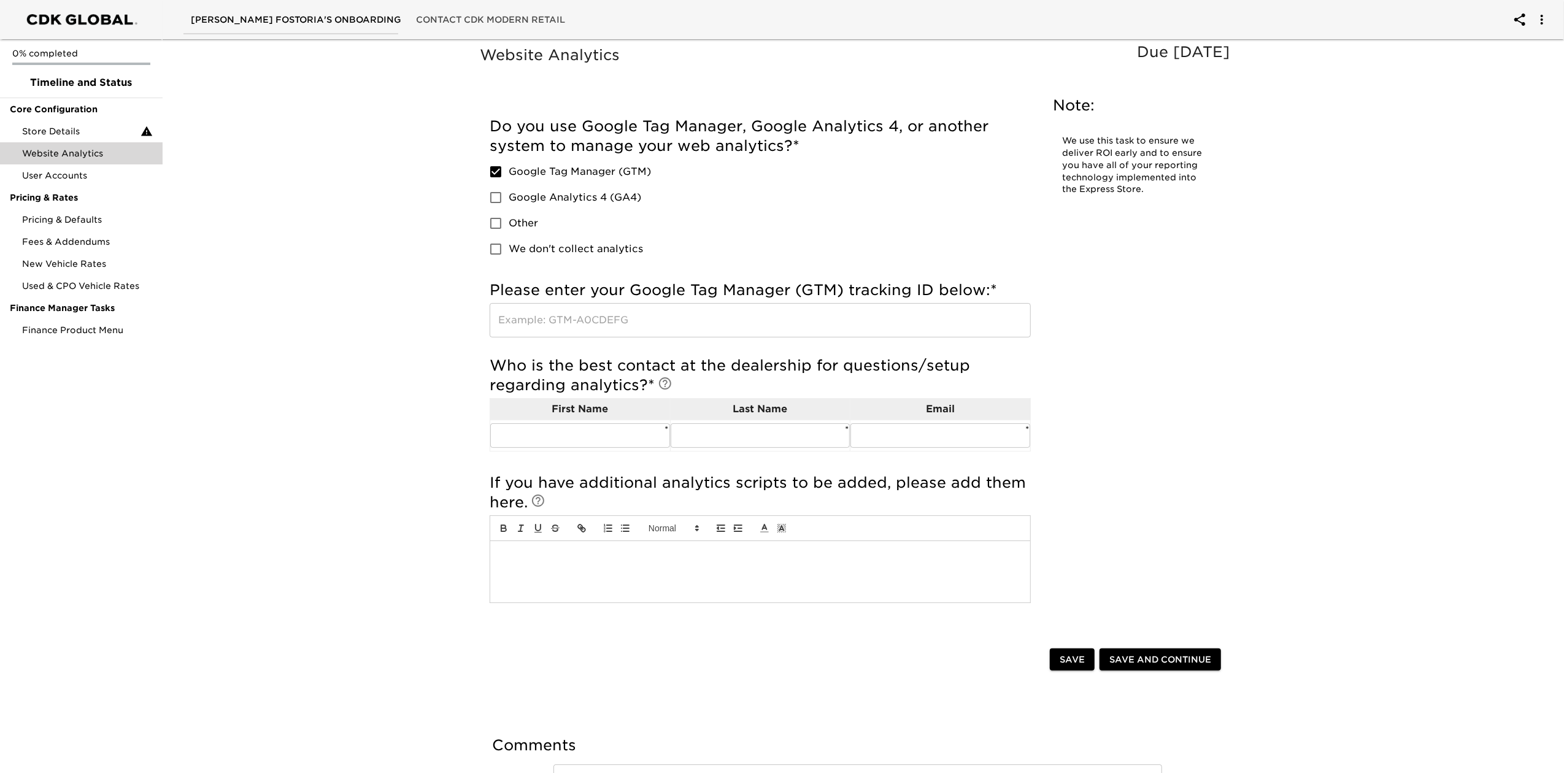
click at [560, 200] on span "Google Analytics 4 (GA4)" at bounding box center [575, 197] width 133 height 15
click at [509, 200] on input "Google Analytics 4 (GA4)" at bounding box center [496, 198] width 26 height 26
checkbox input "true"
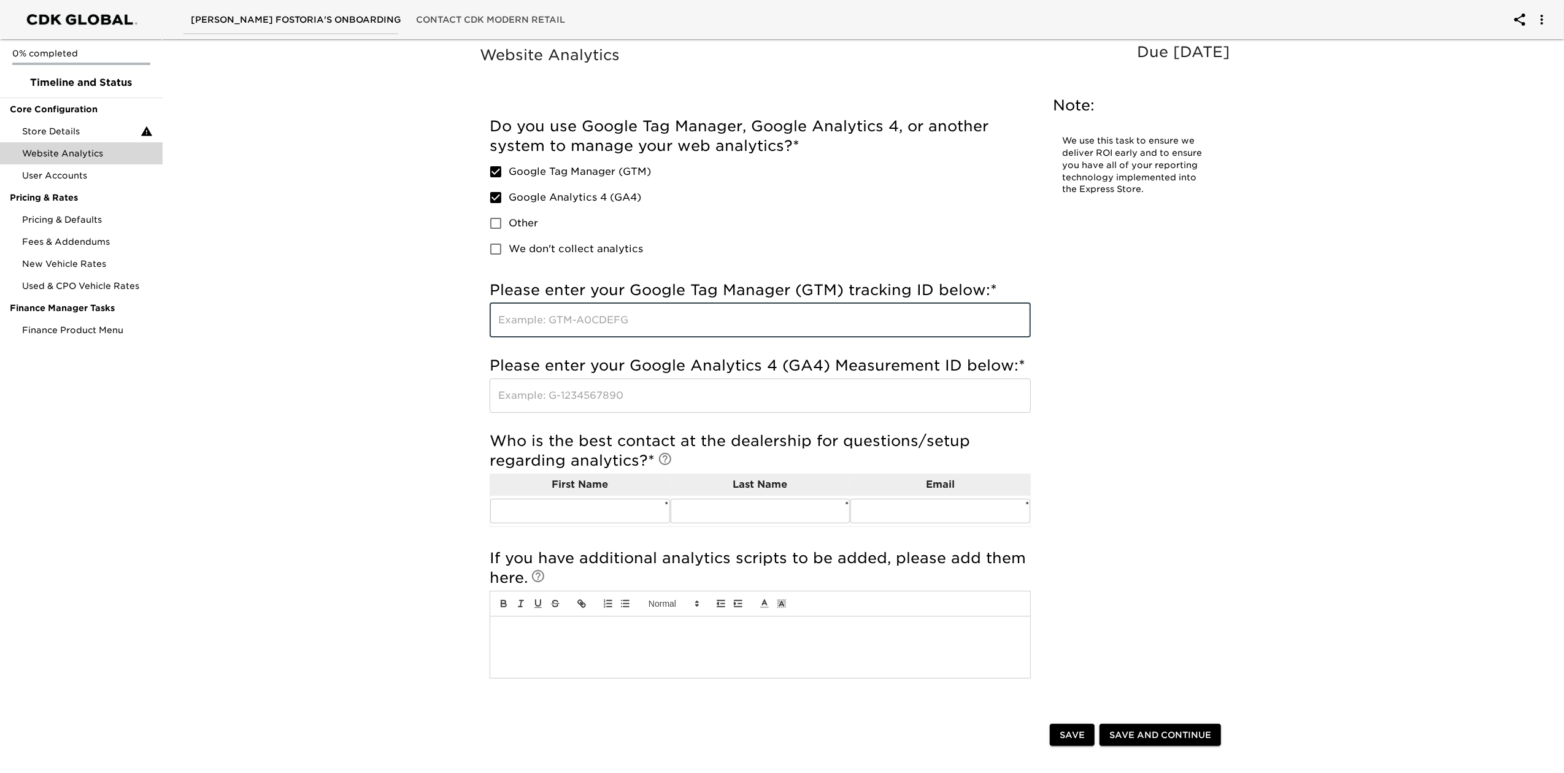
click at [762, 328] on input "text" at bounding box center [760, 320] width 541 height 34
paste input "GTM-5ZGMJ89"
type input "GTM-5ZGMJ89"
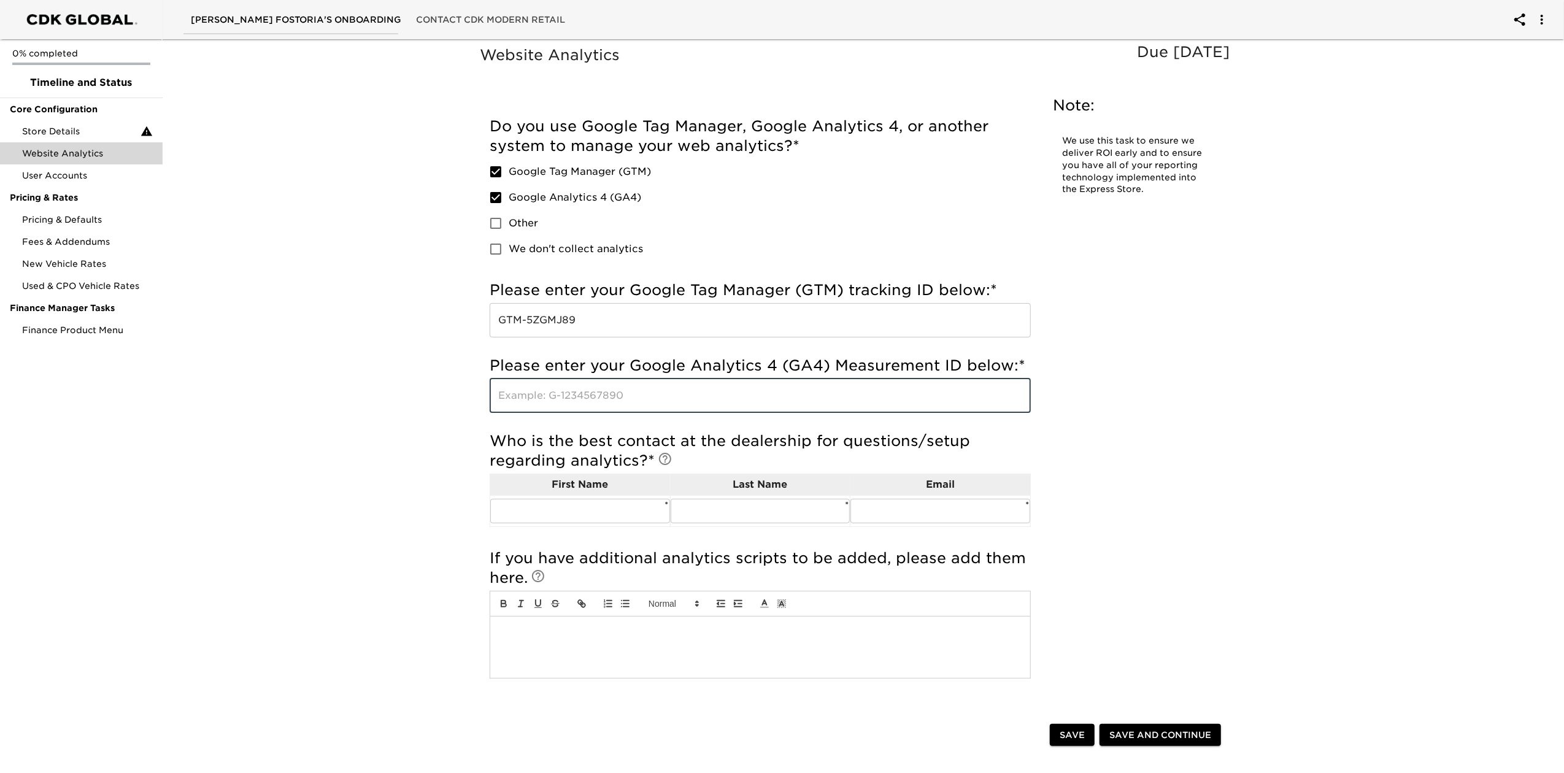
click at [568, 395] on input "text" at bounding box center [760, 396] width 541 height 34
paste input "G-4V4T91VYQE"
type input "G-4V4T91VYQE"
click at [522, 504] on input "text" at bounding box center [580, 511] width 180 height 25
type input "[PERSON_NAME]"
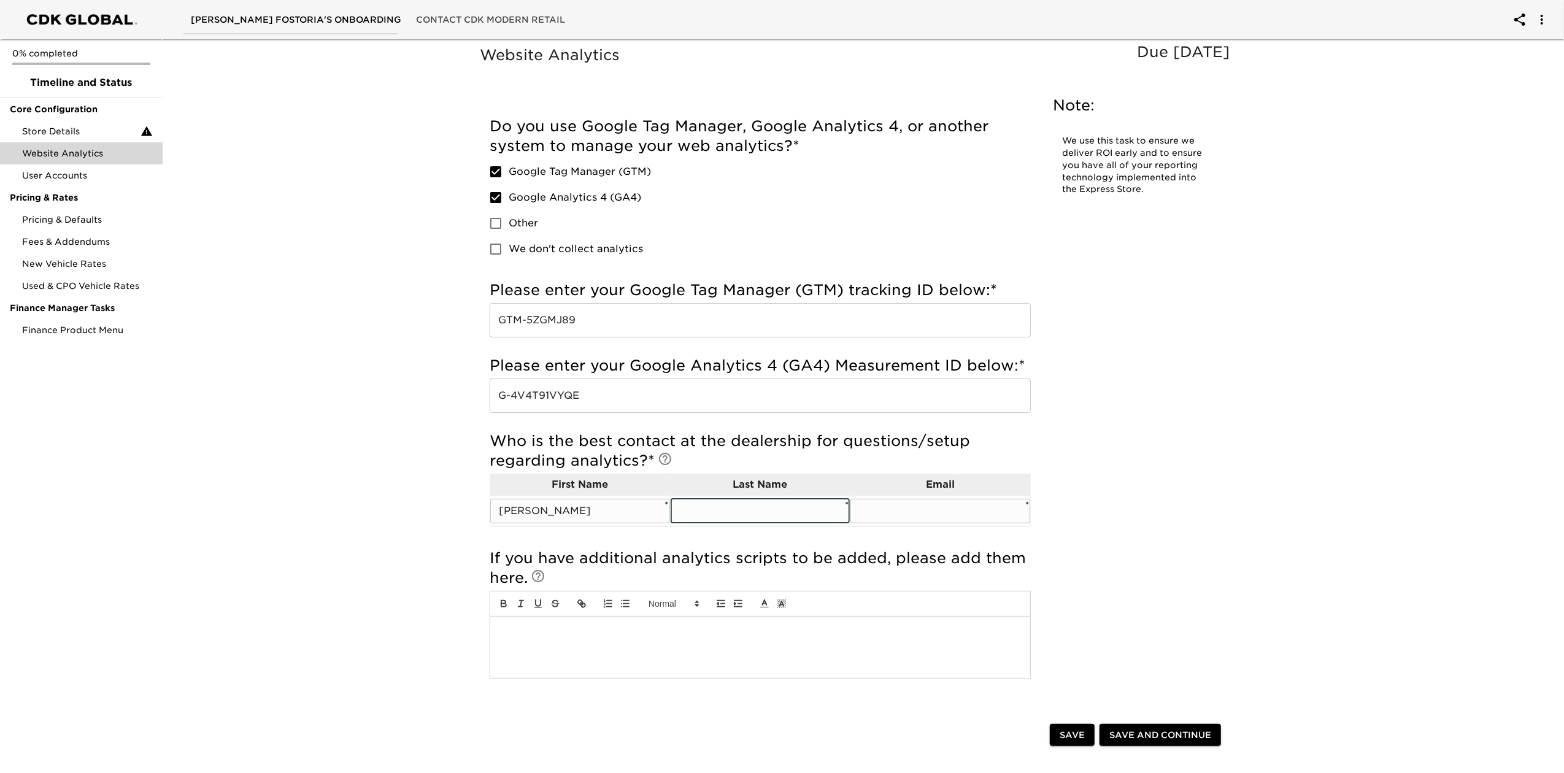
click at [719, 517] on input "text" at bounding box center [761, 511] width 180 height 25
type input "[PERSON_NAME]"
drag, startPoint x: 847, startPoint y: 517, endPoint x: 865, endPoint y: 515, distance: 17.8
click at [849, 516] on div at bounding box center [852, 501] width 6 height 54
click at [865, 514] on input "text" at bounding box center [941, 511] width 180 height 25
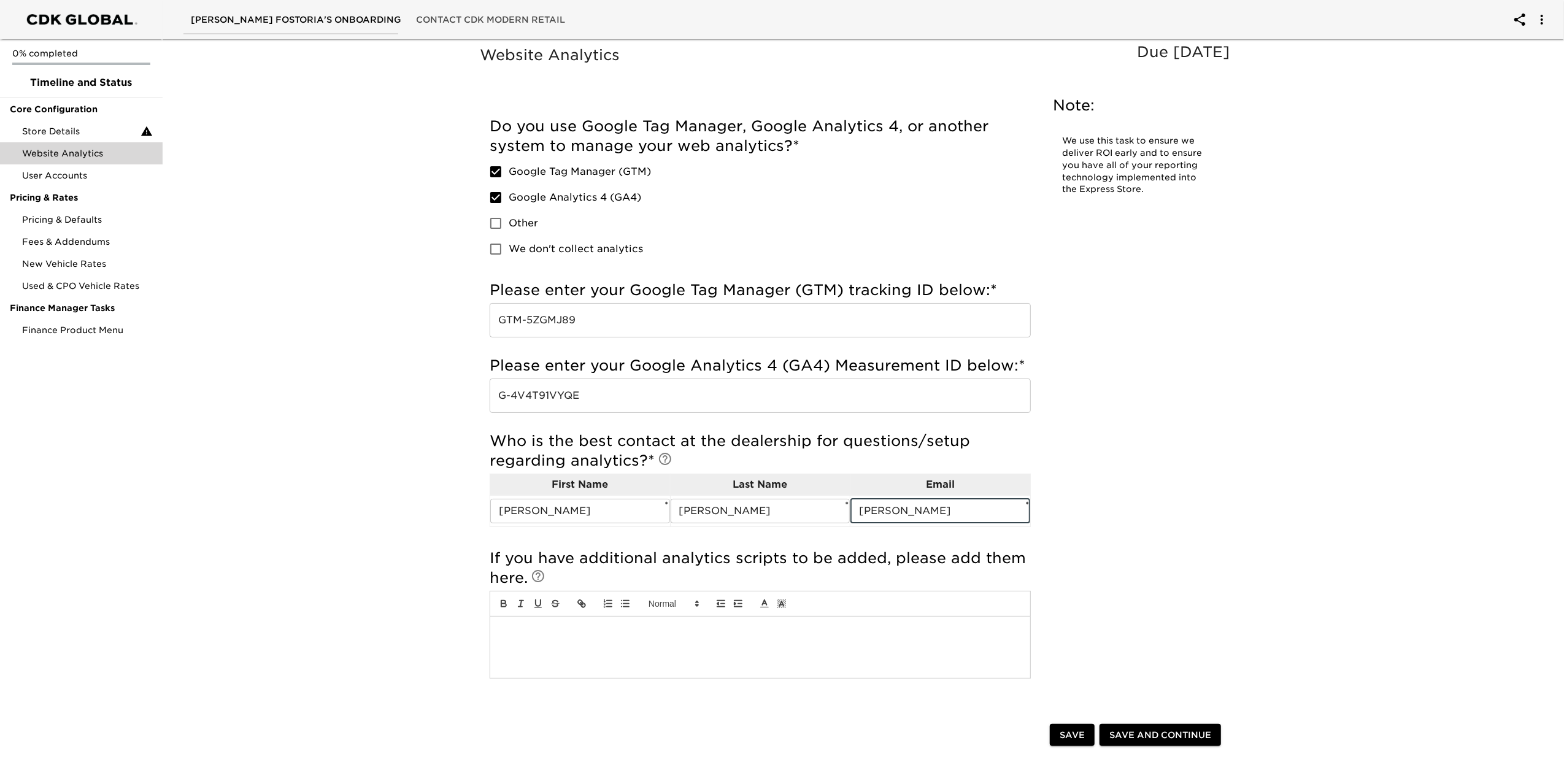
type input "[PERSON_NAME][EMAIL_ADDRESS][PERSON_NAME][DOMAIN_NAME]"
click at [1156, 737] on span "Save and Continue" at bounding box center [1160, 735] width 102 height 15
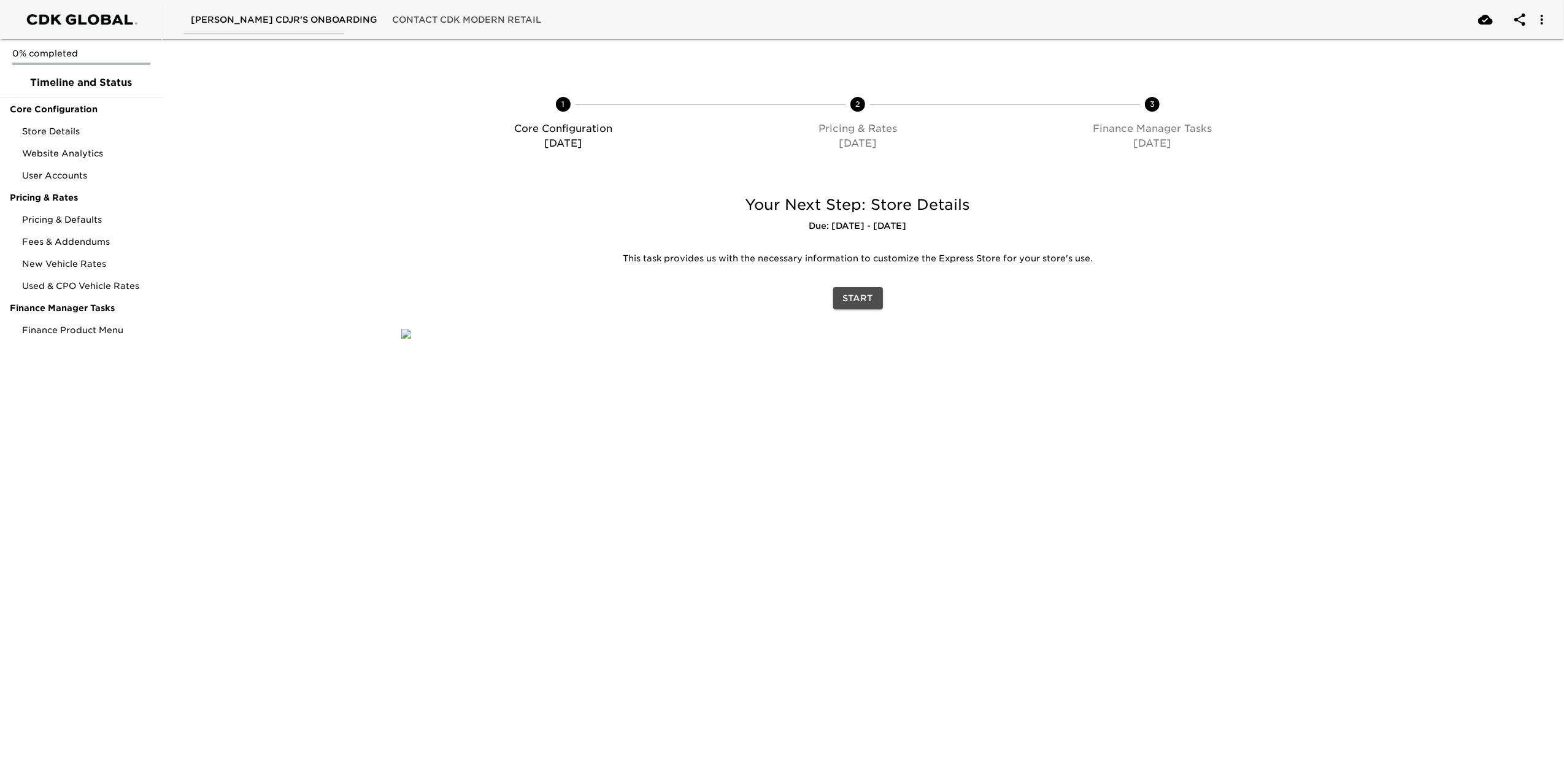
click at [872, 290] on button "Start" at bounding box center [858, 298] width 50 height 23
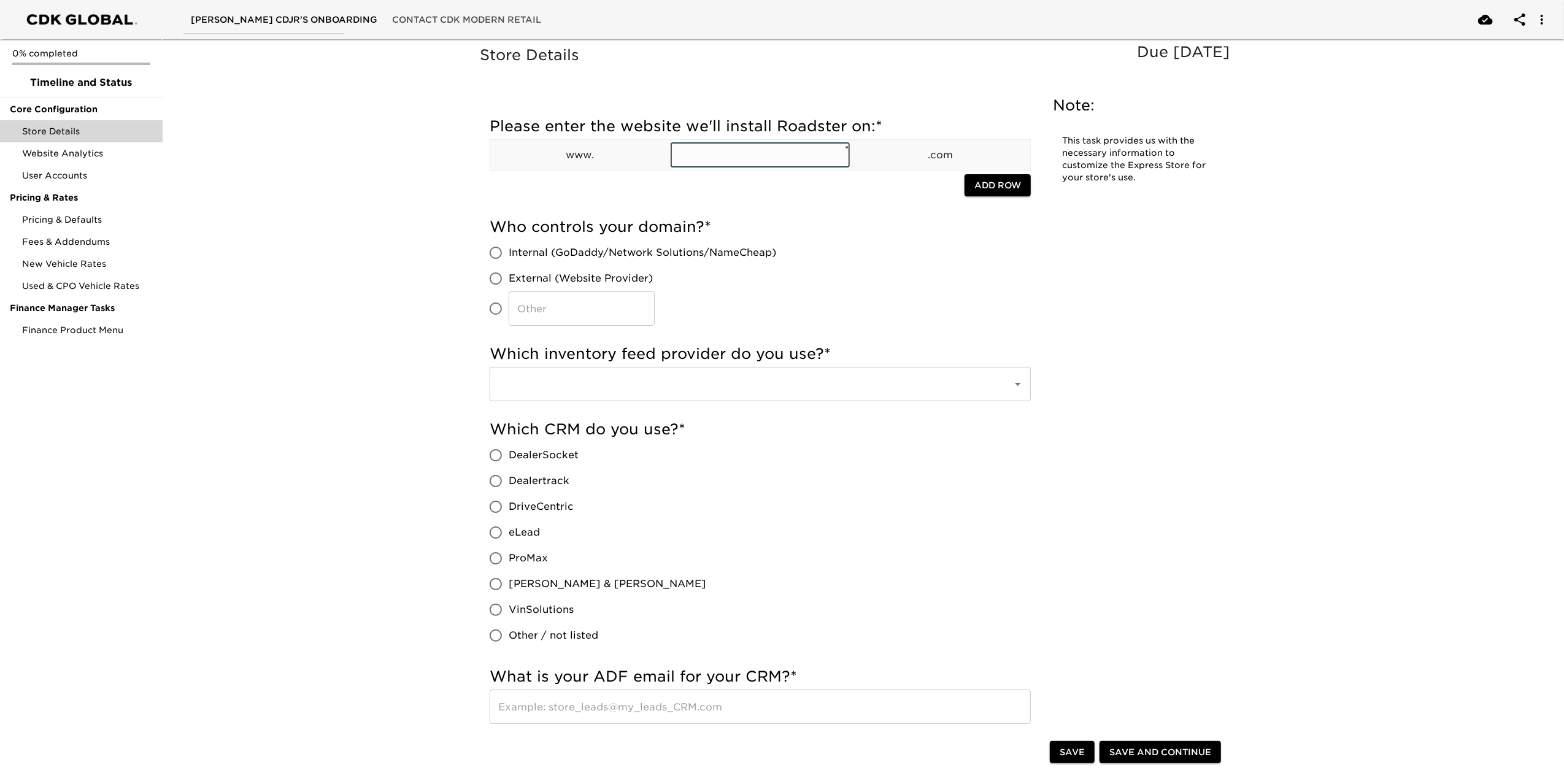
click at [711, 149] on input "text" at bounding box center [761, 155] width 180 height 25
type input "REINEKECDJR.COM"
drag, startPoint x: 789, startPoint y: 152, endPoint x: 725, endPoint y: 148, distance: 63.4
click at [725, 148] on input "REINEKECDJR.COM" at bounding box center [761, 155] width 180 height 25
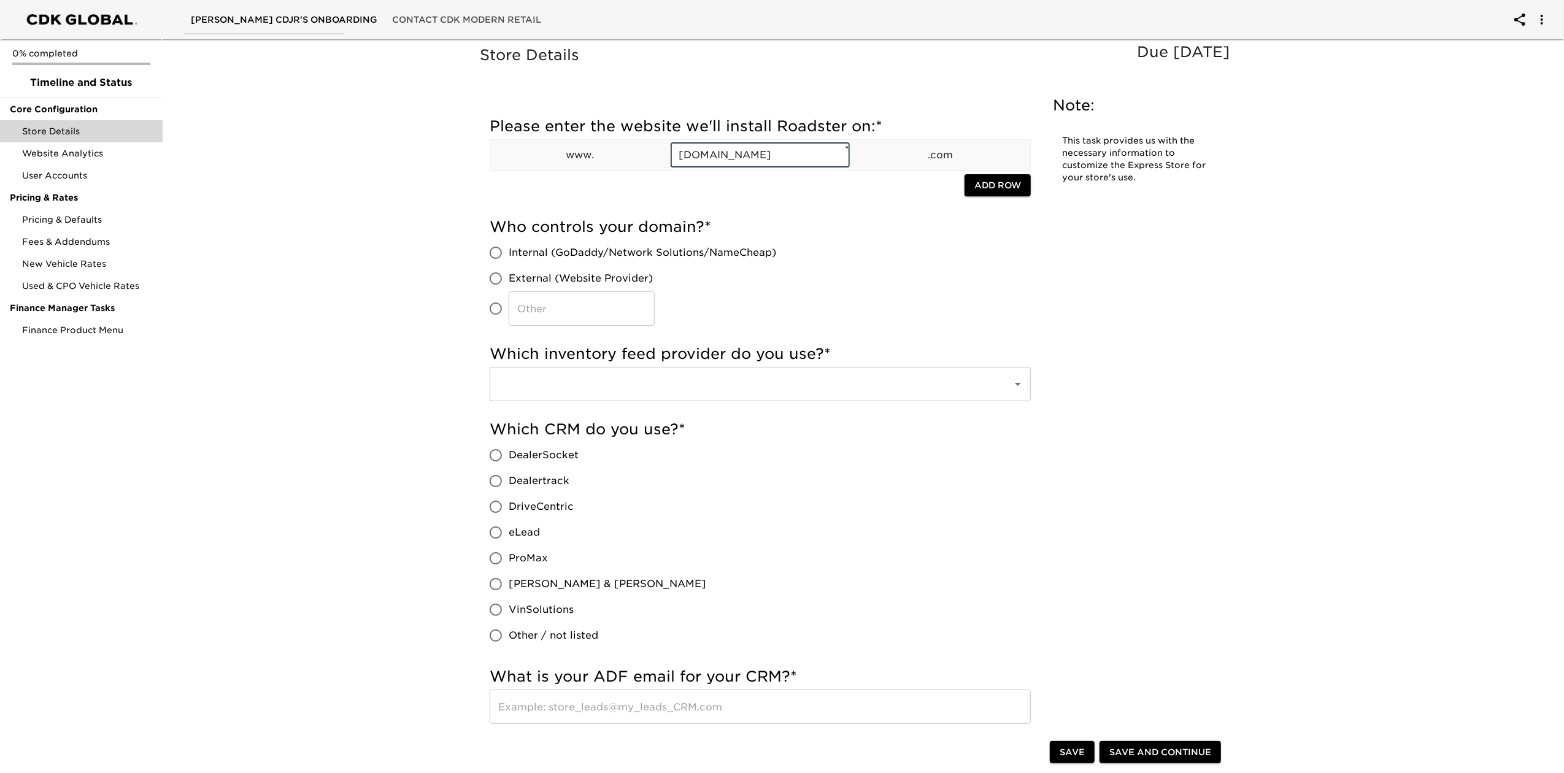
type input "REINEKECHRYSLERDODGEJEEPRAM.COM"
click at [501, 312] on input "​" at bounding box center [496, 309] width 26 height 26
radio input "true"
click at [569, 317] on input "​" at bounding box center [582, 308] width 146 height 34
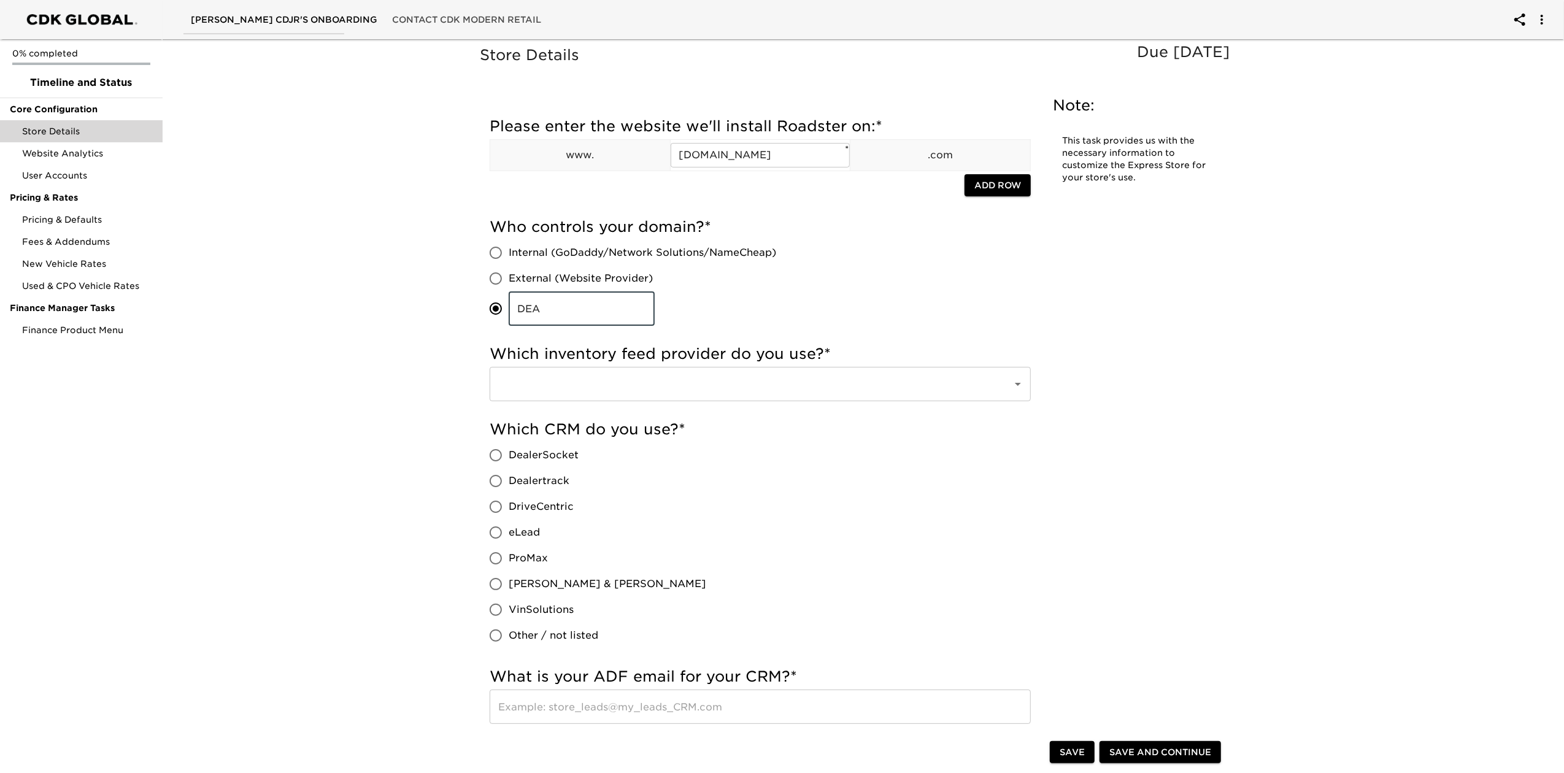
type input "[DOMAIN_NAME]"
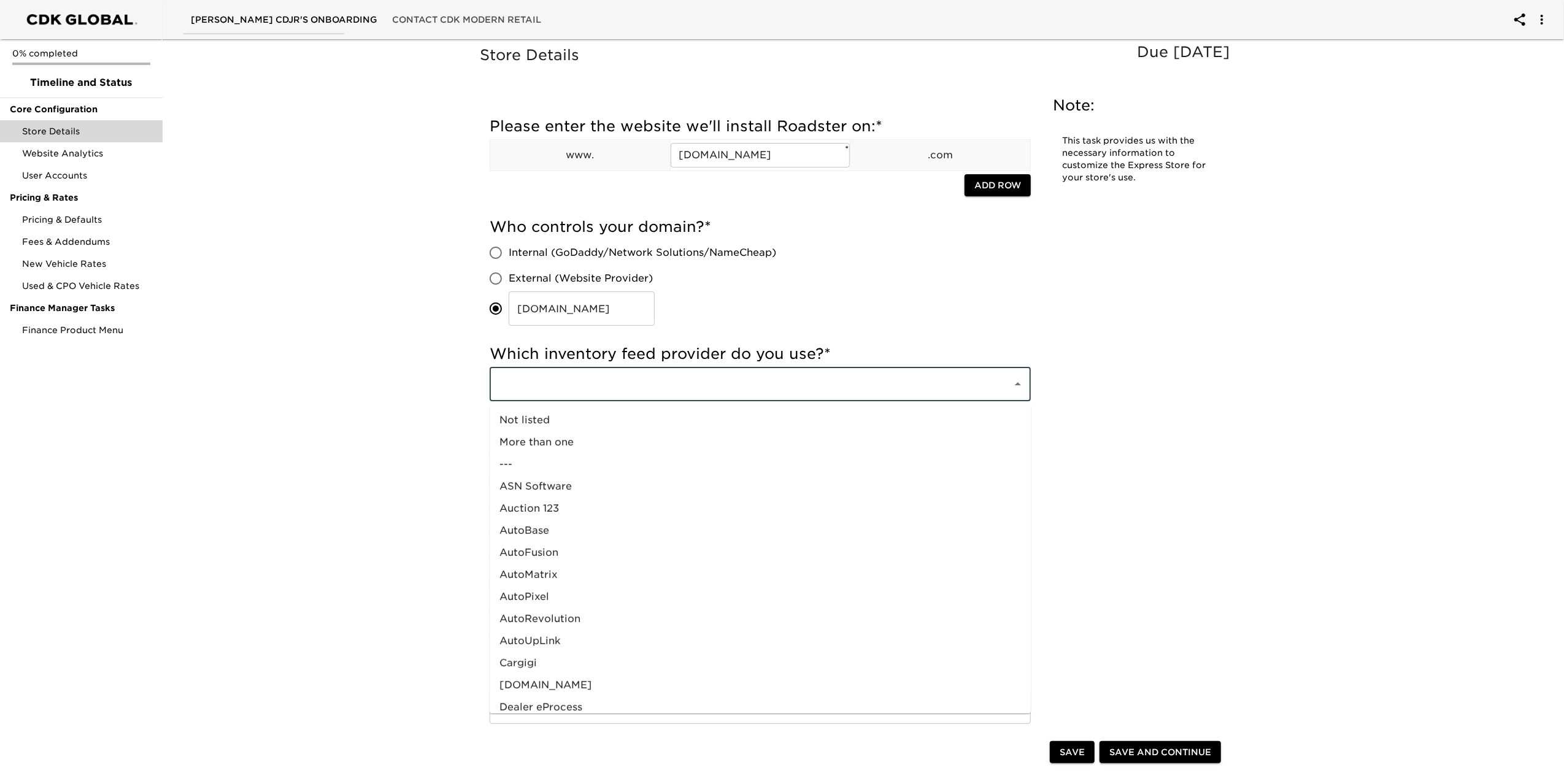
click at [609, 386] on input "text" at bounding box center [743, 383] width 496 height 23
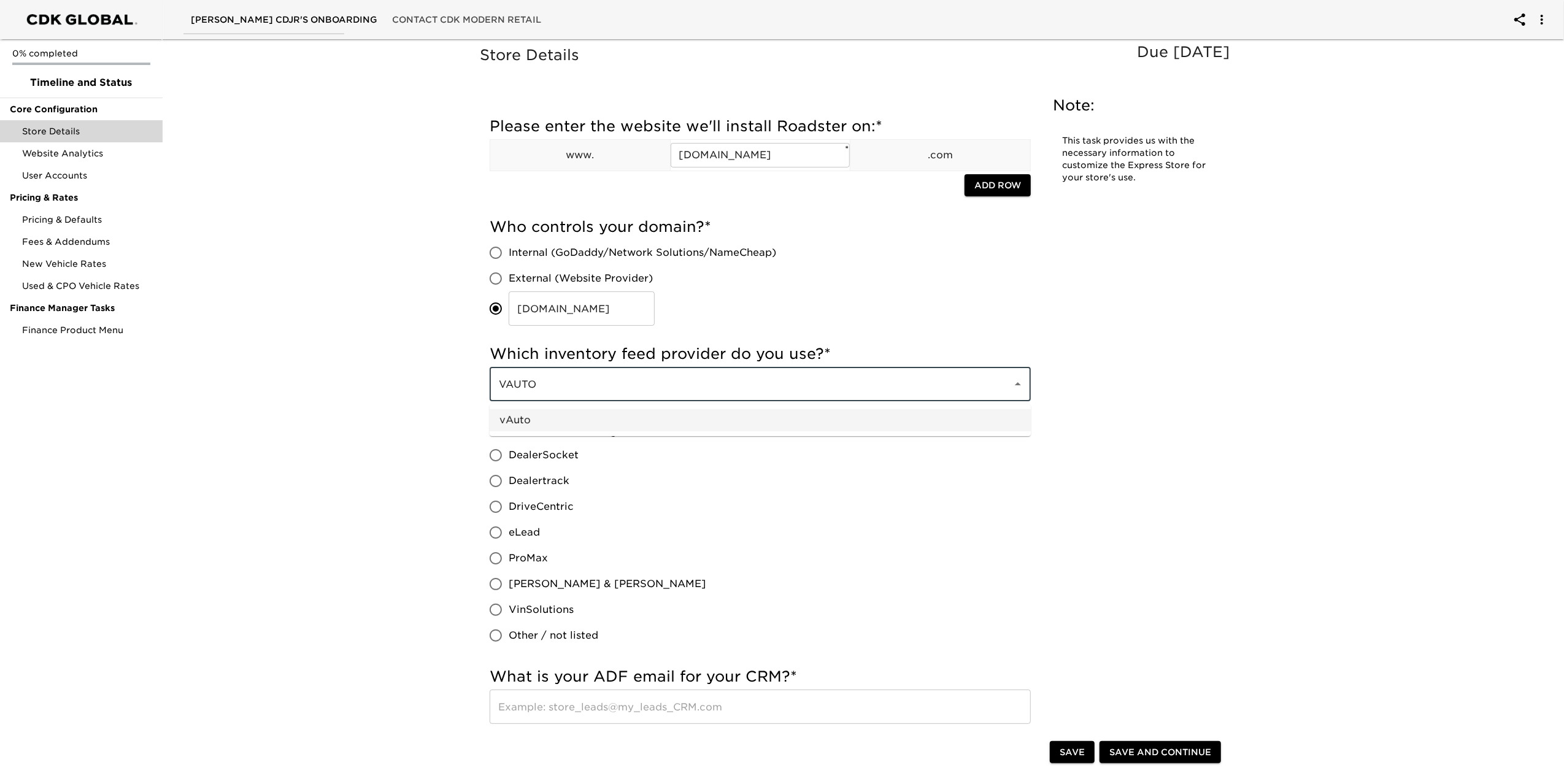
click at [572, 419] on li "vAuto" at bounding box center [760, 420] width 541 height 22
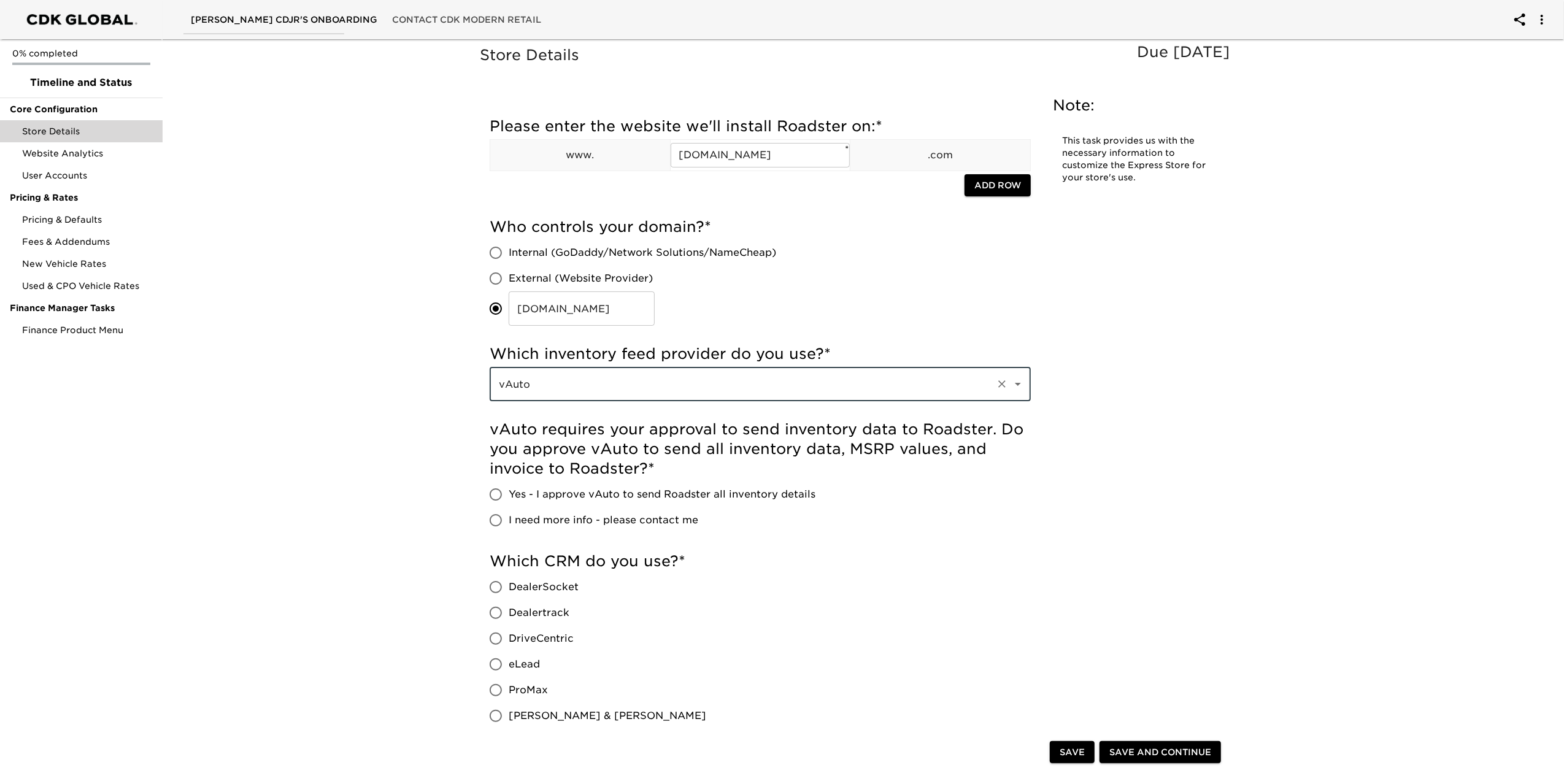
type input "vAuto"
click at [572, 489] on span "Yes - I approve vAuto to send Roadster all inventory details" at bounding box center [662, 494] width 307 height 15
click at [509, 489] on input "Yes - I approve vAuto to send Roadster all inventory details" at bounding box center [496, 495] width 26 height 26
radio input "true"
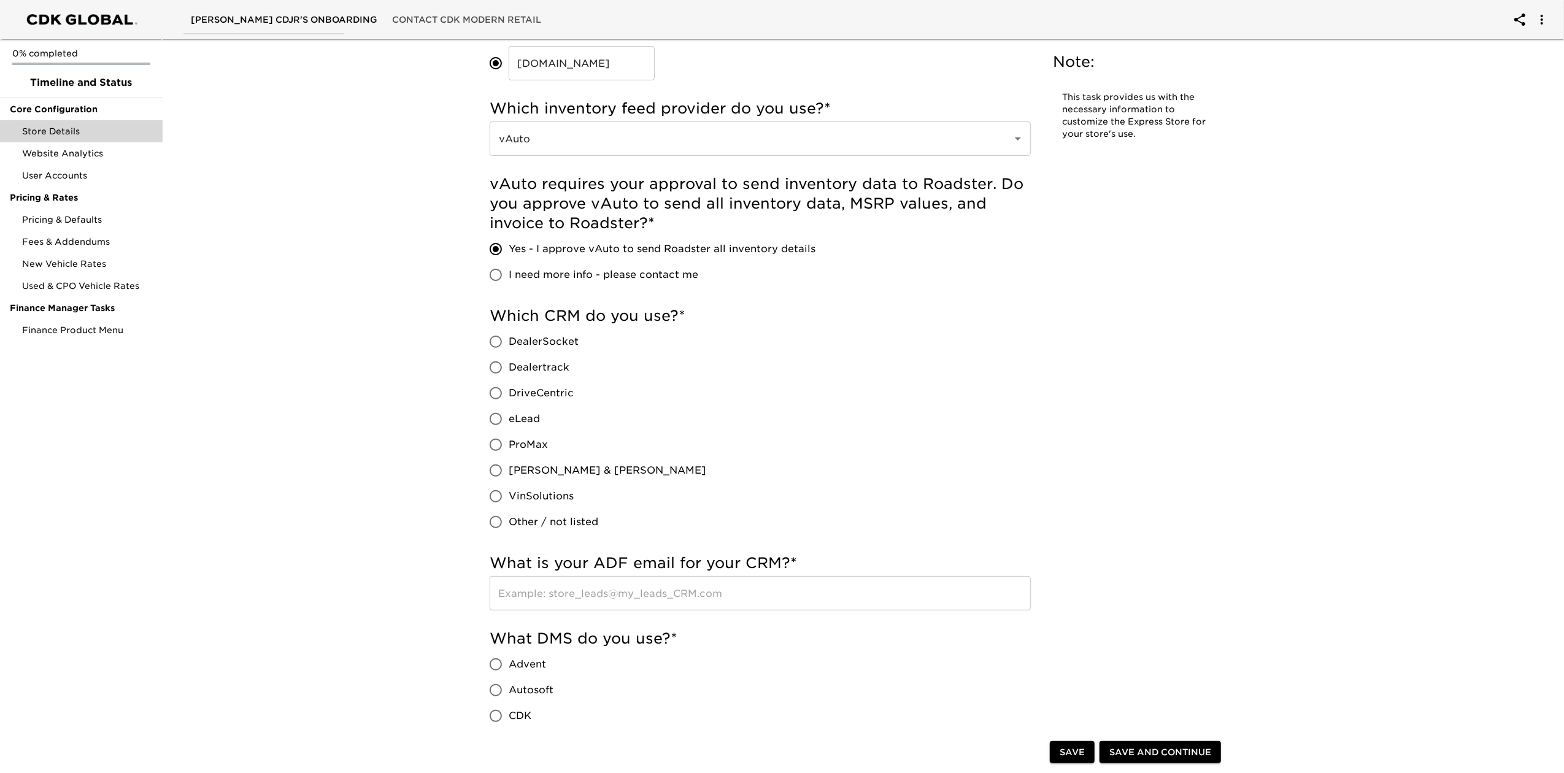
click at [523, 413] on span "eLead" at bounding box center [524, 419] width 31 height 15
click at [509, 413] on input "eLead" at bounding box center [496, 419] width 26 height 26
radio input "true"
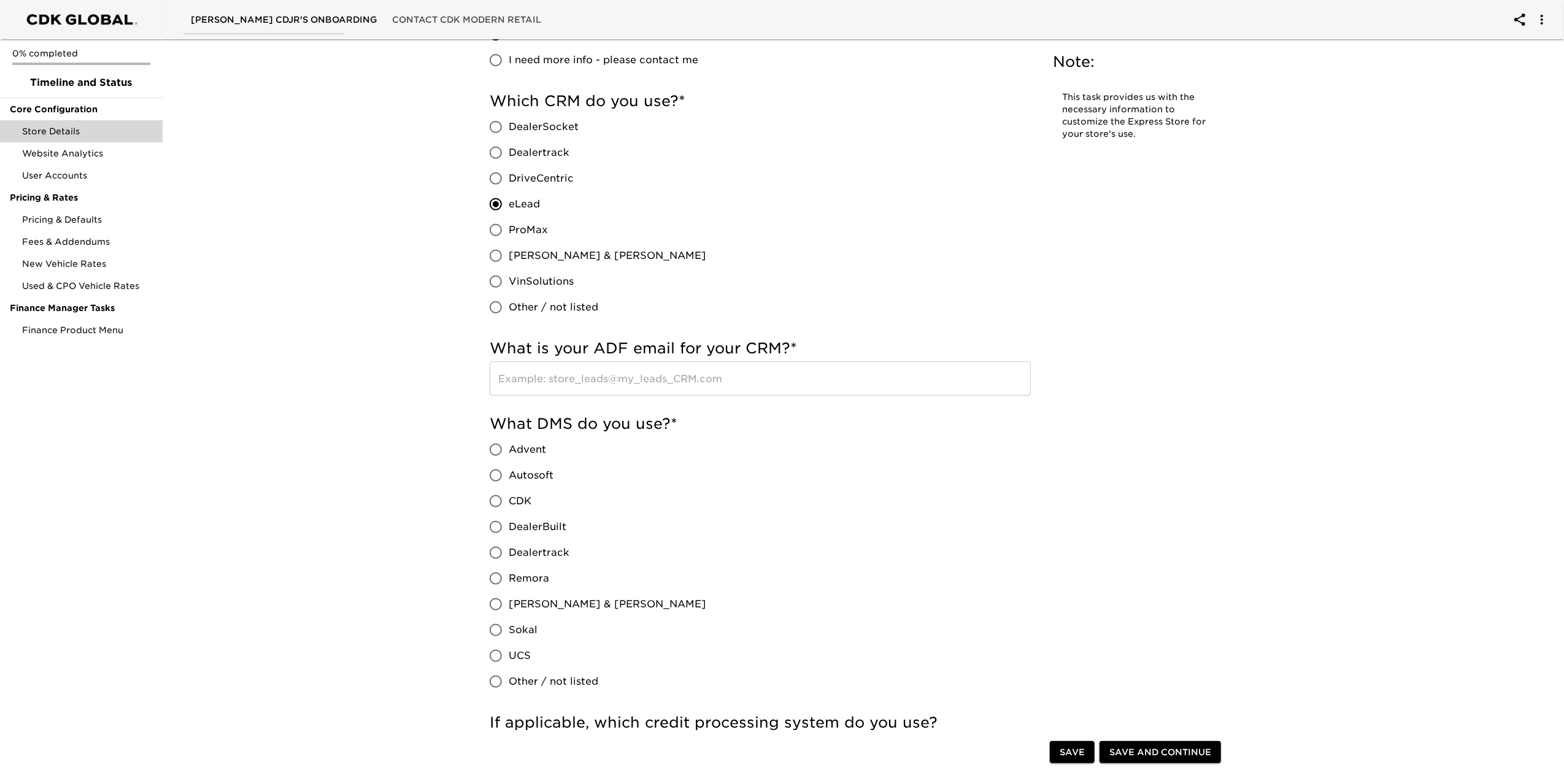
scroll to position [491, 0]
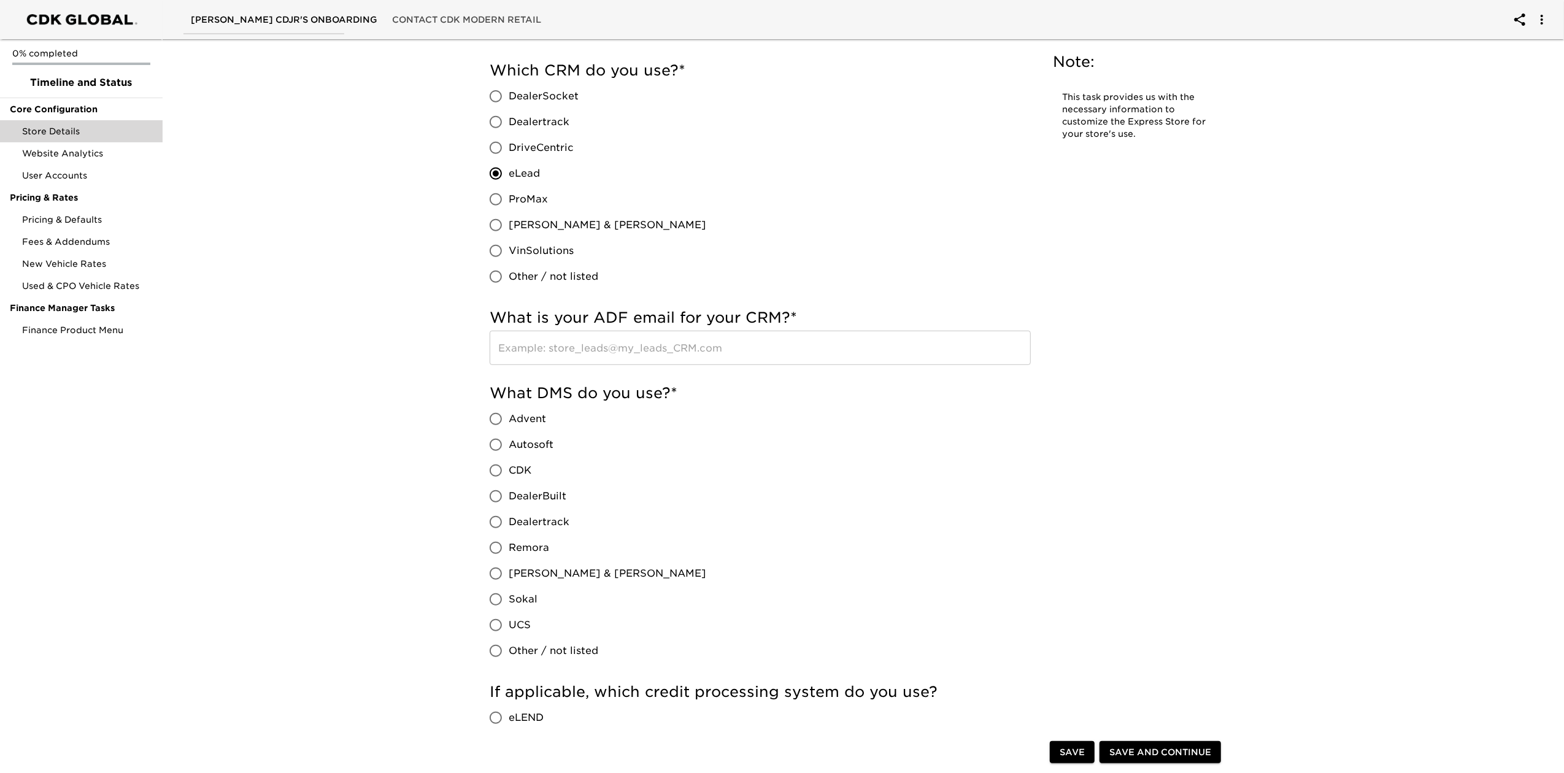
click at [511, 465] on span "CDK" at bounding box center [520, 470] width 23 height 15
click at [509, 465] on input "CDK" at bounding box center [496, 471] width 26 height 26
radio input "true"
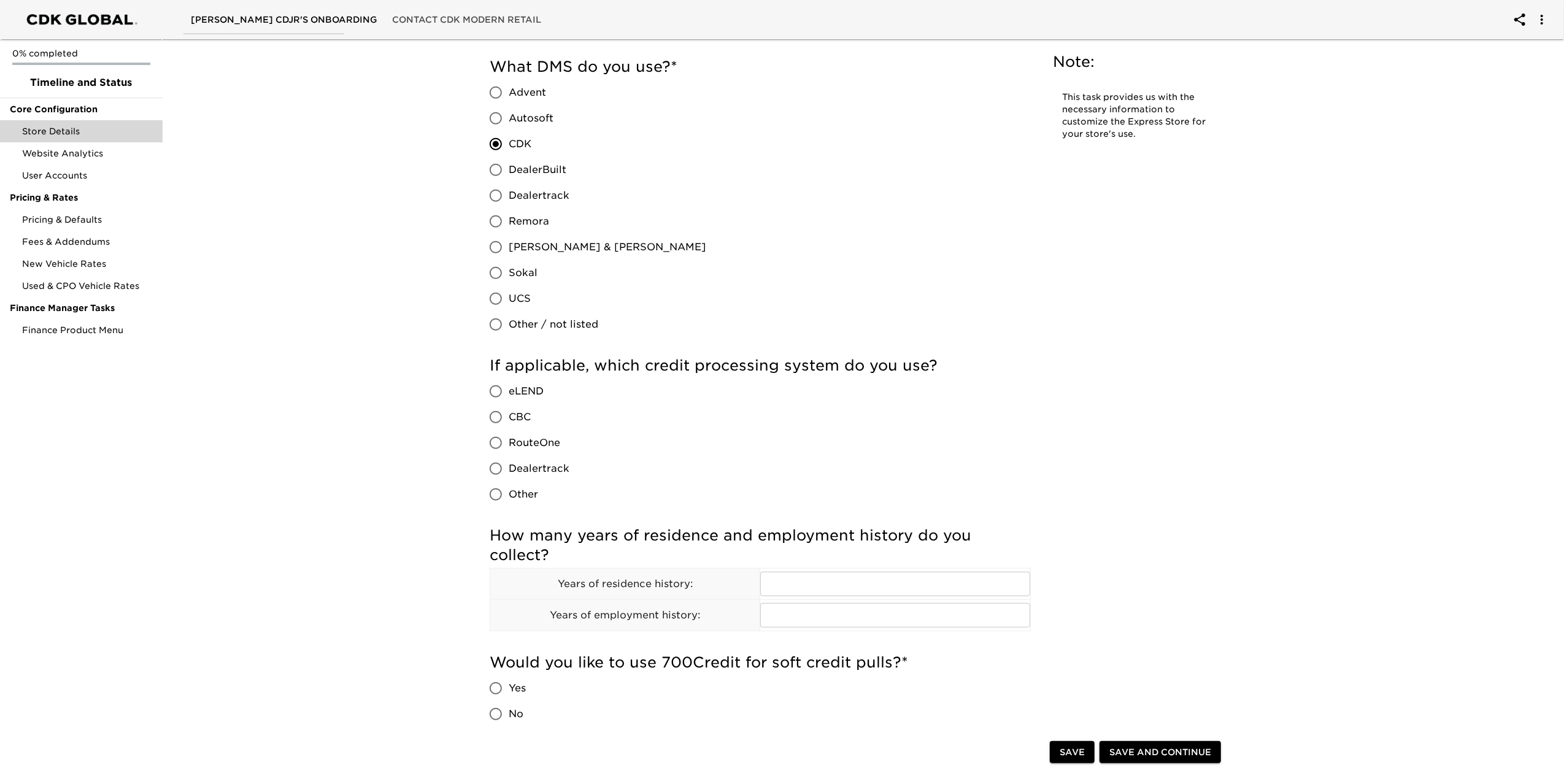
scroll to position [818, 0]
click at [546, 438] on span "RouteOne" at bounding box center [535, 442] width 52 height 15
click at [509, 438] on input "RouteOne" at bounding box center [496, 443] width 26 height 26
radio input "true"
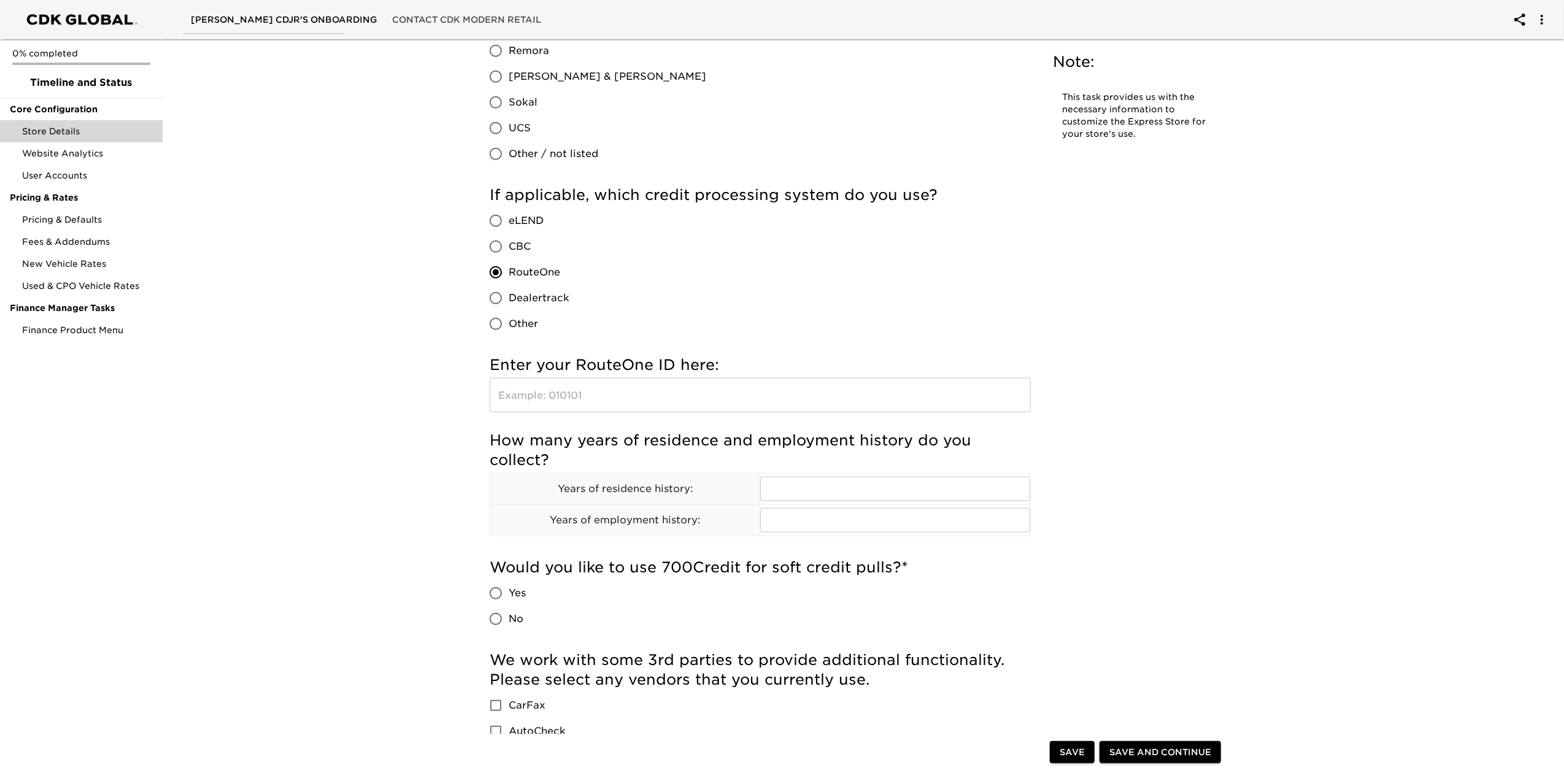
scroll to position [1063, 0]
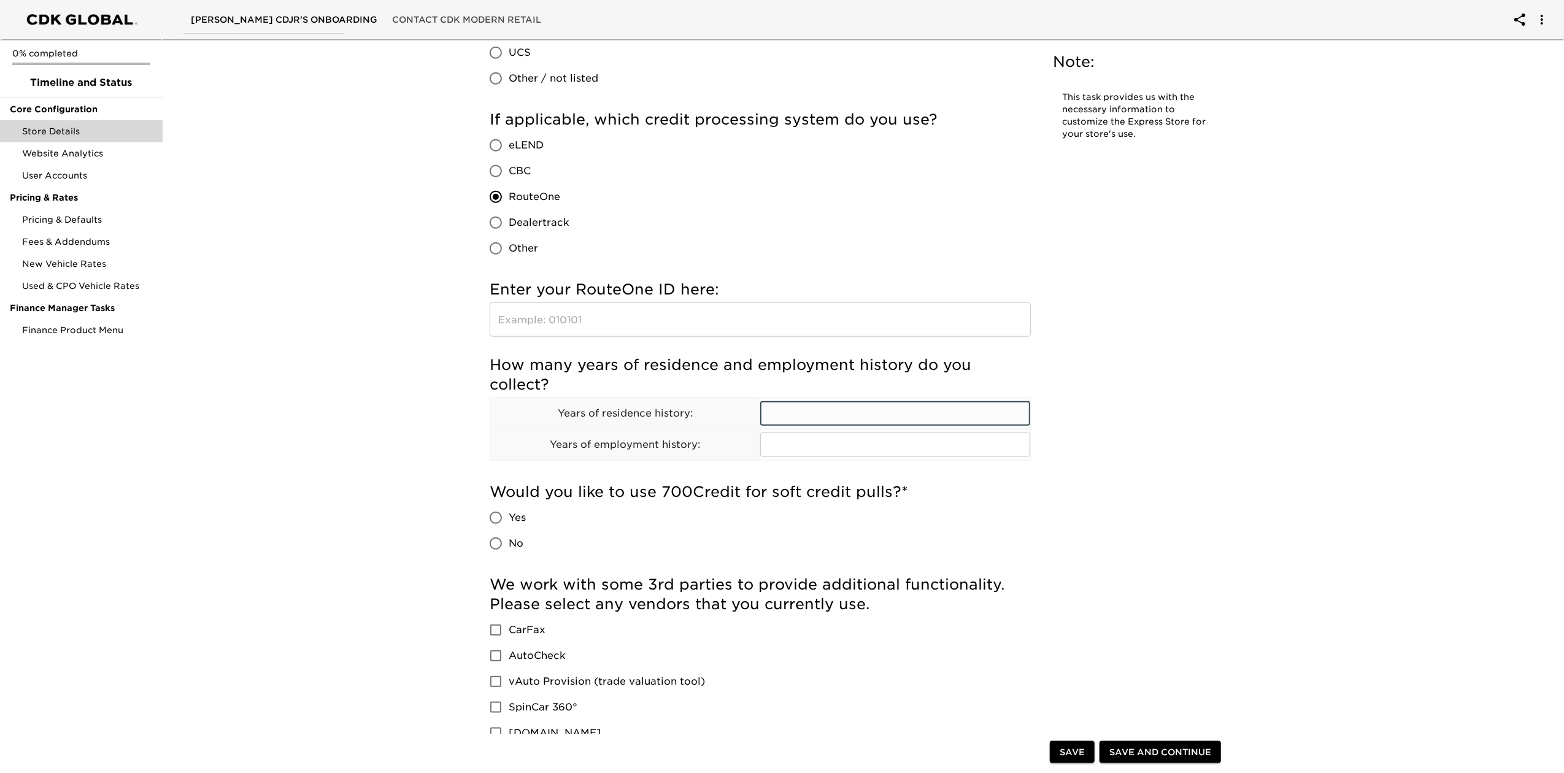
click at [779, 411] on input "text" at bounding box center [895, 413] width 270 height 25
click at [772, 446] on input "text" at bounding box center [895, 445] width 270 height 25
click at [790, 413] on input "text" at bounding box center [895, 413] width 270 height 25
click at [777, 443] on input "text" at bounding box center [895, 445] width 270 height 25
type input "1"
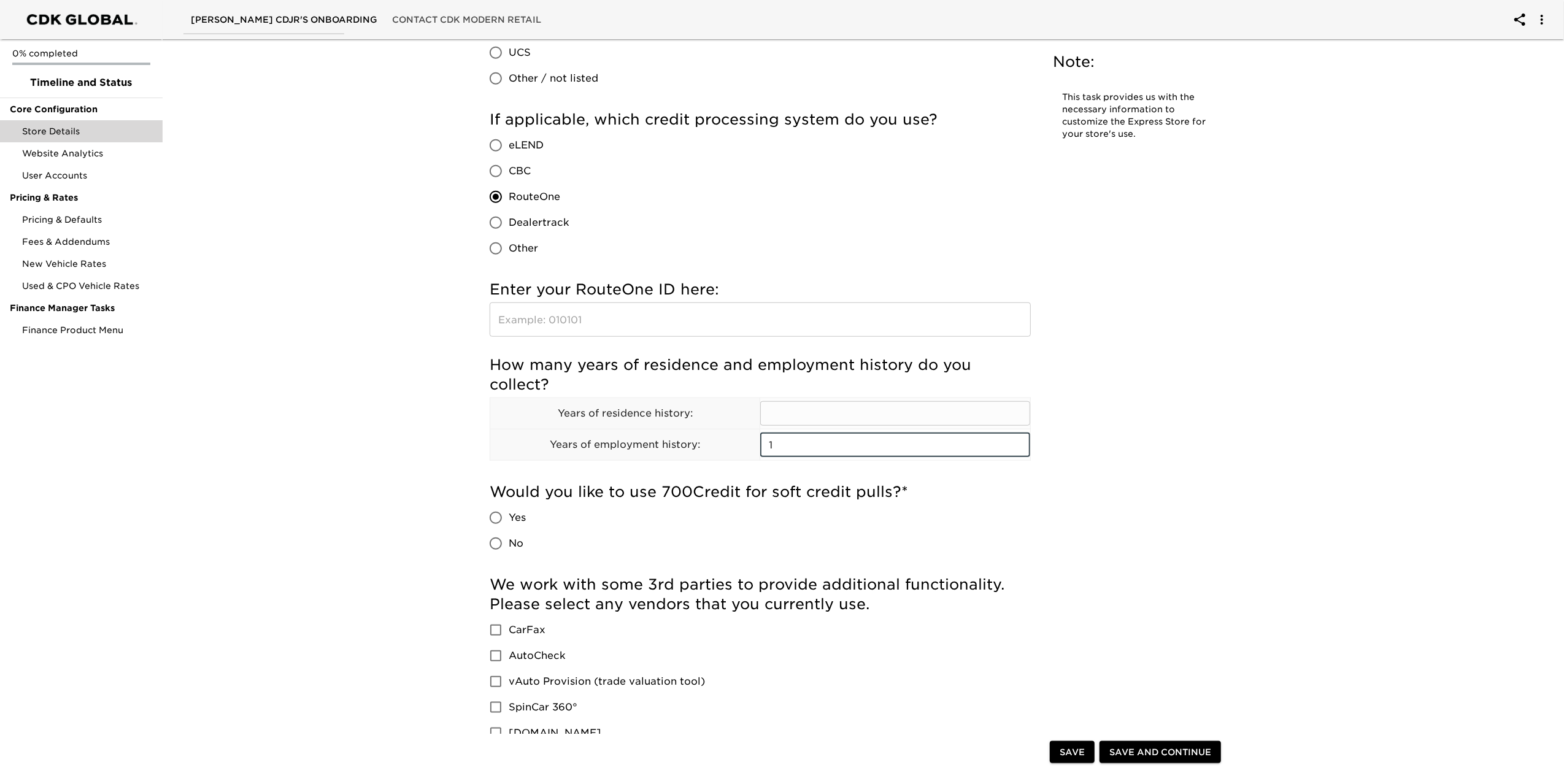
click at [815, 427] on td "​" at bounding box center [895, 413] width 271 height 31
click at [811, 415] on input "text" at bounding box center [895, 413] width 270 height 25
type input "1"
click at [512, 546] on span "No" at bounding box center [516, 543] width 15 height 15
click at [509, 546] on input "No" at bounding box center [496, 544] width 26 height 26
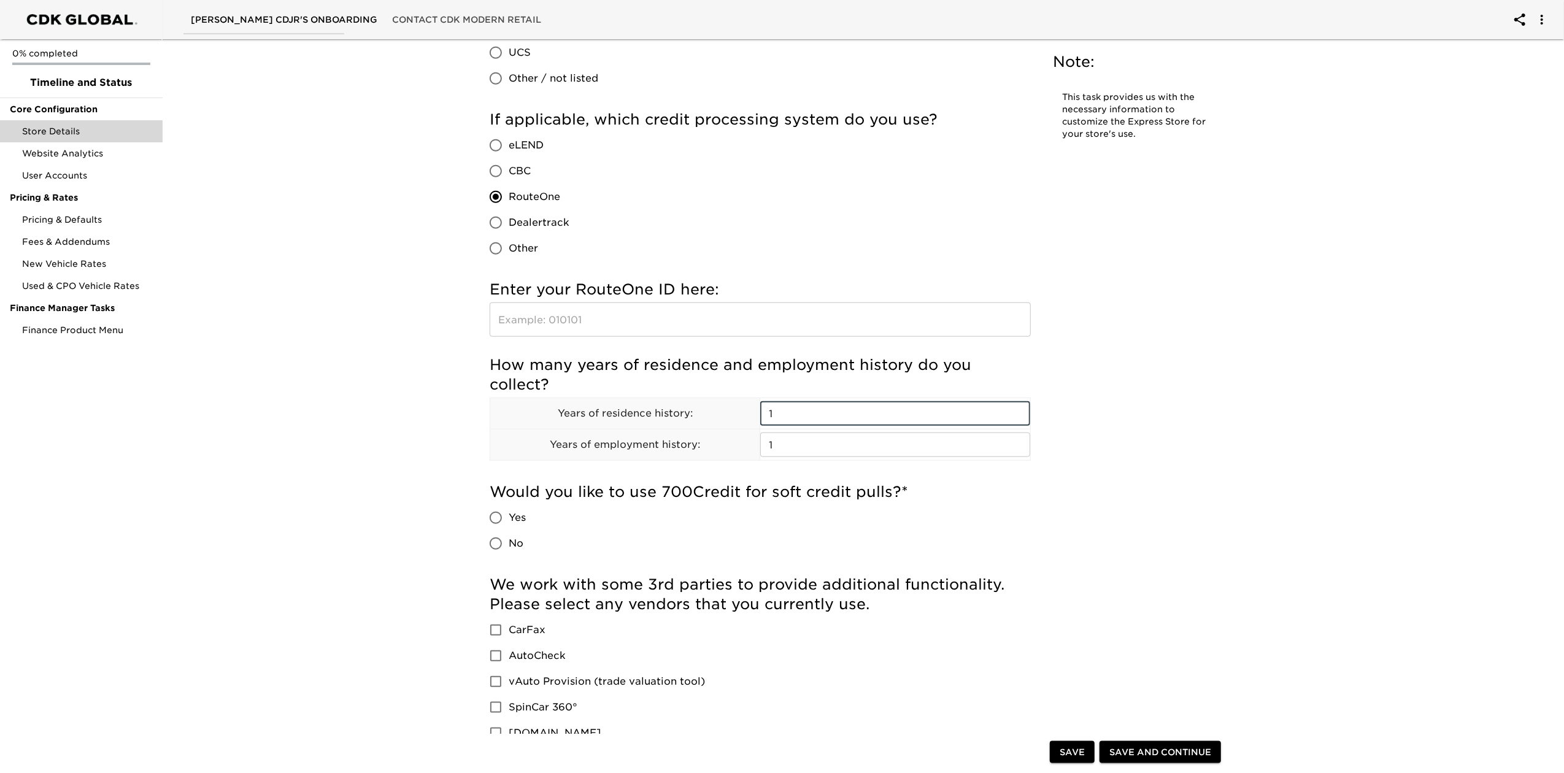
radio input "true"
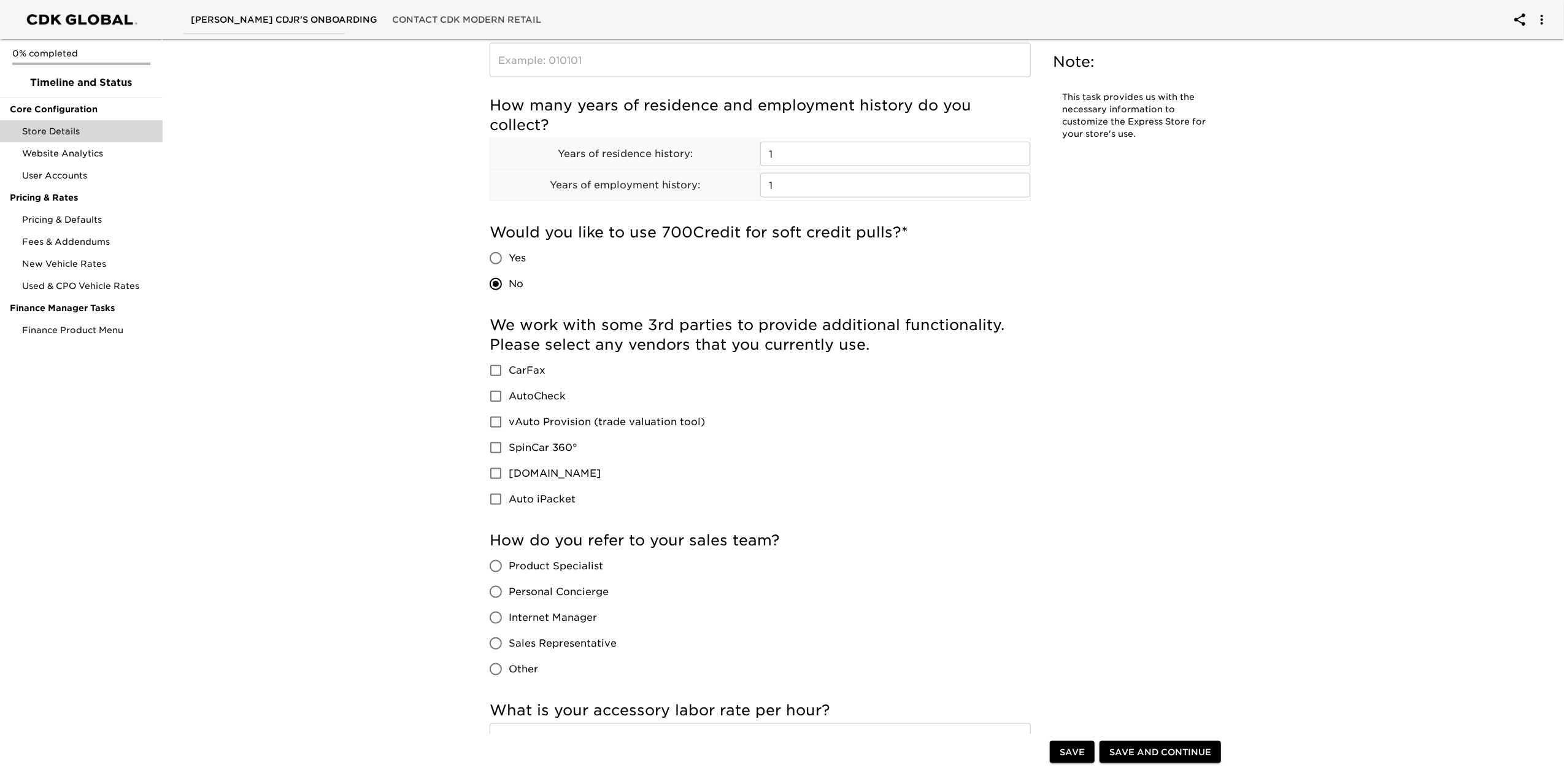
scroll to position [1473, 0]
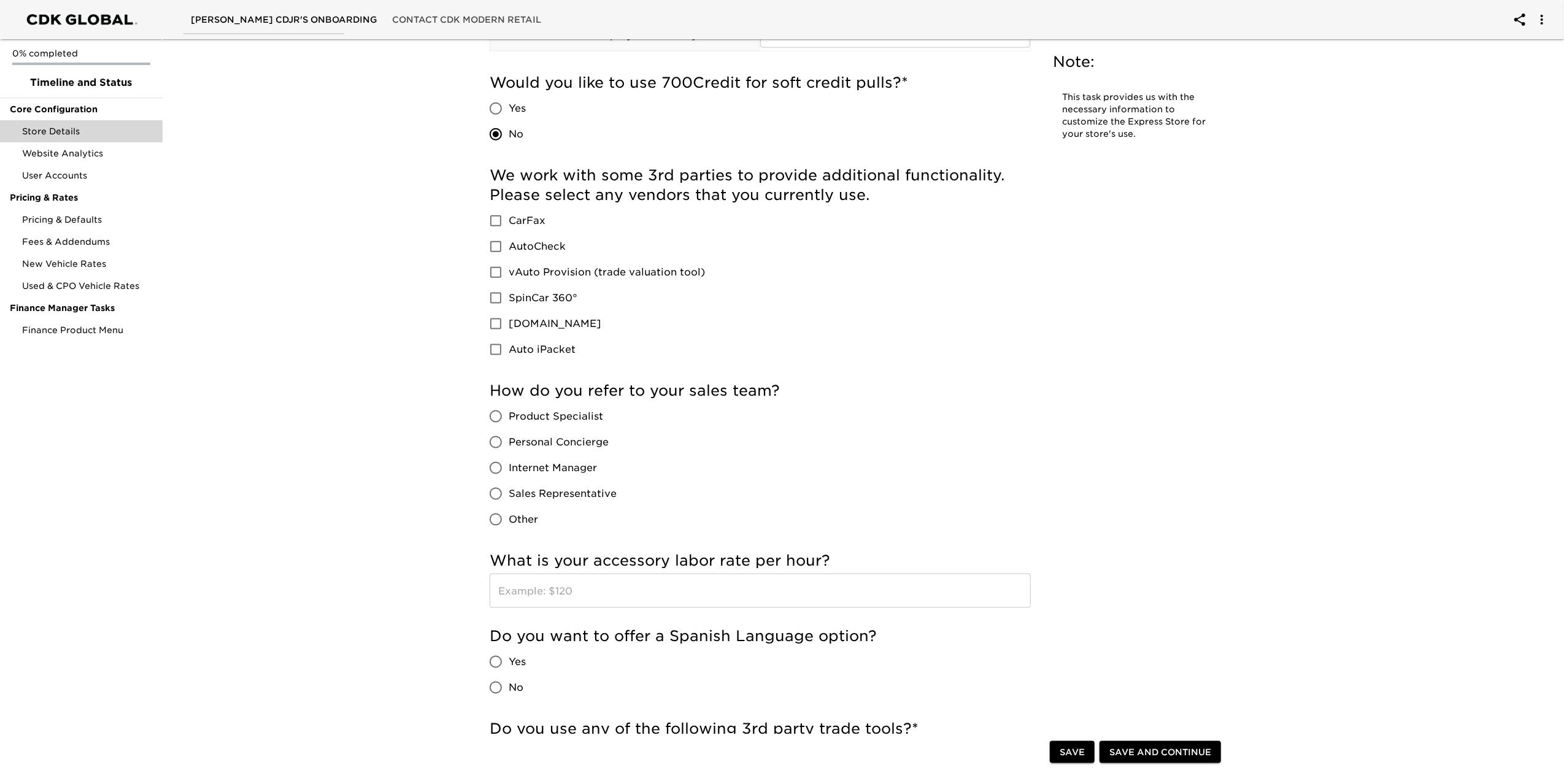
click at [547, 420] on span "Product Specialist" at bounding box center [556, 416] width 95 height 15
click at [509, 420] on input "Product Specialist" at bounding box center [496, 417] width 26 height 26
radio input "true"
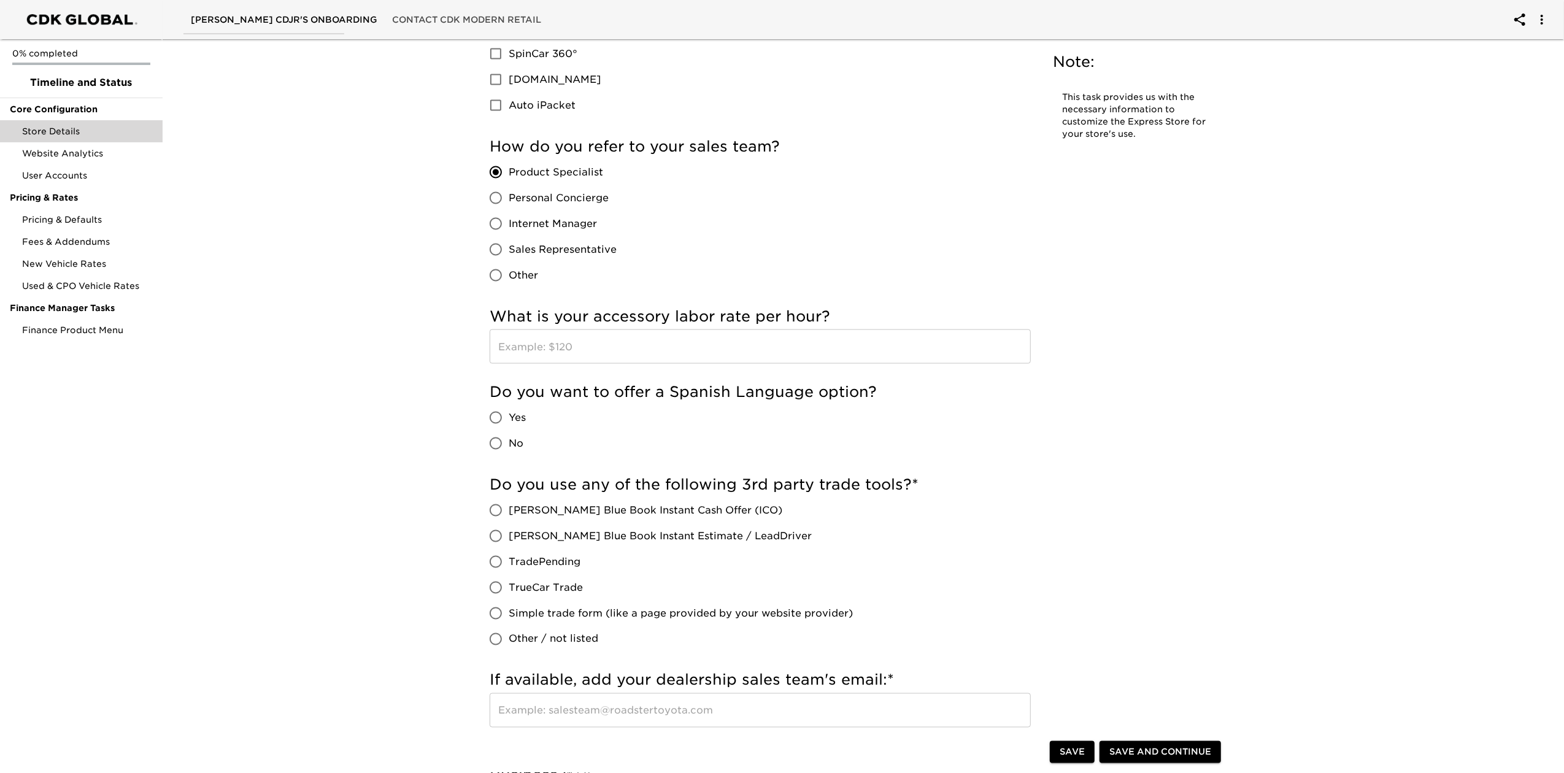
scroll to position [1718, 0]
click at [501, 440] on input "No" at bounding box center [496, 443] width 26 height 26
radio input "true"
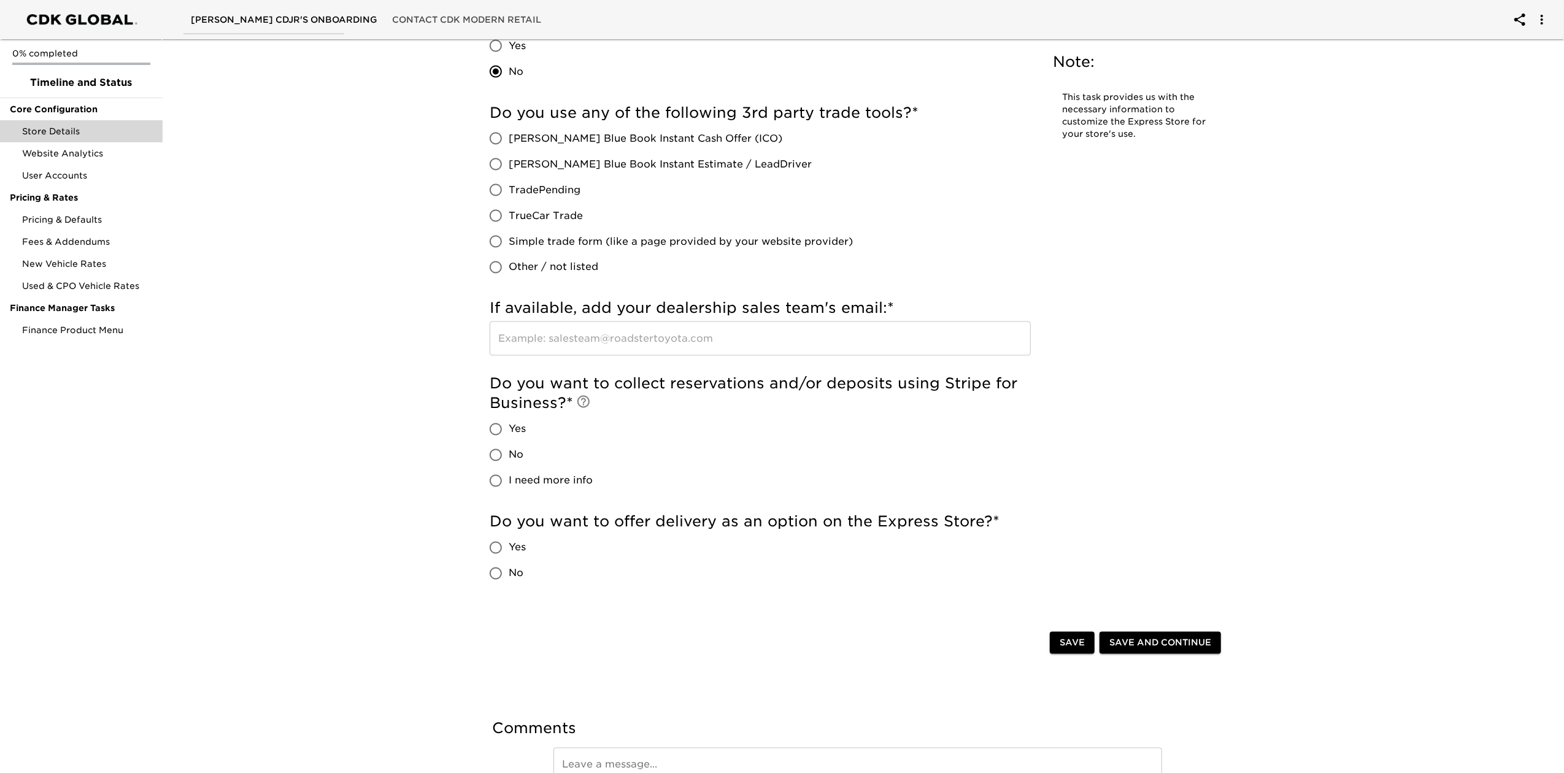
scroll to position [2127, 0]
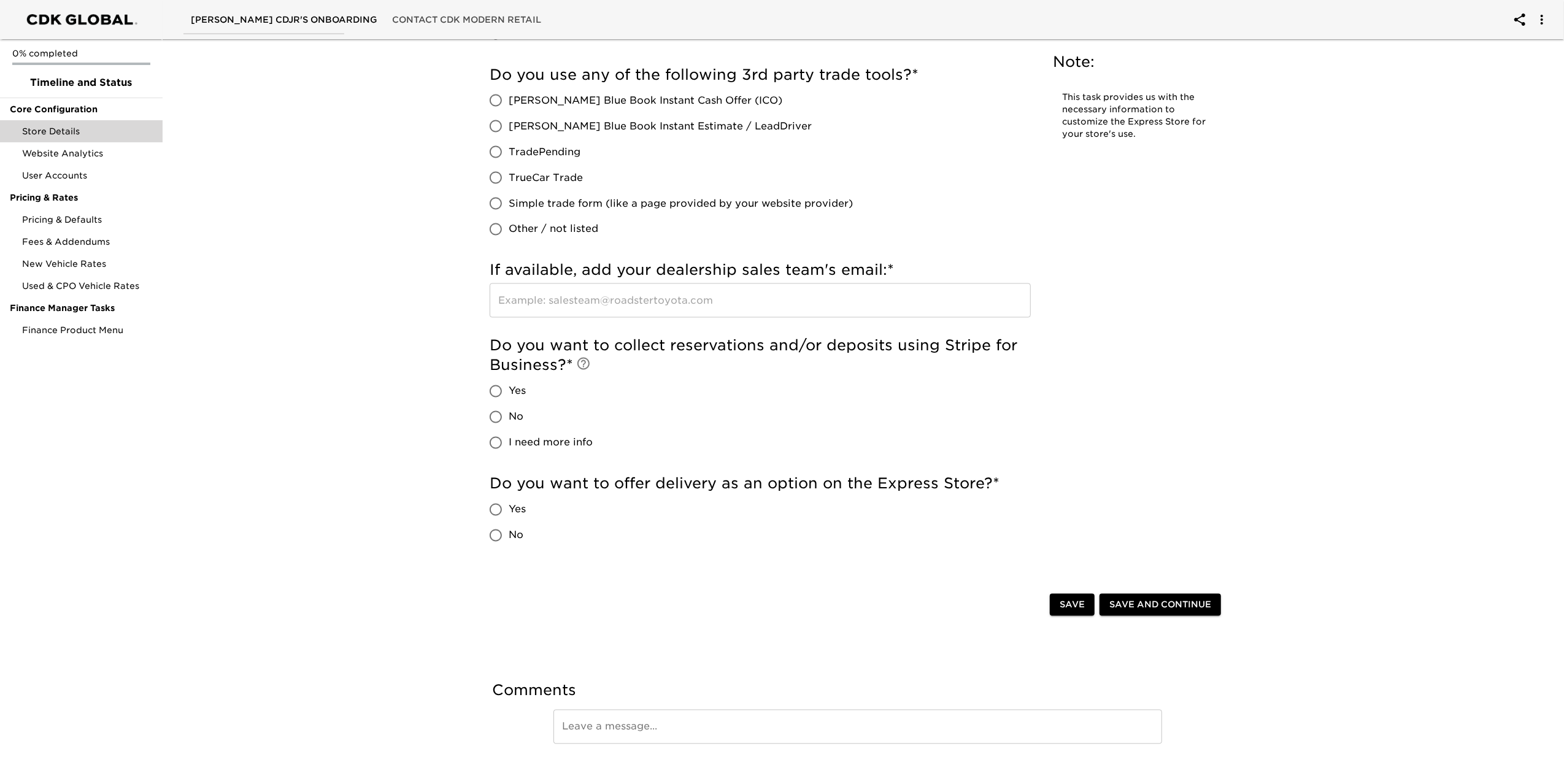
click at [518, 417] on span "No" at bounding box center [516, 417] width 15 height 15
click at [509, 417] on input "No" at bounding box center [496, 417] width 26 height 26
radio input "true"
click at [520, 538] on span "No" at bounding box center [516, 535] width 15 height 15
click at [509, 538] on input "No" at bounding box center [496, 536] width 26 height 26
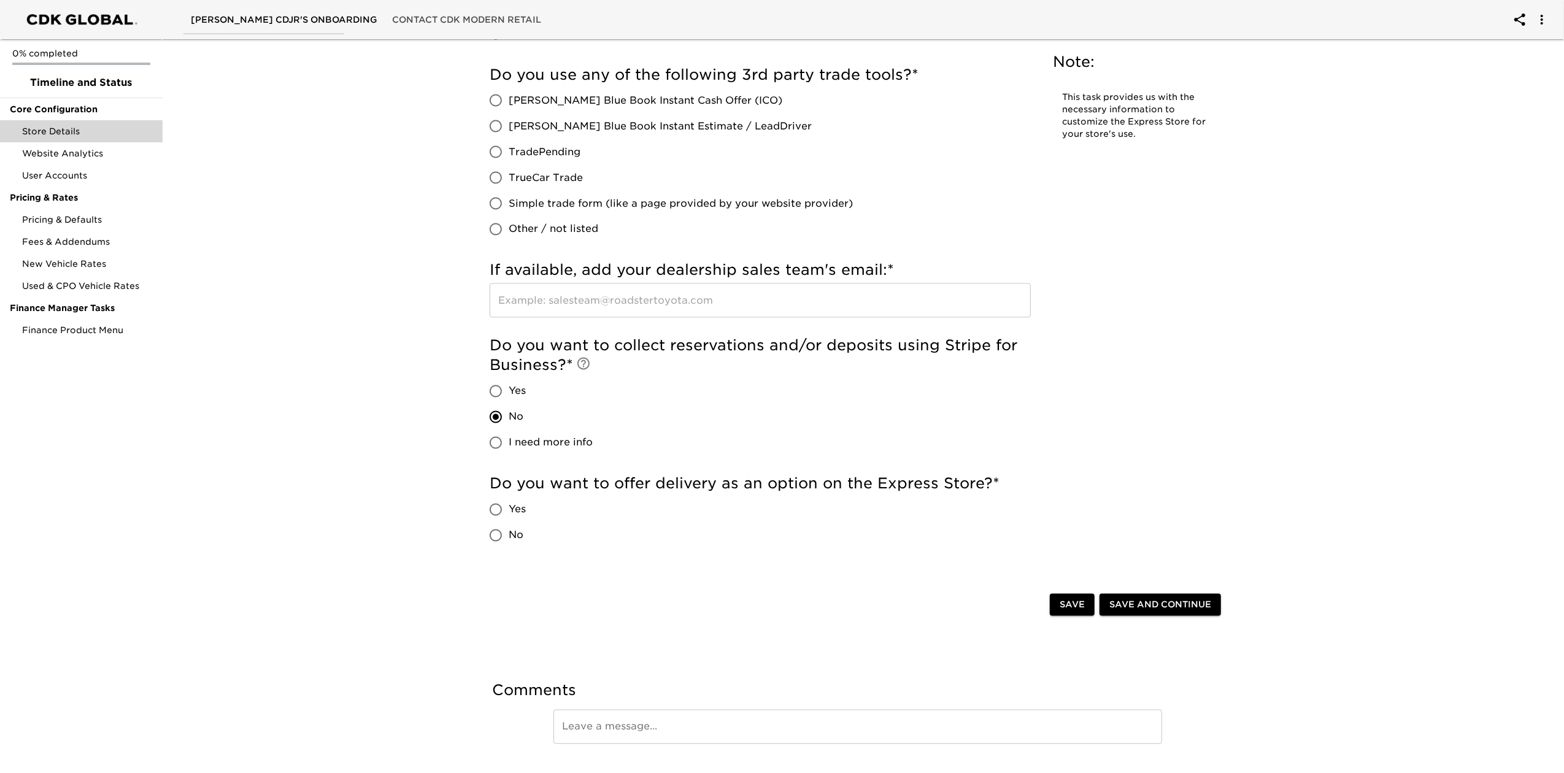
radio input "true"
click at [1162, 608] on span "Save and Continue" at bounding box center [1160, 605] width 102 height 15
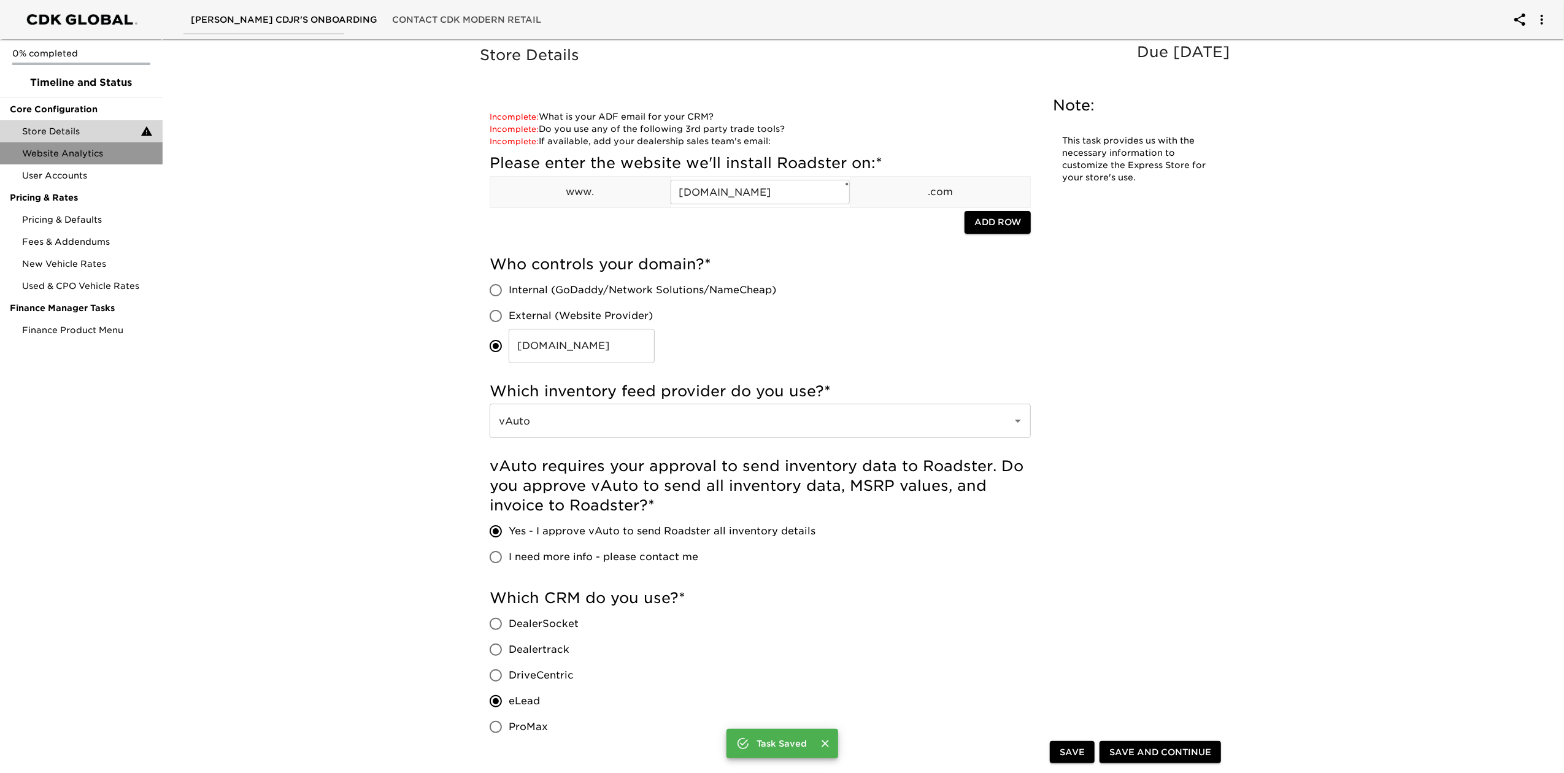
click at [58, 155] on span "Website Analytics" at bounding box center [87, 153] width 131 height 12
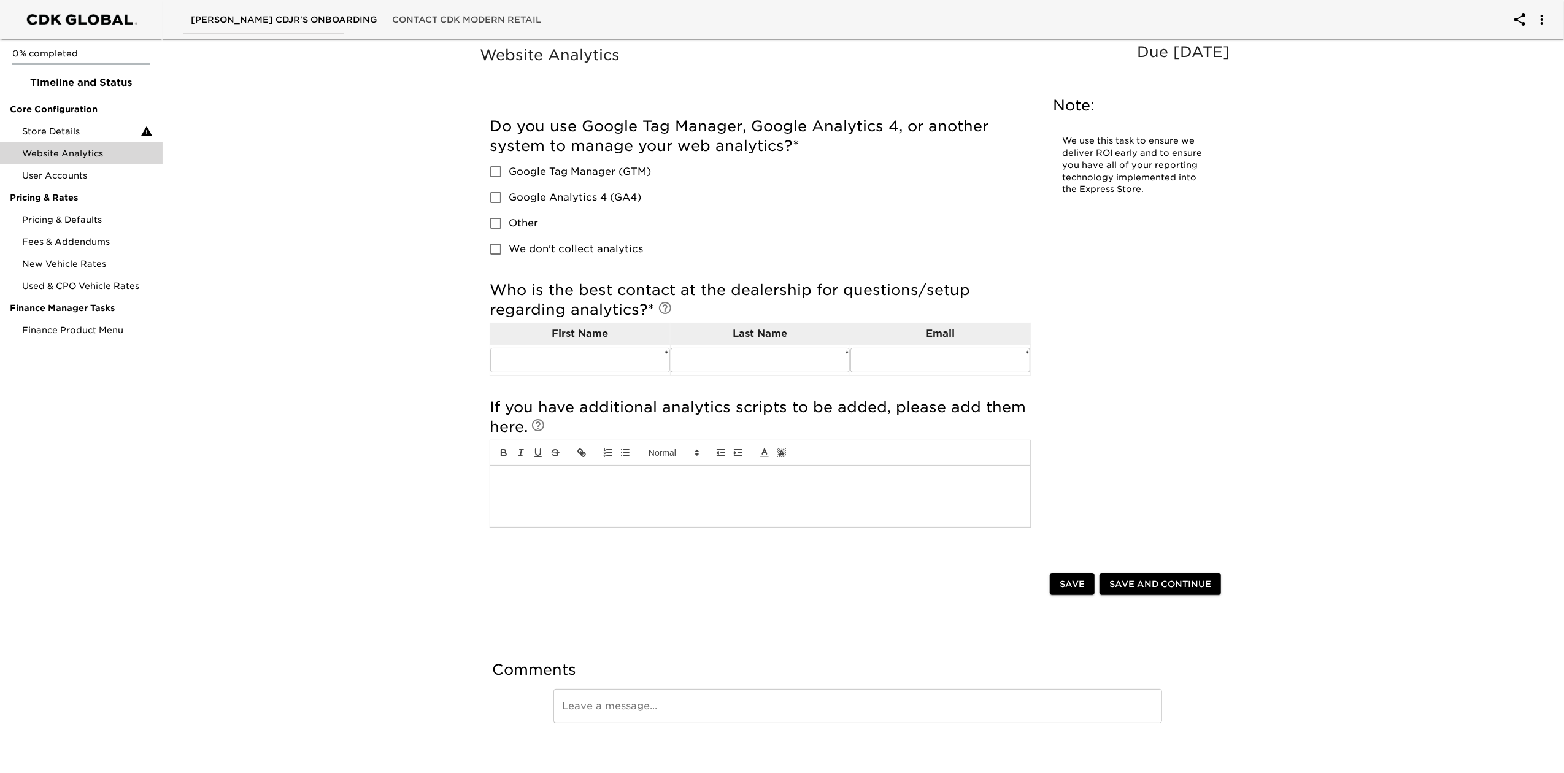
click at [566, 177] on span "Google Tag Manager (GTM)" at bounding box center [580, 171] width 142 height 15
click at [509, 177] on input "Google Tag Manager (GTM)" at bounding box center [496, 172] width 26 height 26
checkbox input "true"
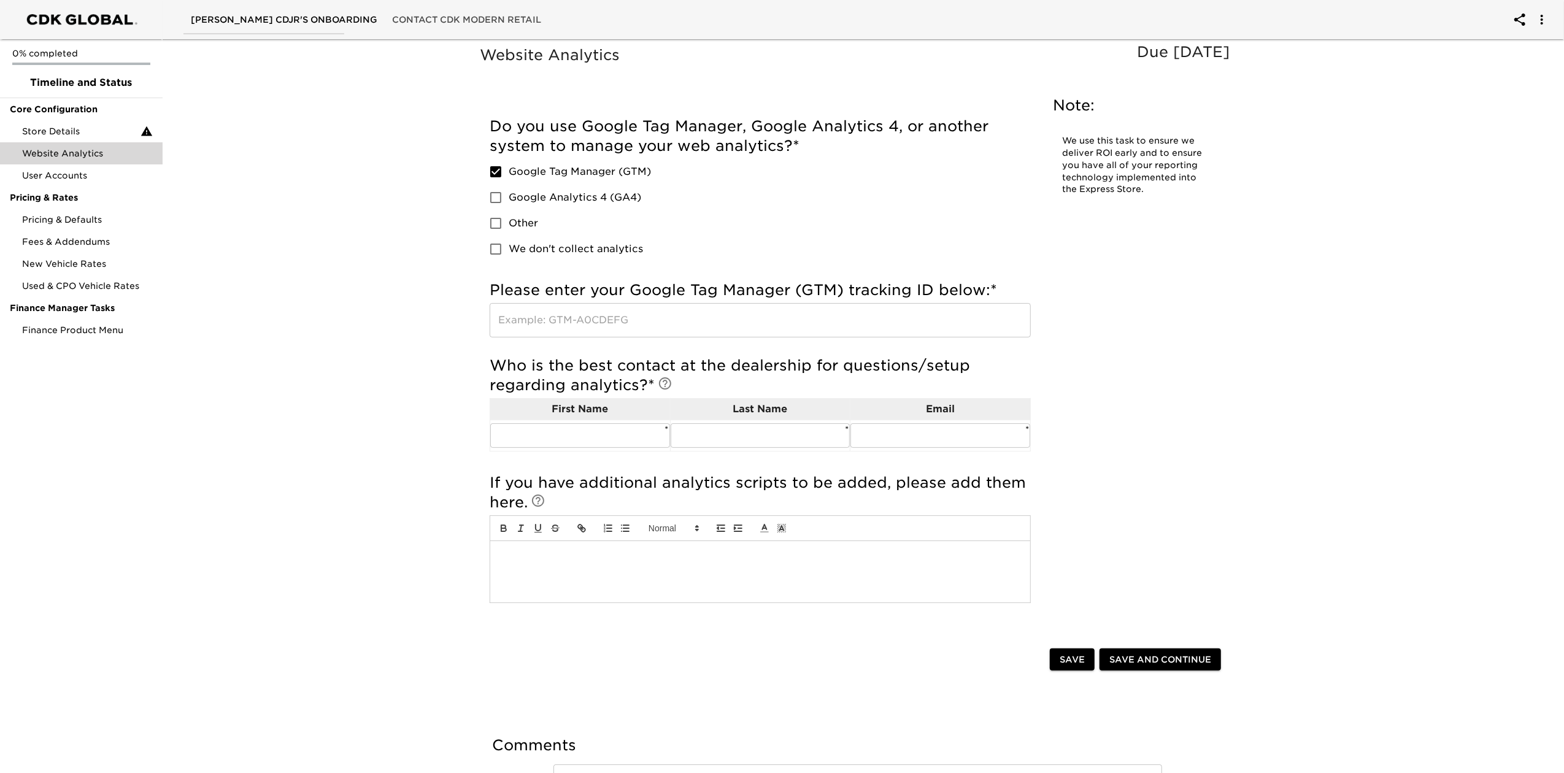
click at [565, 195] on span "Google Analytics 4 (GA4)" at bounding box center [575, 197] width 133 height 15
click at [509, 195] on input "Google Analytics 4 (GA4)" at bounding box center [496, 198] width 26 height 26
checkbox input "true"
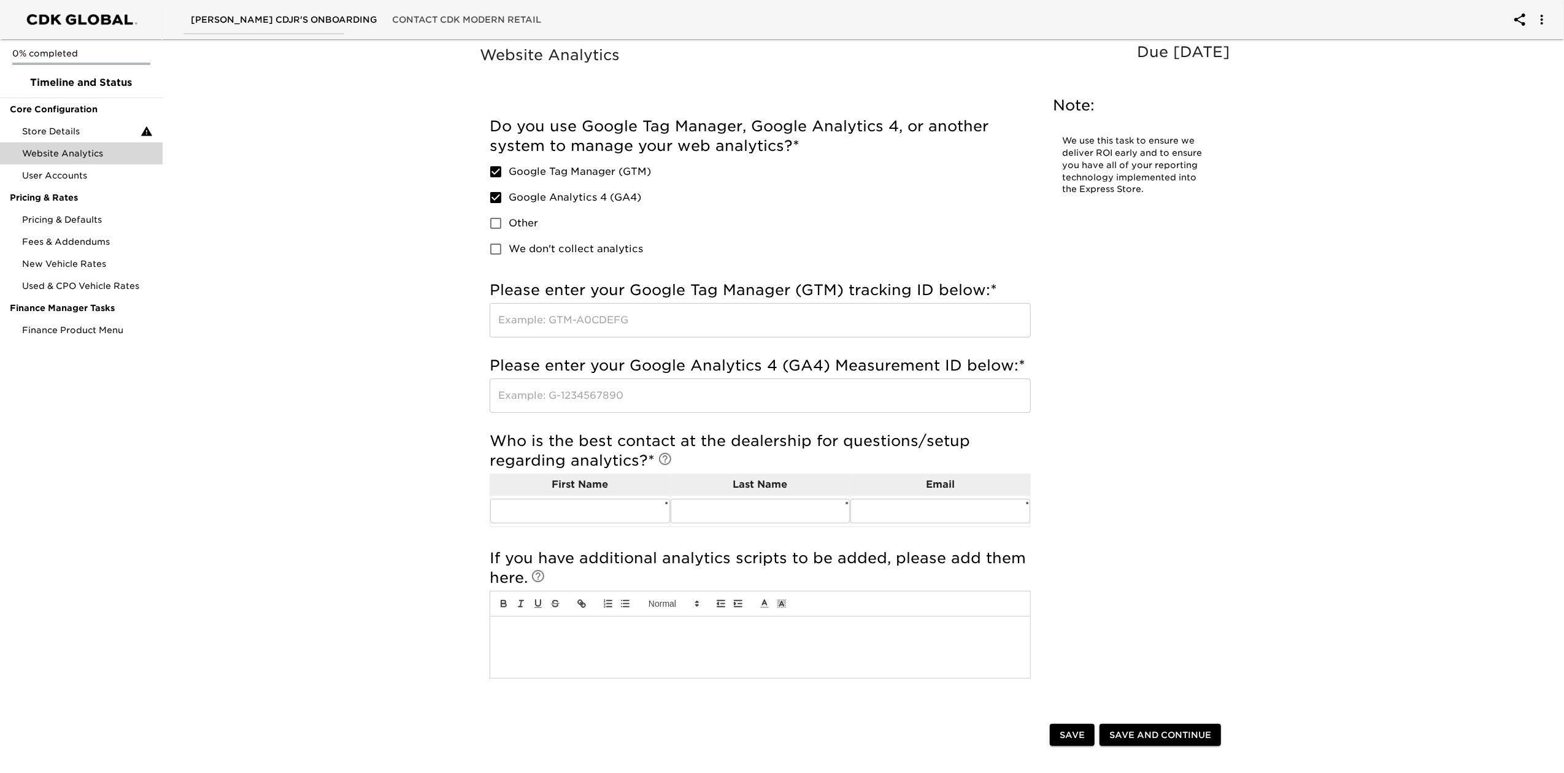
click at [616, 396] on input "text" at bounding box center [760, 396] width 541 height 34
paste input "G-5HVWRXK7XH"
type input "G-5HVWRXK7XH"
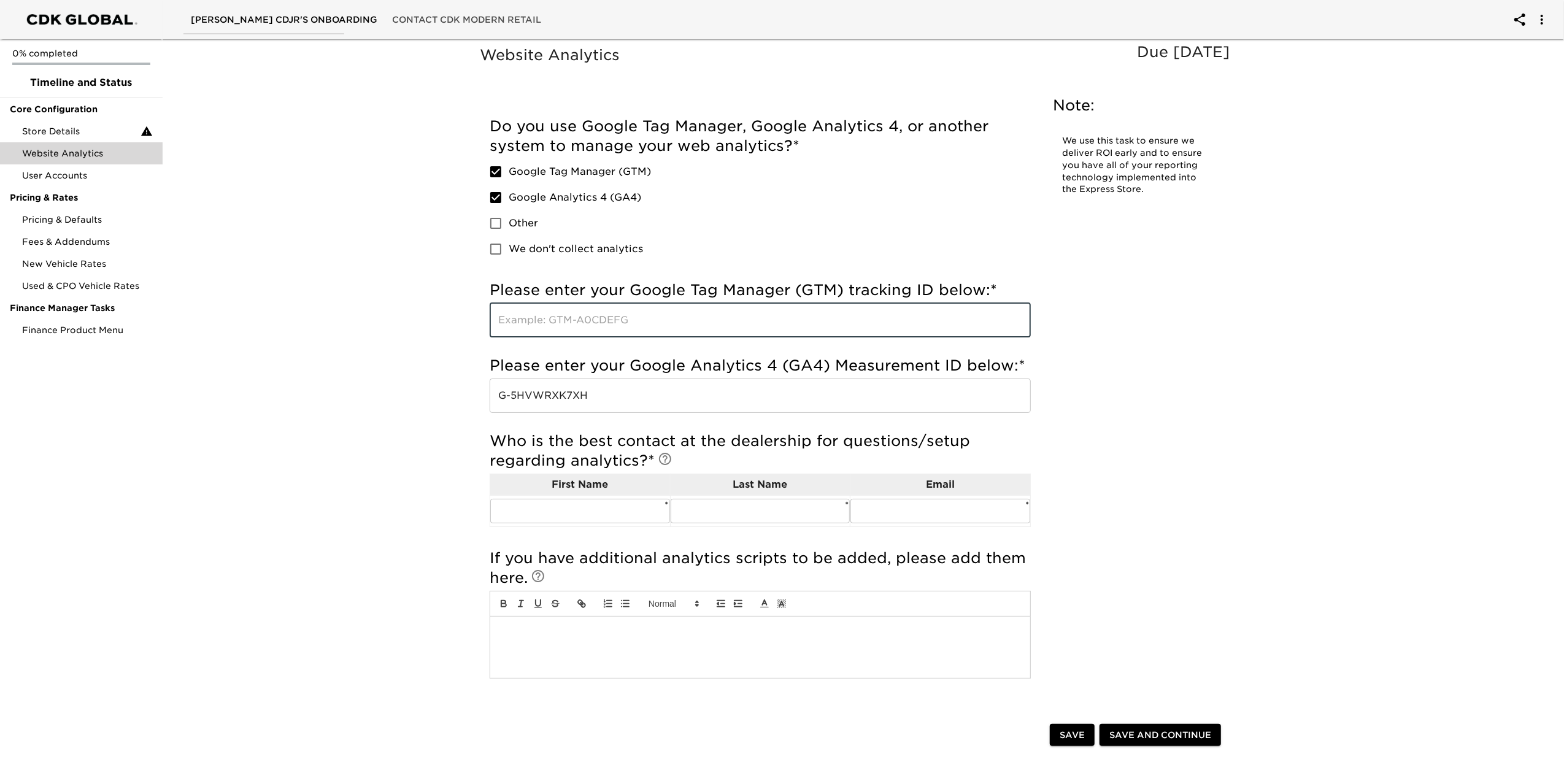
click at [572, 329] on input "text" at bounding box center [760, 320] width 541 height 34
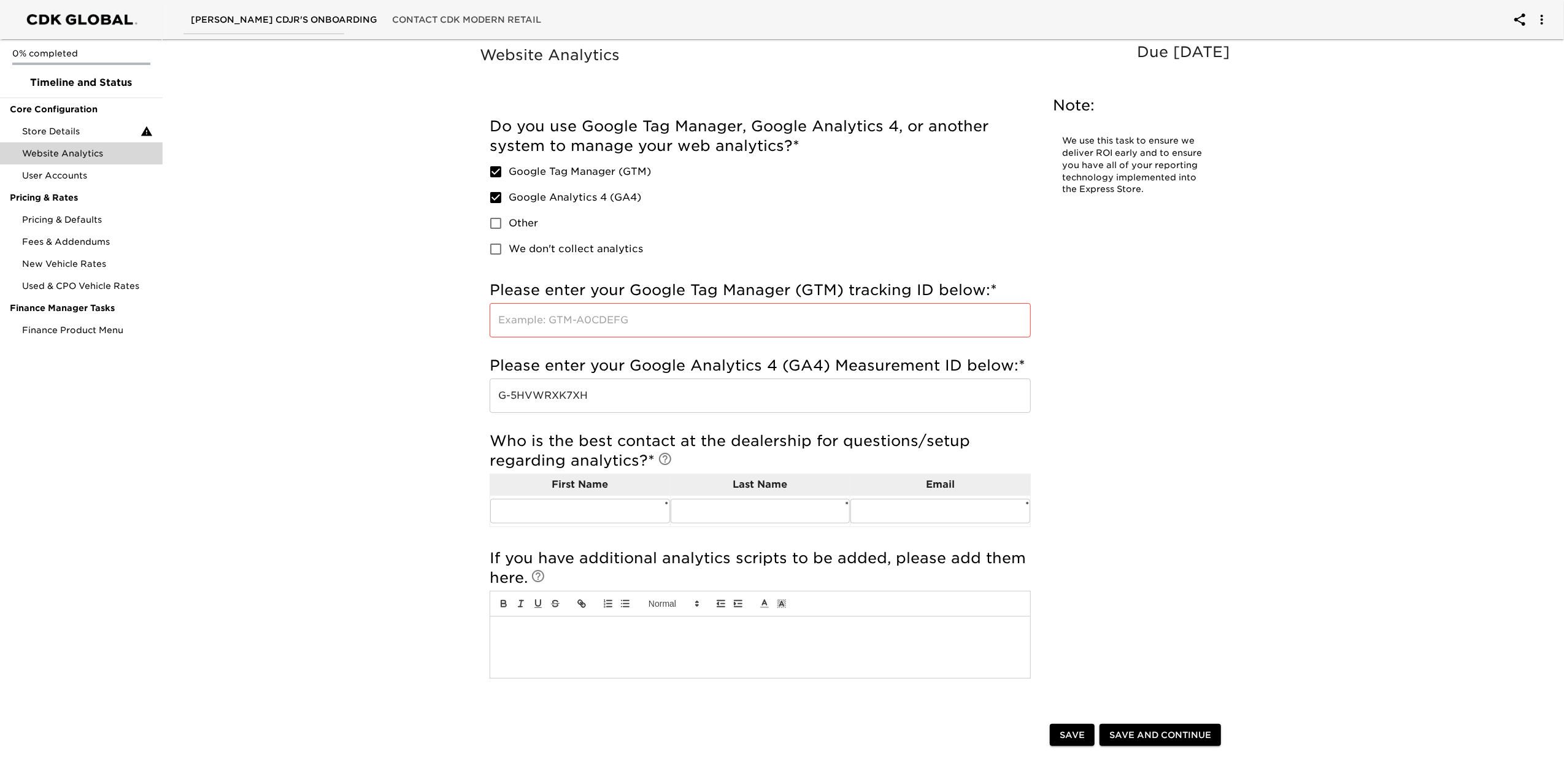
click at [587, 173] on span "Google Tag Manager (GTM)" at bounding box center [580, 171] width 142 height 15
click at [509, 173] on input "Google Tag Manager (GTM)" at bounding box center [496, 172] width 26 height 26
checkbox input "false"
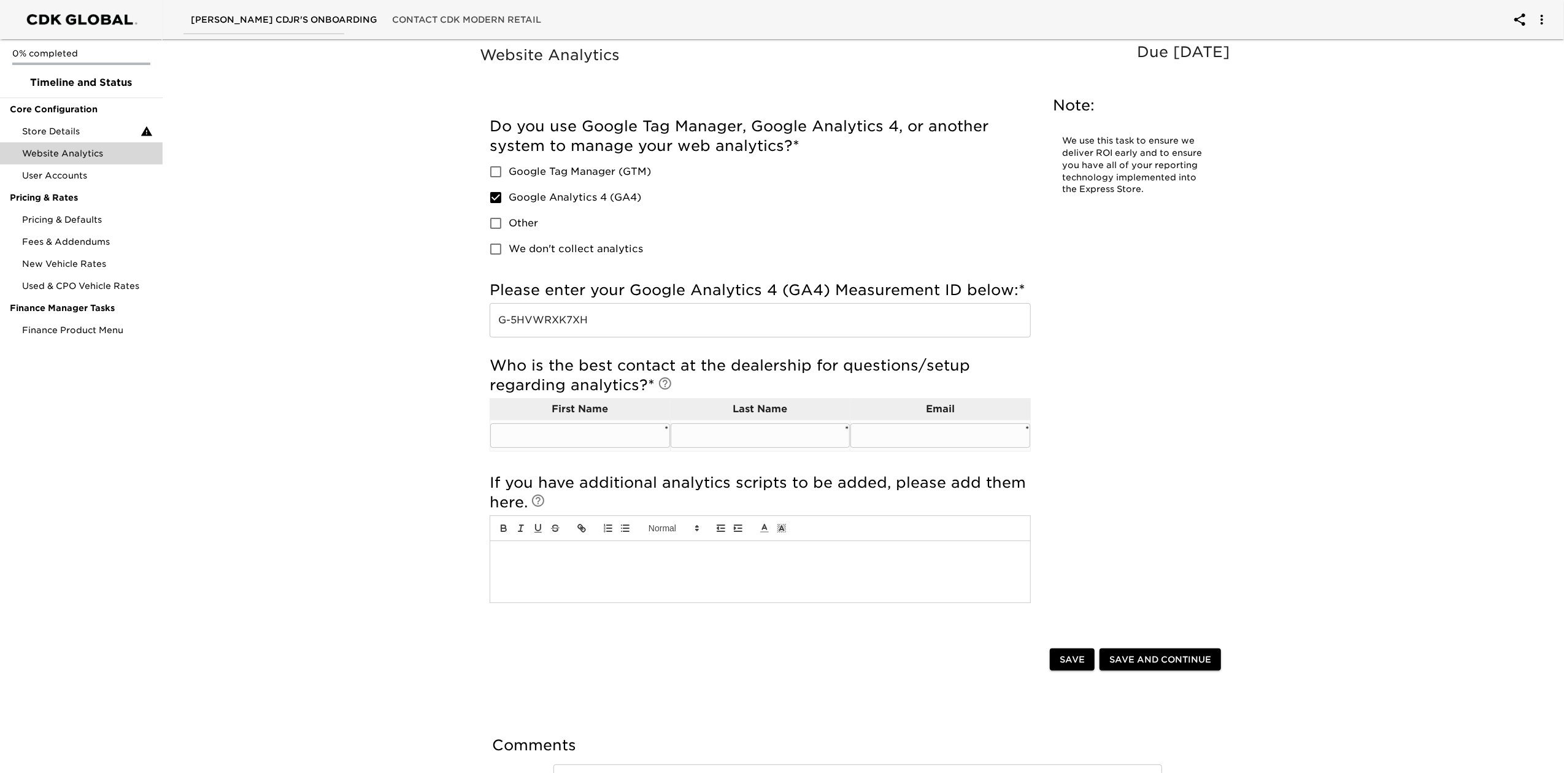
click at [585, 451] on td "​ *" at bounding box center [580, 435] width 180 height 31
click at [590, 441] on input "text" at bounding box center [580, 435] width 180 height 25
type input "[PERSON_NAME]"
type input "ZE"
type input "[PERSON_NAME][EMAIL_ADDRESS][PERSON_NAME][DOMAIN_NAME]"
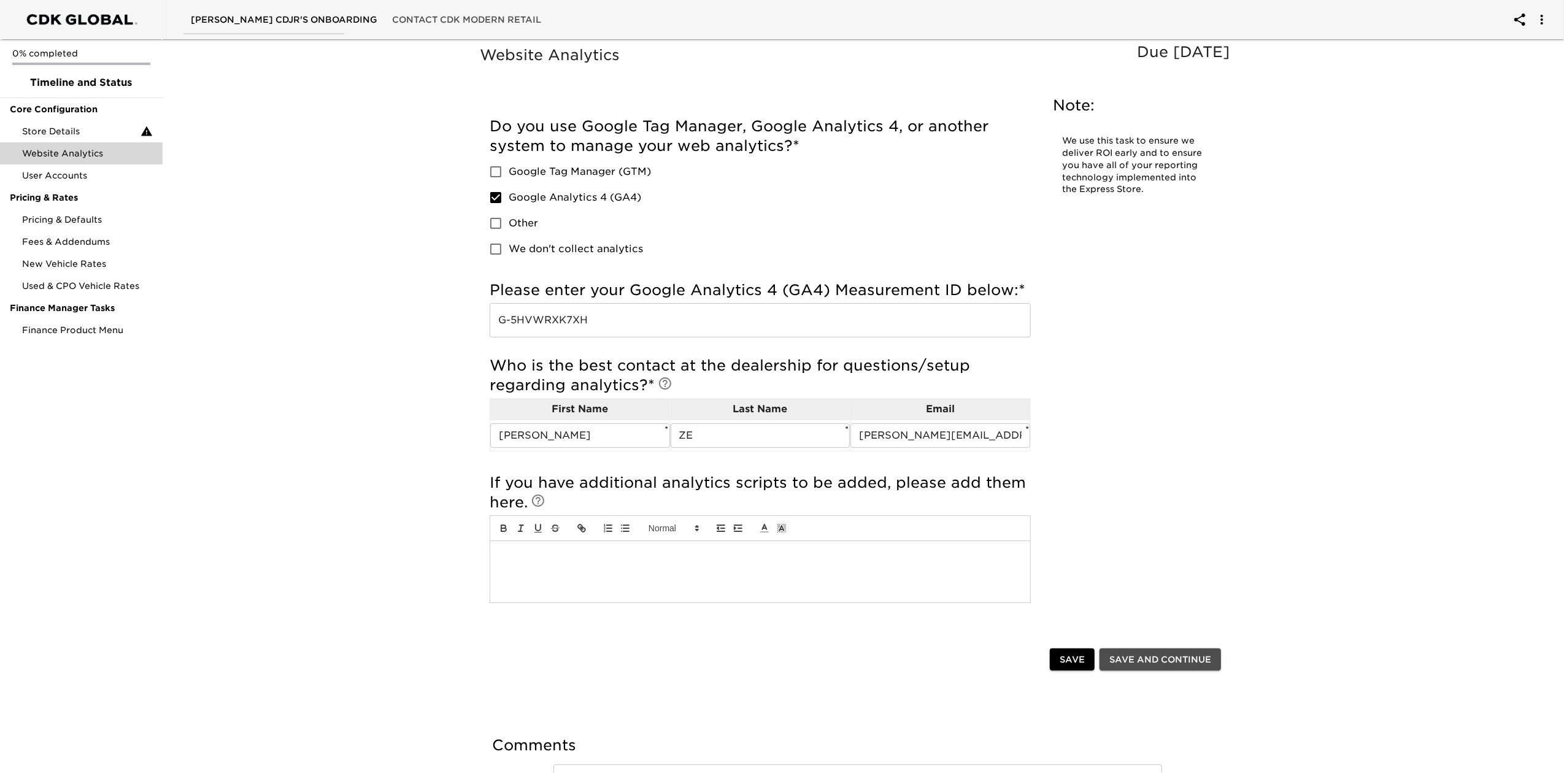
click at [1165, 657] on span "Save and Continue" at bounding box center [1160, 659] width 102 height 15
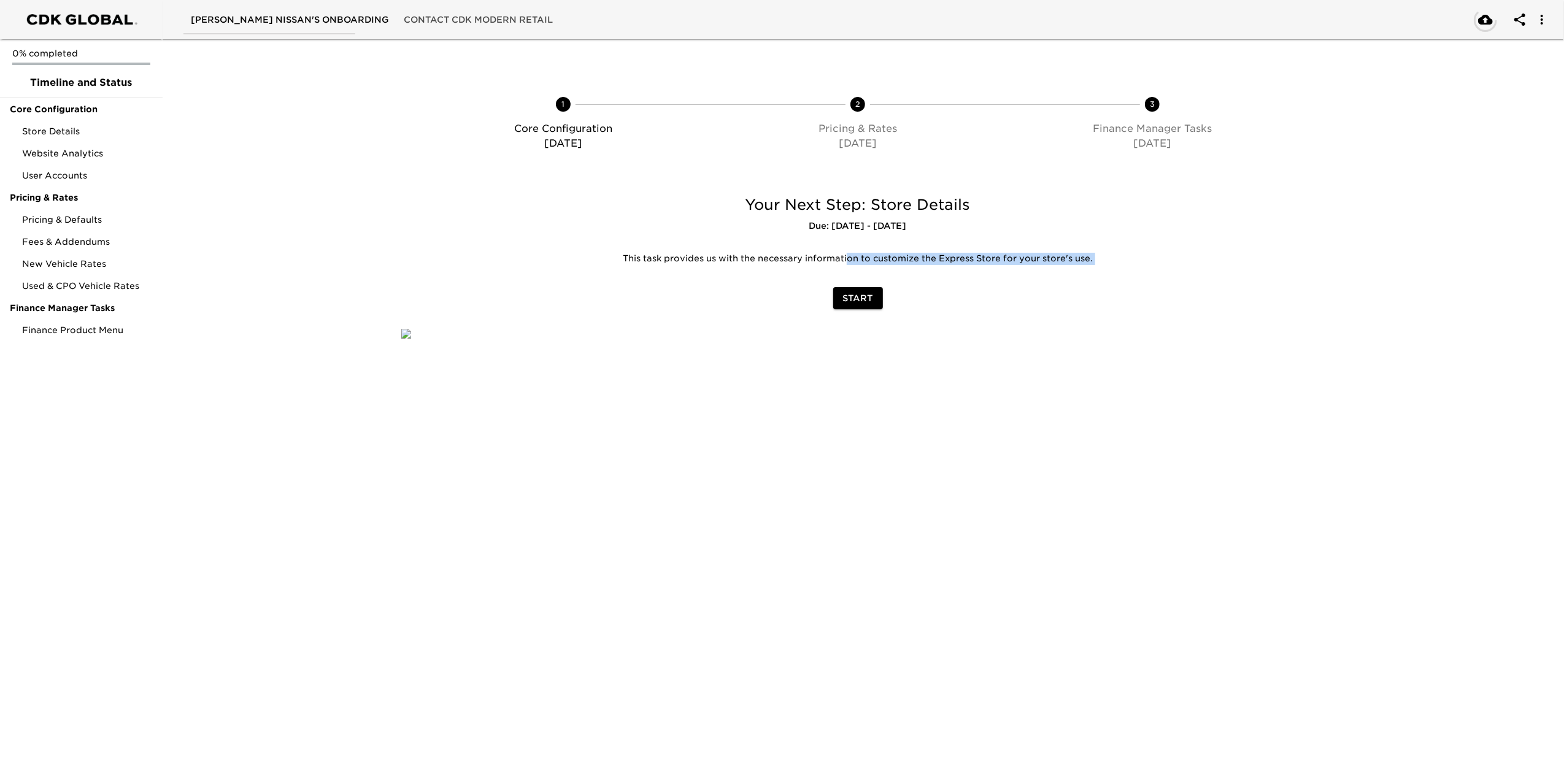
click at [847, 283] on div "Your Next Step: Store Details Due: [DATE] - [DATE] This task provides us with t…" at bounding box center [858, 250] width 938 height 134
click at [862, 300] on span "Start" at bounding box center [858, 298] width 30 height 15
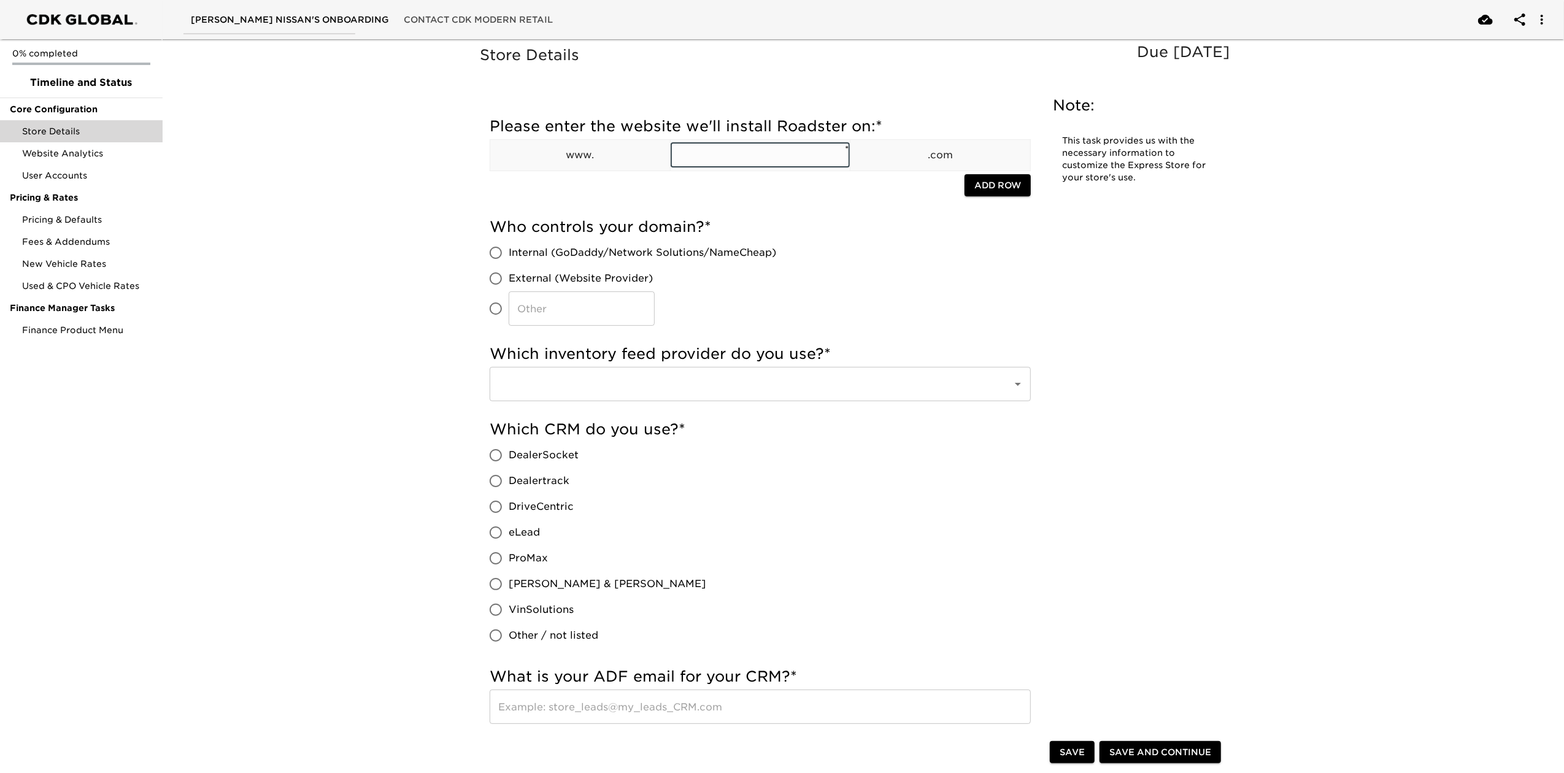
click at [749, 160] on input "text" at bounding box center [761, 155] width 180 height 25
type input "[DOMAIN_NAME]"
drag, startPoint x: 492, startPoint y: 311, endPoint x: 529, endPoint y: 317, distance: 37.4
click at [494, 311] on input "​" at bounding box center [496, 309] width 26 height 26
radio input "true"
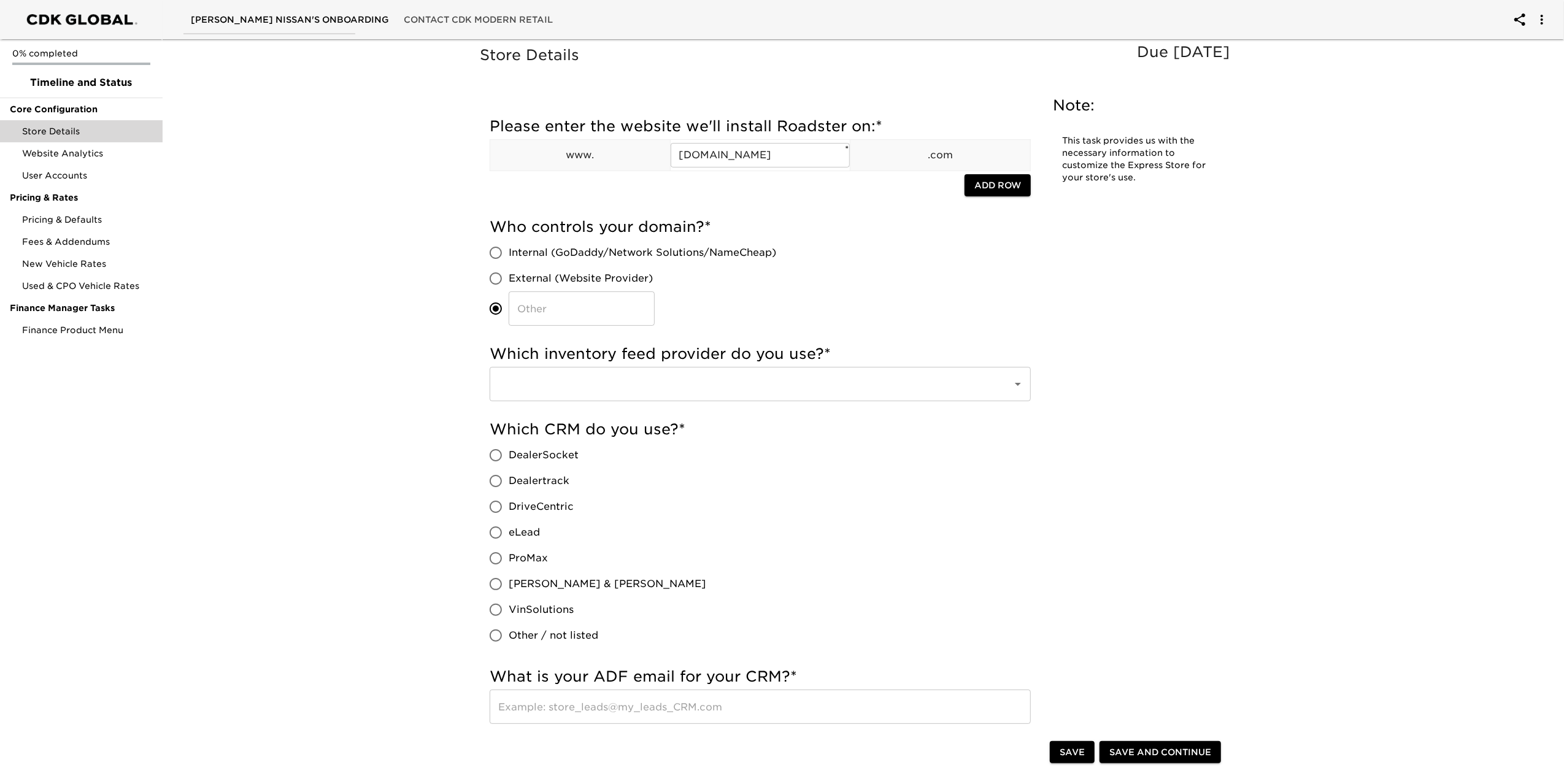
click at [558, 325] on input "​" at bounding box center [582, 308] width 146 height 34
type input "DEALER.COM"
click at [539, 408] on div "Which inventory feed provider do you use? * ​" at bounding box center [760, 375] width 541 height 75
click at [536, 366] on div "Which inventory feed provider do you use? * ​" at bounding box center [760, 372] width 541 height 57
click at [544, 379] on input "text" at bounding box center [743, 383] width 496 height 23
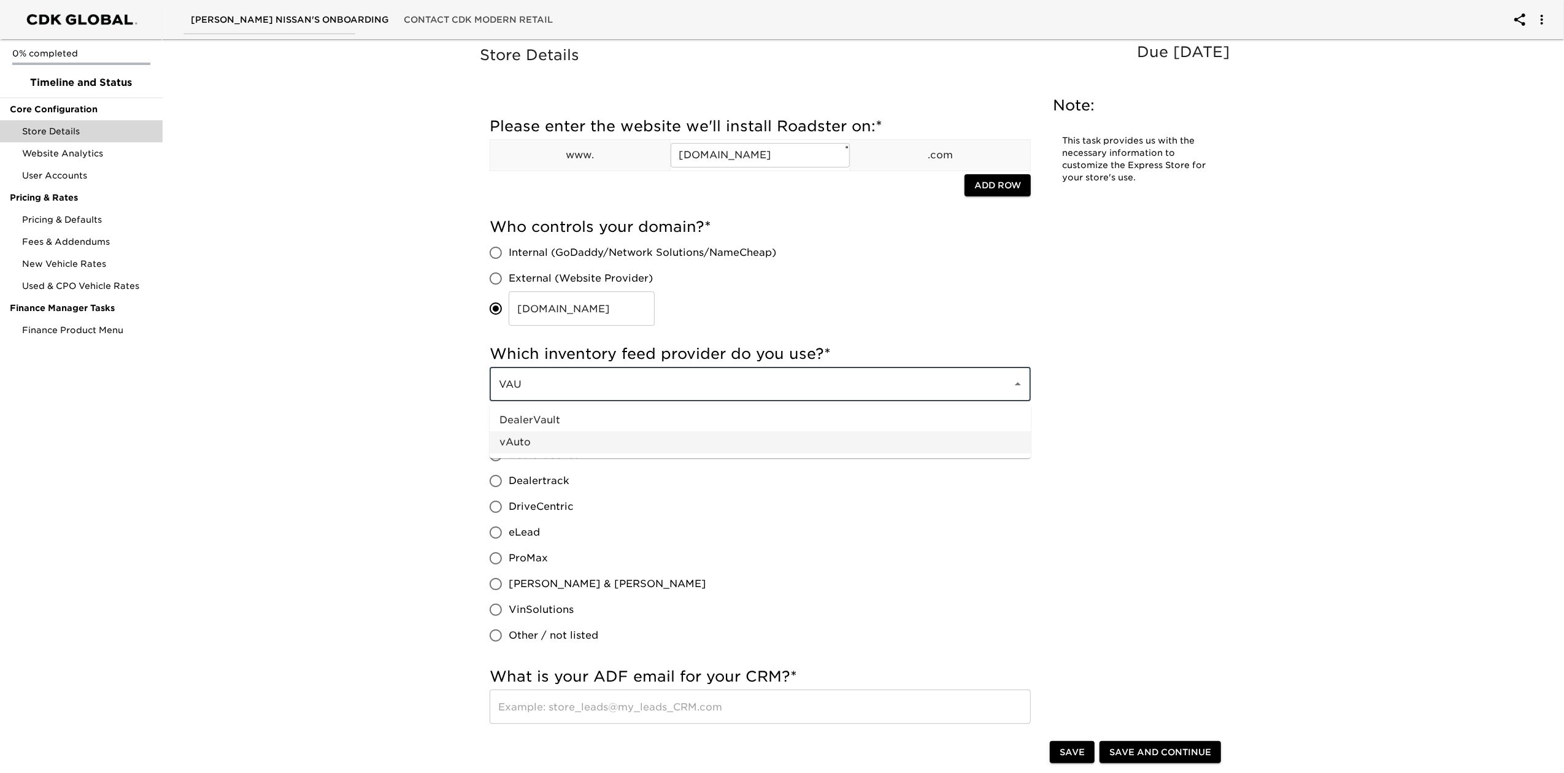
click at [528, 443] on li "vAuto" at bounding box center [760, 442] width 541 height 22
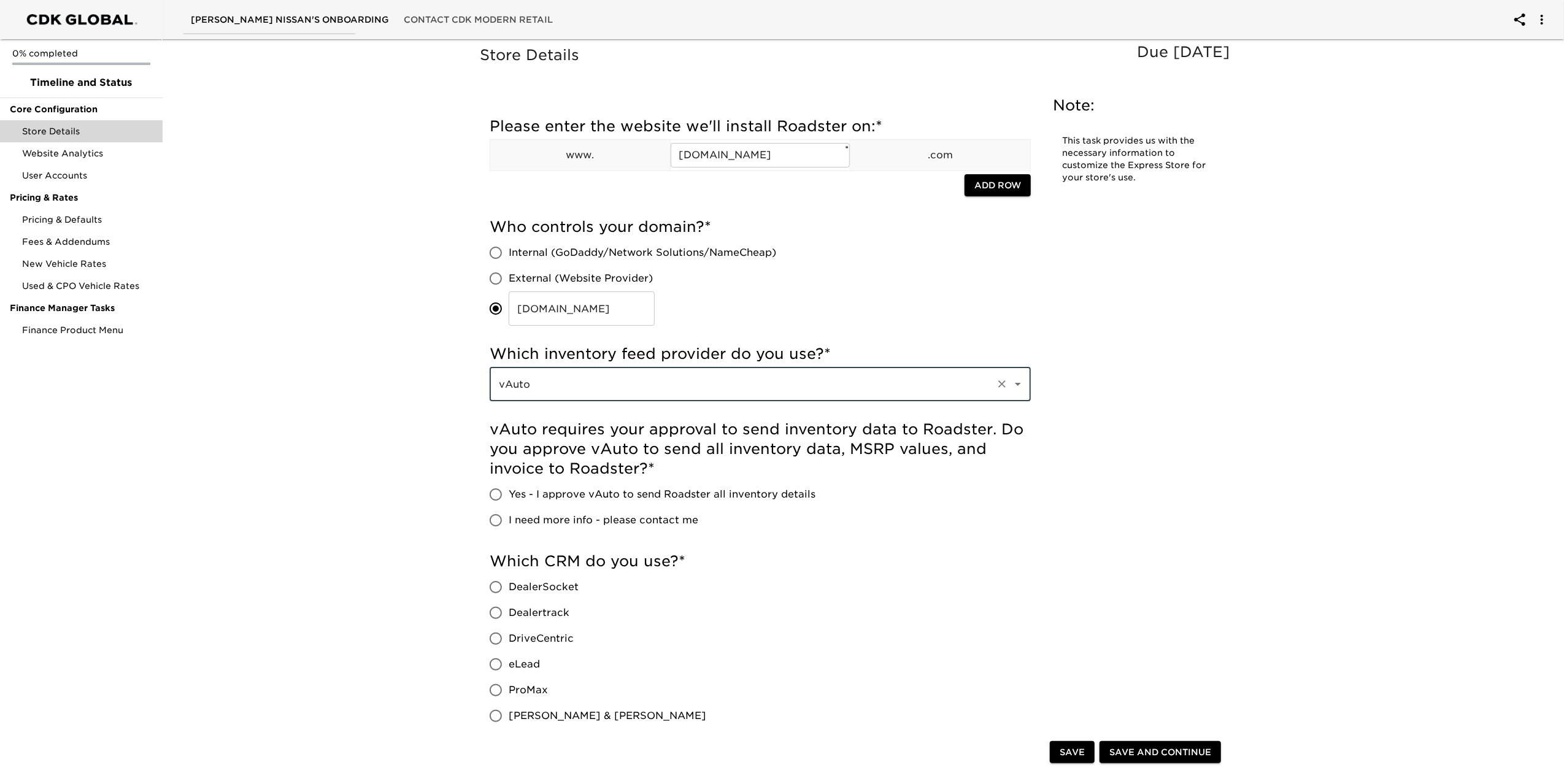
type input "vAuto"
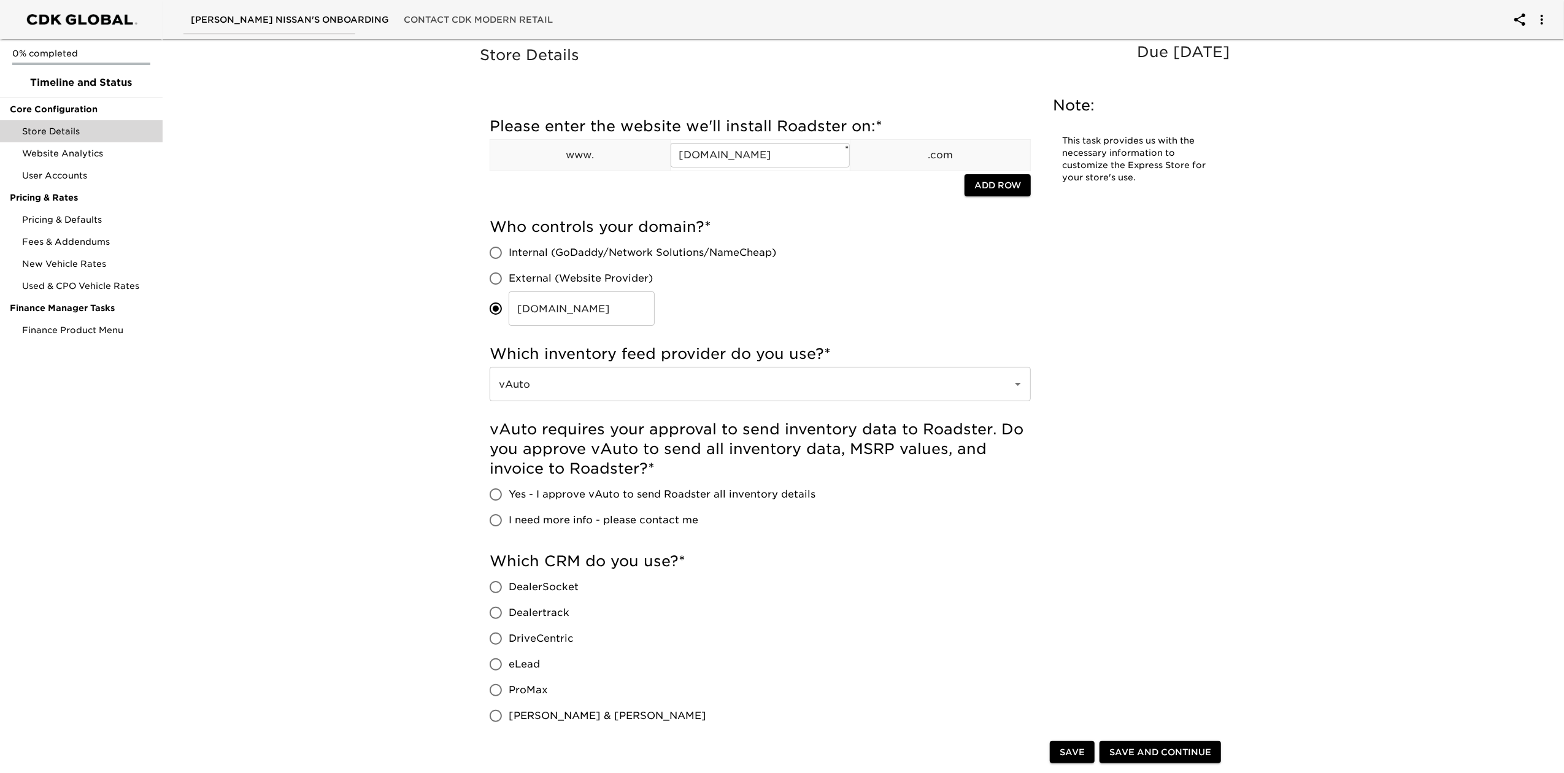
click at [527, 499] on span "Yes - I approve vAuto to send Roadster all inventory details" at bounding box center [662, 494] width 307 height 15
click at [509, 499] on input "Yes - I approve vAuto to send Roadster all inventory details" at bounding box center [496, 495] width 26 height 26
radio input "true"
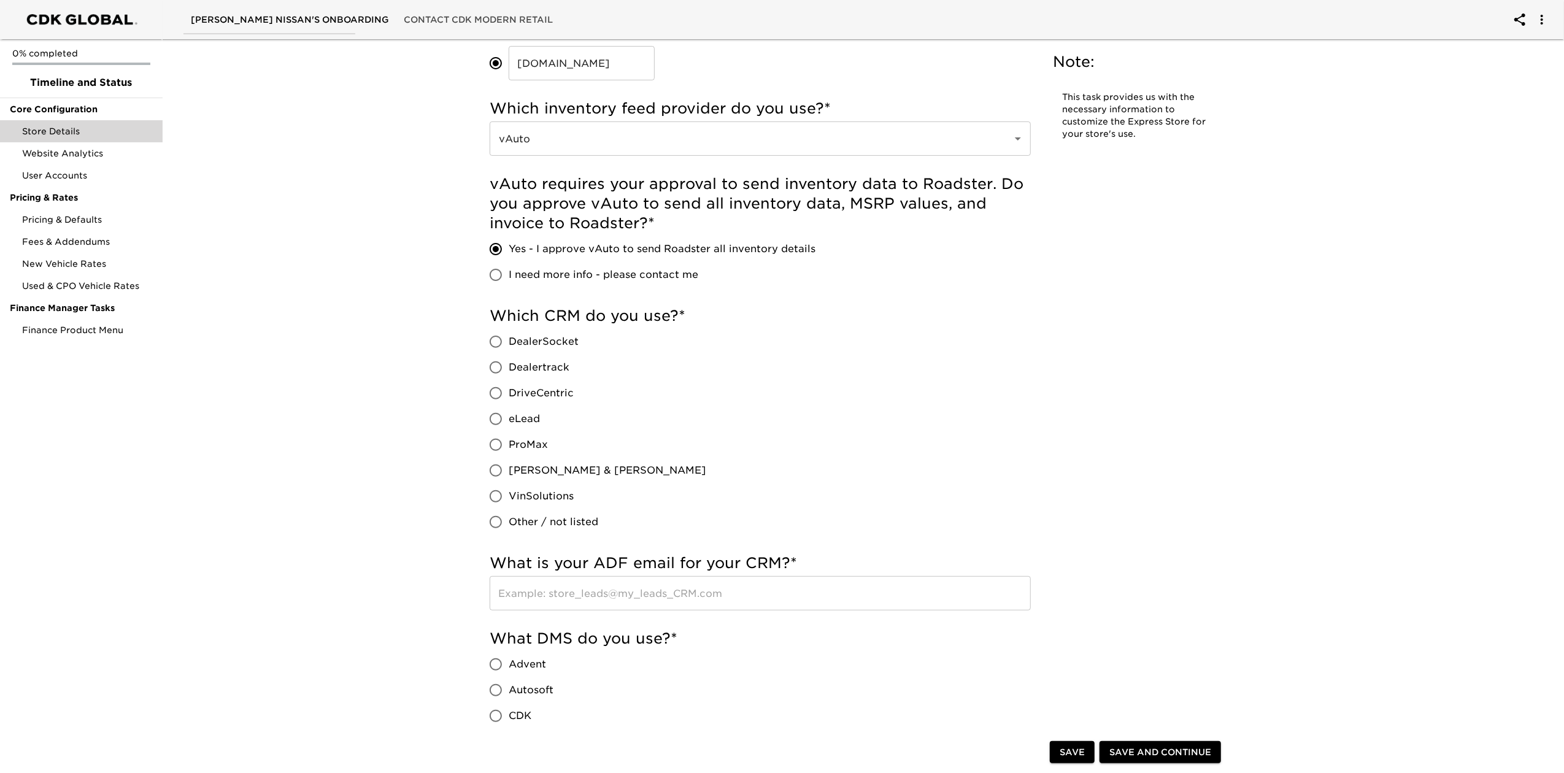
click at [534, 413] on span "eLead" at bounding box center [524, 419] width 31 height 15
click at [509, 413] on input "eLead" at bounding box center [496, 419] width 26 height 26
radio input "true"
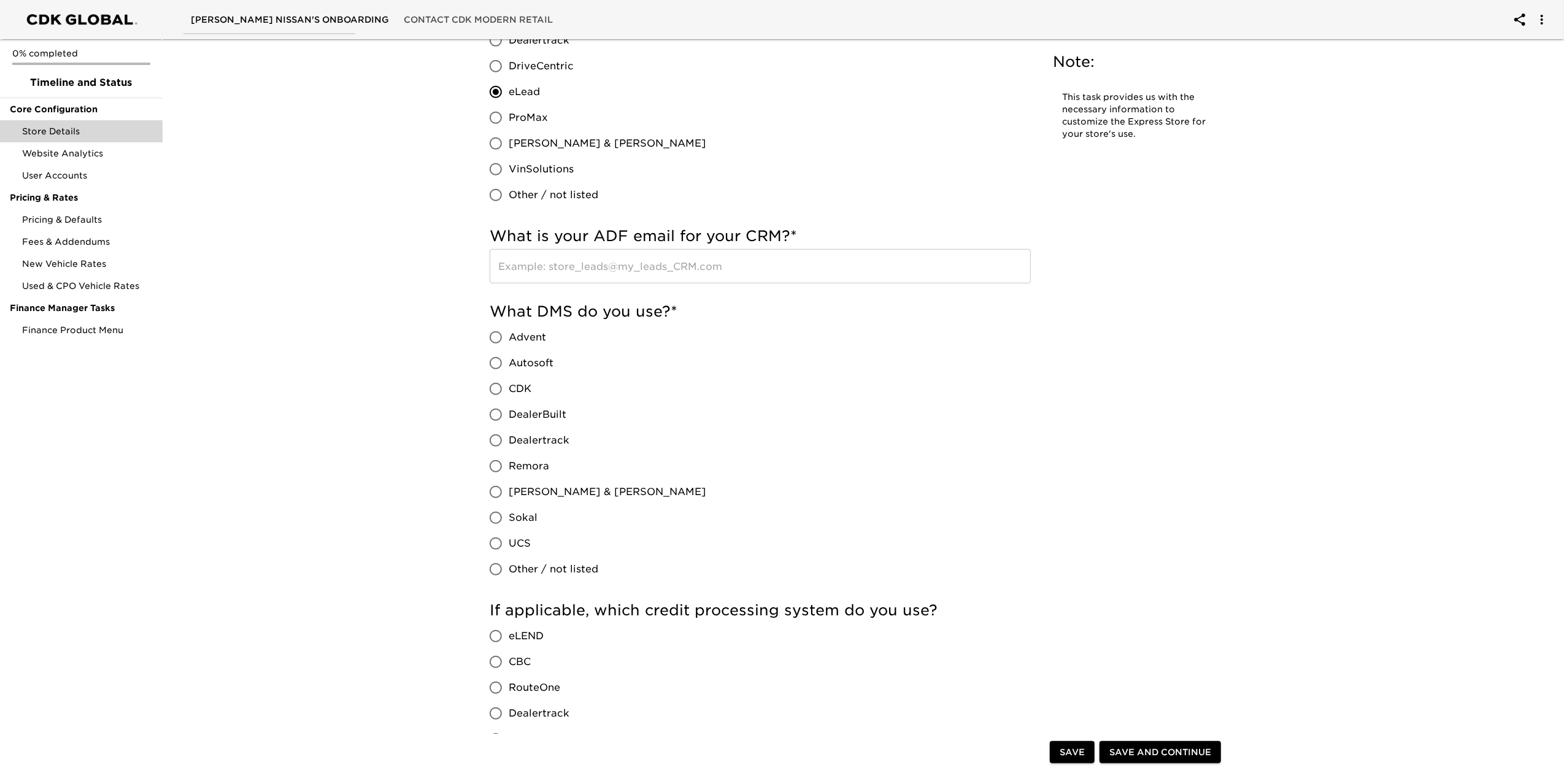
click at [525, 386] on span "CDK" at bounding box center [520, 389] width 23 height 15
click at [509, 386] on input "CDK" at bounding box center [496, 389] width 26 height 26
radio input "true"
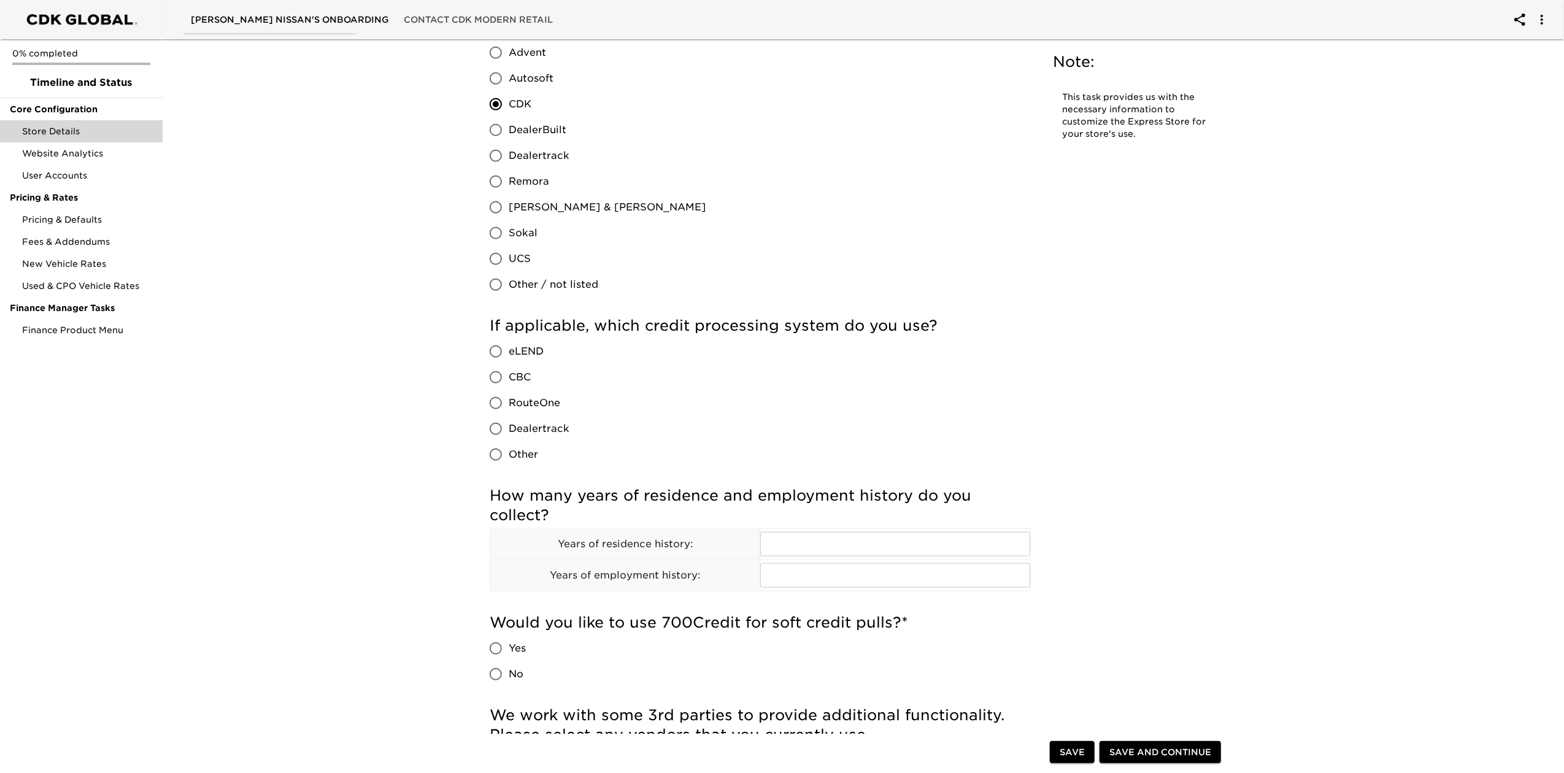
scroll to position [900, 0]
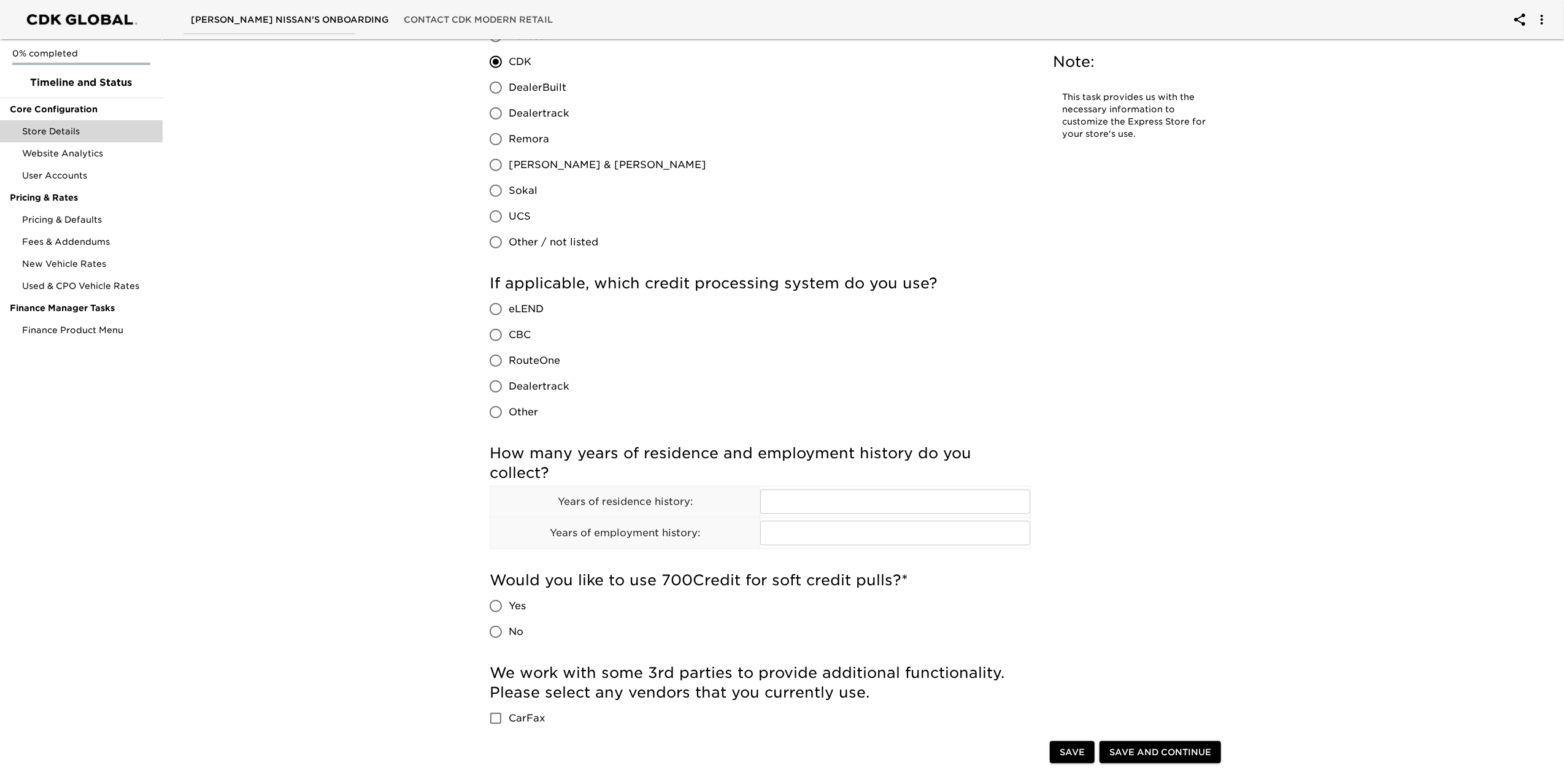
click at [536, 362] on span "RouteOne" at bounding box center [535, 360] width 52 height 15
click at [809, 506] on input "text" at bounding box center [895, 502] width 270 height 25
type input "1"
click at [804, 533] on input "text" at bounding box center [895, 533] width 270 height 25
type input "1"
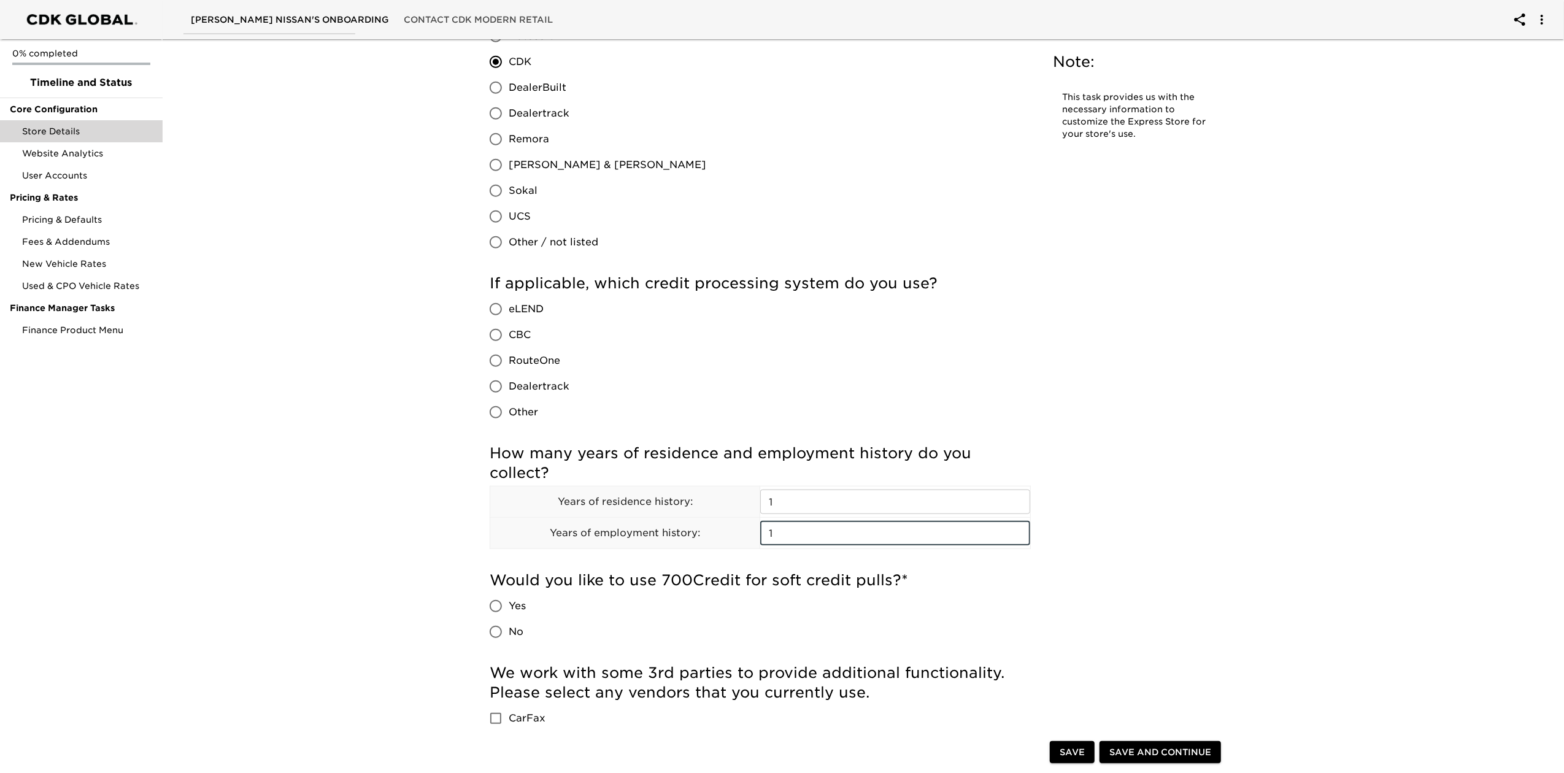
click at [512, 628] on span "No" at bounding box center [516, 632] width 15 height 15
click at [509, 628] on input "No" at bounding box center [496, 632] width 26 height 26
radio input "true"
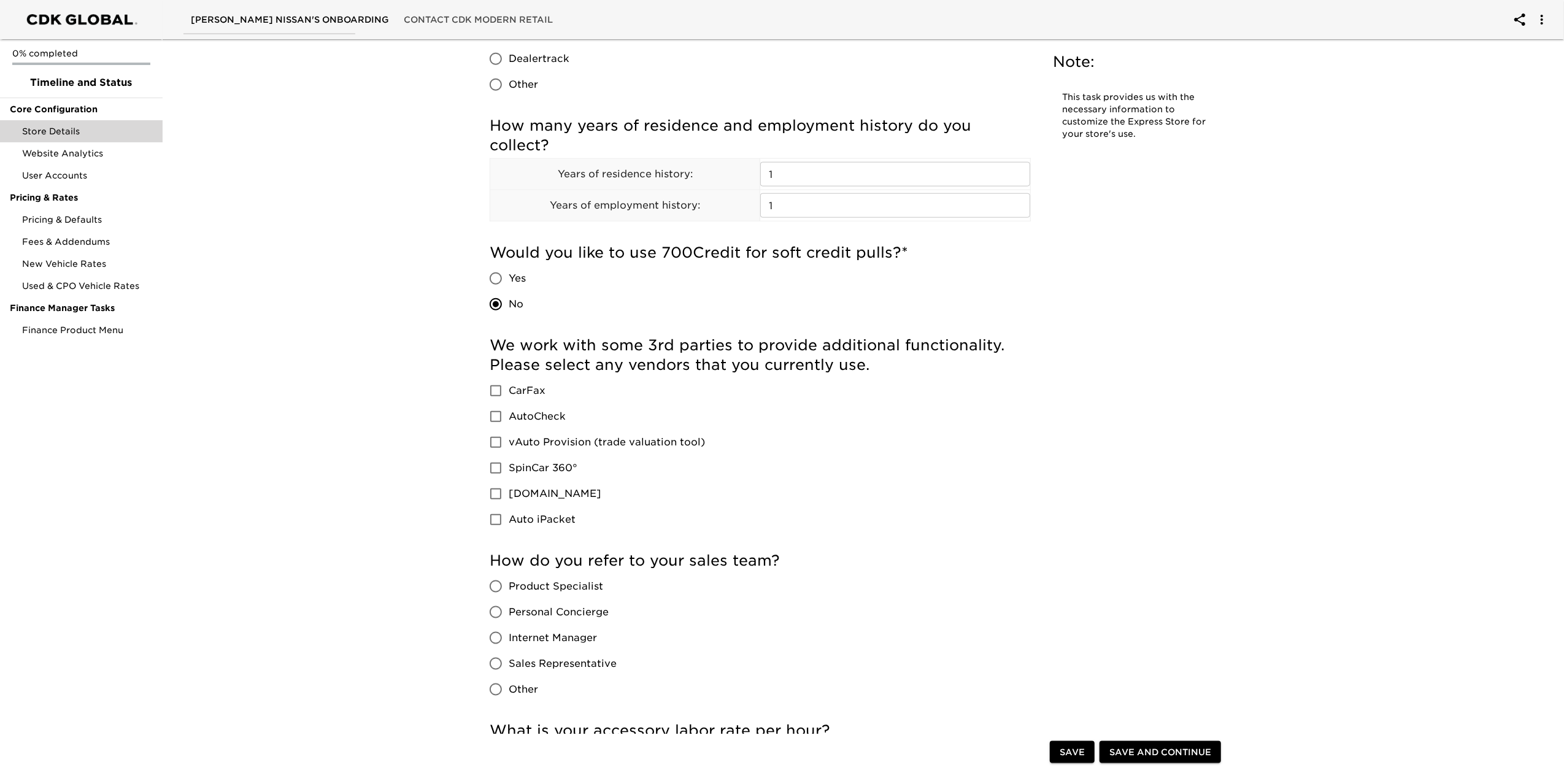
scroll to position [1391, 0]
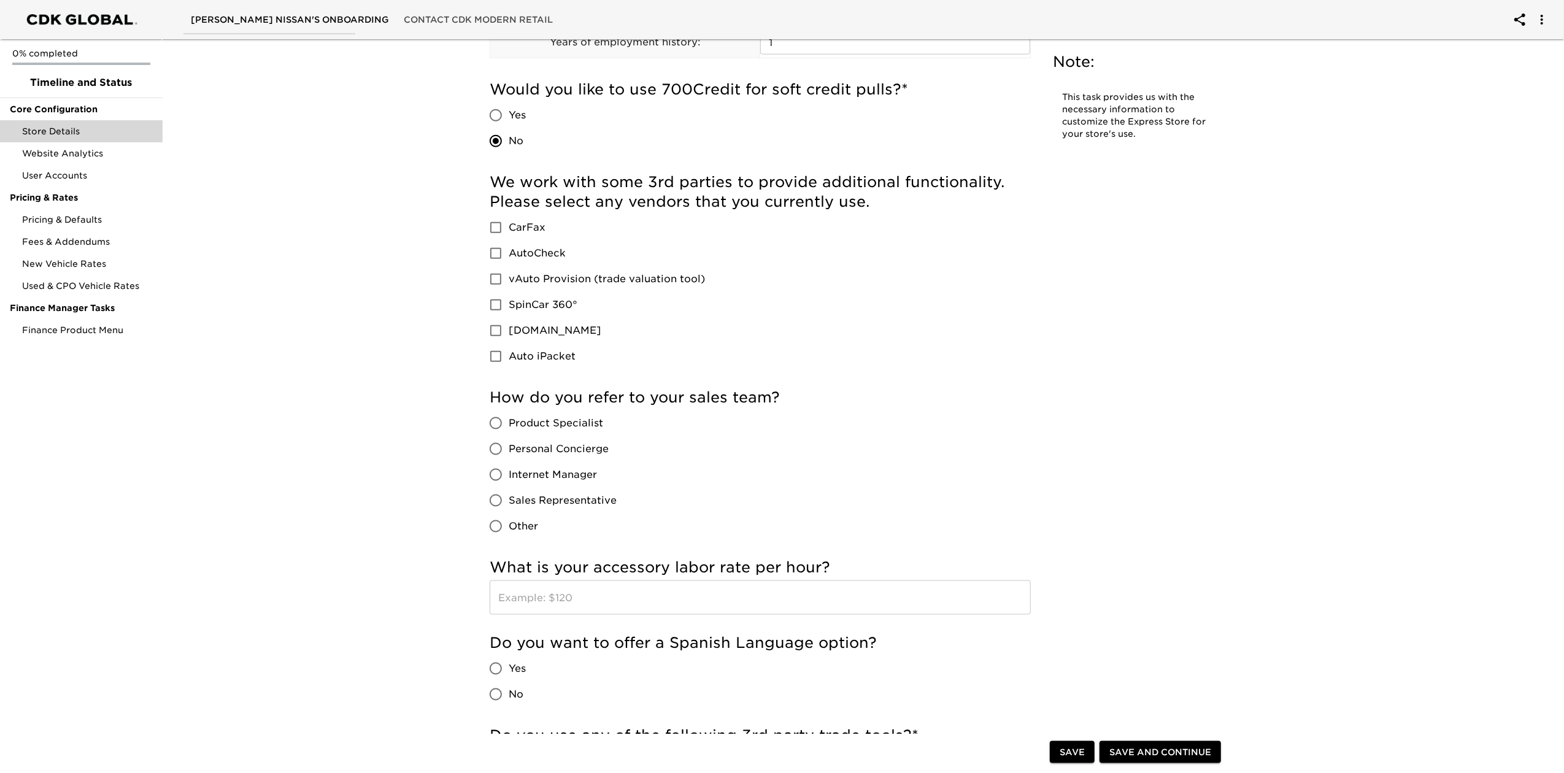
click at [593, 426] on span "Product Specialist" at bounding box center [556, 423] width 95 height 15
click at [509, 426] on input "Product Specialist" at bounding box center [496, 424] width 26 height 26
radio input "true"
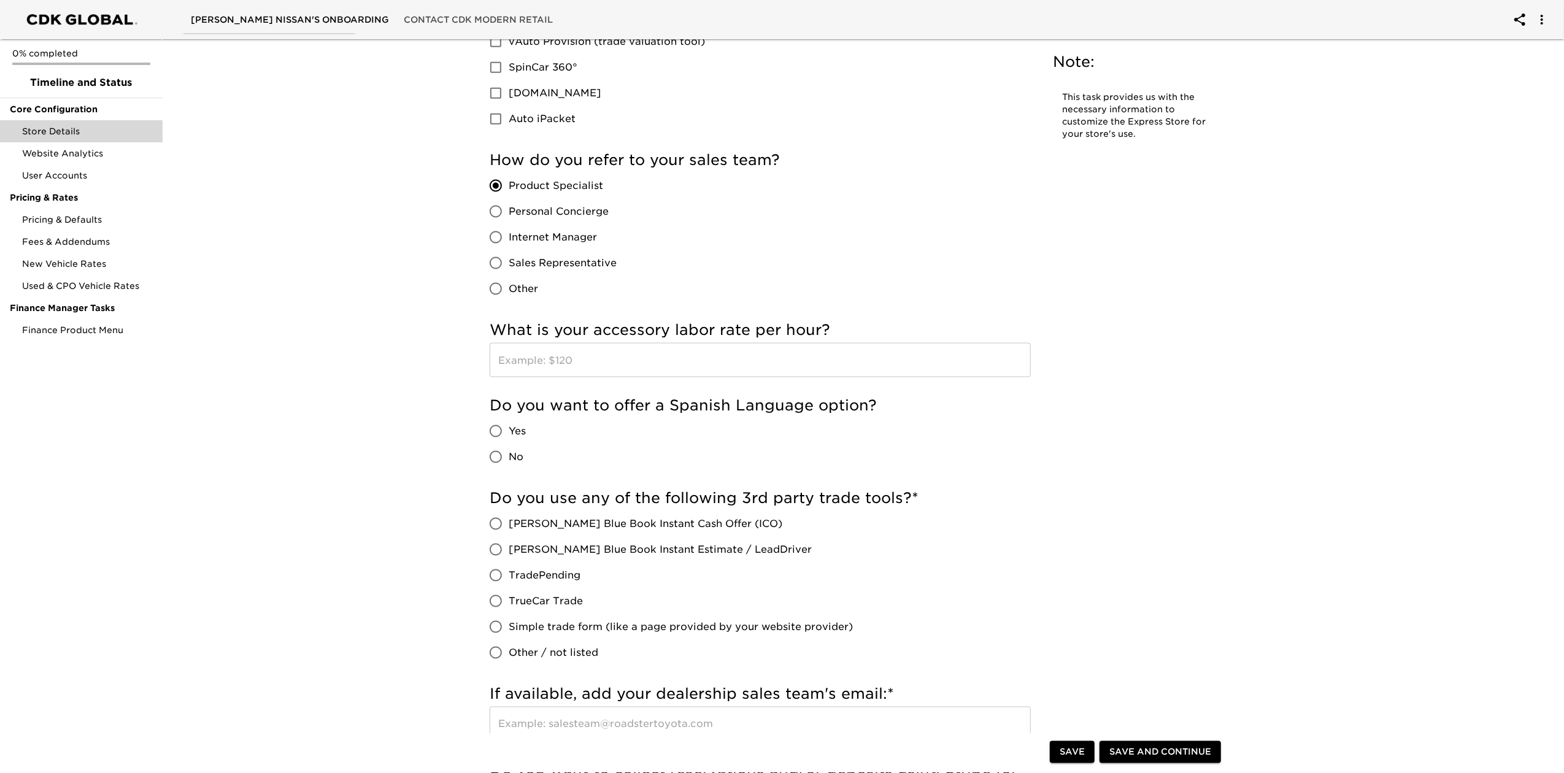
scroll to position [1636, 0]
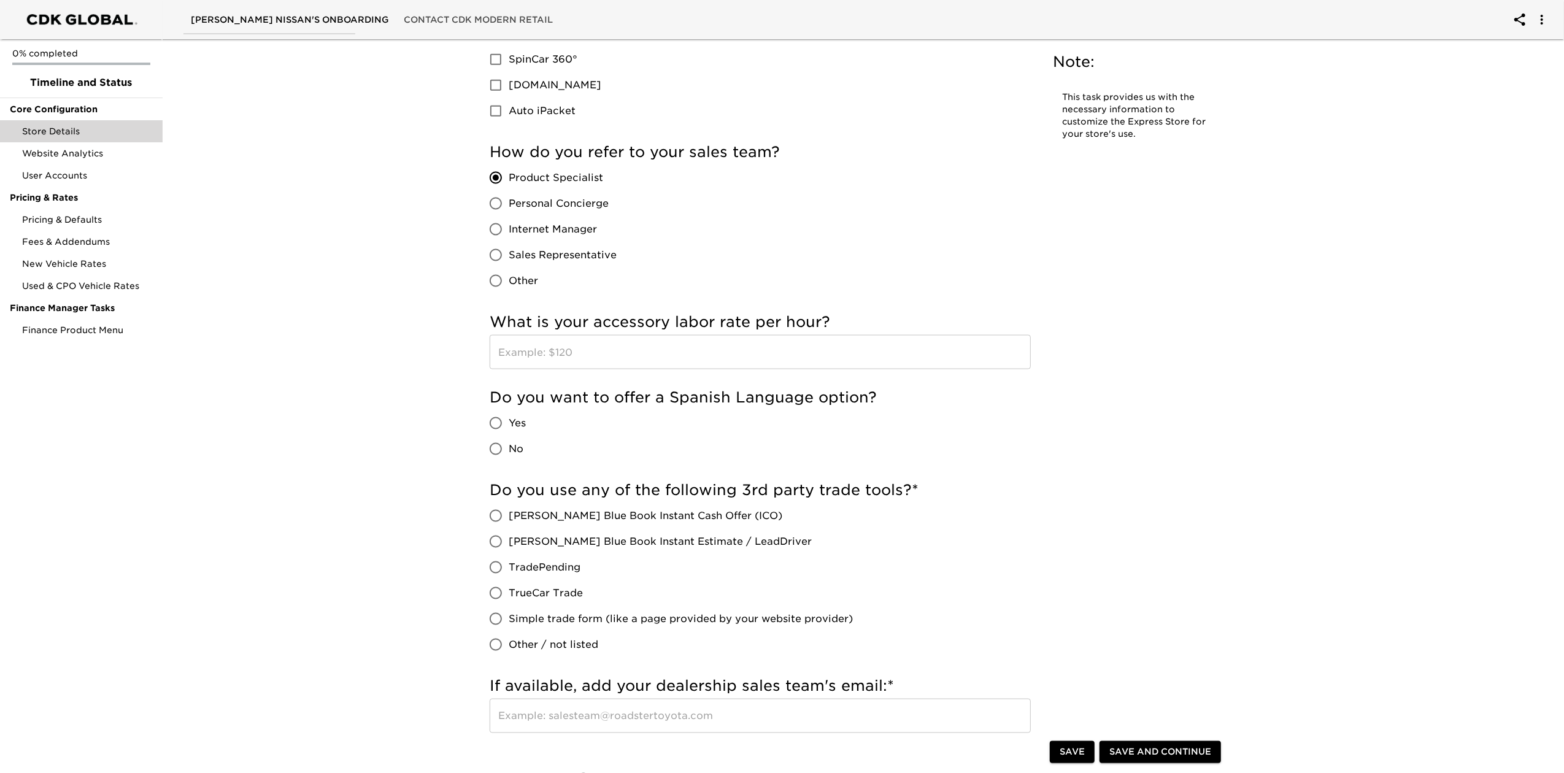
click at [511, 450] on span "No" at bounding box center [516, 449] width 15 height 15
click at [509, 450] on input "No" at bounding box center [496, 449] width 26 height 26
radio input "true"
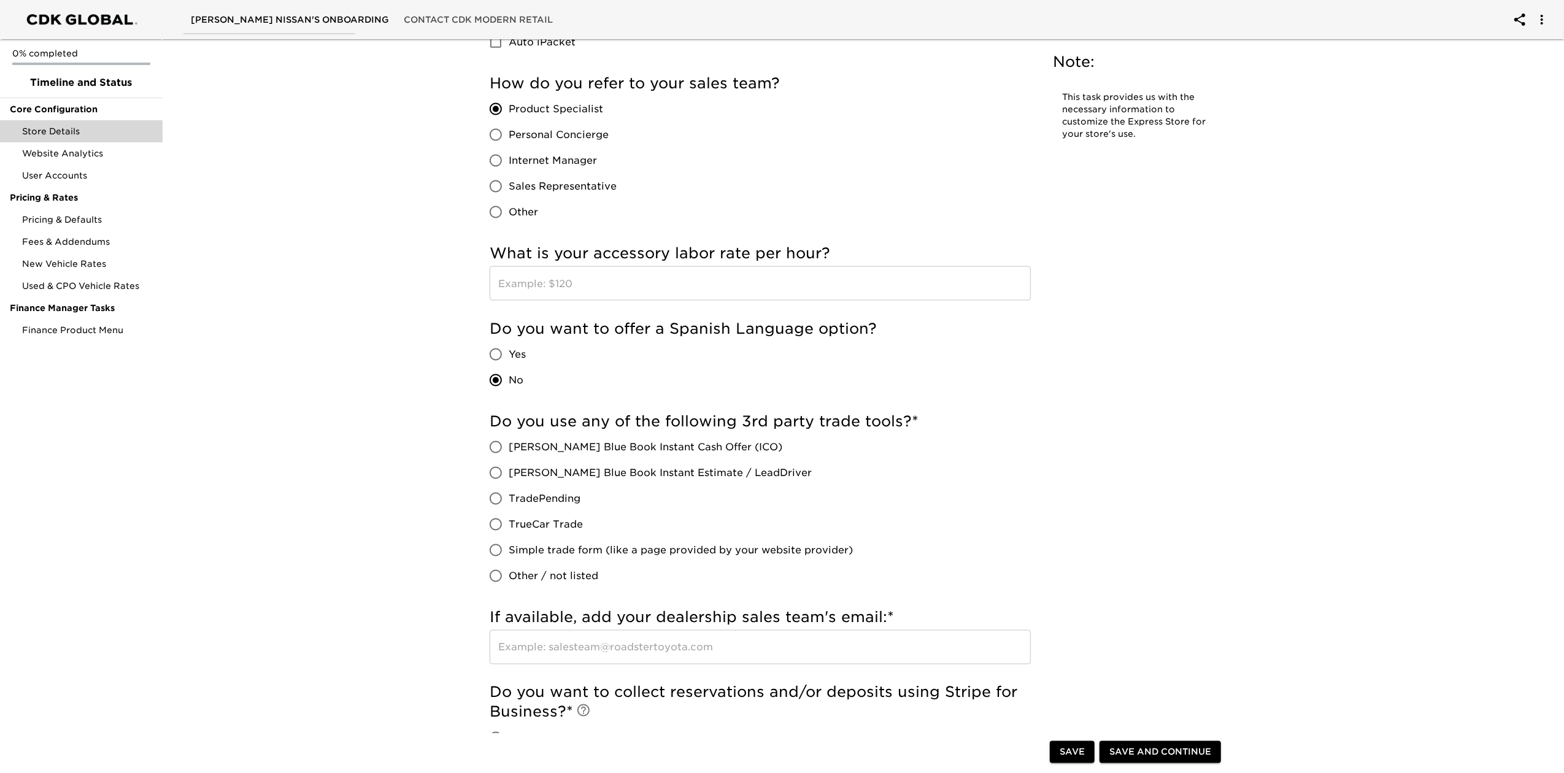
scroll to position [1881, 0]
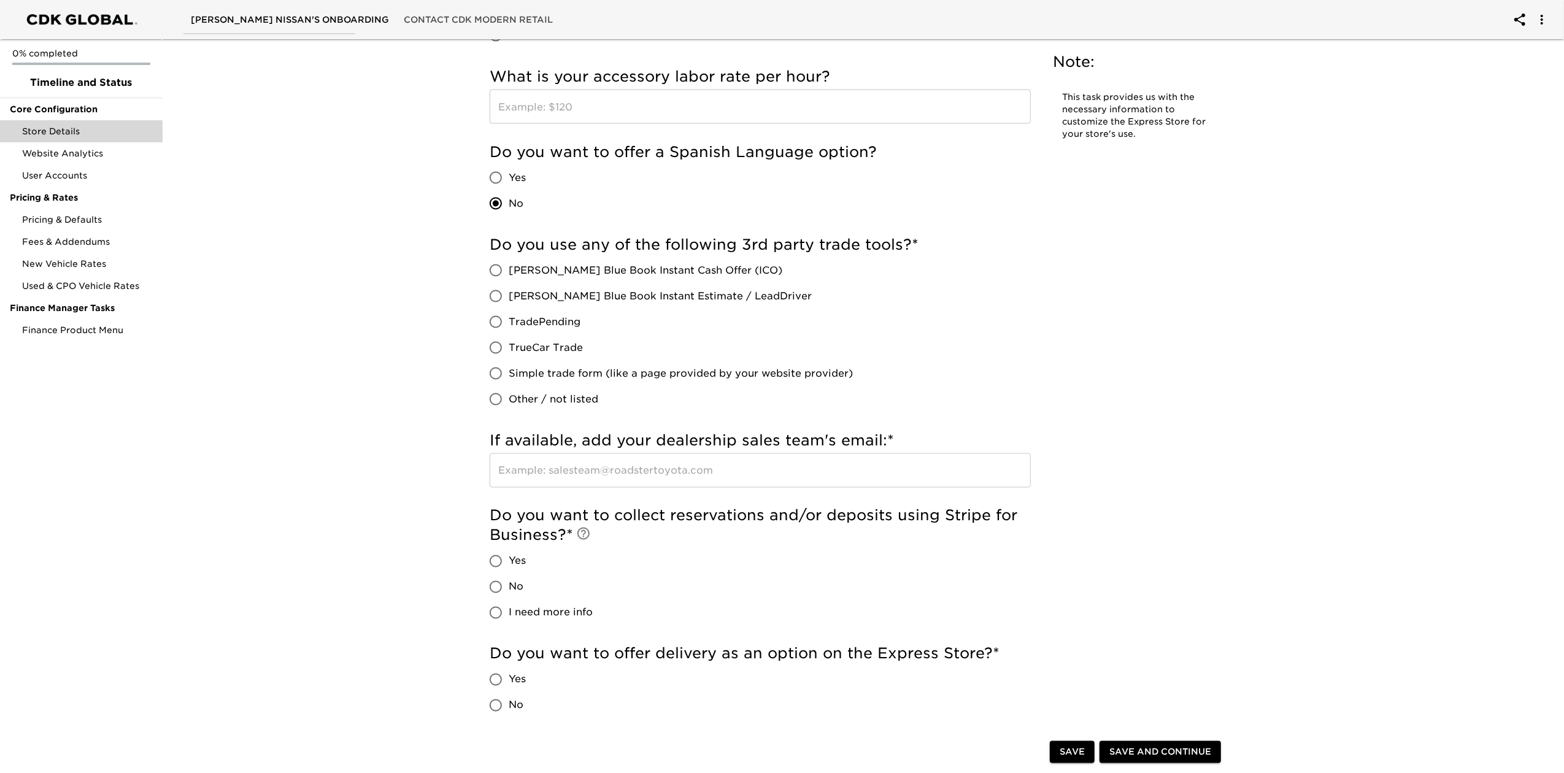
click at [507, 583] on input "No" at bounding box center [496, 587] width 26 height 26
radio input "true"
click at [526, 704] on label "No" at bounding box center [504, 706] width 43 height 26
click at [509, 704] on input "No" at bounding box center [496, 706] width 26 height 26
radio input "true"
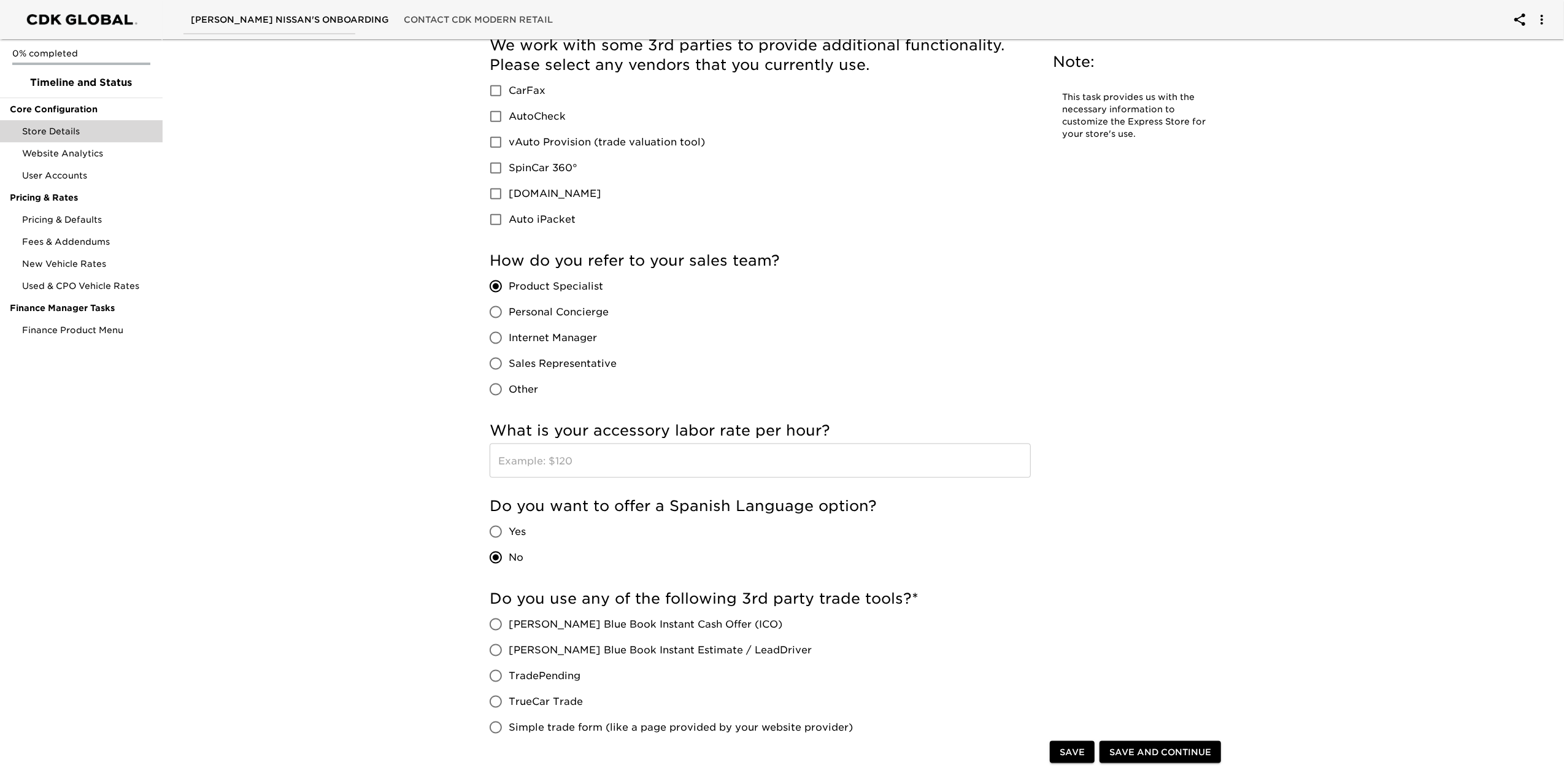
scroll to position [1309, 0]
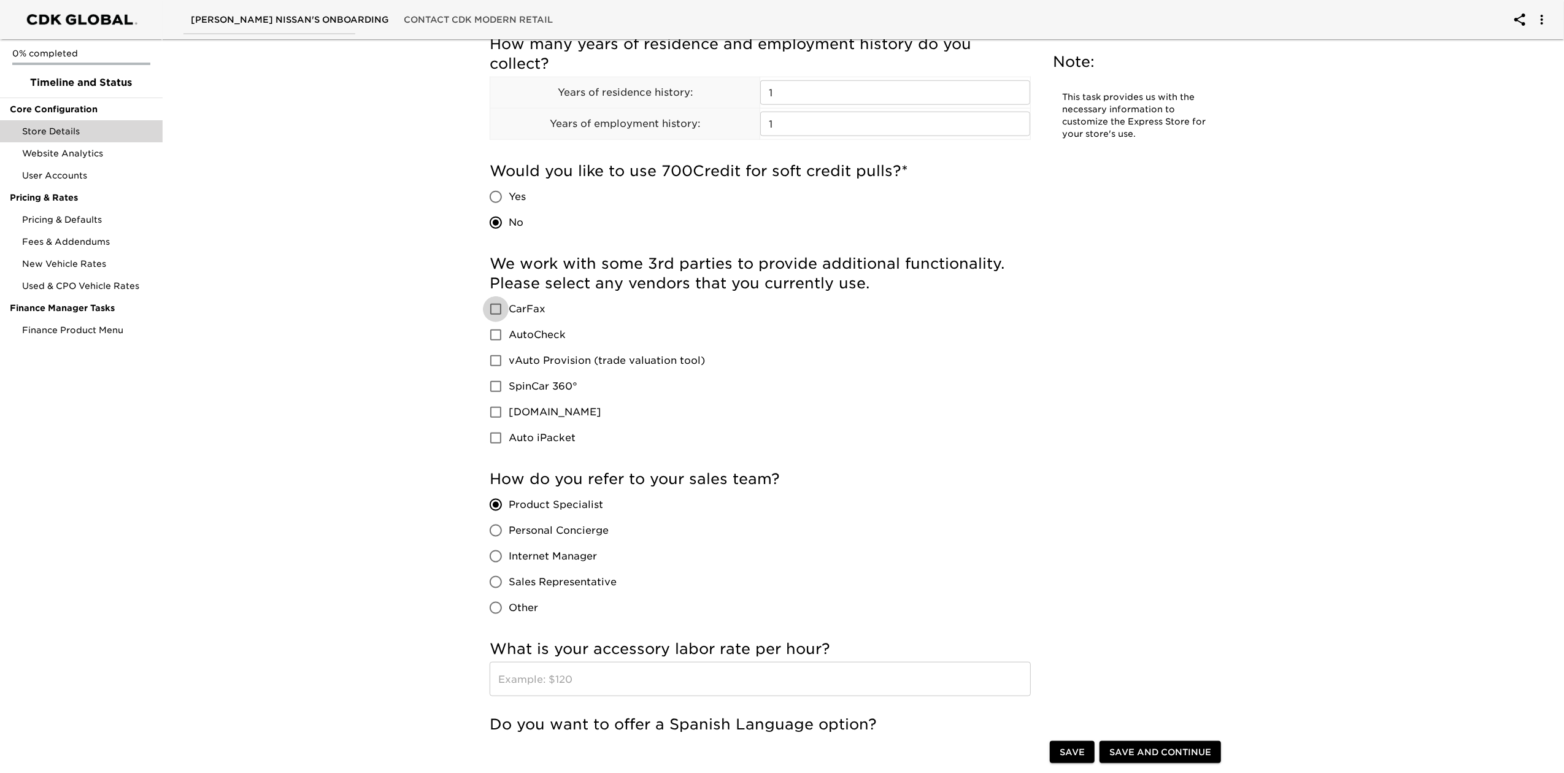
drag, startPoint x: 506, startPoint y: 305, endPoint x: 679, endPoint y: 388, distance: 191.3
click at [507, 305] on input "CarFax" at bounding box center [496, 309] width 26 height 26
checkbox input "true"
click at [1154, 745] on span "Save and Continue" at bounding box center [1160, 752] width 102 height 15
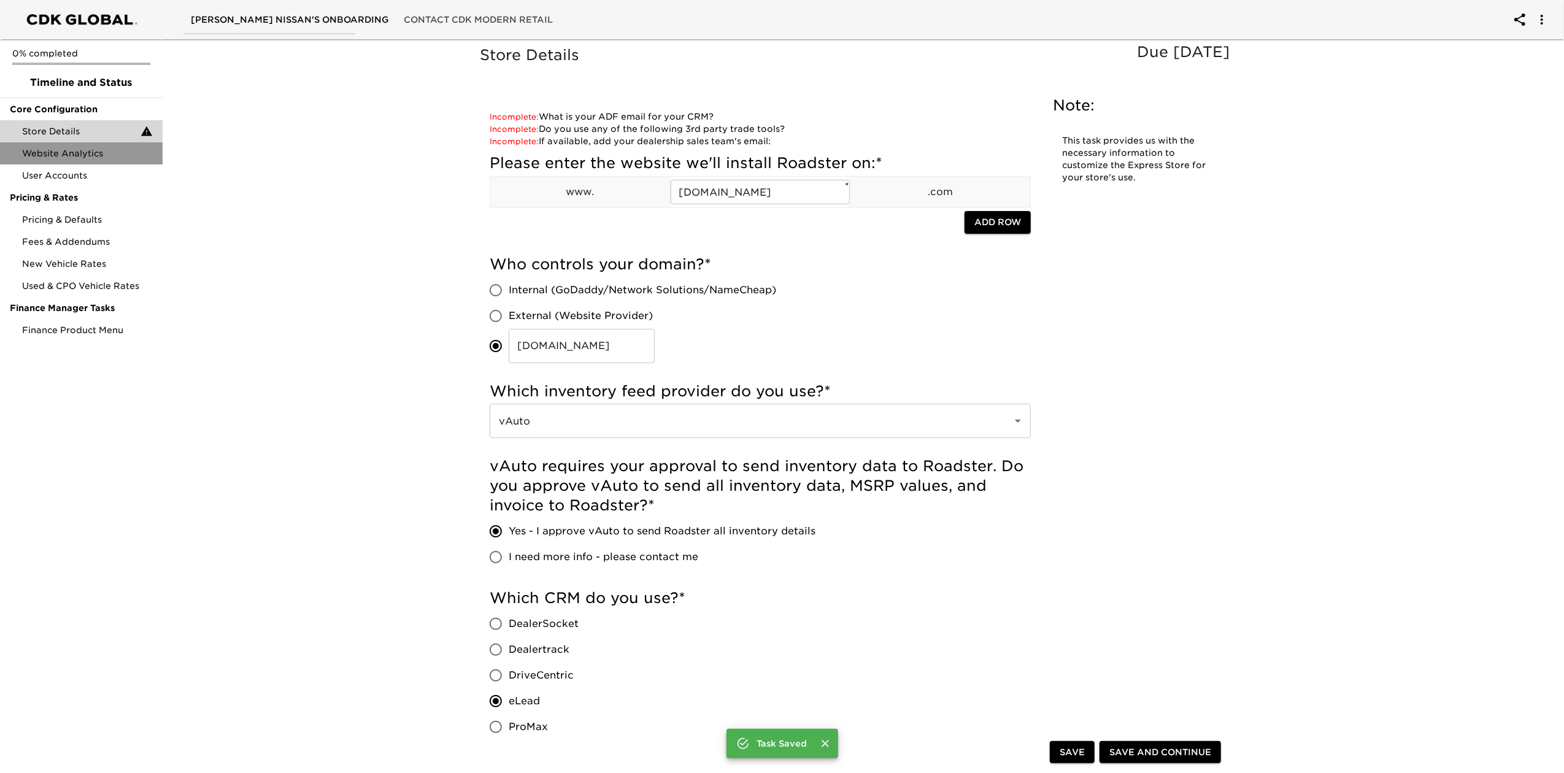
click at [87, 155] on span "Website Analytics" at bounding box center [87, 153] width 131 height 12
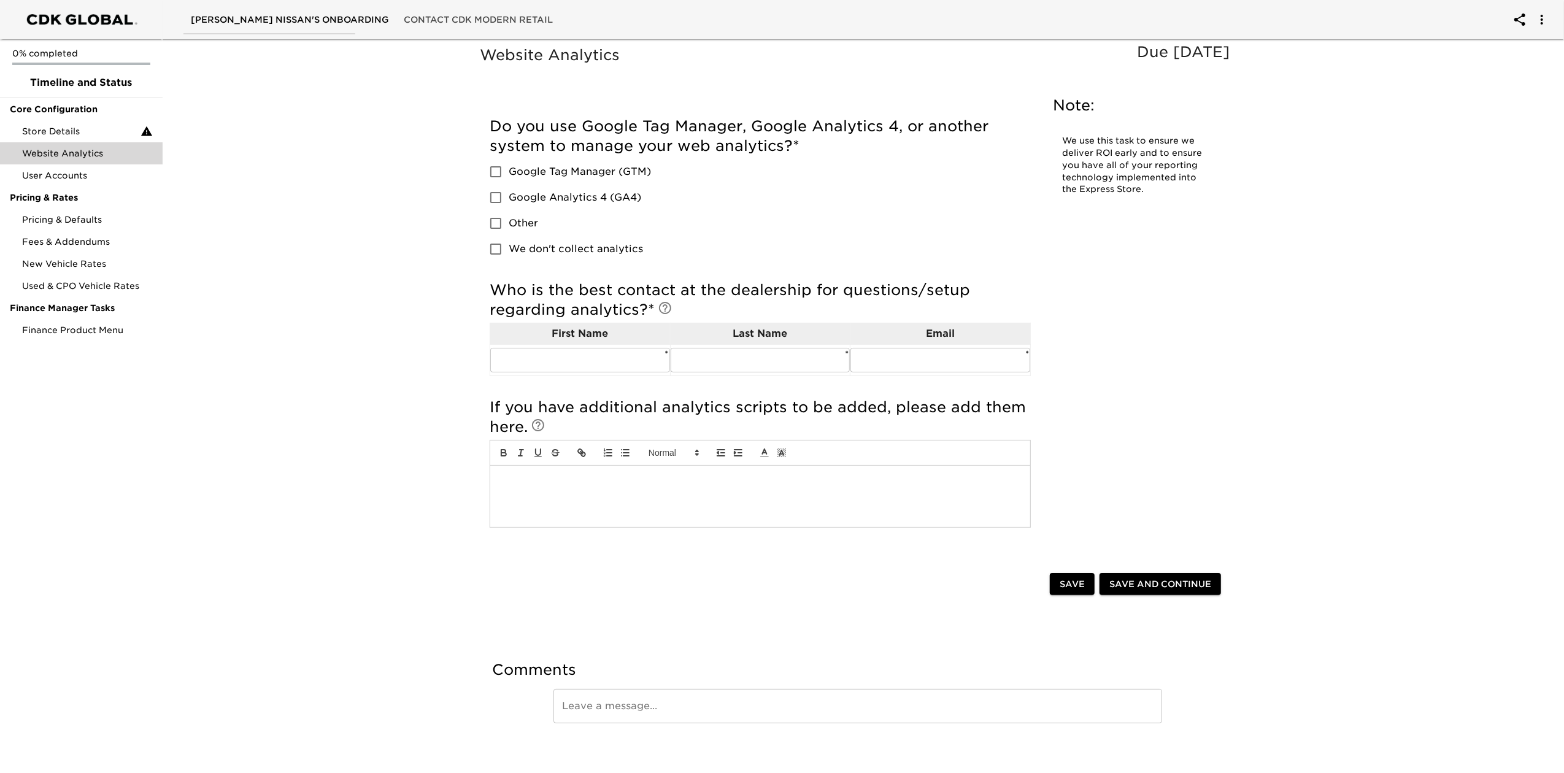
click at [565, 174] on span "Google Tag Manager (GTM)" at bounding box center [580, 171] width 142 height 15
click at [509, 174] on input "Google Tag Manager (GTM)" at bounding box center [496, 172] width 26 height 26
checkbox input "true"
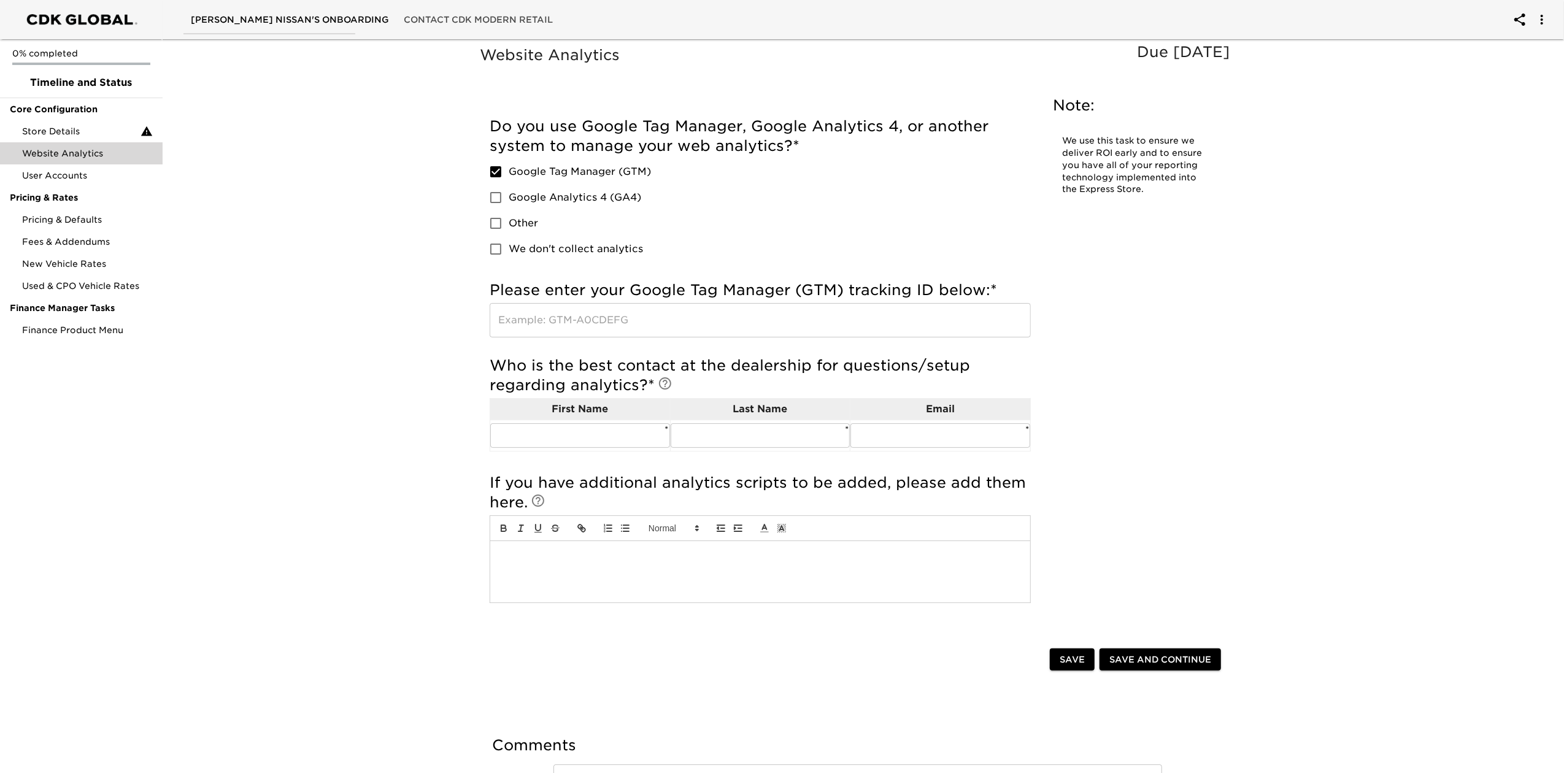
click at [567, 195] on span "Google Analytics 4 (GA4)" at bounding box center [575, 197] width 133 height 15
click at [509, 195] on input "Google Analytics 4 (GA4)" at bounding box center [496, 198] width 26 height 26
checkbox input "true"
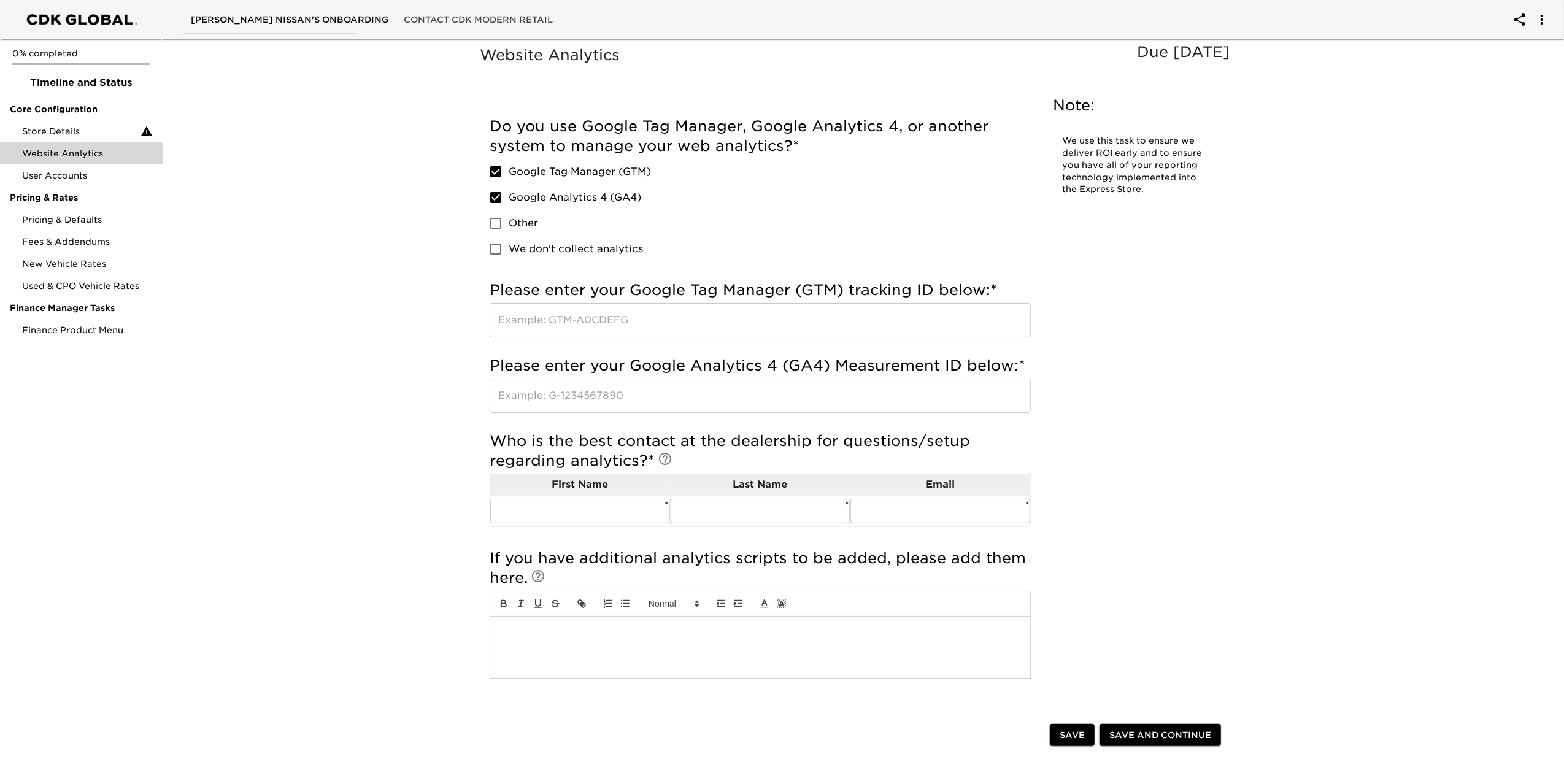
click at [757, 317] on input "text" at bounding box center [760, 320] width 541 height 34
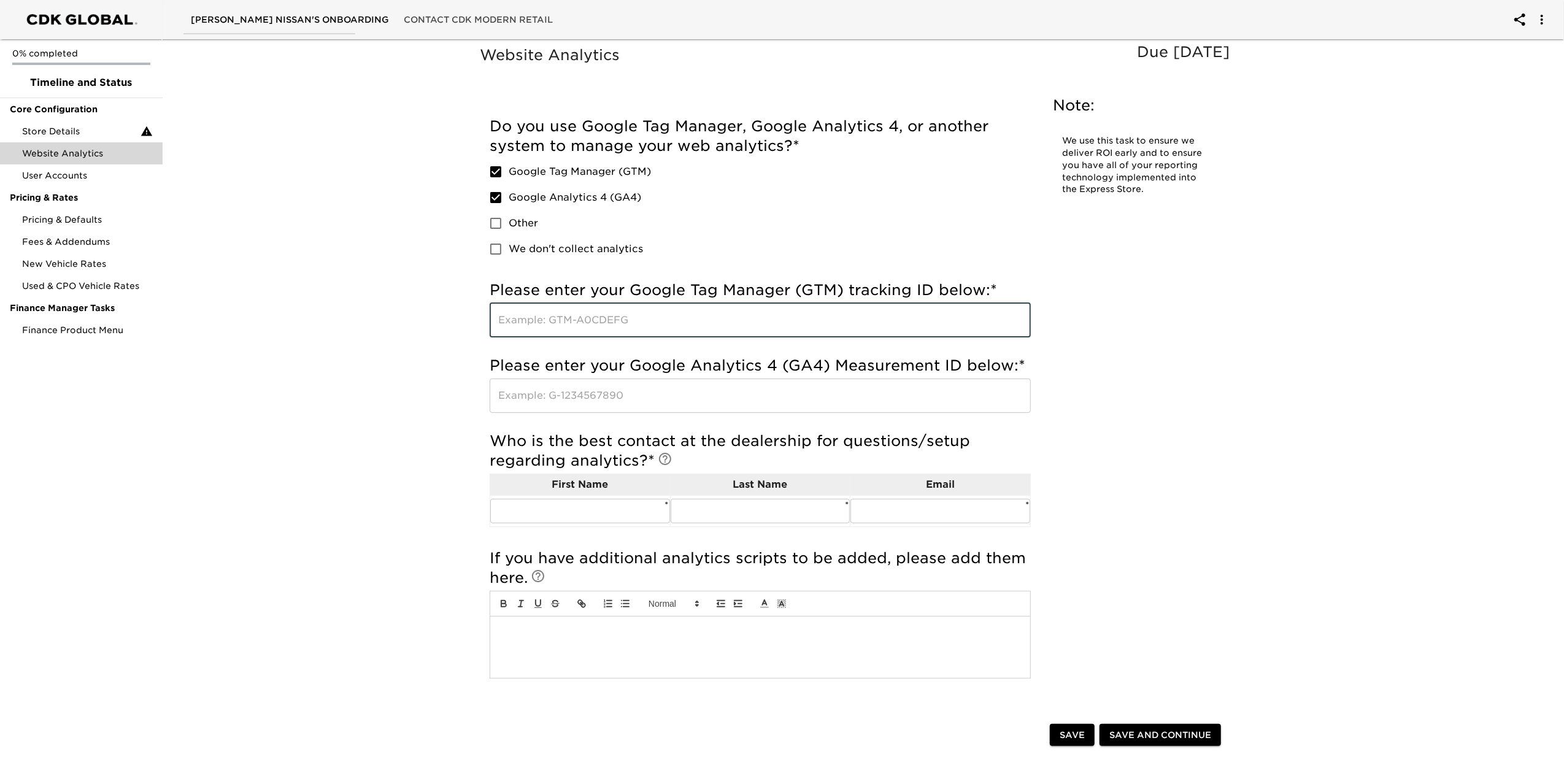
paste input "GTM-5KMFSHP"
type input "GTM-5KMFSHP"
click at [509, 389] on input "text" at bounding box center [760, 396] width 541 height 34
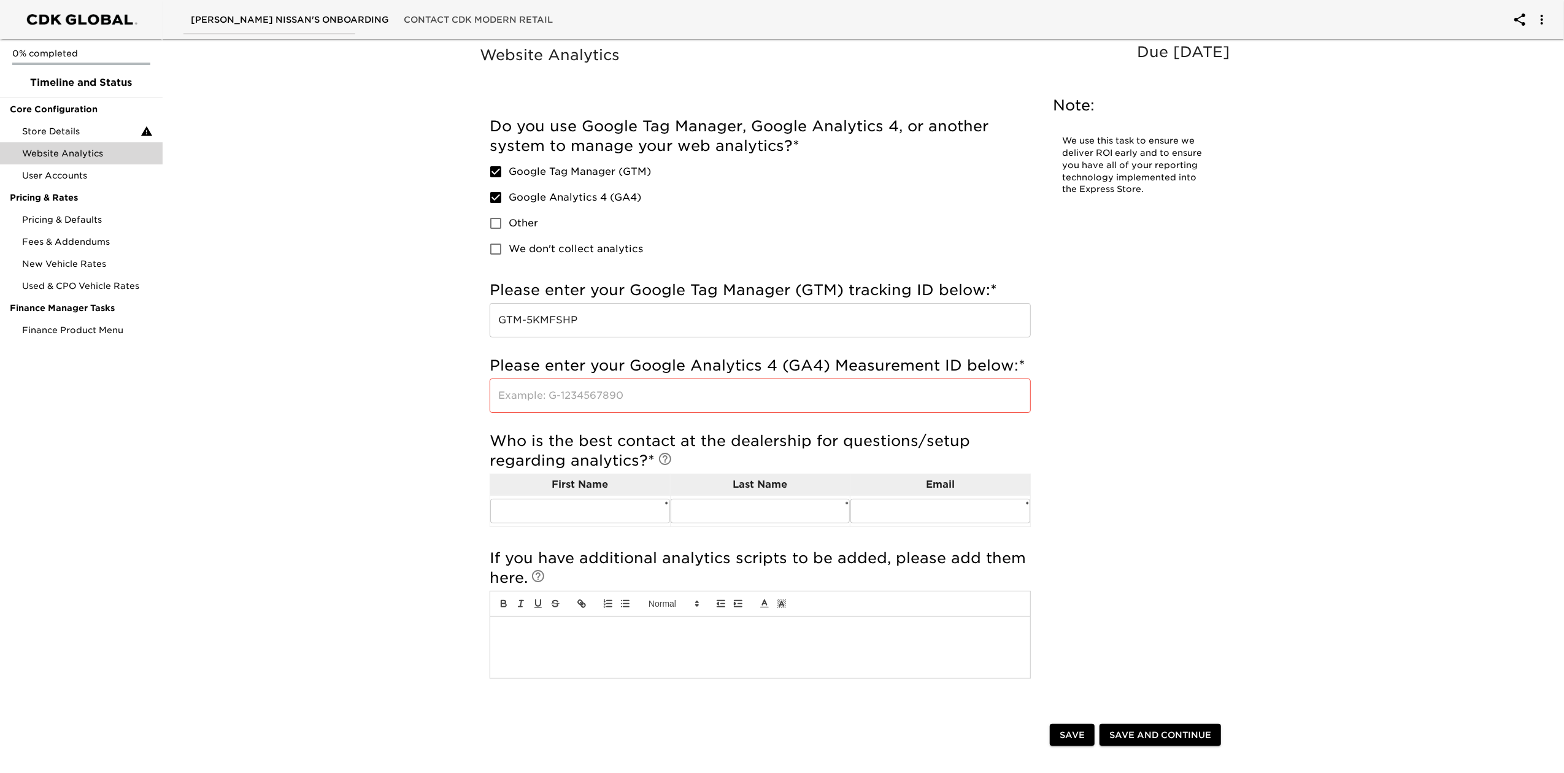
click at [536, 401] on input "text" at bounding box center [760, 396] width 541 height 34
paste input "G-CW59EVMLSQ"
type input "G-CW59EVMLSQ"
click at [563, 512] on input "text" at bounding box center [580, 511] width 180 height 25
type input "[PERSON_NAME]"
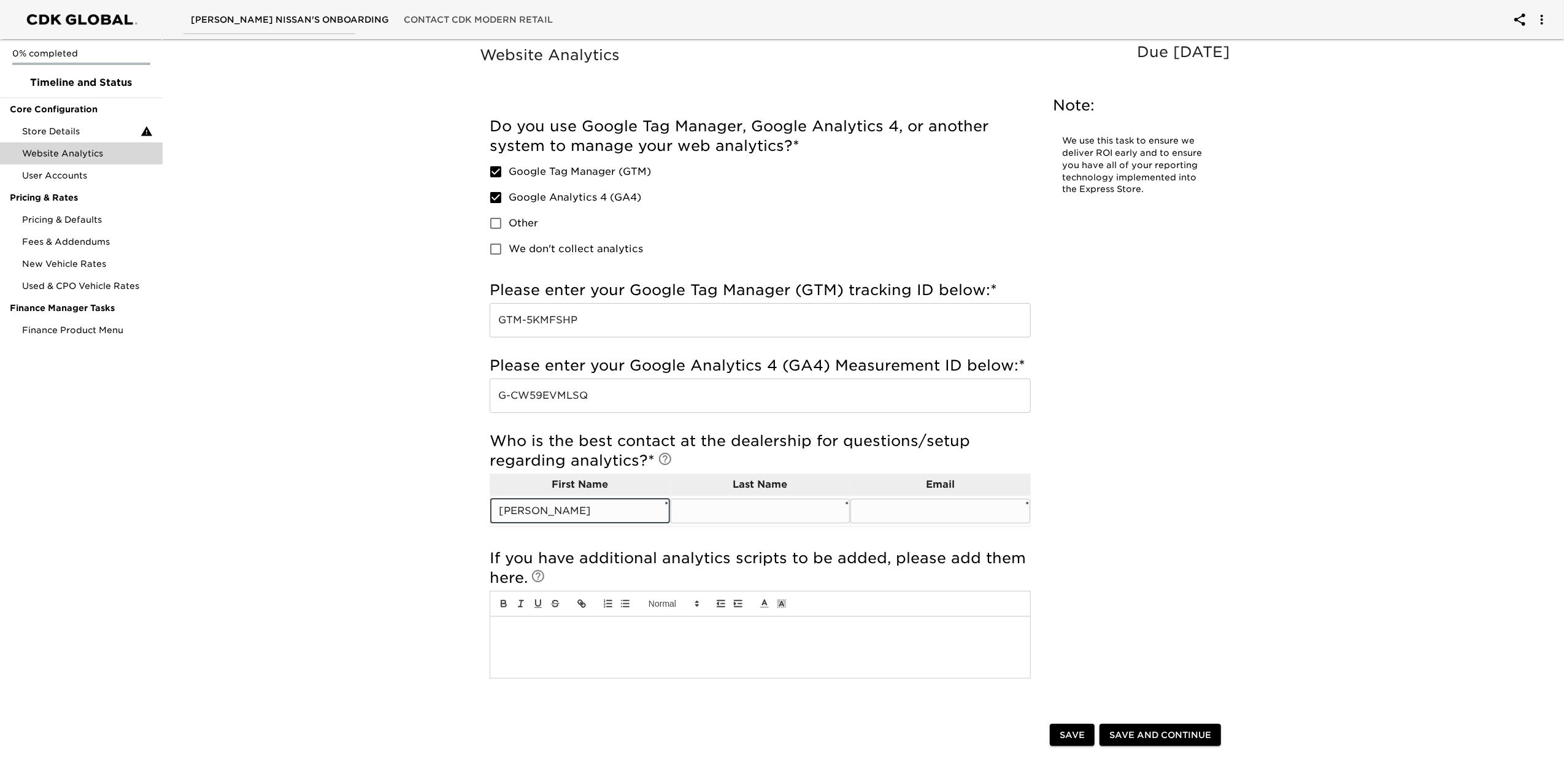
drag, startPoint x: 696, startPoint y: 527, endPoint x: 690, endPoint y: 503, distance: 24.1
click at [695, 521] on td "​ *" at bounding box center [760, 510] width 180 height 31
click at [690, 501] on input "text" at bounding box center [761, 511] width 180 height 25
type input "[PERSON_NAME]"
click at [870, 515] on input "text" at bounding box center [941, 511] width 180 height 25
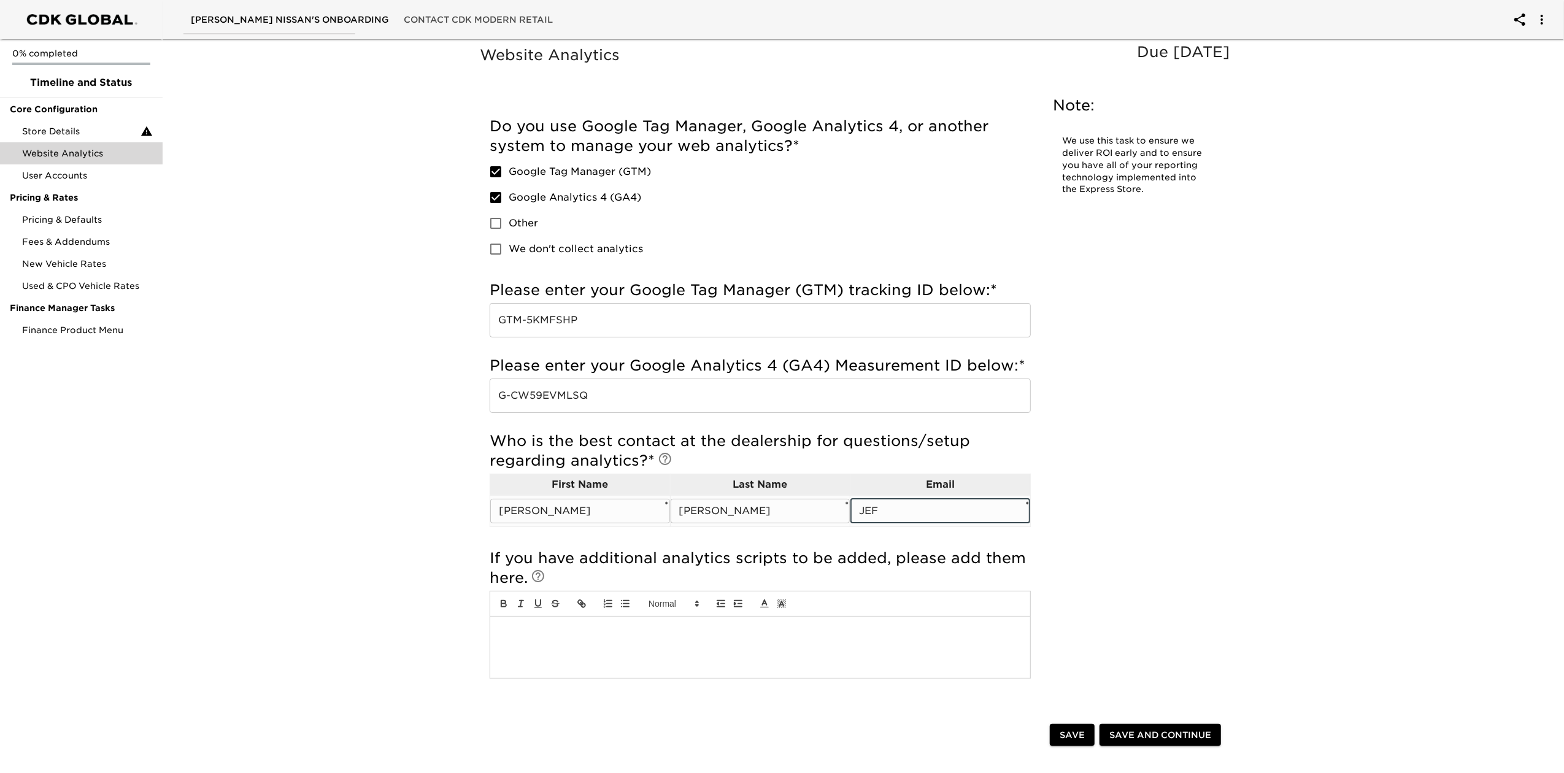
type input "[PERSON_NAME][EMAIL_ADDRESS][PERSON_NAME][DOMAIN_NAME]"
drag, startPoint x: 1135, startPoint y: 719, endPoint x: 1139, endPoint y: 731, distance: 12.8
click at [1135, 720] on div "Save Save and Continue" at bounding box center [858, 736] width 756 height 39
click at [1143, 739] on span "Save and Continue" at bounding box center [1160, 735] width 102 height 15
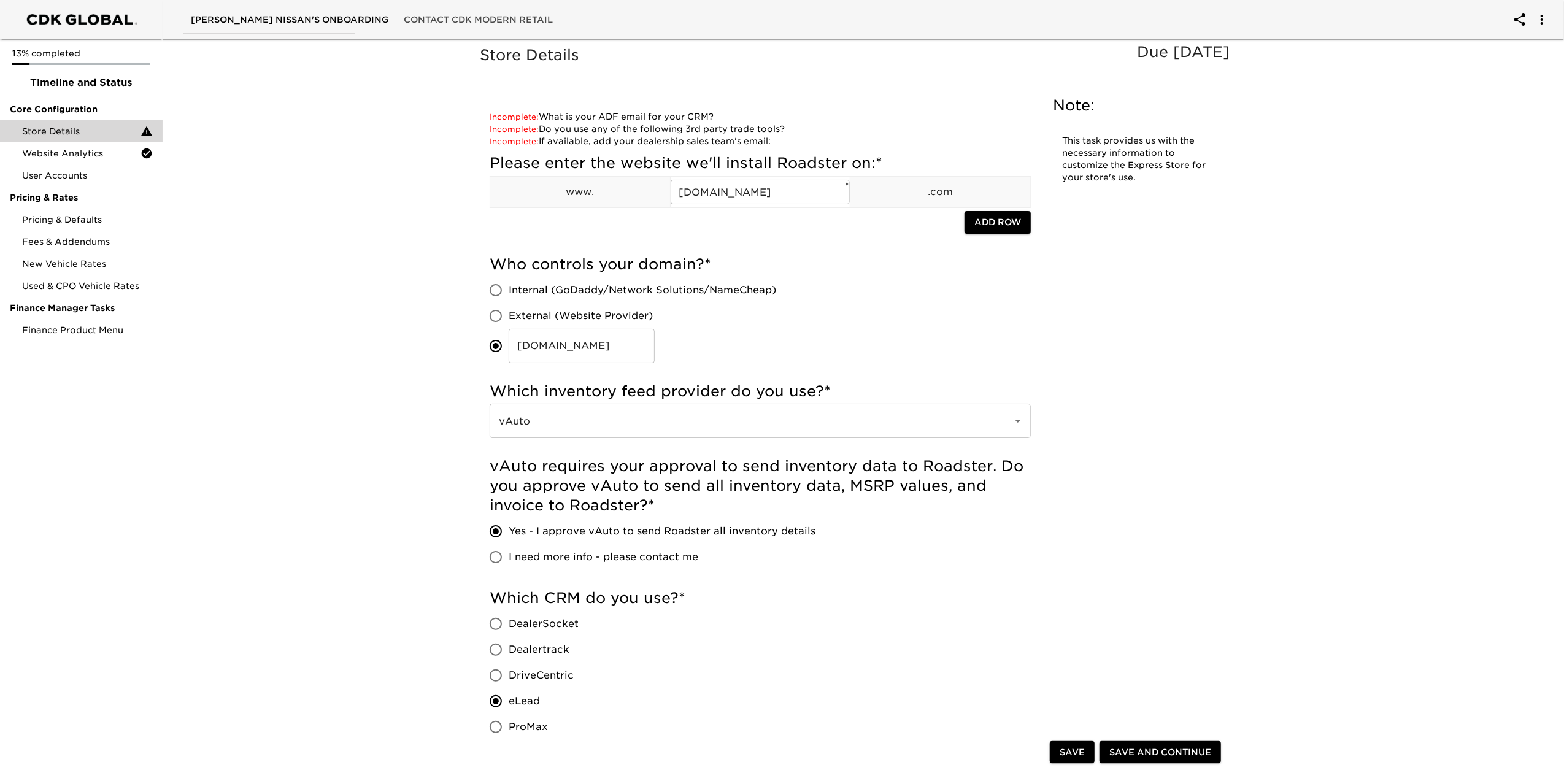
click at [1121, 747] on span "Save and Continue" at bounding box center [1160, 752] width 102 height 15
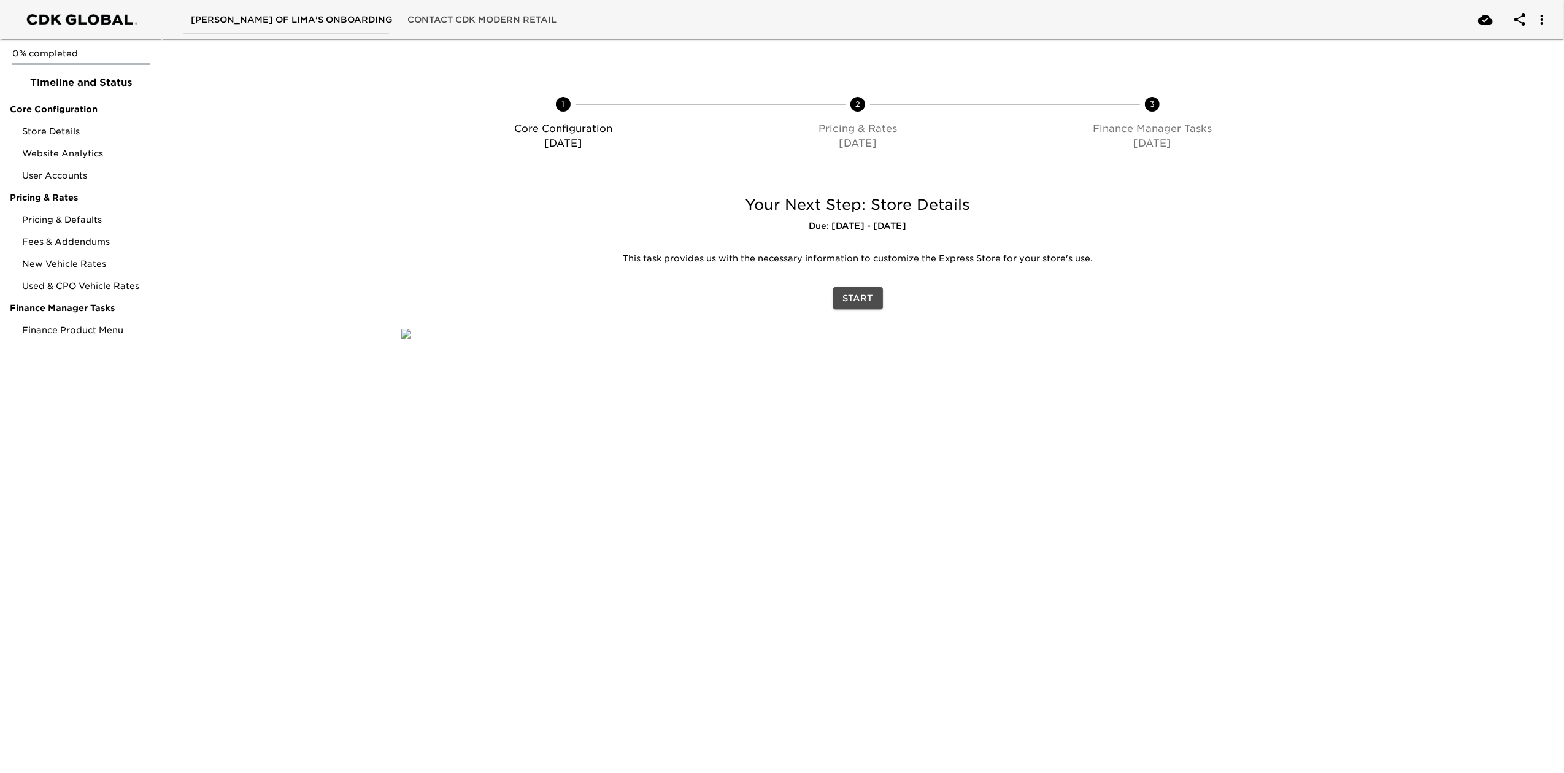
click at [882, 303] on button "Start" at bounding box center [858, 298] width 50 height 23
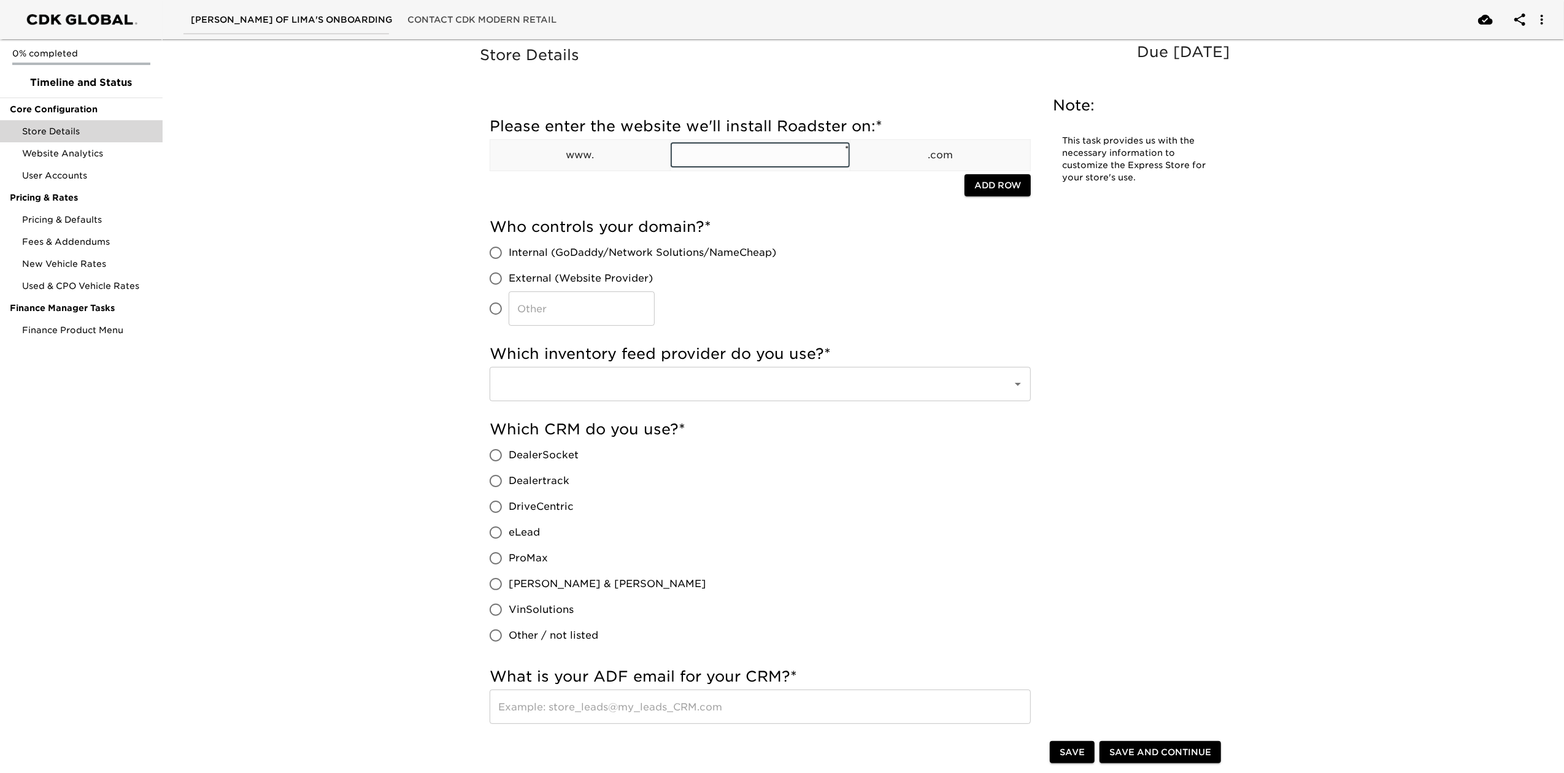
click at [725, 158] on input "text" at bounding box center [761, 155] width 180 height 25
type input "[DOMAIN_NAME]"
click at [495, 308] on input "​" at bounding box center [496, 309] width 26 height 26
radio input "true"
click at [561, 315] on input "​" at bounding box center [582, 308] width 146 height 34
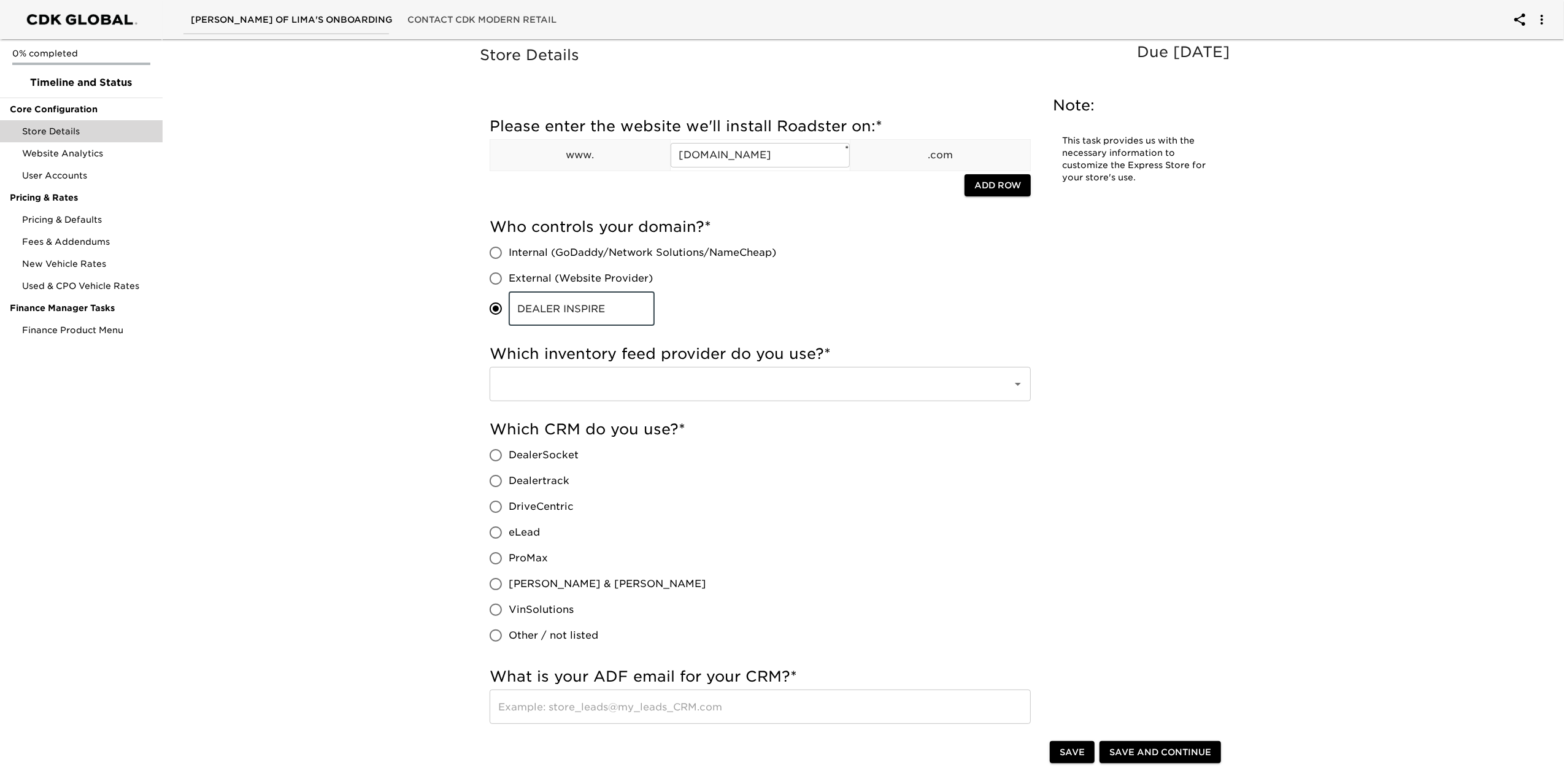
type input "DEALER INSPIRE"
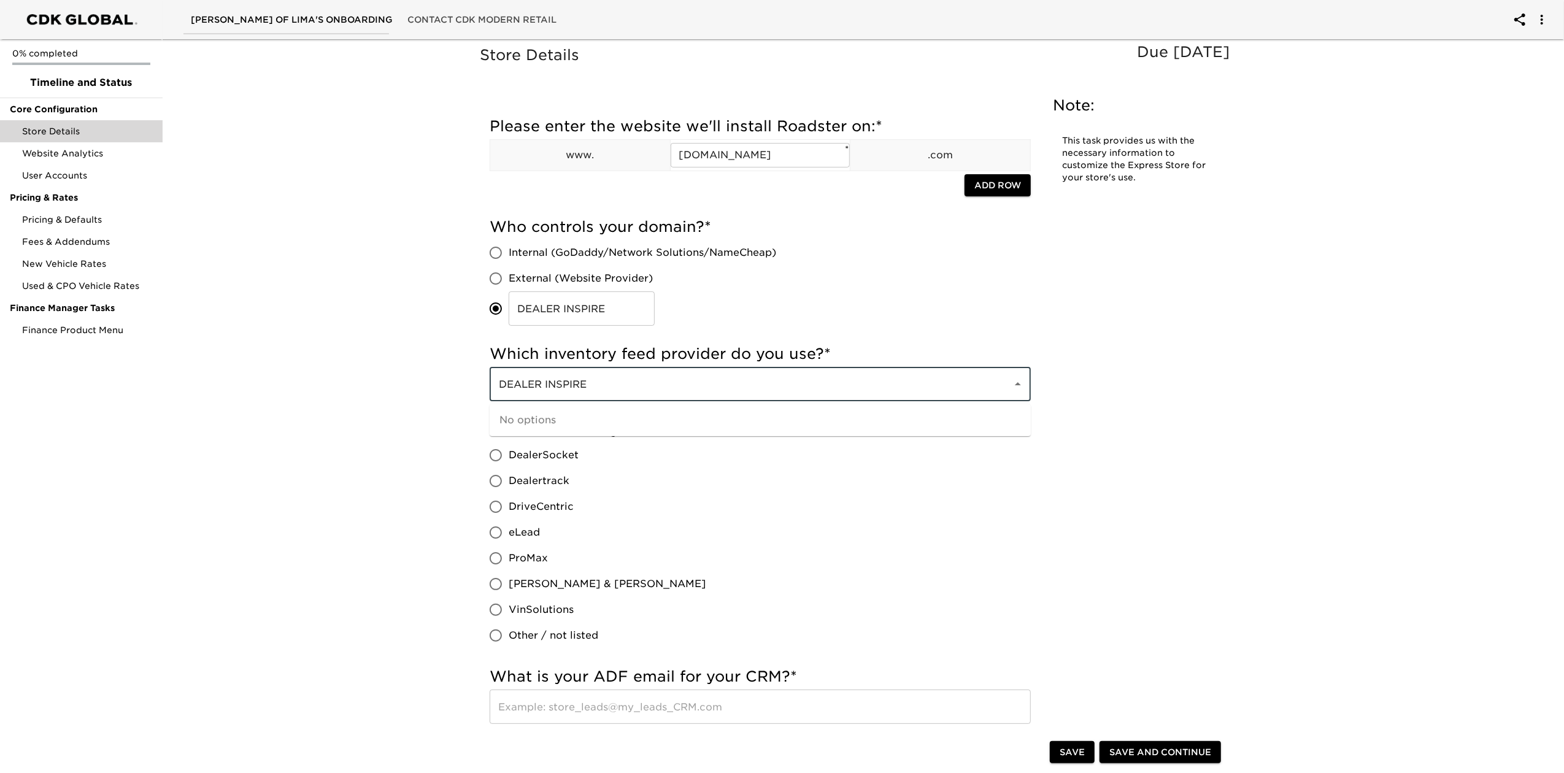
type input "DEALER INSPIRE"
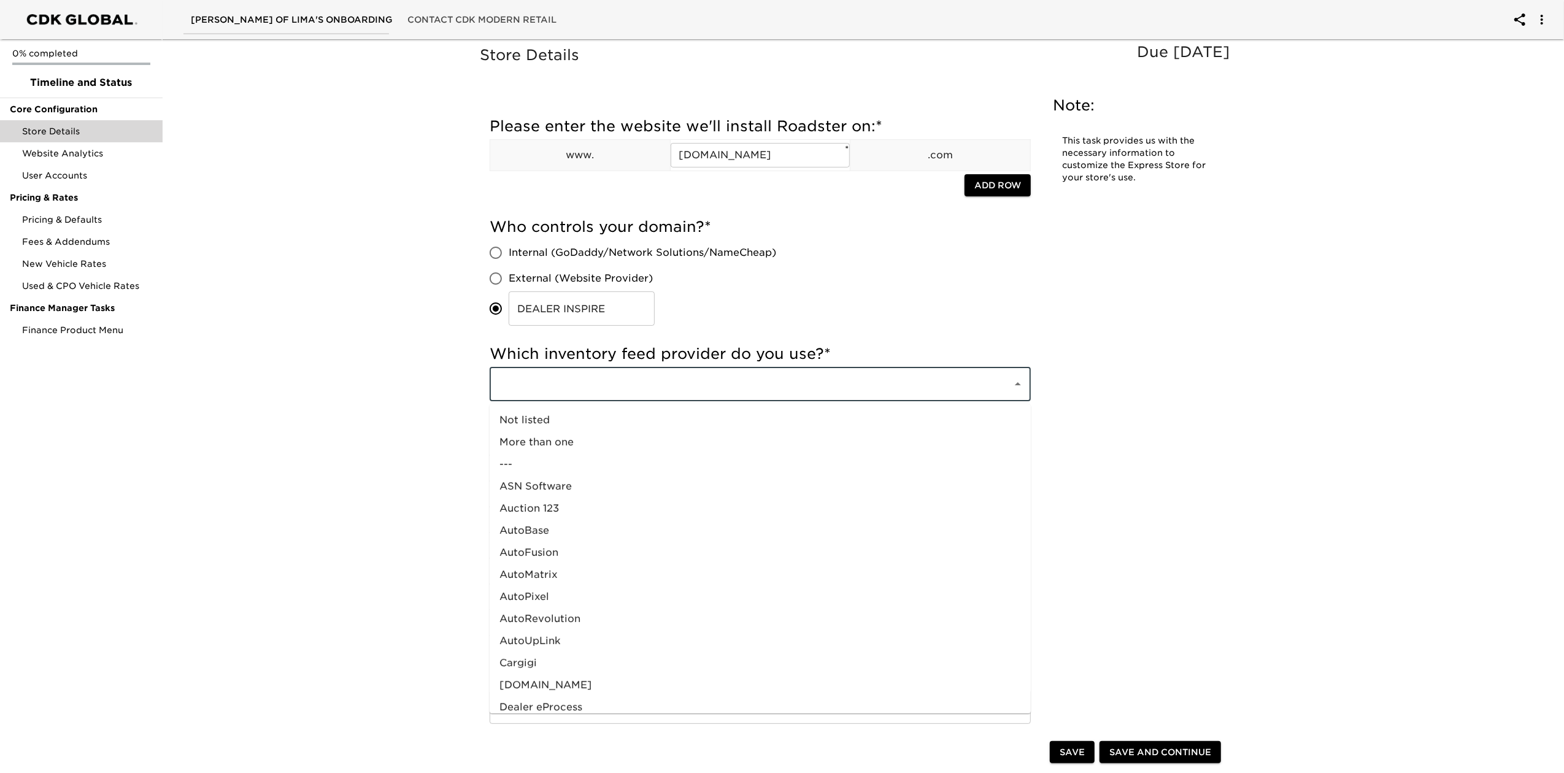
click at [600, 376] on input "text" at bounding box center [743, 383] width 496 height 23
click at [585, 417] on li "Not listed" at bounding box center [760, 420] width 541 height 22
type input "Not listed"
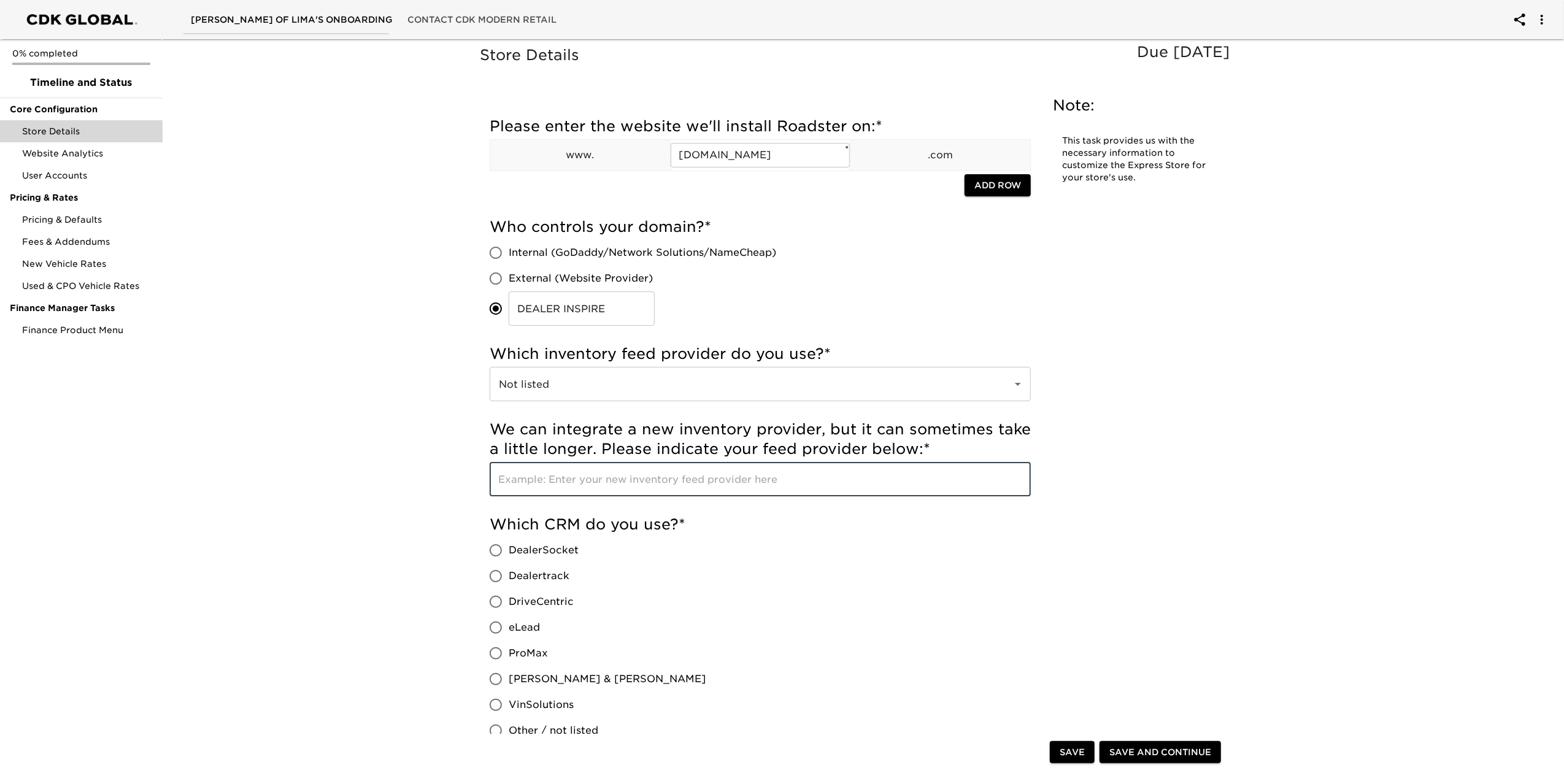
click at [563, 475] on input "text" at bounding box center [760, 479] width 541 height 34
type input "DEALER INSPIRE"
click at [685, 625] on div "Which CRM do you use? * DealerSocket Dealertrack DriveCentric eLead ProMax [PER…" at bounding box center [760, 629] width 541 height 229
click at [516, 631] on span "eLead" at bounding box center [524, 627] width 31 height 15
click at [509, 631] on input "eLead" at bounding box center [496, 628] width 26 height 26
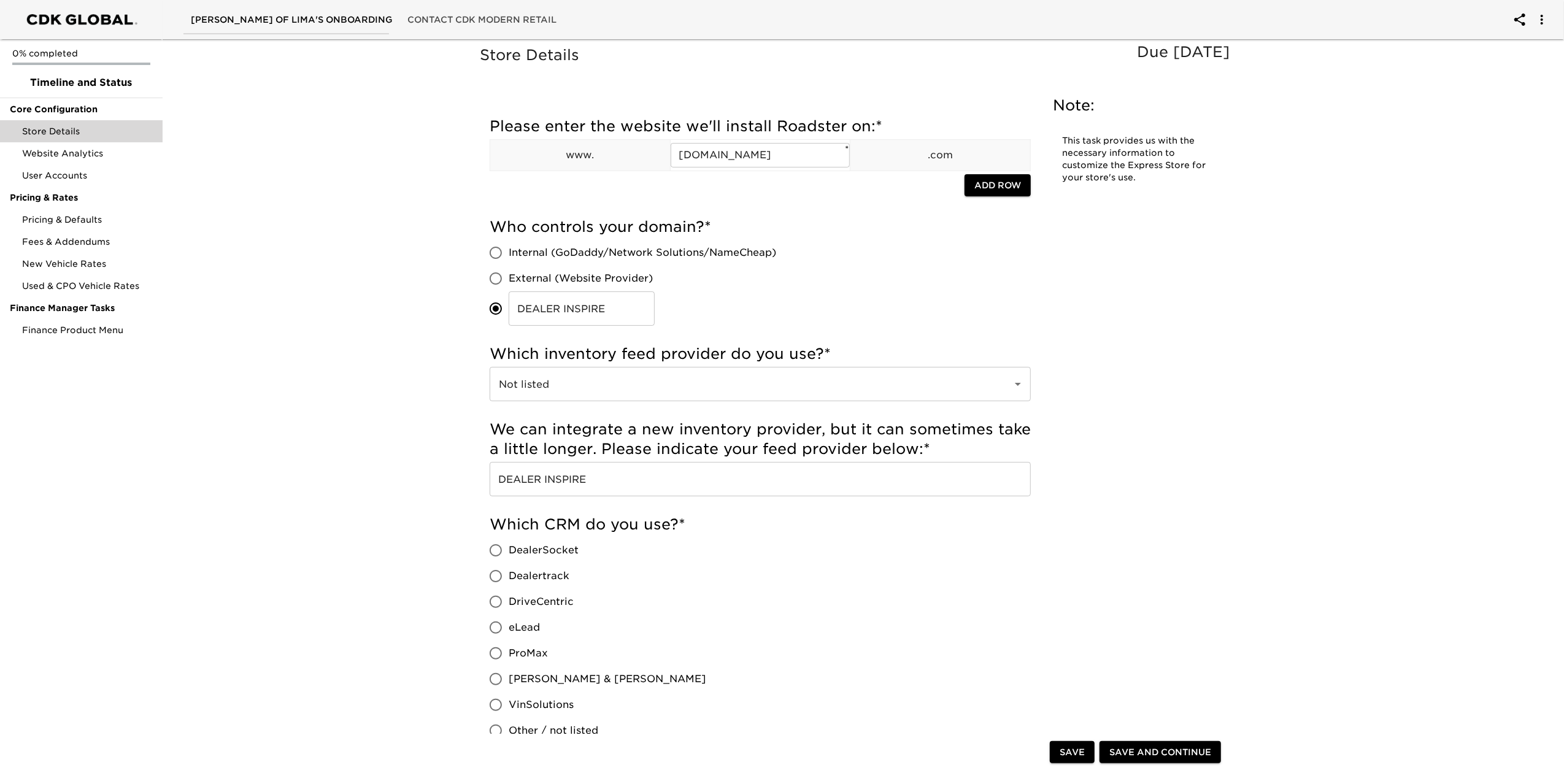
radio input "true"
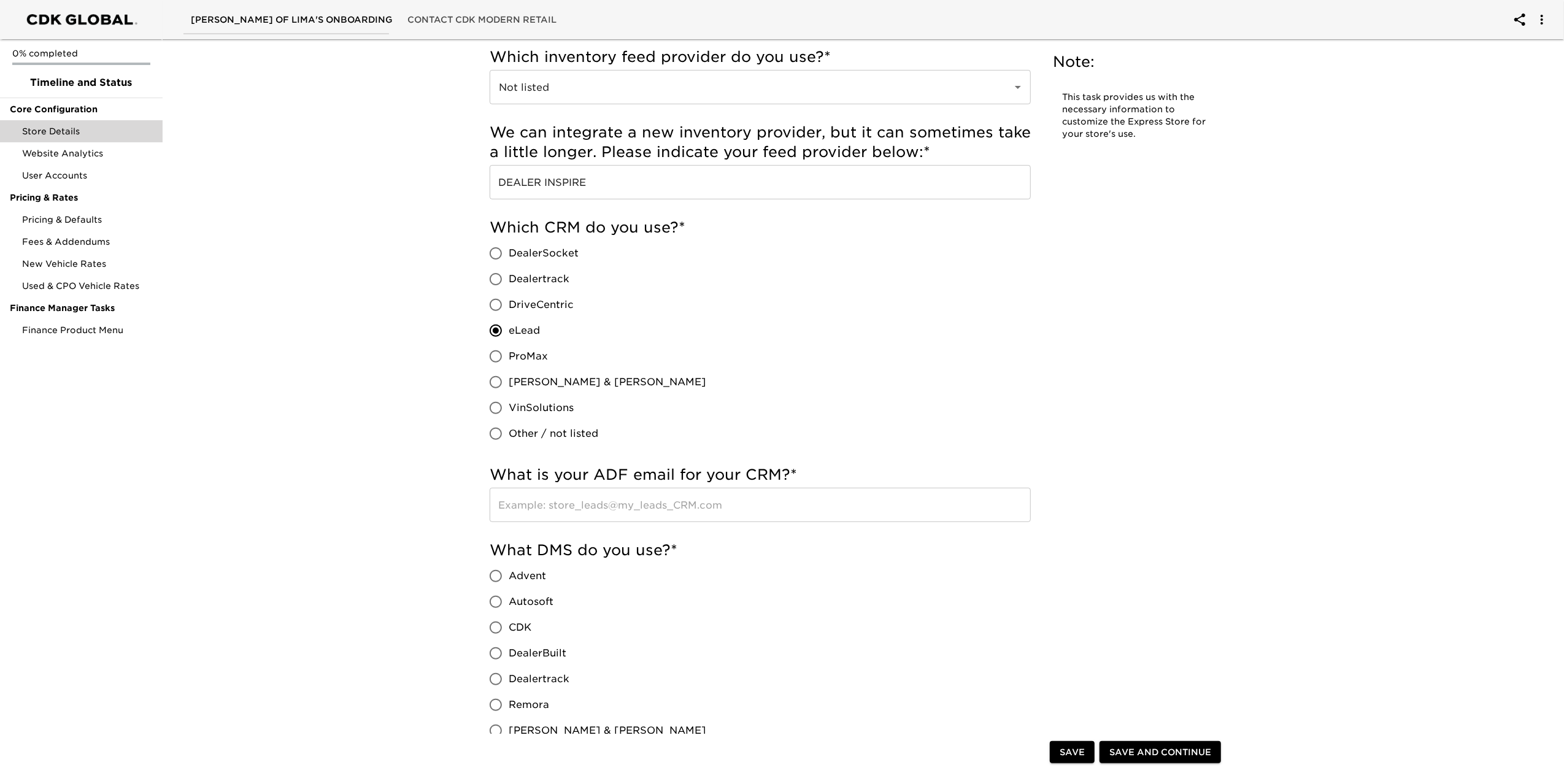
scroll to position [409, 0]
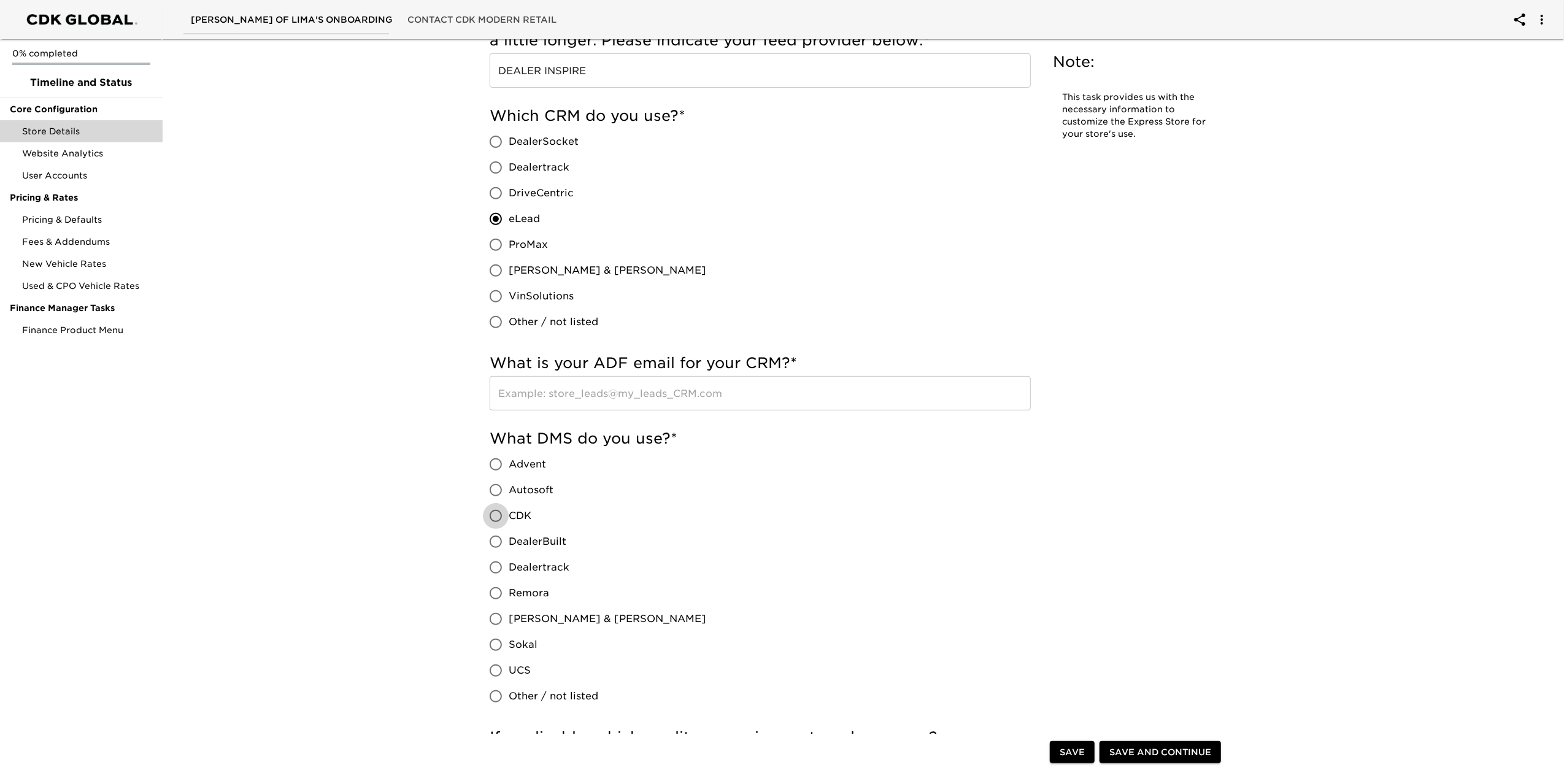
click at [500, 518] on input "CDK" at bounding box center [496, 516] width 26 height 26
radio input "true"
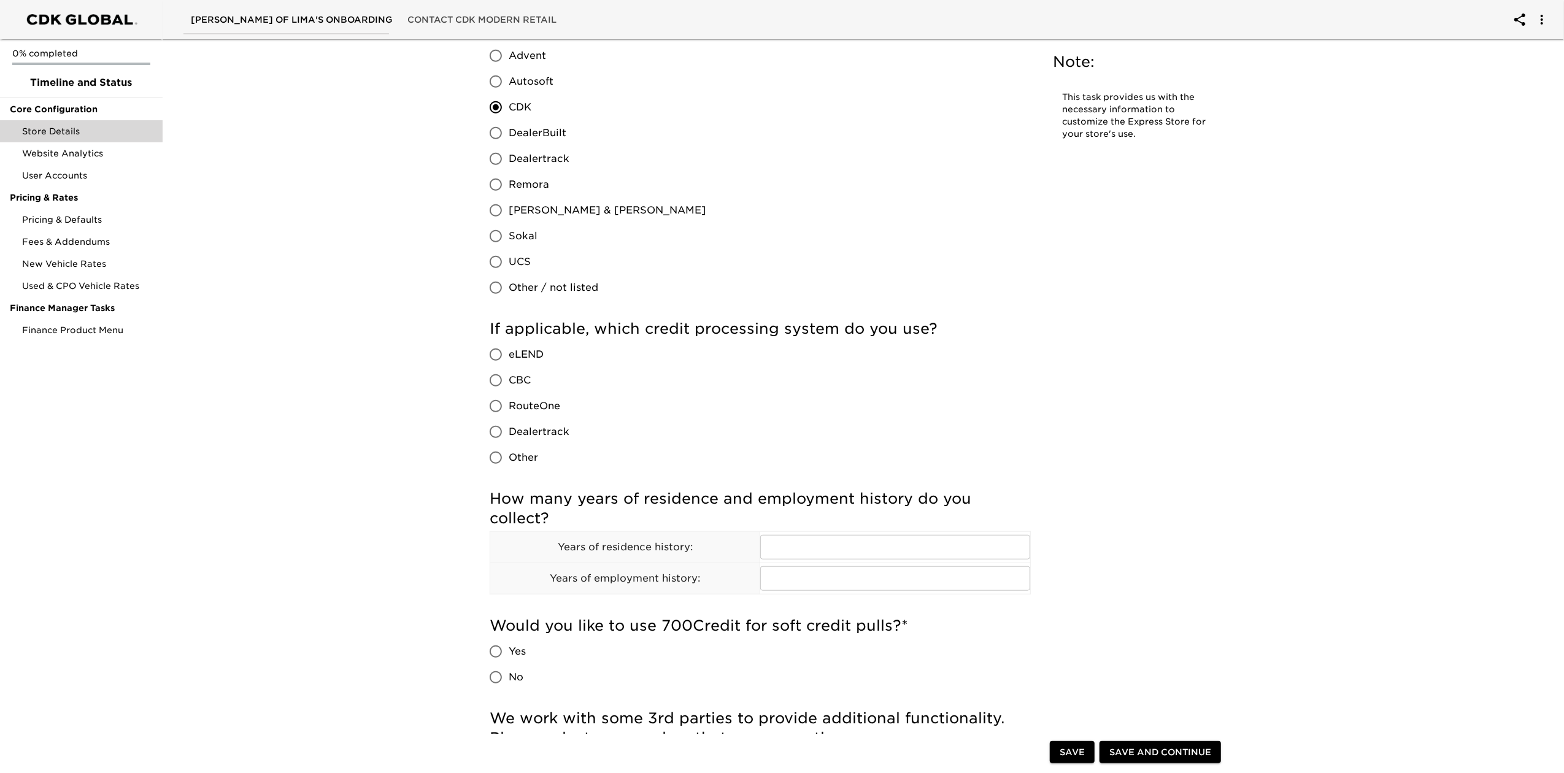
scroll to position [818, 0]
click at [534, 357] on span "eLEND" at bounding box center [526, 354] width 35 height 15
click at [509, 357] on input "eLEND" at bounding box center [496, 354] width 26 height 26
radio input "true"
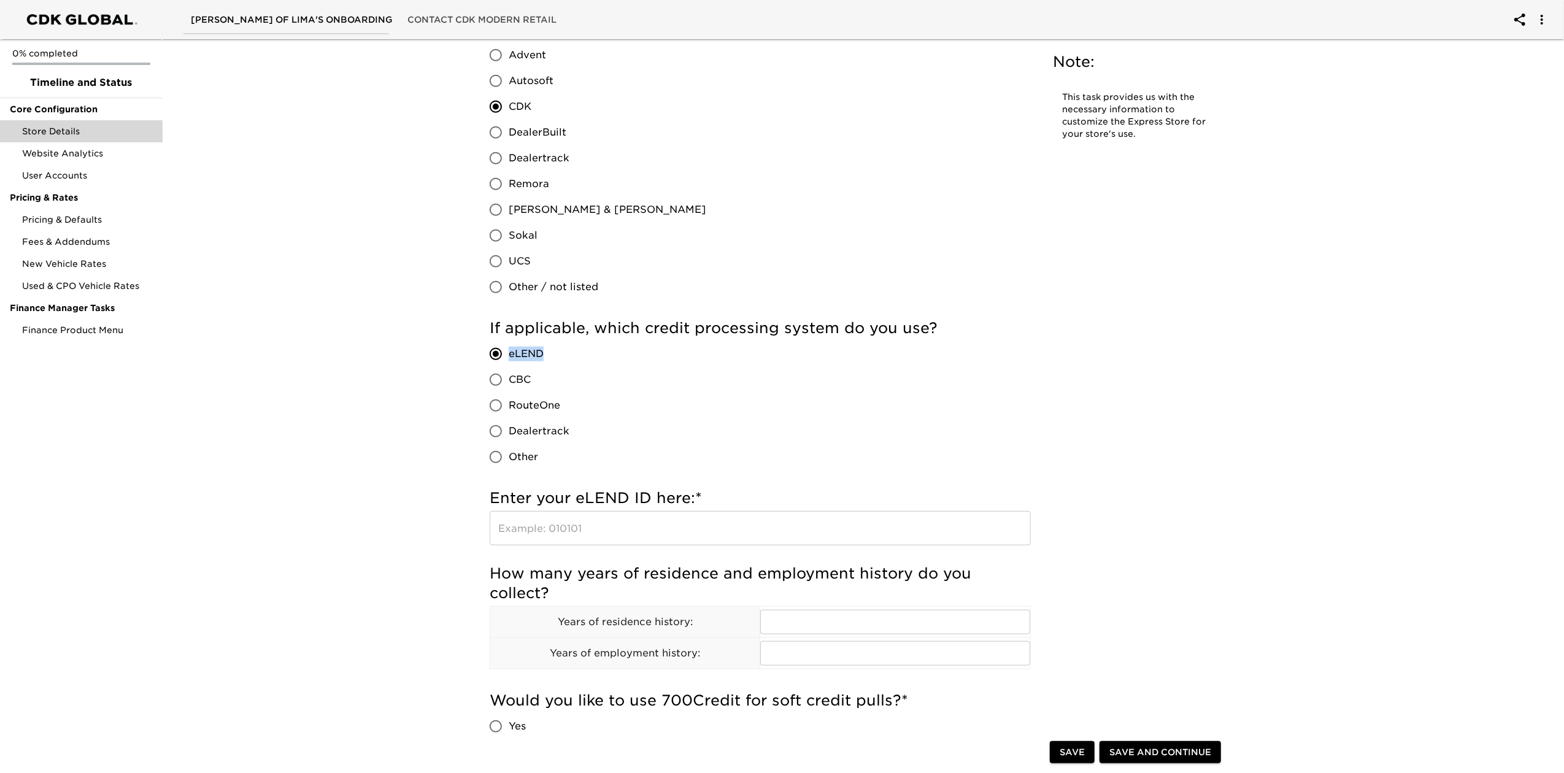
click at [534, 357] on span "eLEND" at bounding box center [526, 354] width 35 height 15
click at [509, 357] on input "eLEND" at bounding box center [496, 354] width 26 height 26
click at [536, 401] on span "RouteOne" at bounding box center [535, 405] width 52 height 15
click at [509, 401] on input "RouteOne" at bounding box center [496, 406] width 26 height 26
radio input "true"
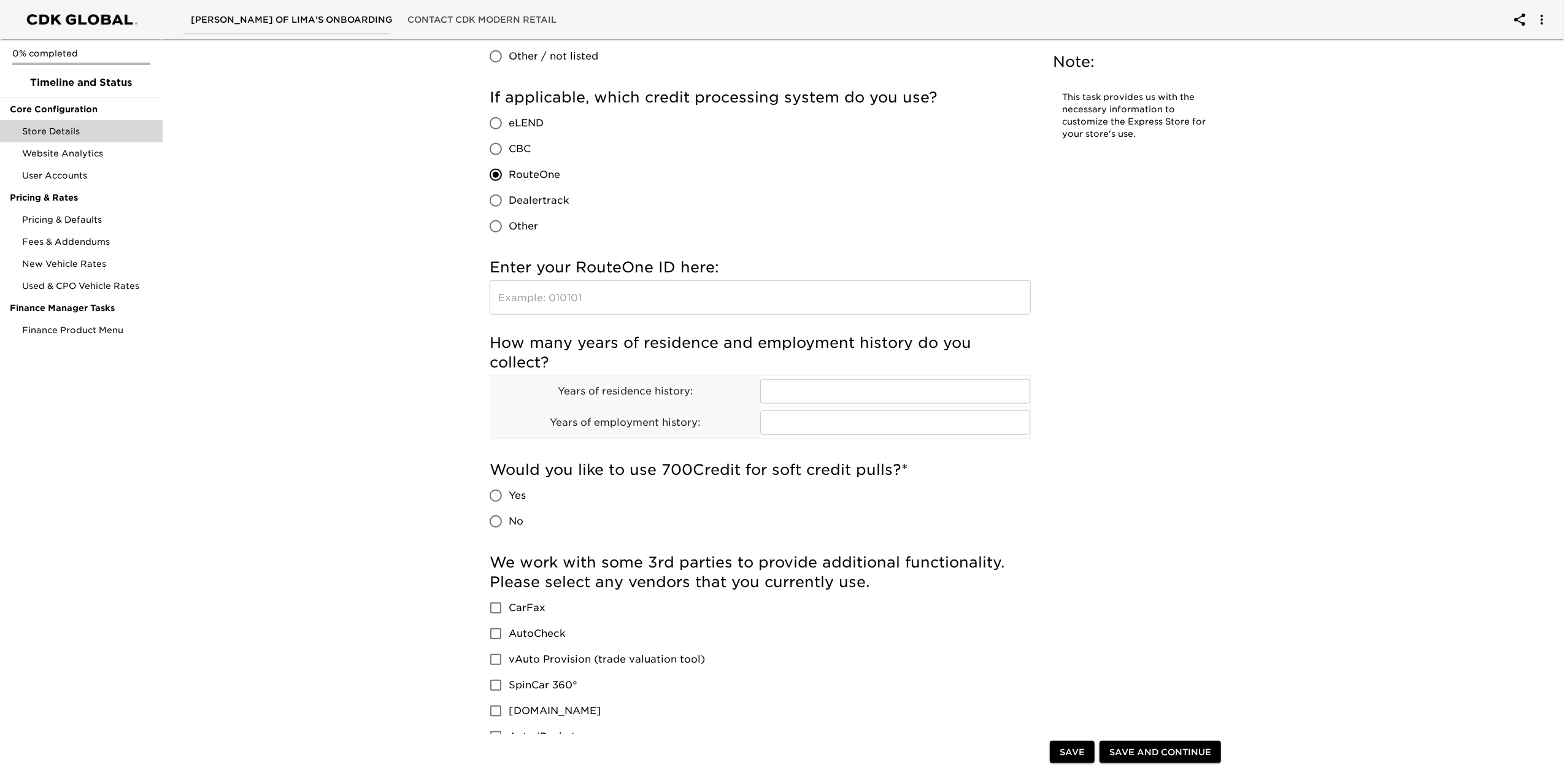
scroll to position [1063, 0]
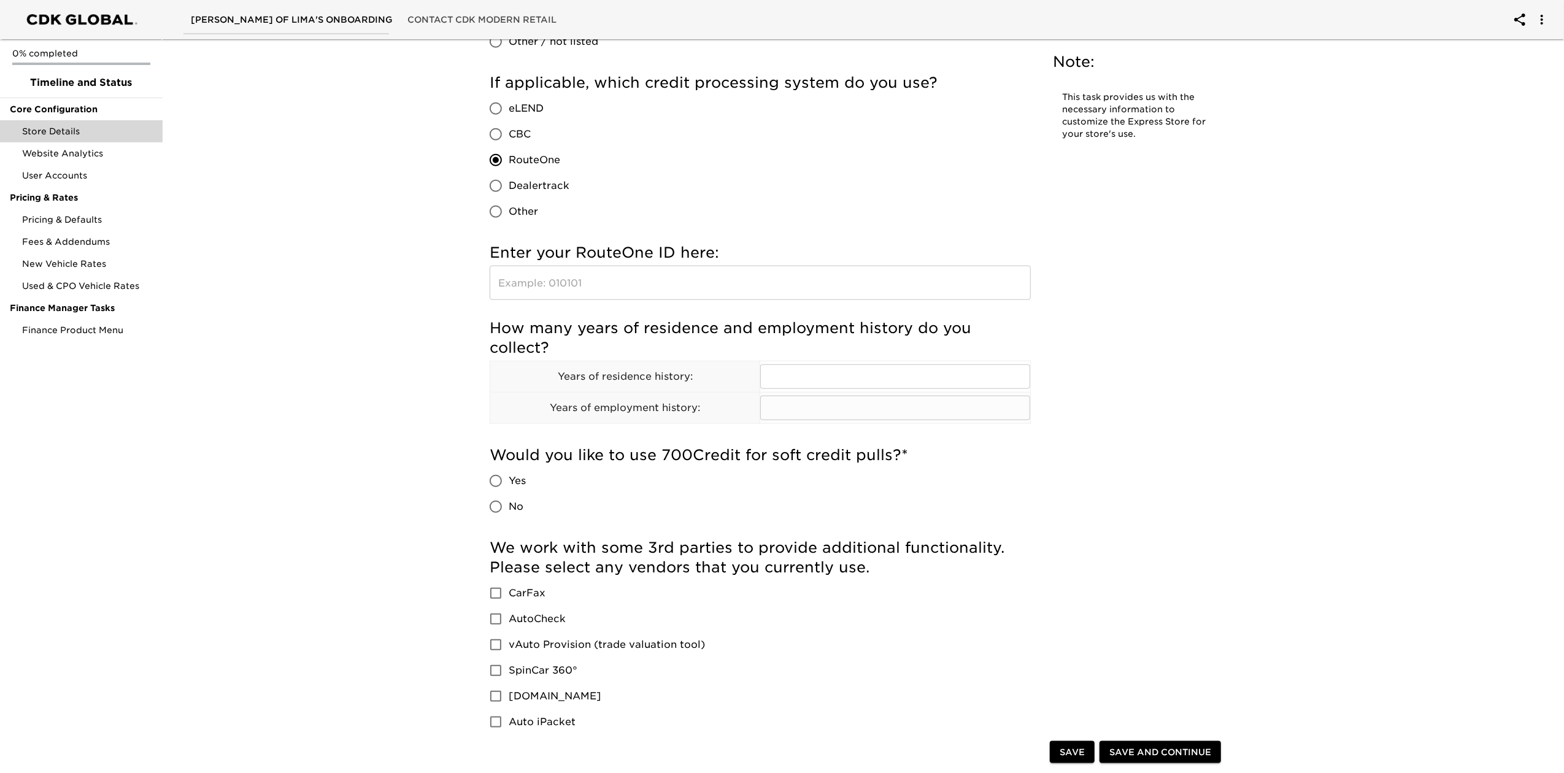
click at [826, 393] on td "​" at bounding box center [895, 408] width 271 height 31
click at [818, 383] on input "text" at bounding box center [895, 377] width 270 height 25
type input "1"
click at [808, 404] on input "text" at bounding box center [895, 408] width 270 height 25
type input "1"
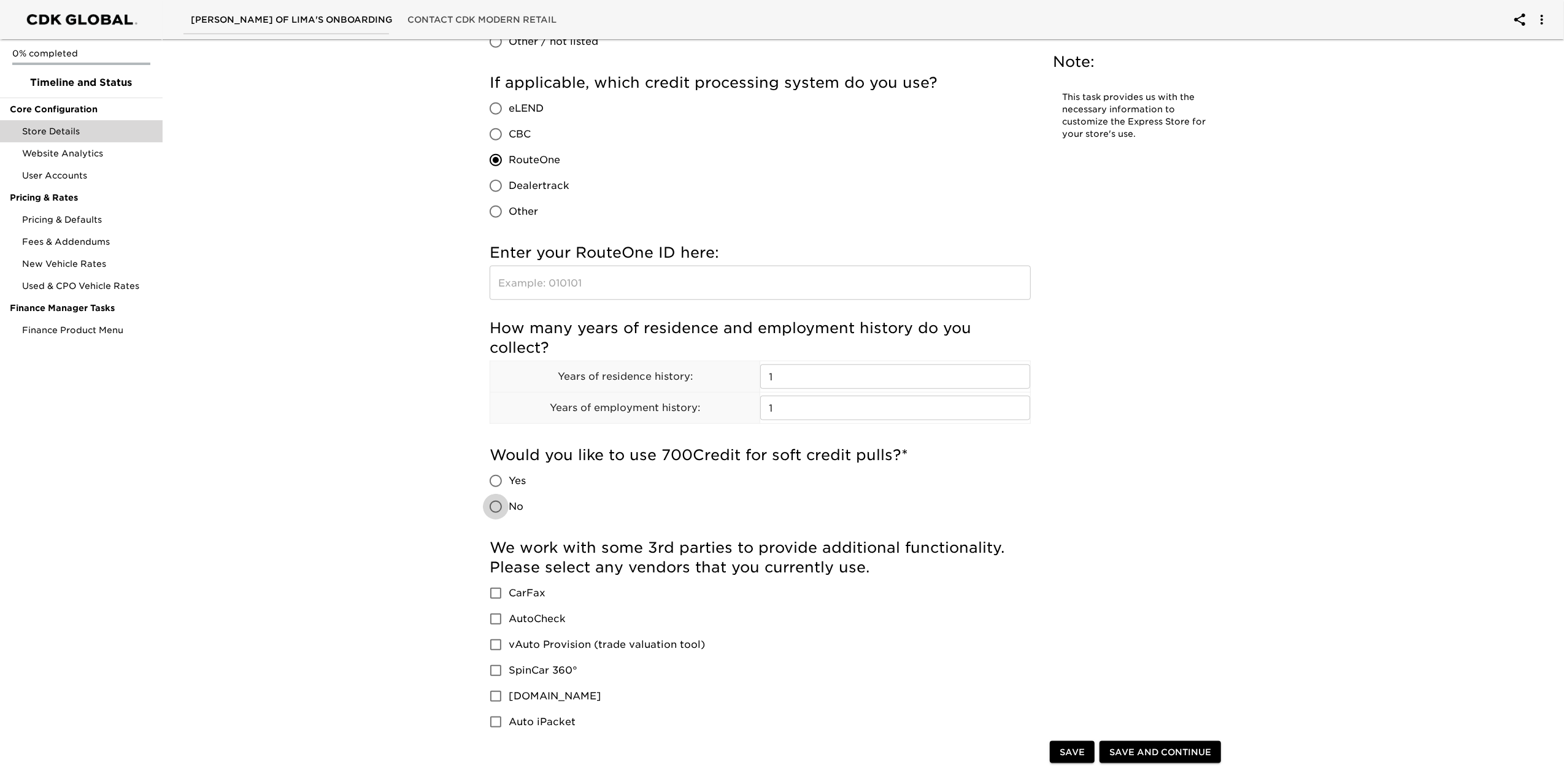
drag, startPoint x: 507, startPoint y: 506, endPoint x: 522, endPoint y: 507, distance: 14.8
click at [512, 506] on label "No" at bounding box center [504, 507] width 43 height 26
click at [509, 506] on input "No" at bounding box center [496, 507] width 26 height 26
radio input "true"
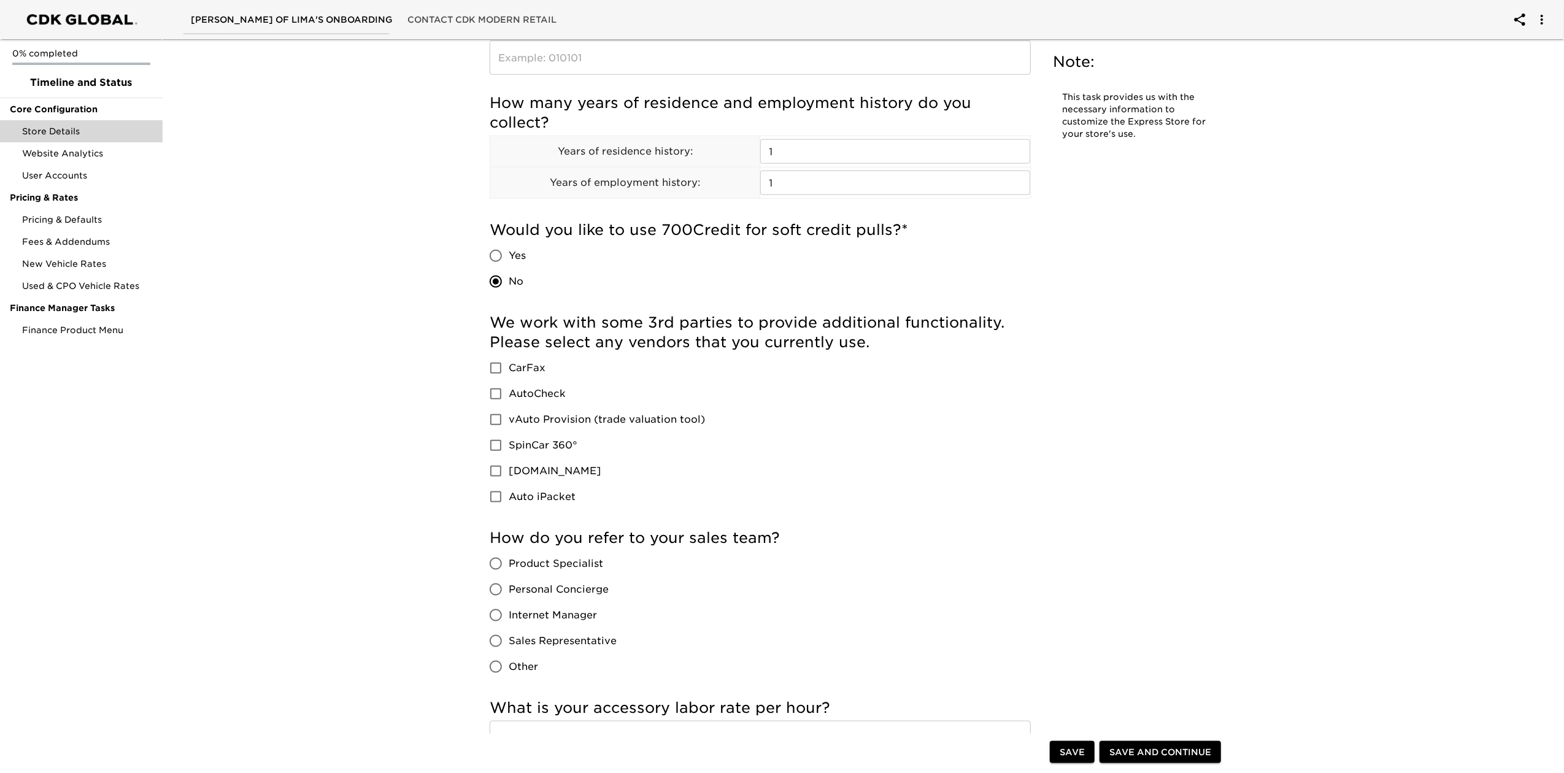
scroll to position [1391, 0]
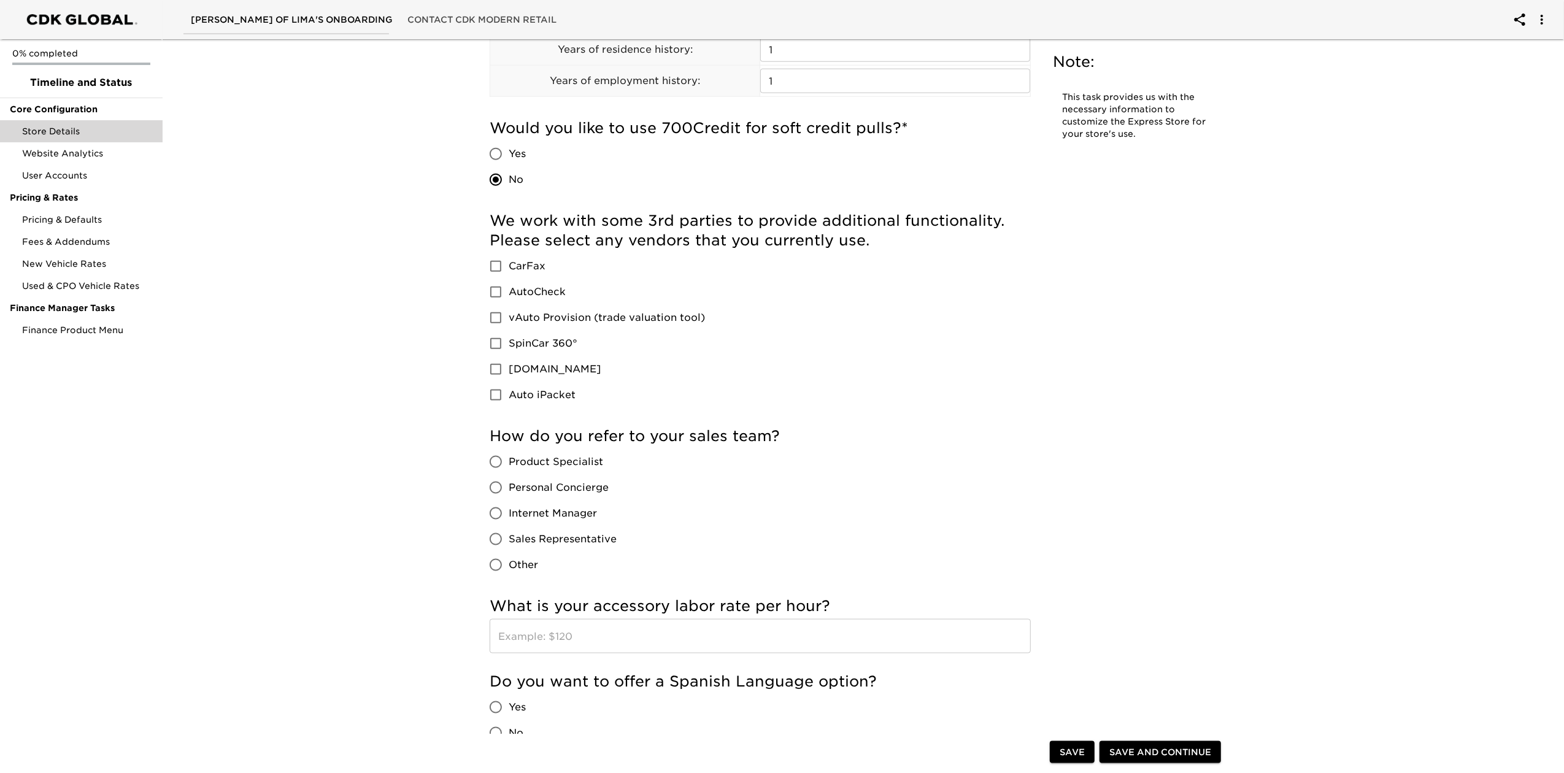
click at [572, 463] on span "Product Specialist" at bounding box center [556, 462] width 95 height 15
click at [509, 463] on input "Product Specialist" at bounding box center [496, 462] width 26 height 26
radio input "true"
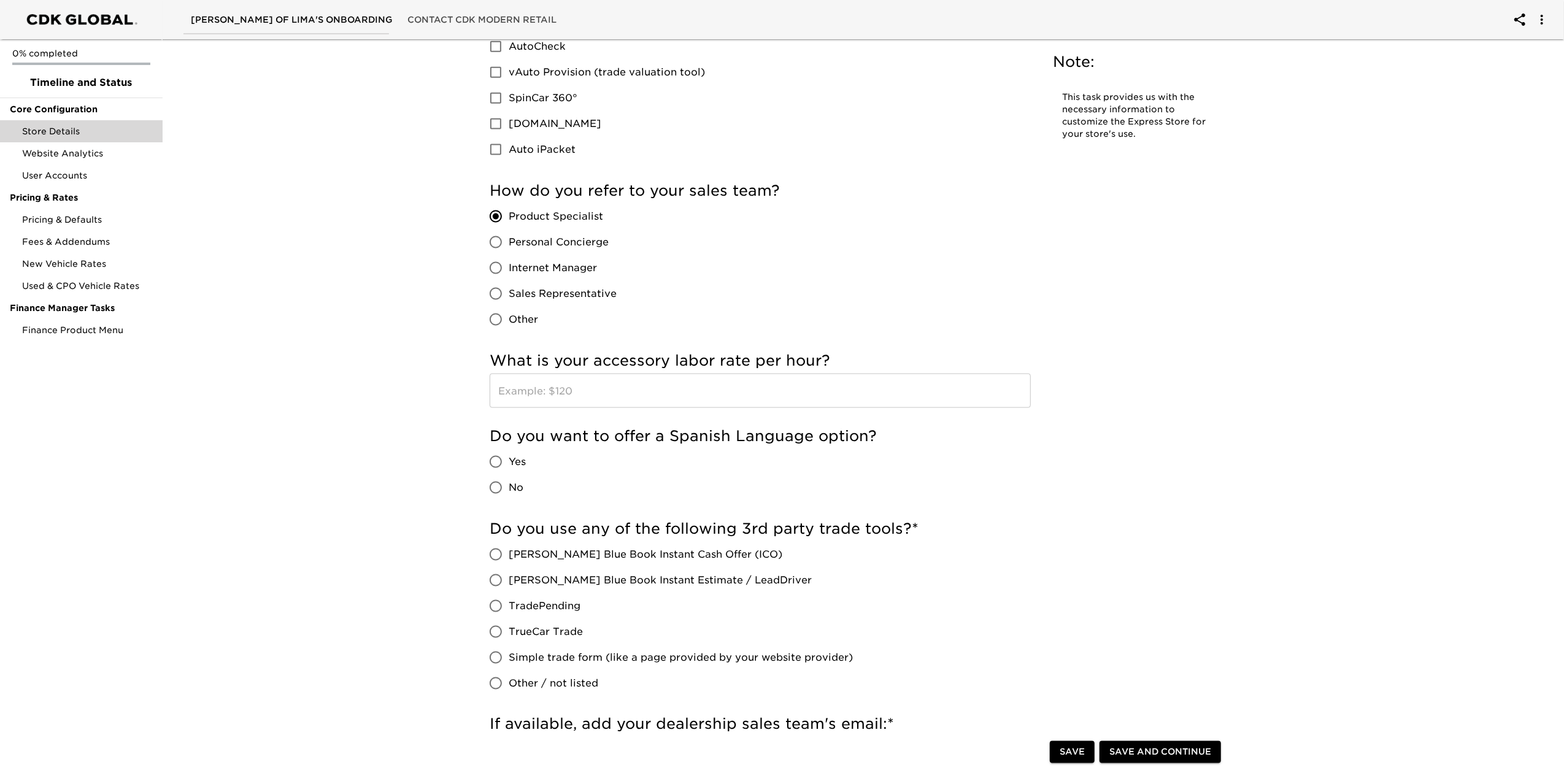
click at [511, 484] on span "No" at bounding box center [516, 487] width 15 height 15
click at [509, 484] on input "No" at bounding box center [496, 488] width 26 height 26
radio input "true"
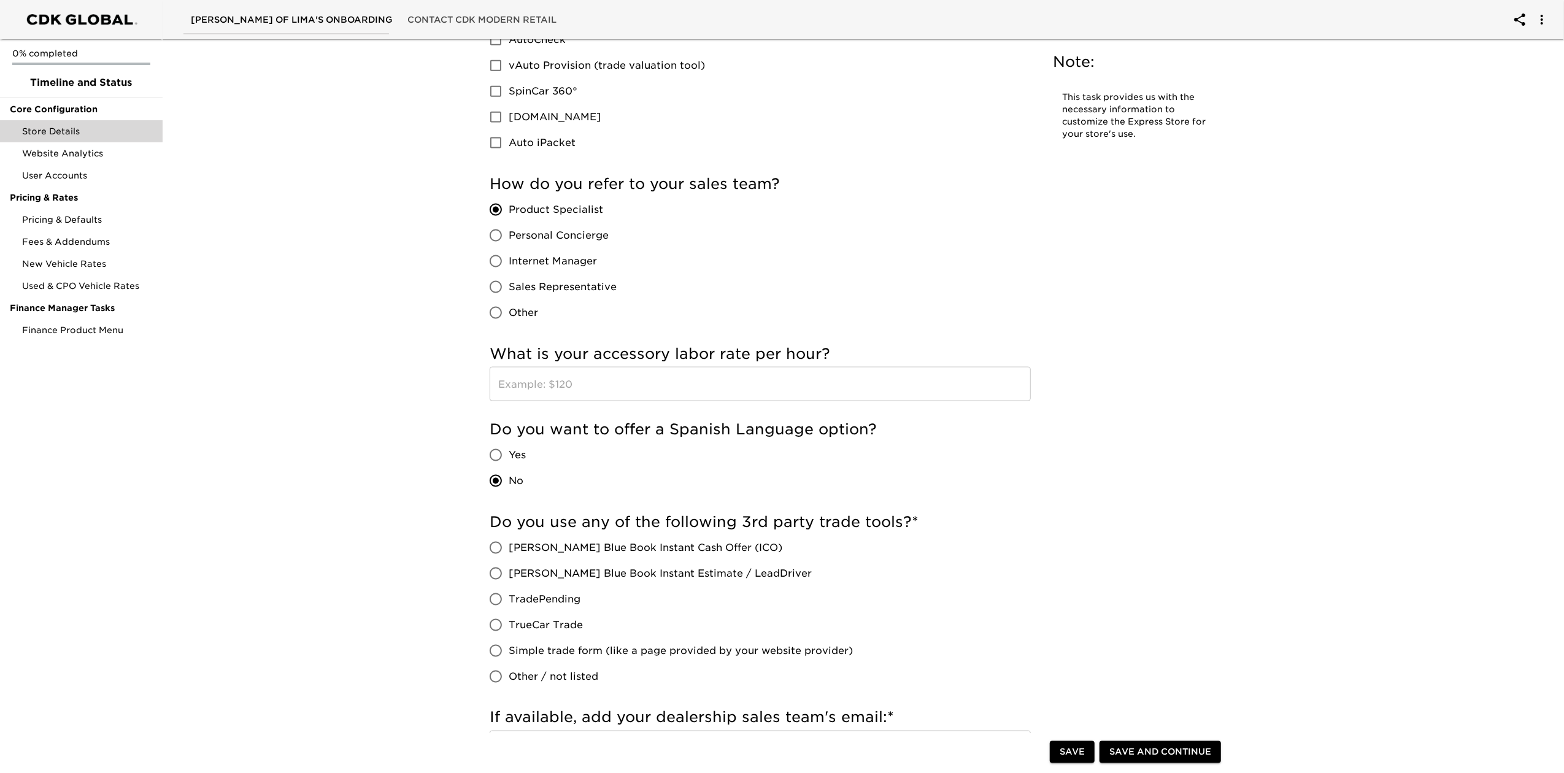
scroll to position [1309, 0]
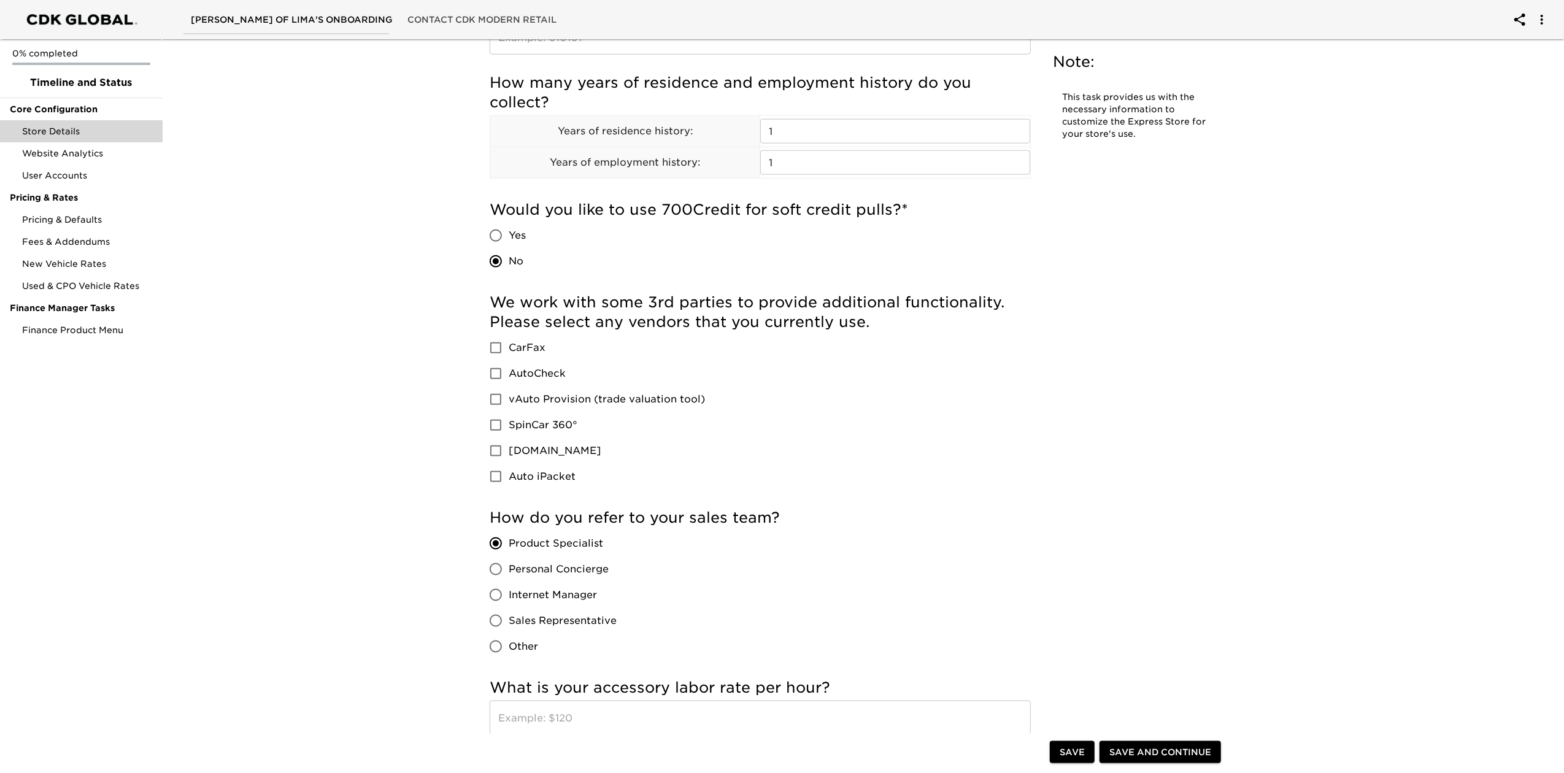
click at [524, 344] on span "CarFax" at bounding box center [527, 348] width 37 height 15
click at [509, 344] on input "CarFax" at bounding box center [496, 348] width 26 height 26
checkbox input "true"
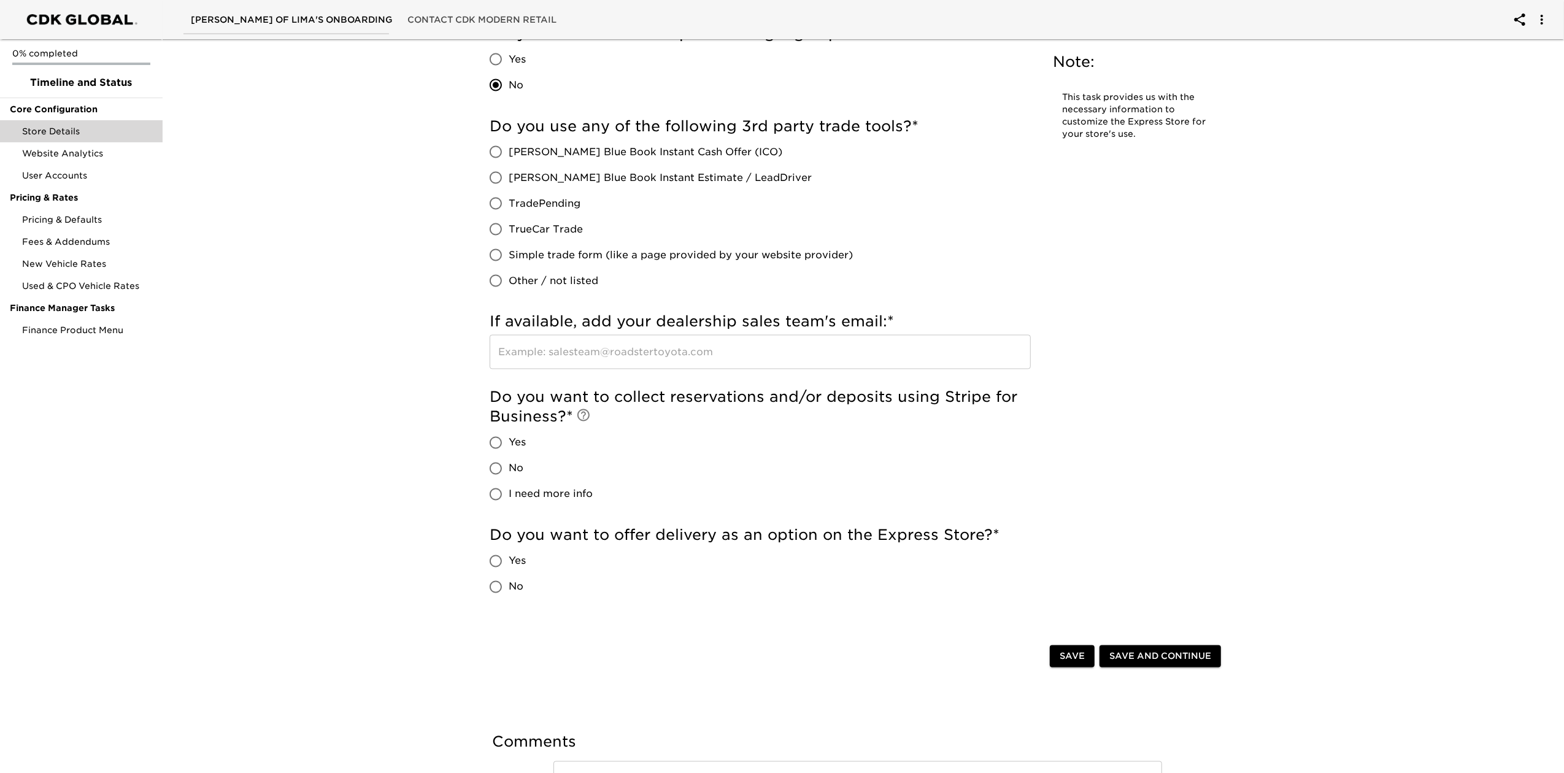
scroll to position [2045, 0]
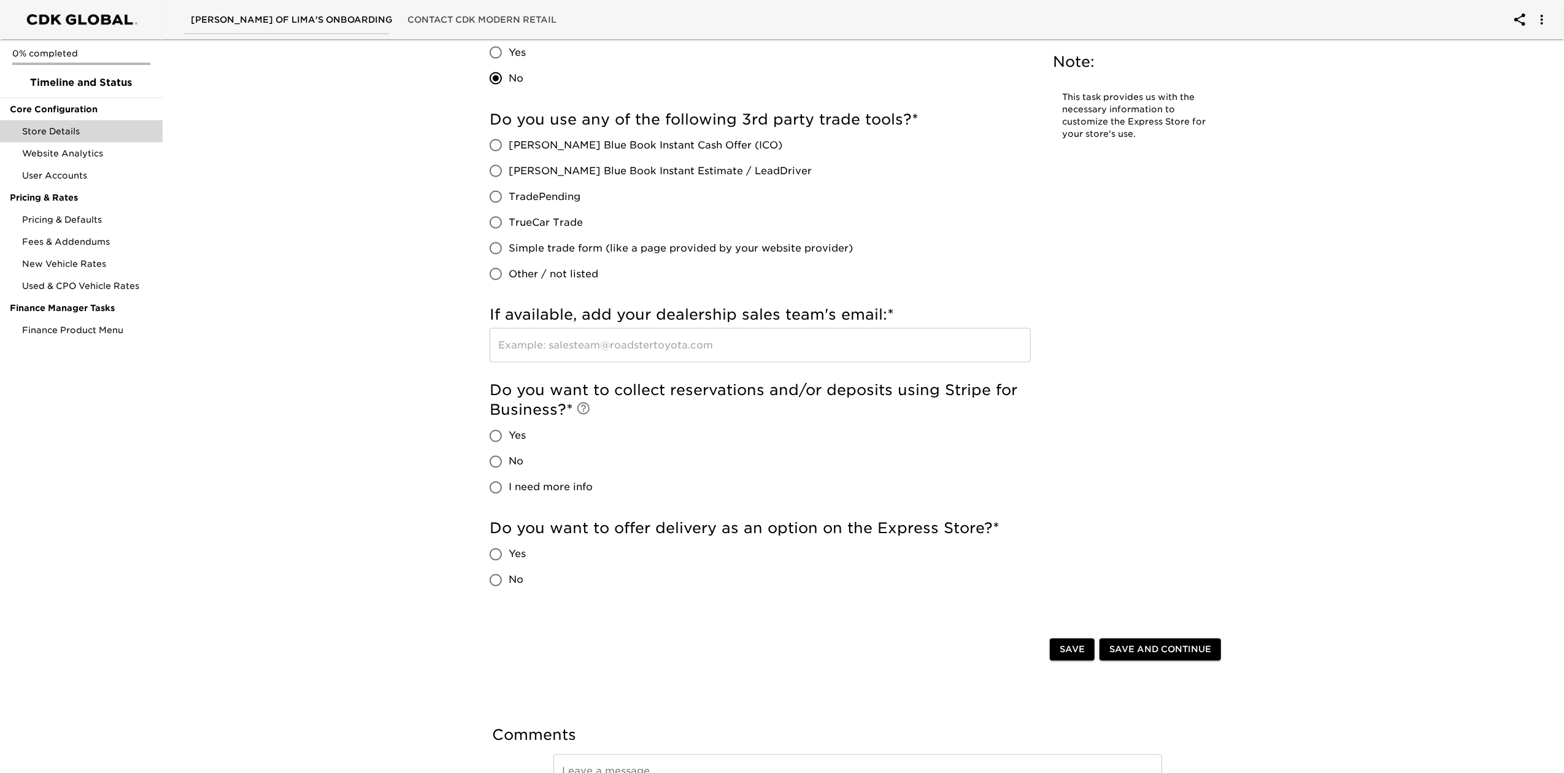
click at [519, 469] on span "No" at bounding box center [516, 462] width 15 height 15
click at [509, 469] on input "No" at bounding box center [496, 462] width 26 height 26
radio input "true"
click at [508, 575] on input "No" at bounding box center [496, 581] width 26 height 26
radio input "true"
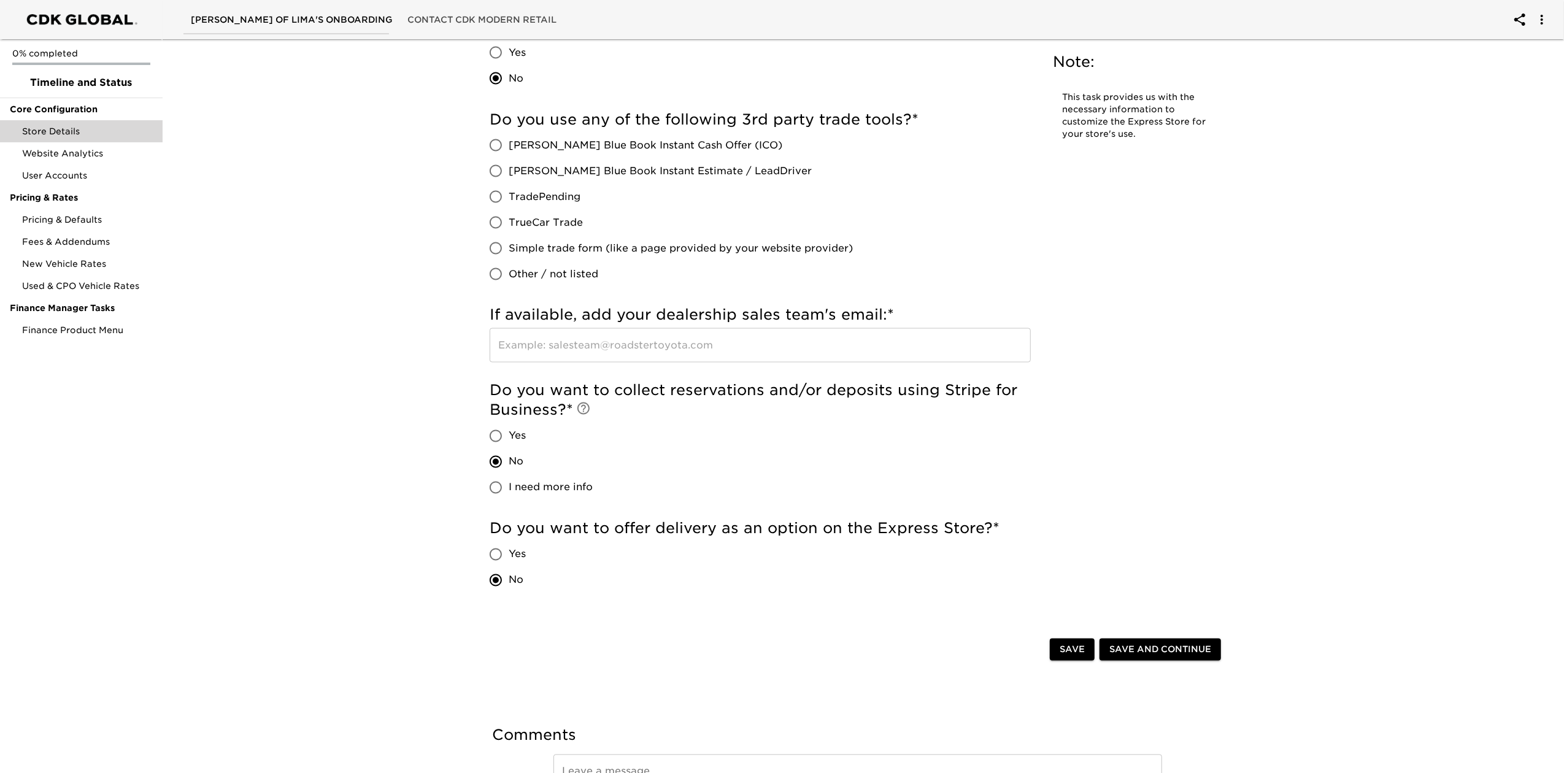
click at [1139, 646] on span "Save and Continue" at bounding box center [1160, 649] width 102 height 15
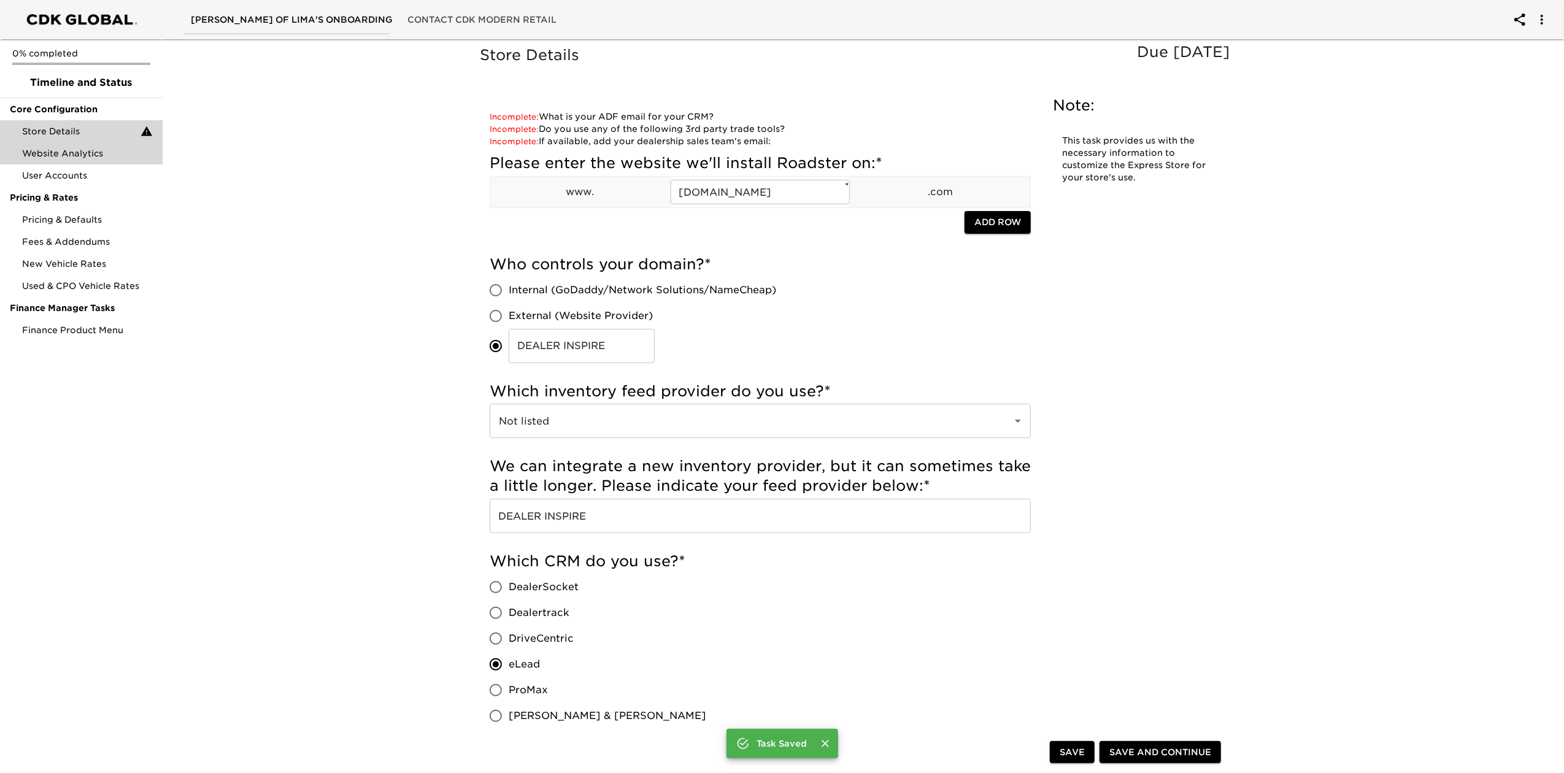
click at [85, 150] on span "Website Analytics" at bounding box center [87, 153] width 131 height 12
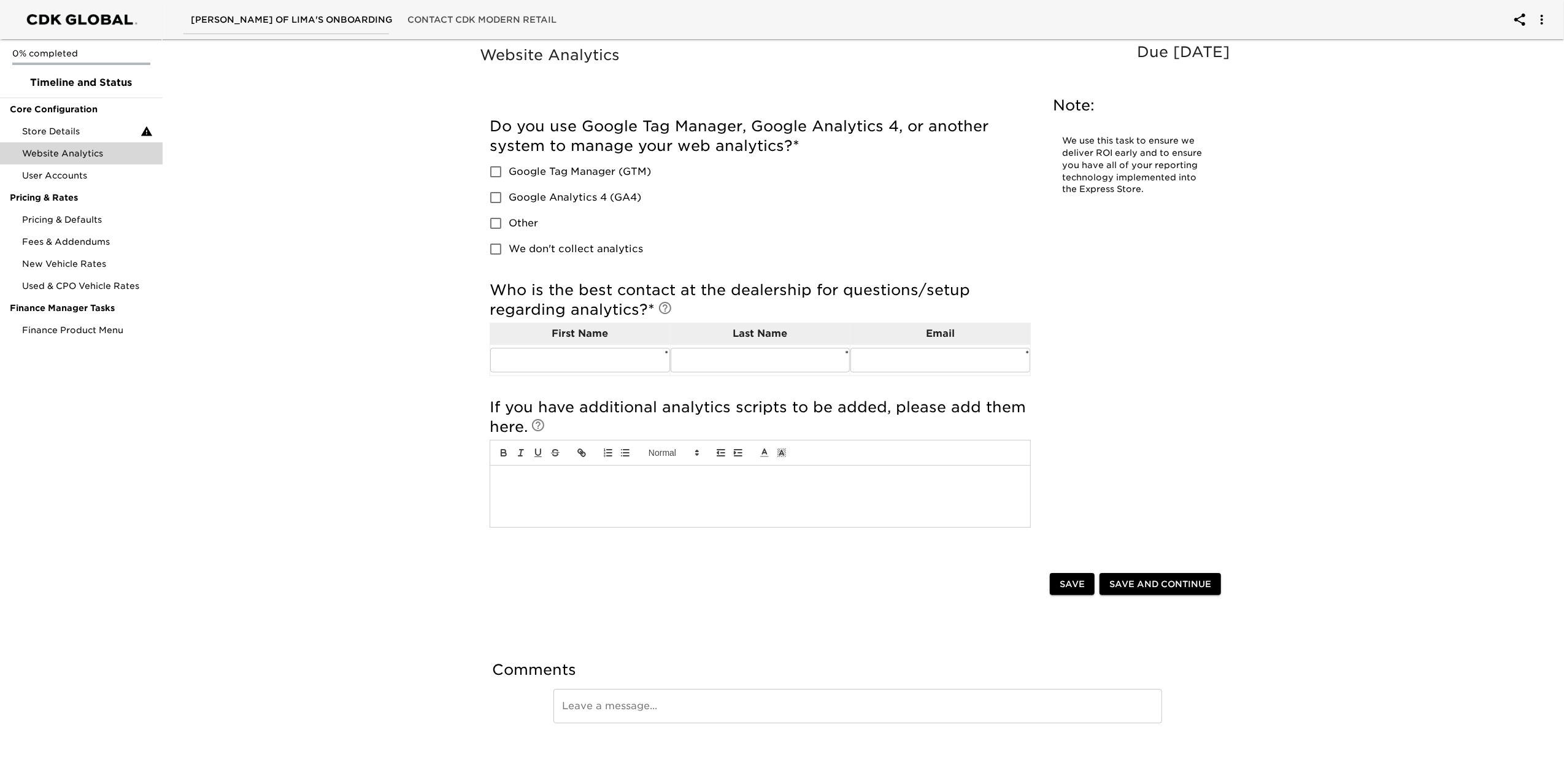
click at [547, 178] on span "Google Tag Manager (GTM)" at bounding box center [580, 171] width 142 height 15
click at [509, 178] on input "Google Tag Manager (GTM)" at bounding box center [496, 172] width 26 height 26
checkbox input "true"
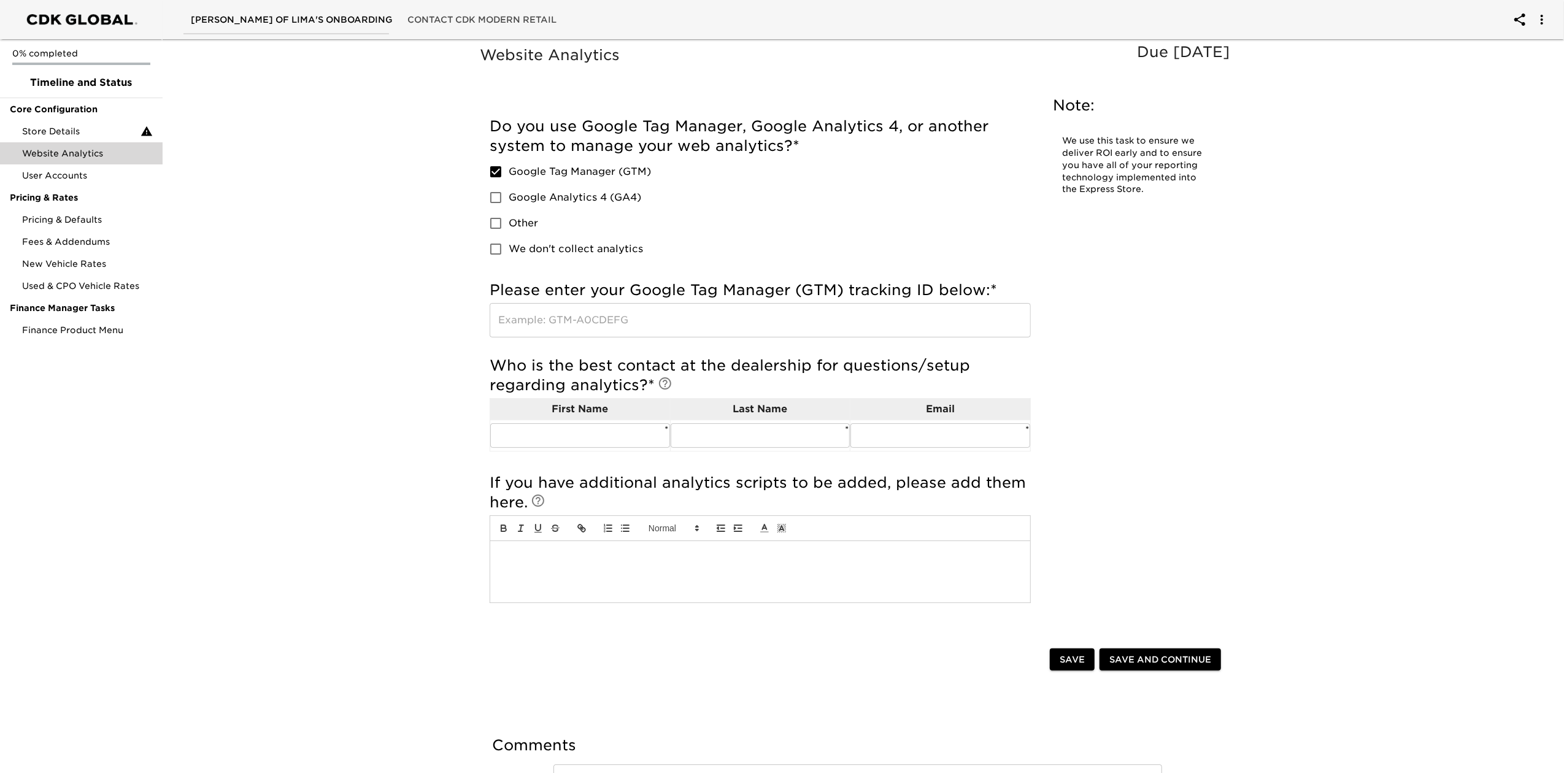
click at [553, 201] on span "Google Analytics 4 (GA4)" at bounding box center [575, 197] width 133 height 15
click at [509, 201] on input "Google Analytics 4 (GA4)" at bounding box center [496, 198] width 26 height 26
checkbox input "true"
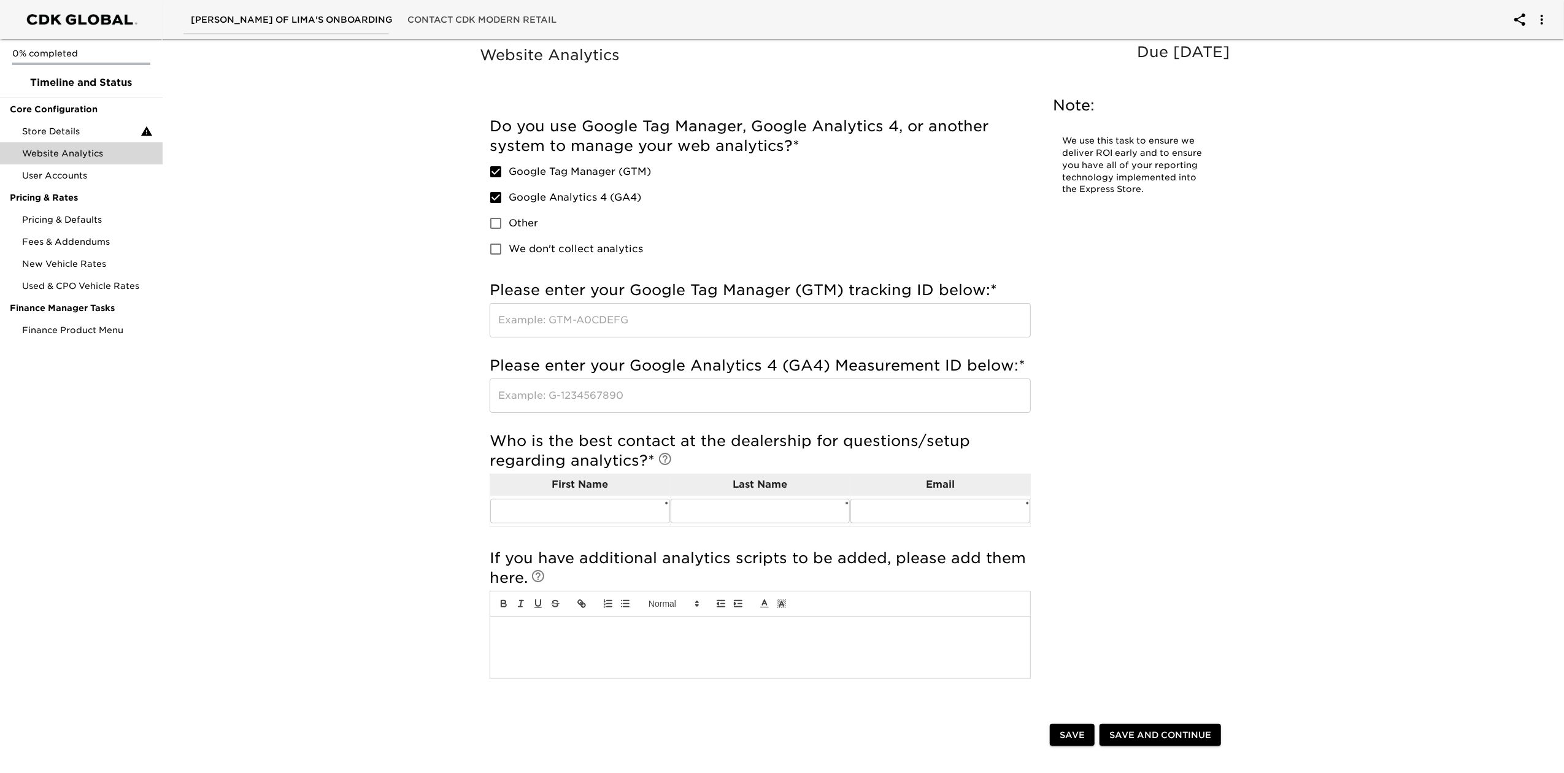
drag, startPoint x: 587, startPoint y: 387, endPoint x: 595, endPoint y: 396, distance: 12.3
click at [592, 393] on input "text" at bounding box center [760, 396] width 541 height 34
paste input "G-Y9C295DKFG"
type input "G-Y9C295DKFG"
click at [558, 313] on input "text" at bounding box center [760, 320] width 541 height 34
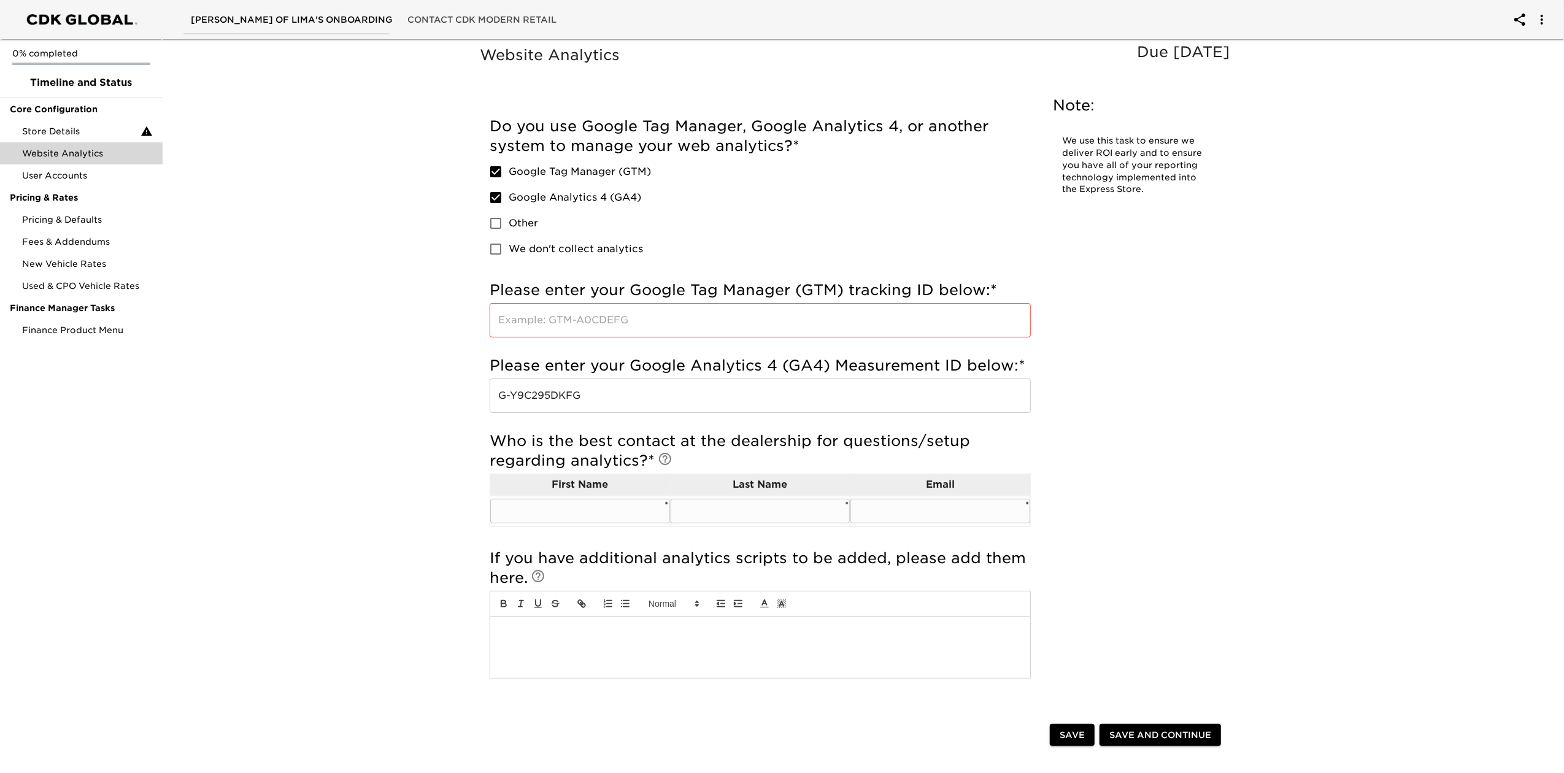
click at [543, 502] on input "text" at bounding box center [580, 511] width 180 height 25
type input "[PERSON_NAME]"
drag, startPoint x: 725, startPoint y: 538, endPoint x: 722, endPoint y: 528, distance: 10.1
click at [725, 538] on div "Who is the best contact at the dealership for questions/setup regarding analyti…" at bounding box center [760, 483] width 541 height 117
click at [717, 509] on input "text" at bounding box center [761, 511] width 180 height 25
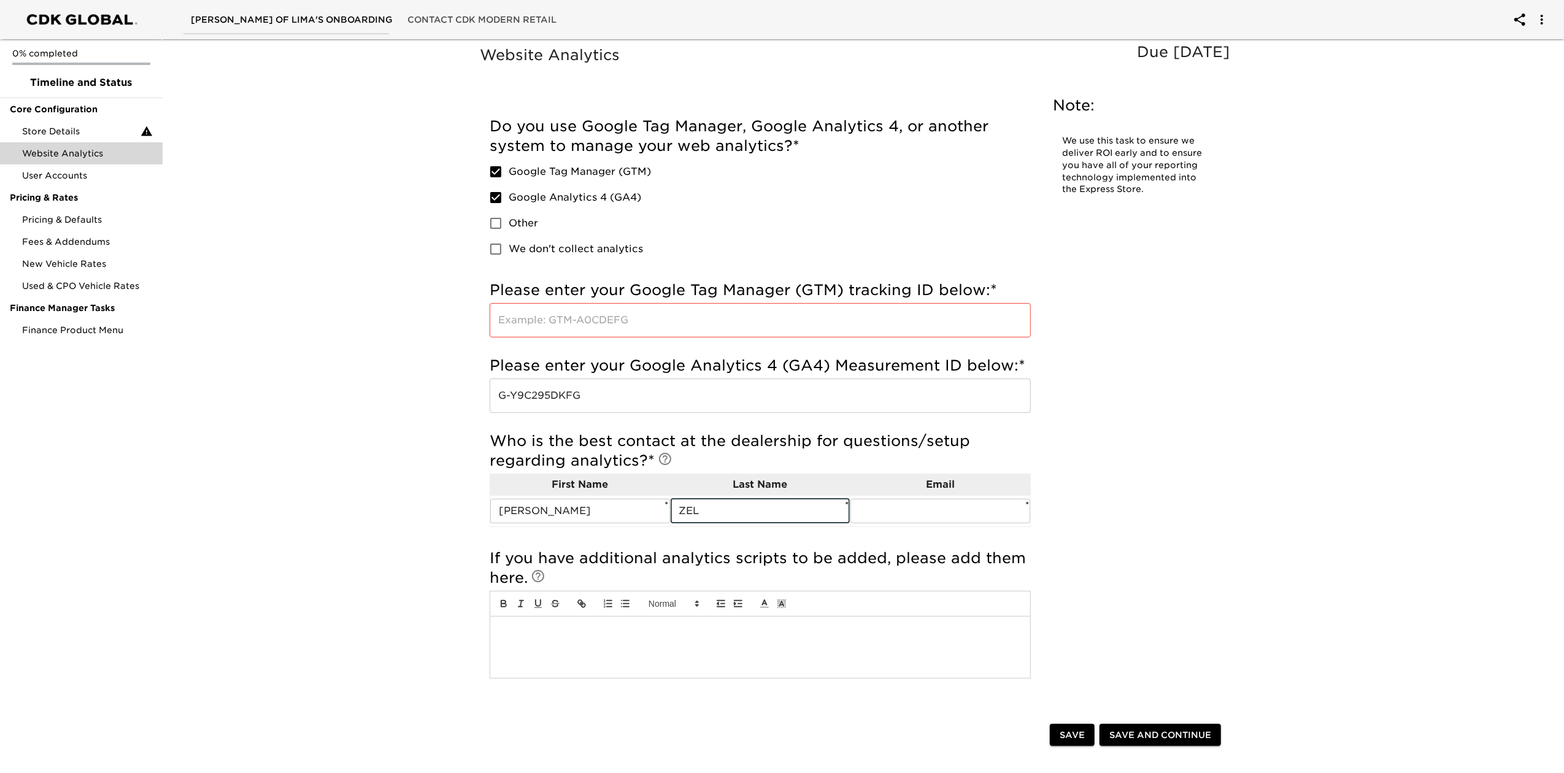
type input "[PERSON_NAME]"
click at [893, 515] on input "text" at bounding box center [941, 511] width 180 height 25
type input "[PERSON_NAME][EMAIL_ADDRESS][PERSON_NAME][DOMAIN_NAME]"
click at [1078, 500] on div "Website Analytics Due [DATE] Note: We use this task to ensure we deliver ROI ea…" at bounding box center [857, 380] width 761 height 674
click at [663, 315] on input "text" at bounding box center [760, 320] width 541 height 34
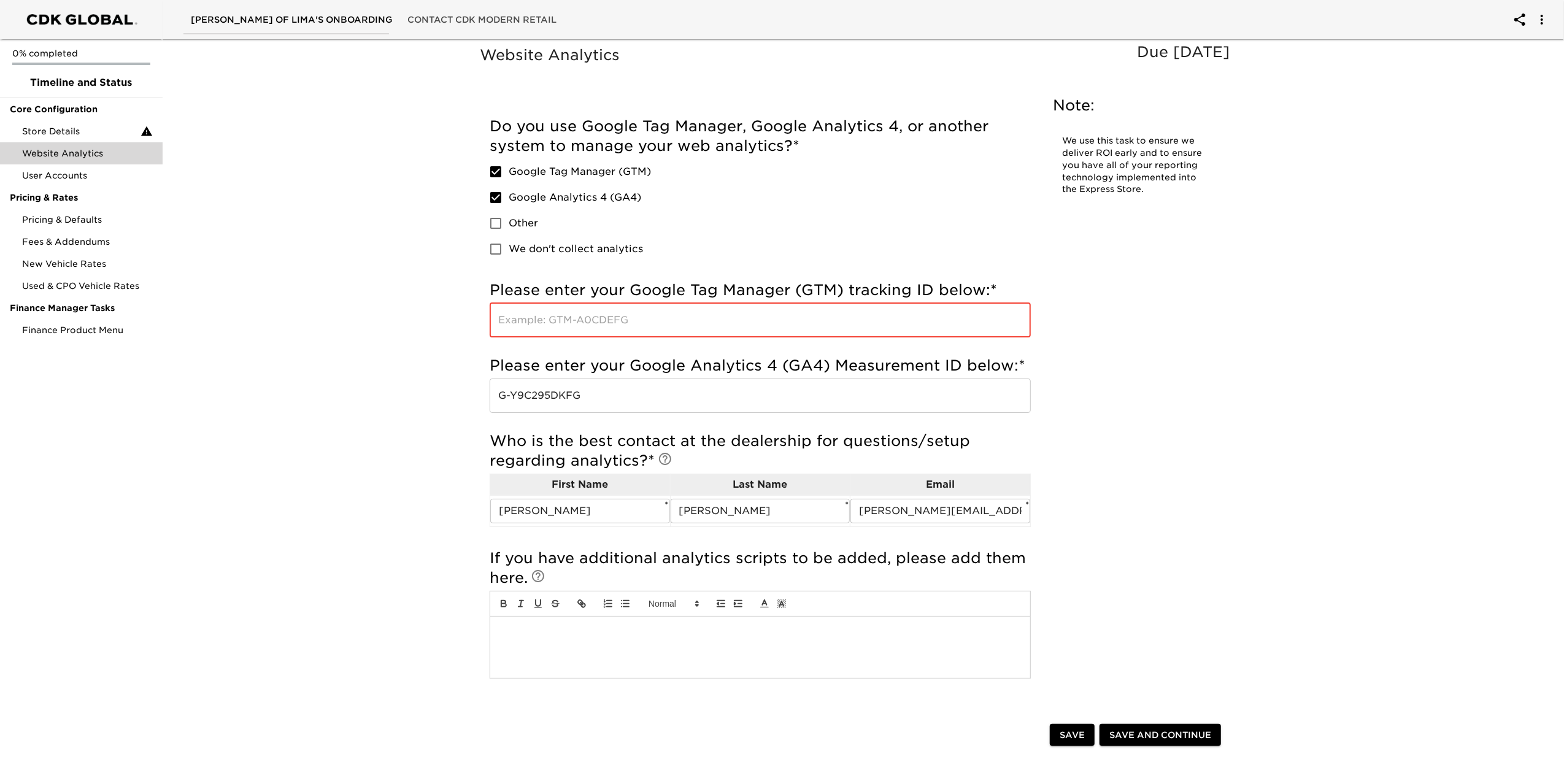
paste input "GTM-P69J4WK"
type input "GTM-P69J4WK"
click at [1154, 741] on span "Save and Continue" at bounding box center [1160, 735] width 102 height 15
